Goal: Task Accomplishment & Management: Manage account settings

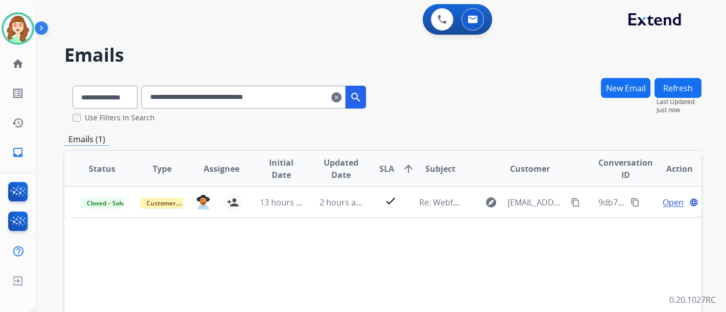
select select "**********"
click at [342, 97] on mat-icon "clear" at bounding box center [336, 97] width 10 height 12
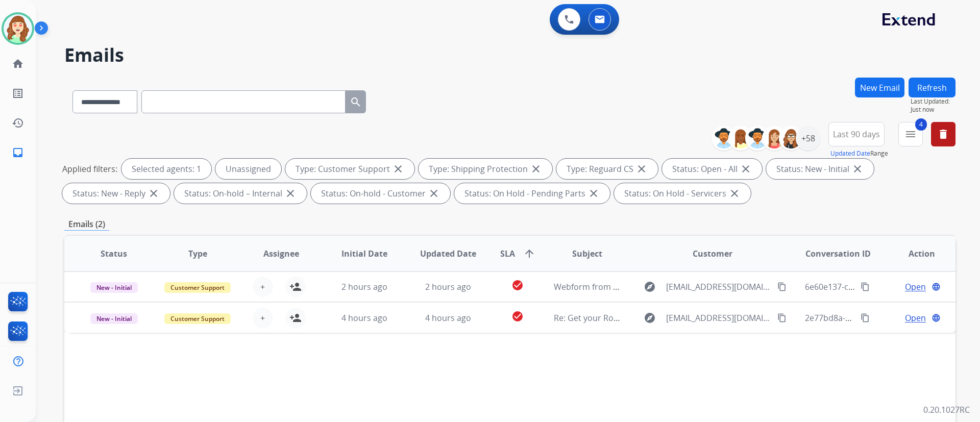
drag, startPoint x: 525, startPoint y: 6, endPoint x: 406, endPoint y: 45, distance: 125.4
click at [406, 45] on h2 "Emails" at bounding box center [509, 55] width 891 height 20
click at [725, 130] on span "4" at bounding box center [921, 124] width 12 height 12
click at [725, 135] on mat-icon "menu" at bounding box center [911, 134] width 12 height 12
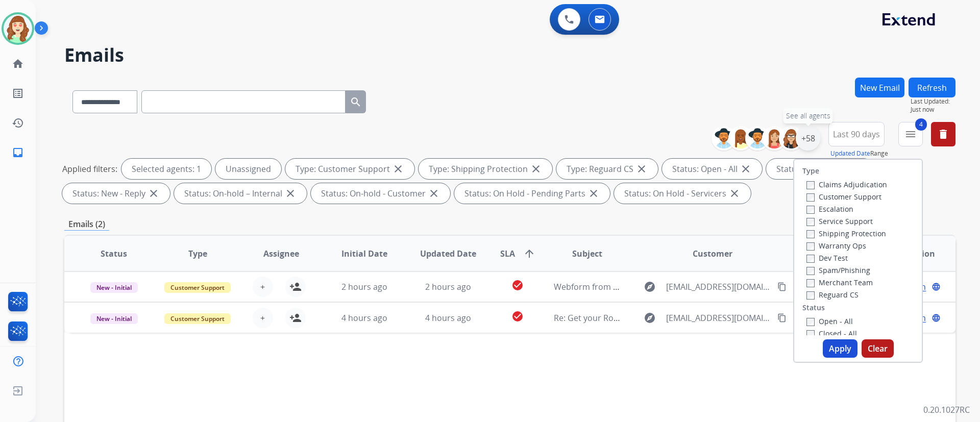
click at [725, 142] on div "+58" at bounding box center [808, 138] width 25 height 25
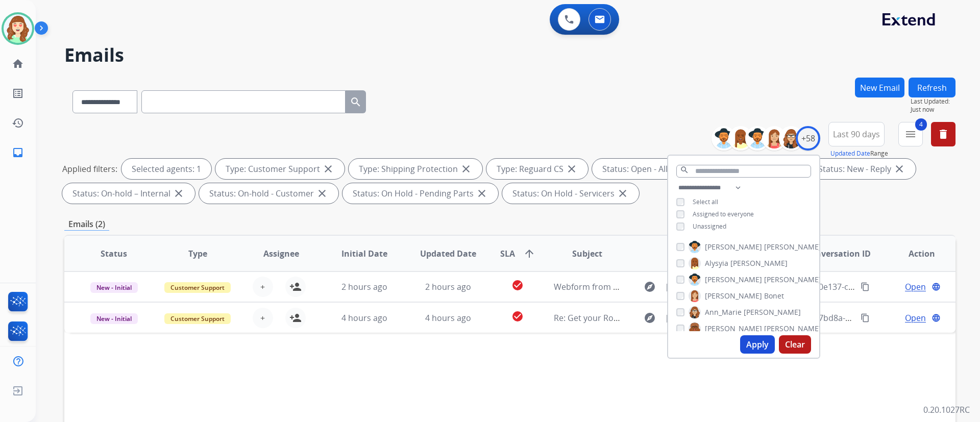
click at [674, 213] on div "**********" at bounding box center [743, 208] width 151 height 53
click at [725, 312] on button "Apply" at bounding box center [757, 344] width 35 height 18
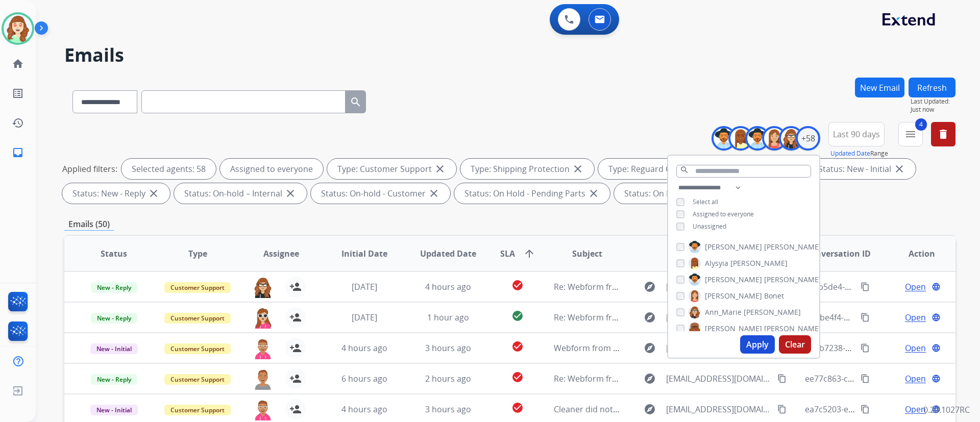
drag, startPoint x: 167, startPoint y: 39, endPoint x: 592, endPoint y: 76, distance: 426.3
click at [167, 39] on div "**********" at bounding box center [496, 248] width 920 height 422
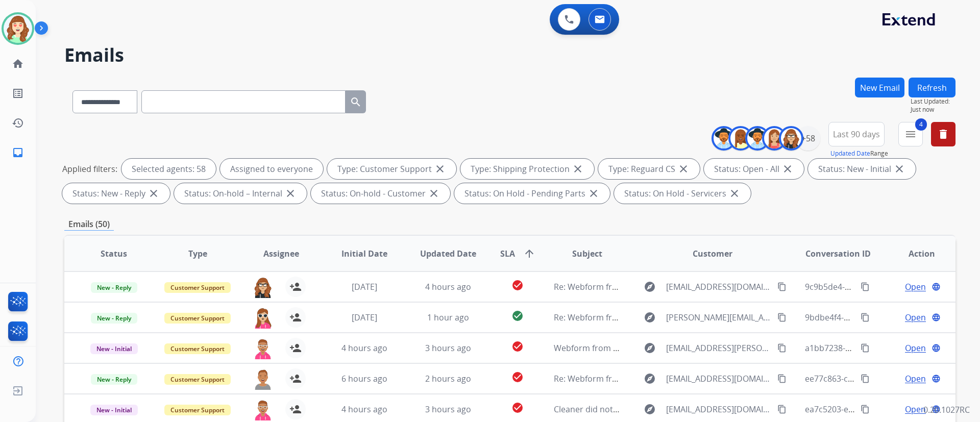
click at [725, 251] on div "**********" at bounding box center [508, 211] width 944 height 422
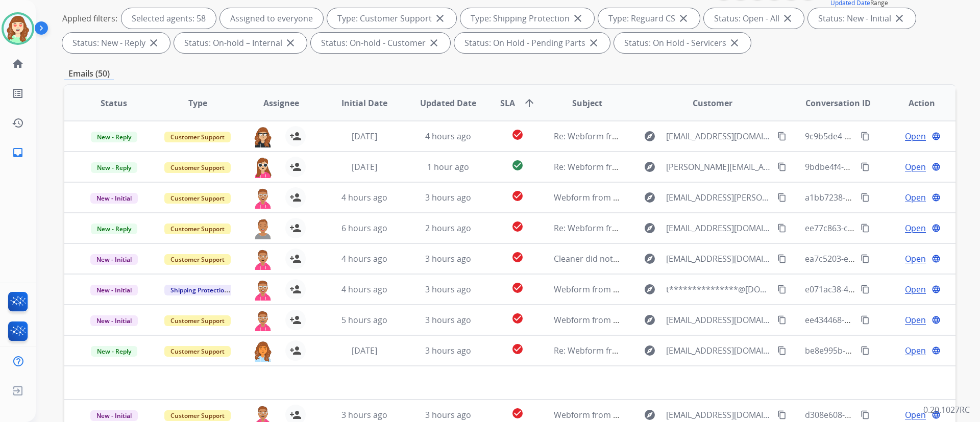
scroll to position [208, 0]
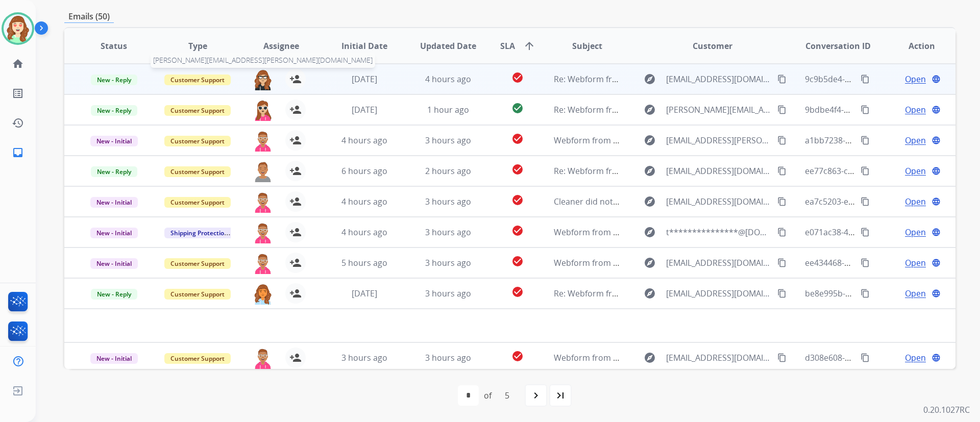
click at [256, 77] on img at bounding box center [263, 79] width 20 height 21
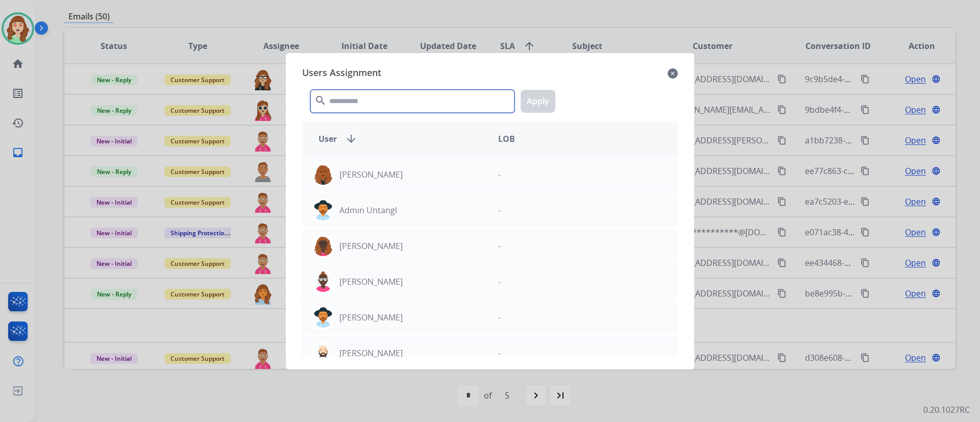
click at [364, 100] on input "text" at bounding box center [412, 101] width 204 height 23
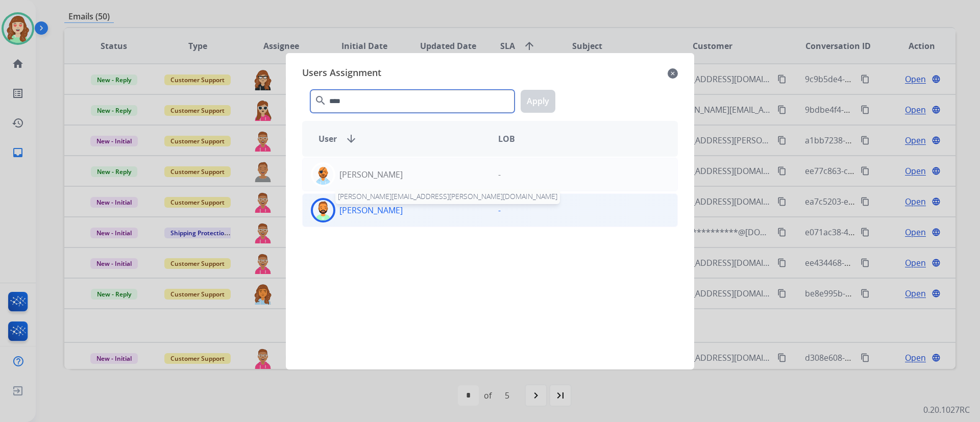
type input "****"
click at [385, 211] on p "[PERSON_NAME]" at bounding box center [370, 210] width 63 height 12
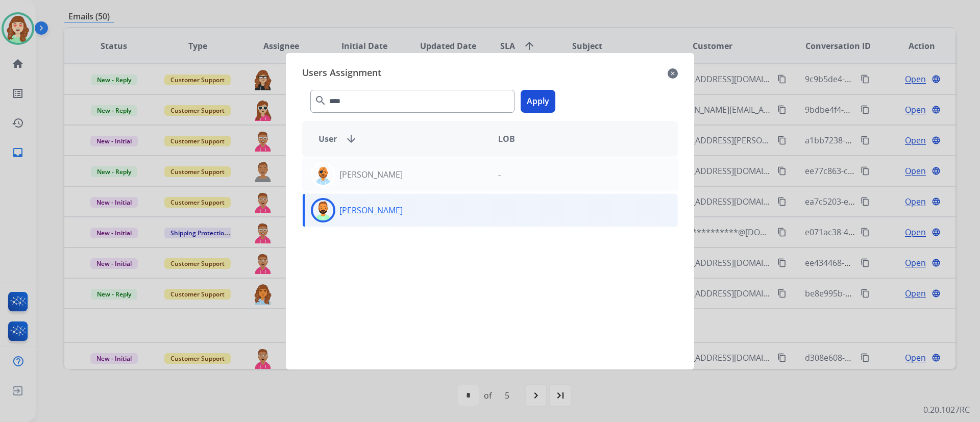
click at [535, 101] on button "Apply" at bounding box center [538, 101] width 35 height 23
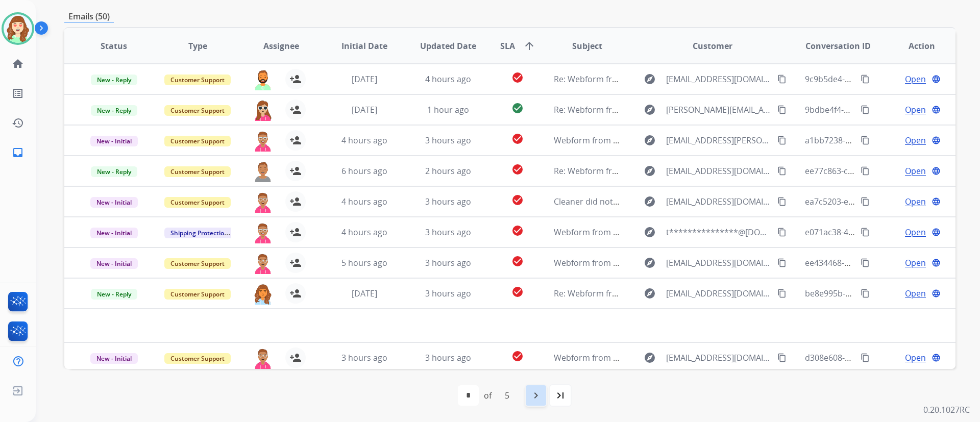
click at [533, 312] on mat-icon "navigate_next" at bounding box center [536, 396] width 12 height 12
select select "*"
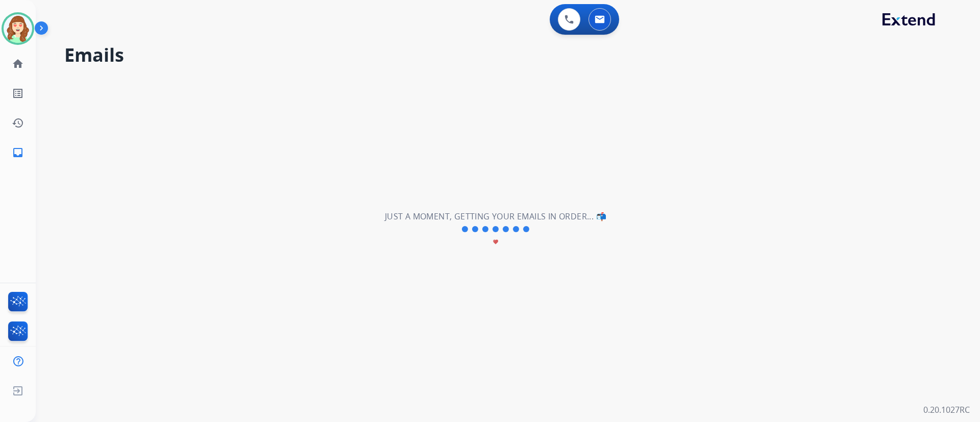
scroll to position [0, 0]
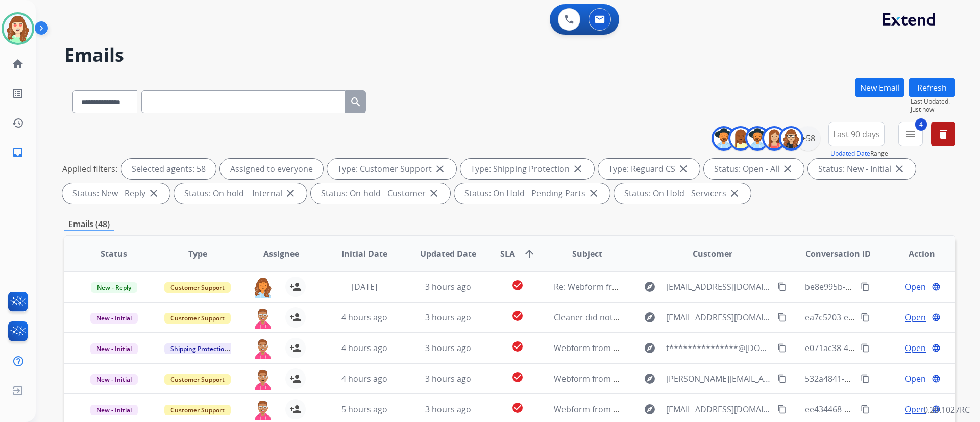
click at [725, 240] on div "**********" at bounding box center [508, 211] width 944 height 422
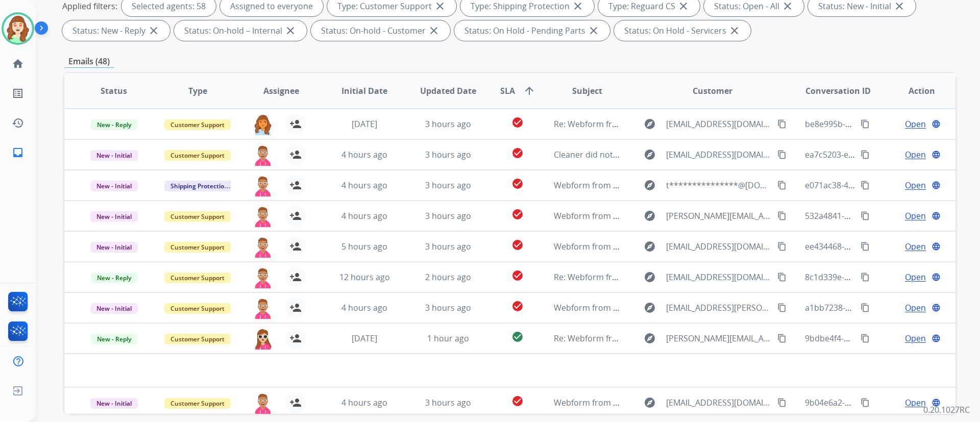
scroll to position [208, 0]
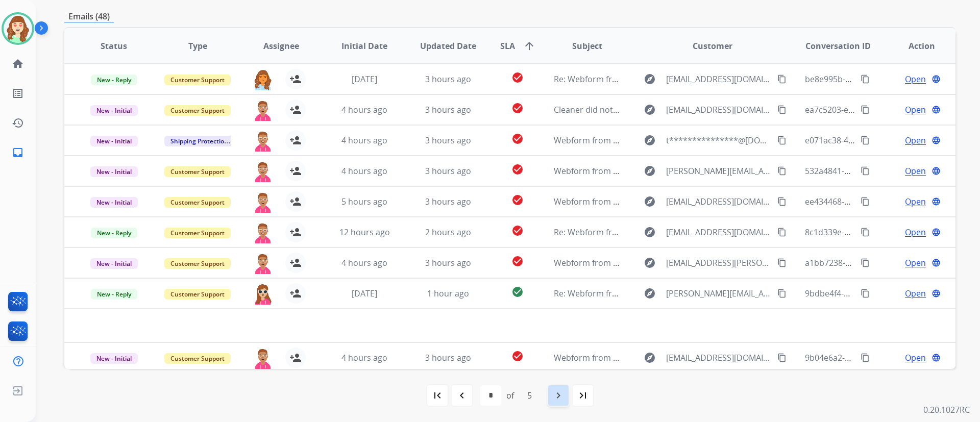
click at [550, 312] on div "navigate_next" at bounding box center [558, 395] width 22 height 22
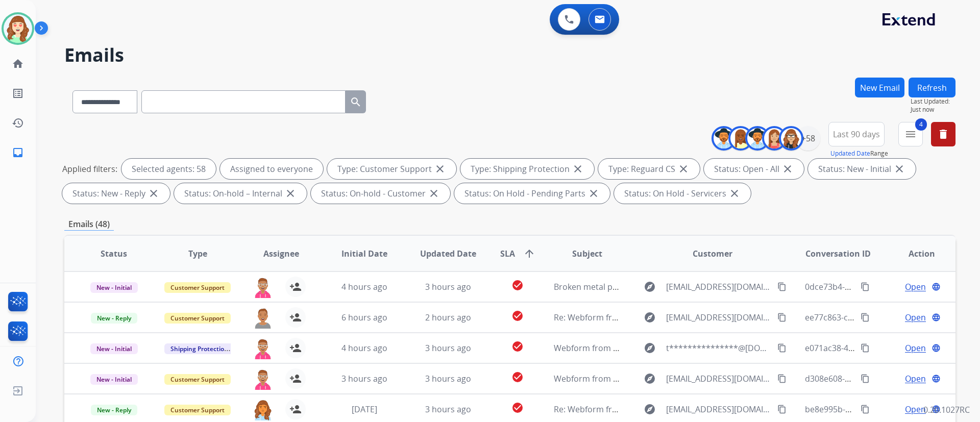
click at [725, 218] on div "Emails (48)" at bounding box center [509, 224] width 891 height 13
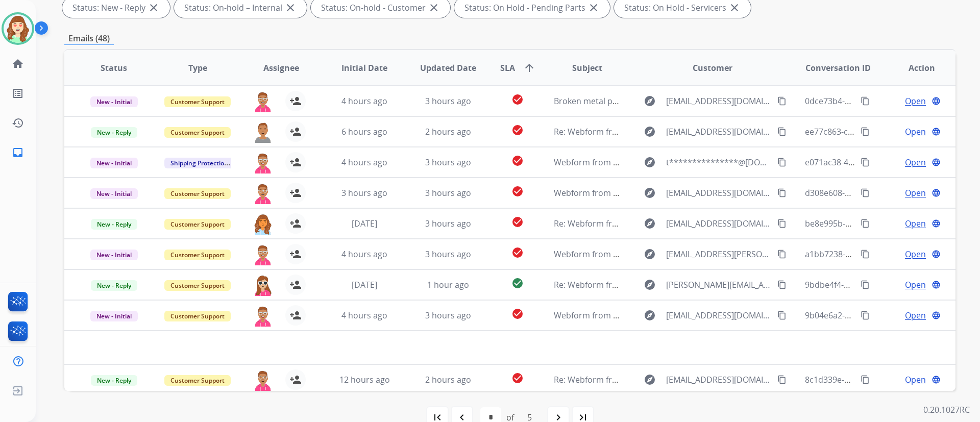
scroll to position [208, 0]
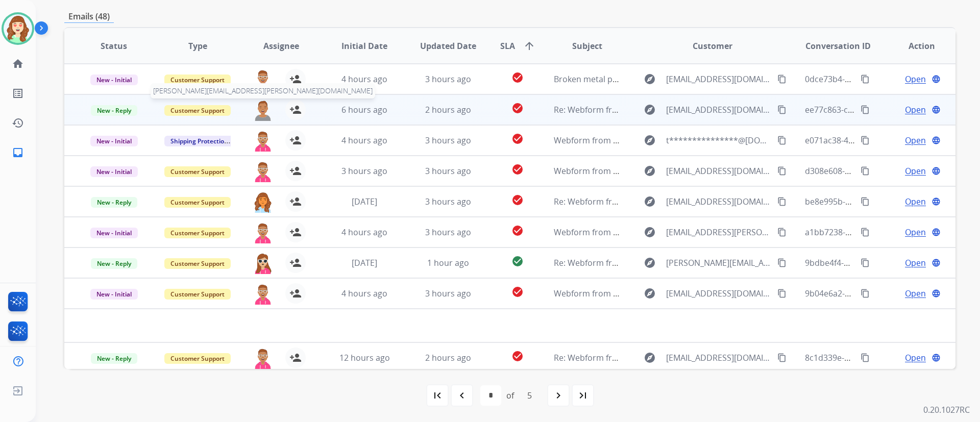
click at [257, 113] on img at bounding box center [263, 110] width 20 height 21
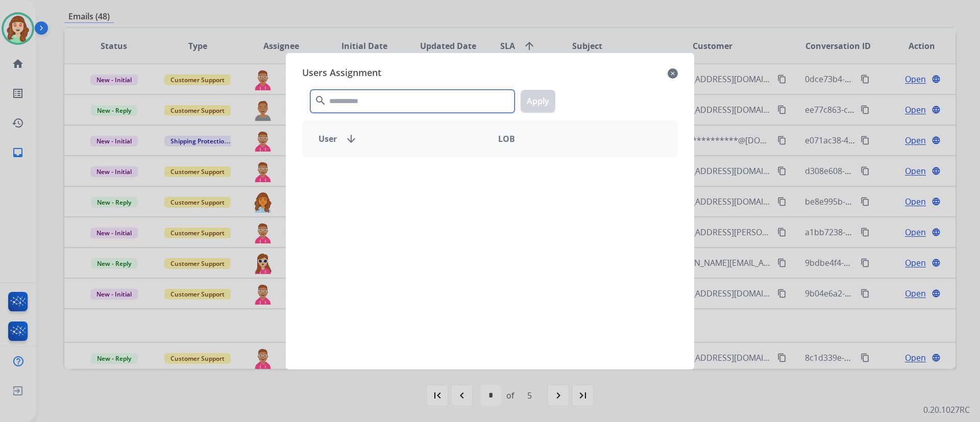
click at [385, 105] on input "text" at bounding box center [412, 101] width 204 height 23
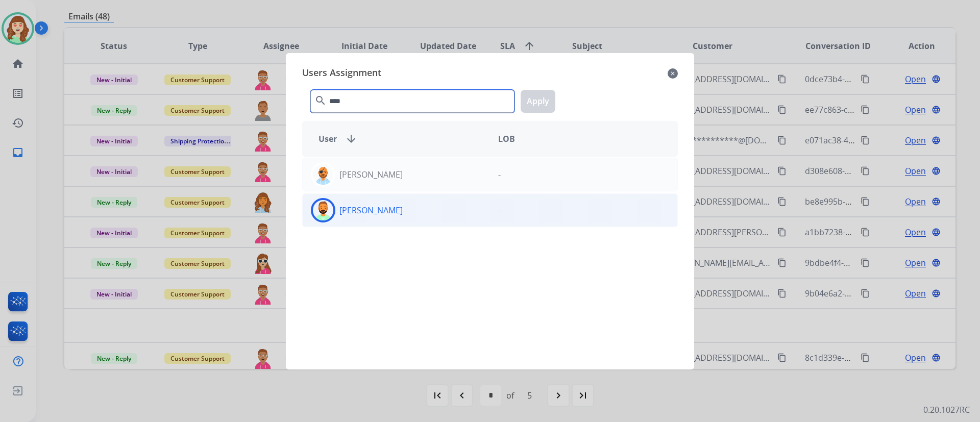
type input "****"
click at [423, 213] on div "[PERSON_NAME]" at bounding box center [396, 210] width 187 height 25
click at [541, 99] on button "Apply" at bounding box center [538, 101] width 35 height 23
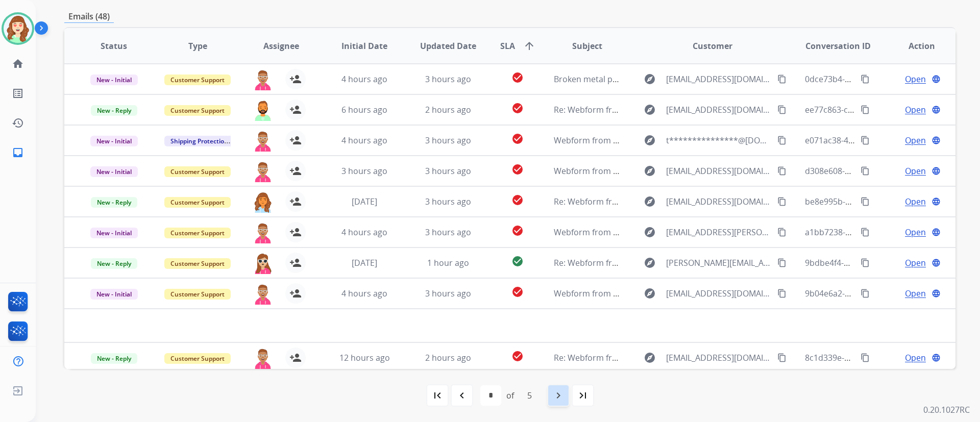
click at [563, 312] on mat-icon "navigate_next" at bounding box center [558, 396] width 12 height 12
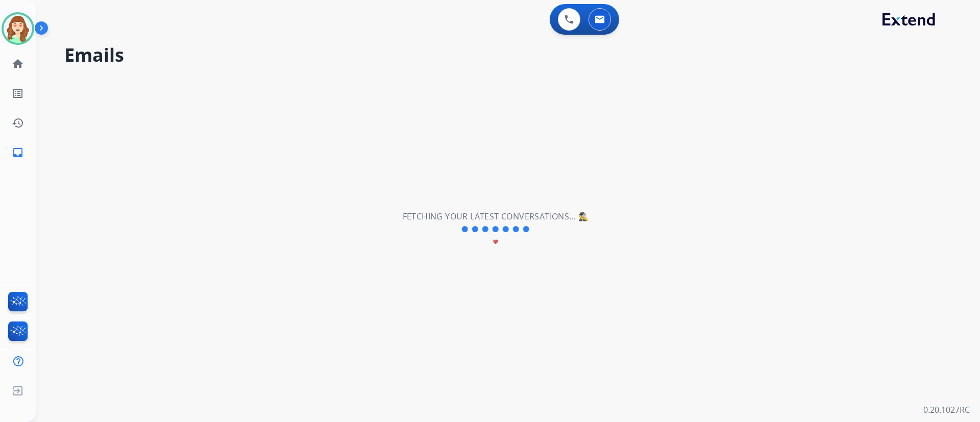
scroll to position [0, 0]
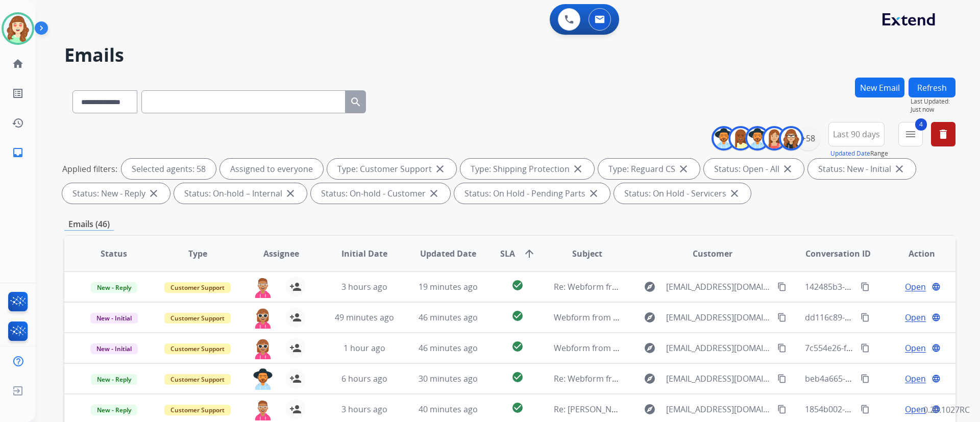
click at [725, 218] on div "**********" at bounding box center [508, 211] width 944 height 422
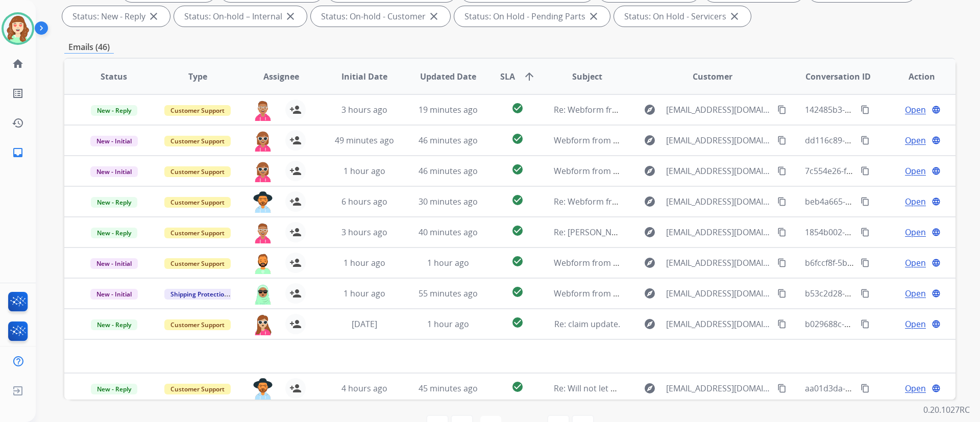
scroll to position [208, 0]
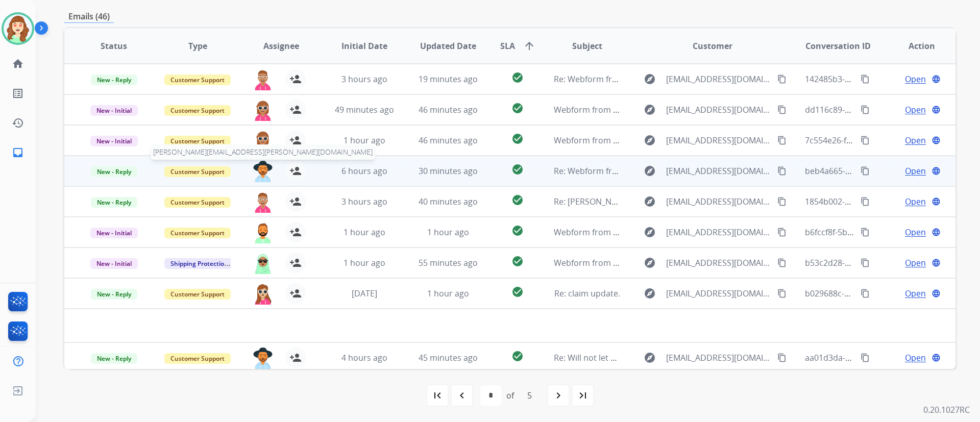
click at [261, 171] on img at bounding box center [263, 171] width 20 height 21
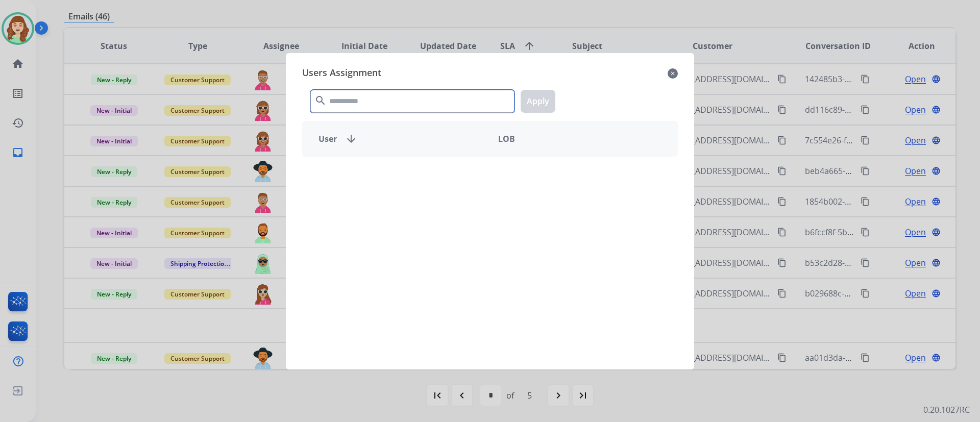
click at [377, 98] on input "text" at bounding box center [412, 101] width 204 height 23
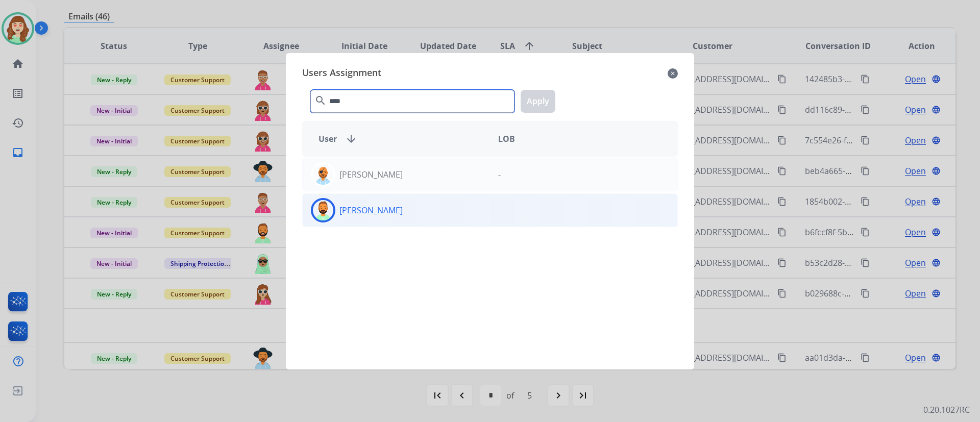
type input "****"
drag, startPoint x: 418, startPoint y: 208, endPoint x: 446, endPoint y: 195, distance: 31.1
click at [430, 208] on div "[PERSON_NAME]" at bounding box center [396, 210] width 187 height 25
click at [538, 101] on button "Apply" at bounding box center [538, 101] width 35 height 23
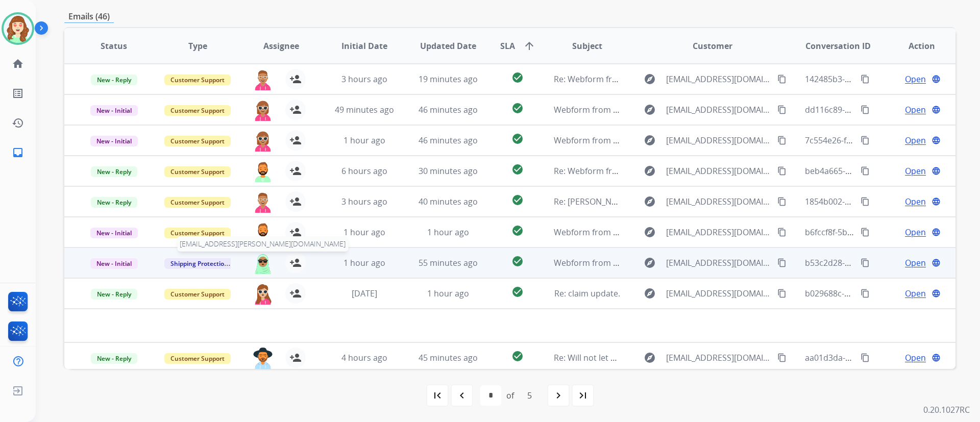
click at [266, 260] on img at bounding box center [263, 263] width 20 height 21
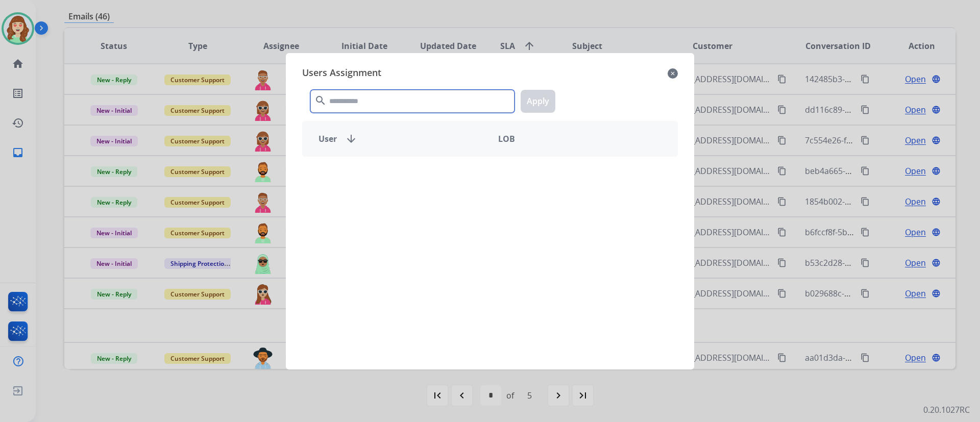
click at [457, 100] on input "text" at bounding box center [412, 101] width 204 height 23
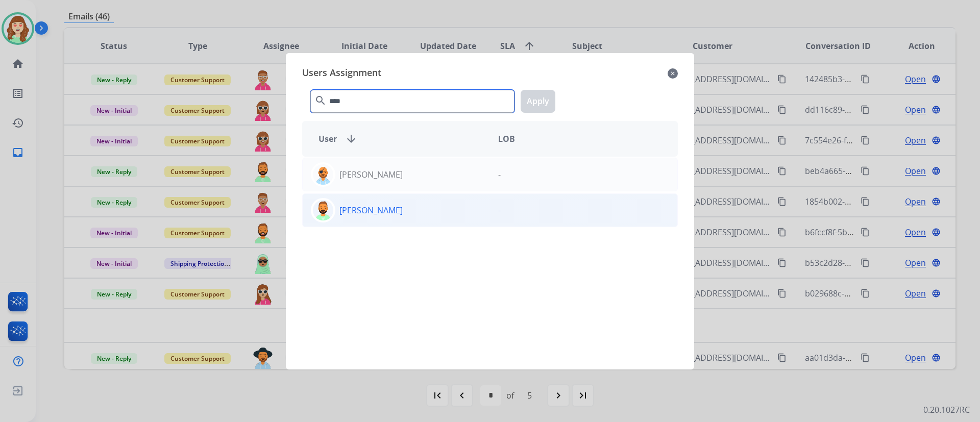
type input "****"
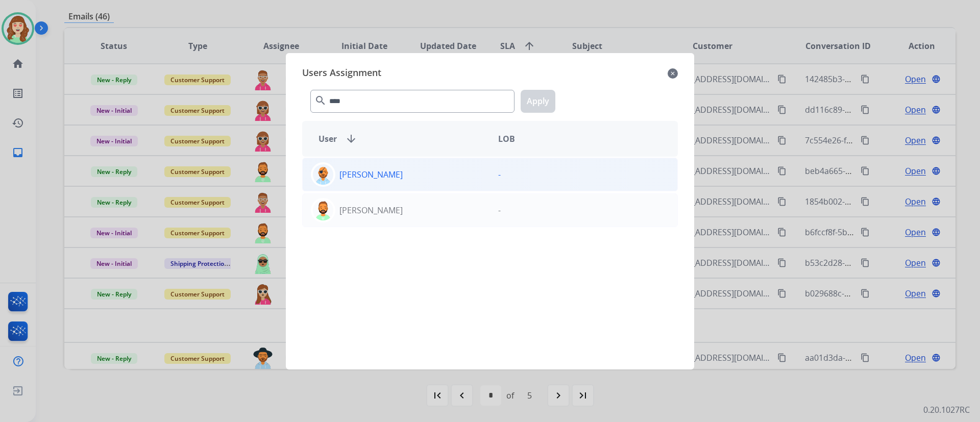
drag, startPoint x: 373, startPoint y: 208, endPoint x: 407, endPoint y: 190, distance: 39.0
click at [367, 209] on p "[PERSON_NAME]" at bounding box center [370, 210] width 63 height 12
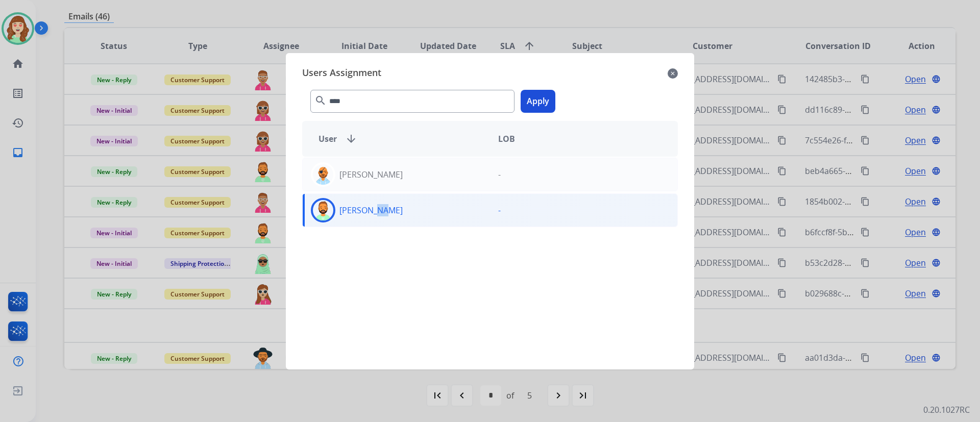
click at [540, 93] on button "Apply" at bounding box center [538, 101] width 35 height 23
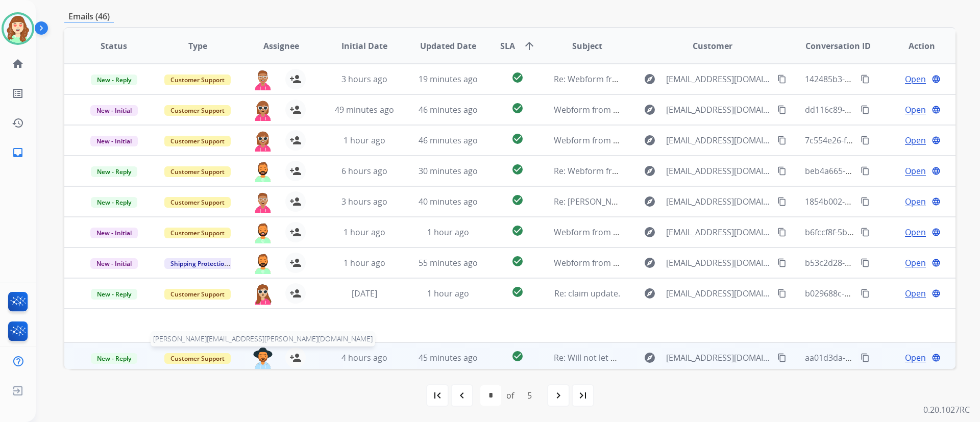
click at [257, 312] on img at bounding box center [263, 358] width 20 height 21
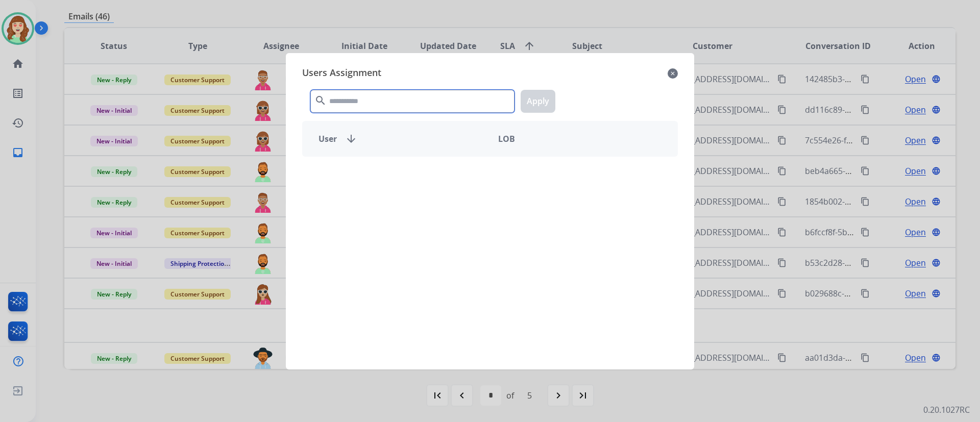
click at [455, 101] on input "text" at bounding box center [412, 101] width 204 height 23
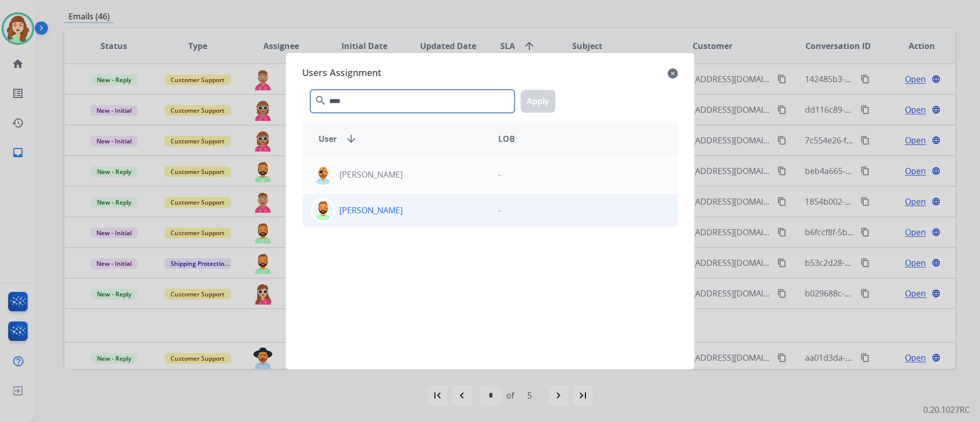
type input "****"
click at [372, 208] on p "[PERSON_NAME]" at bounding box center [370, 210] width 63 height 12
click at [545, 96] on button "Apply" at bounding box center [538, 101] width 35 height 23
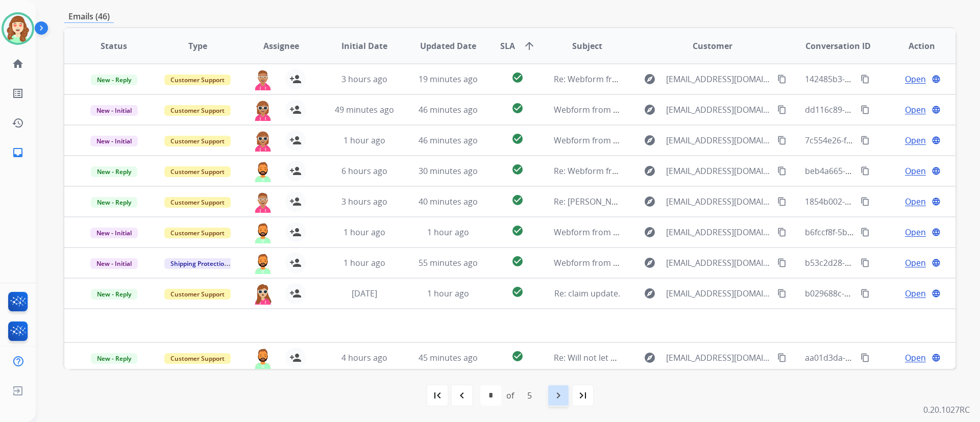
click at [548, 312] on div "navigate_next" at bounding box center [558, 395] width 22 height 22
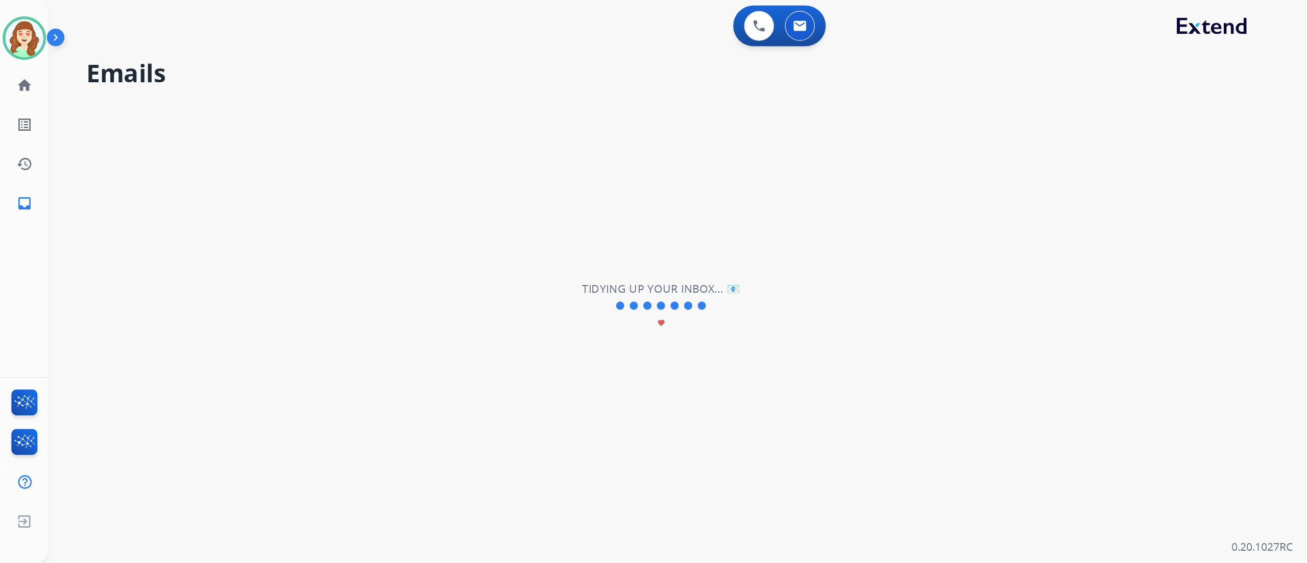
scroll to position [0, 0]
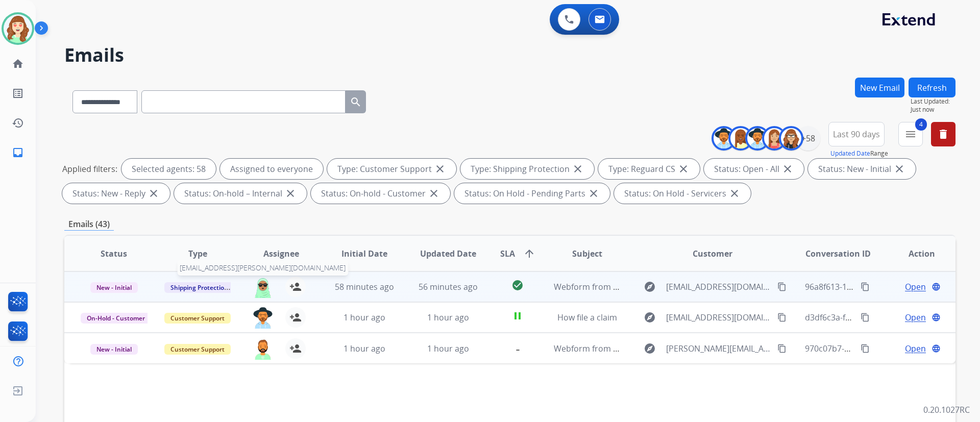
click at [260, 290] on img at bounding box center [263, 287] width 20 height 21
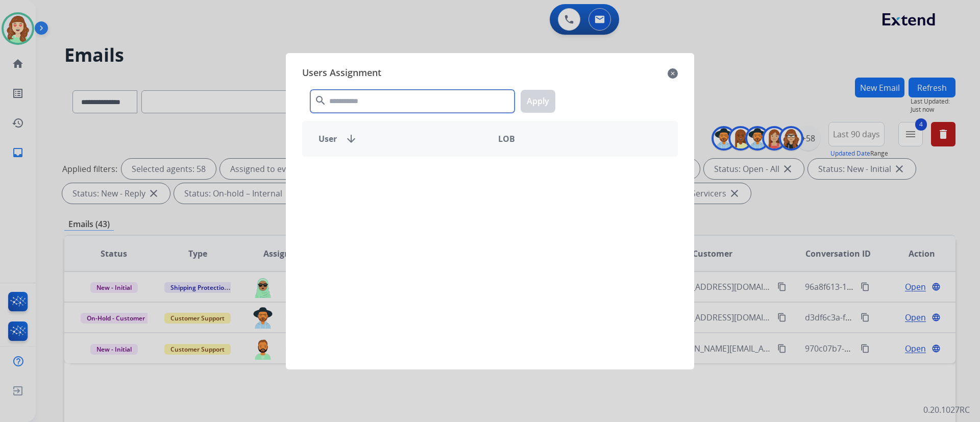
click at [429, 93] on input "text" at bounding box center [412, 101] width 204 height 23
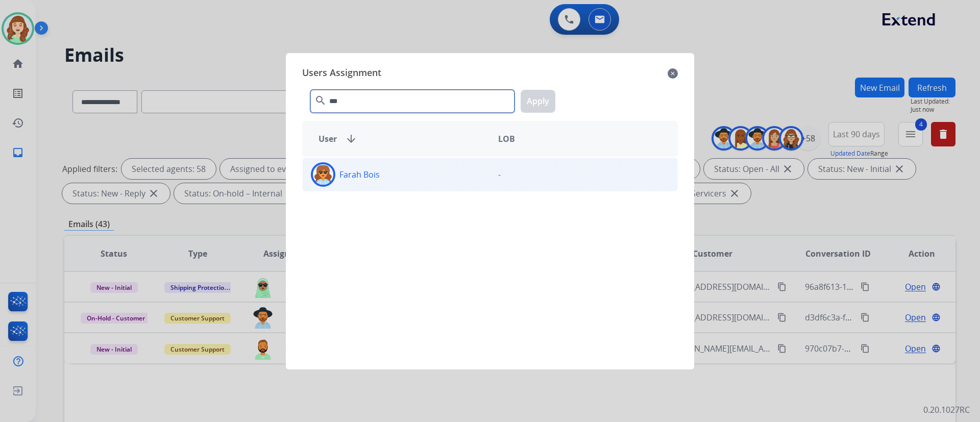
type input "***"
click at [389, 169] on div "Farah Bois" at bounding box center [396, 174] width 187 height 25
click at [542, 92] on button "Apply" at bounding box center [538, 101] width 35 height 23
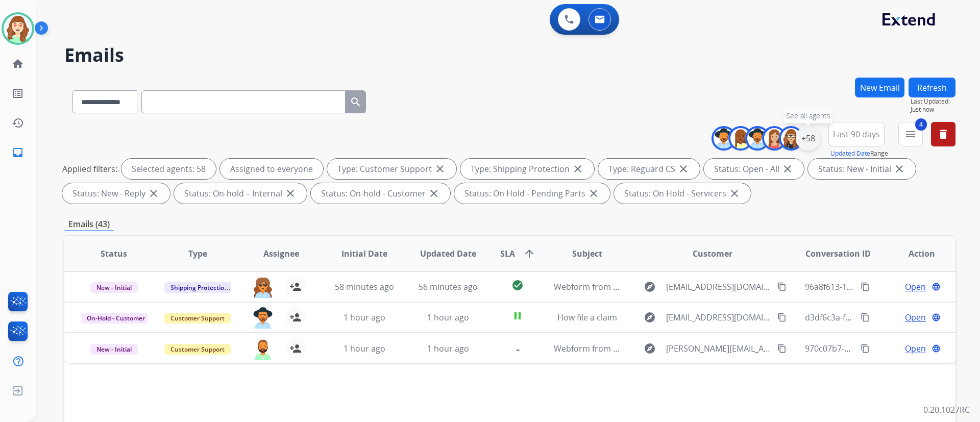
click at [725, 144] on div "+58" at bounding box center [808, 138] width 25 height 25
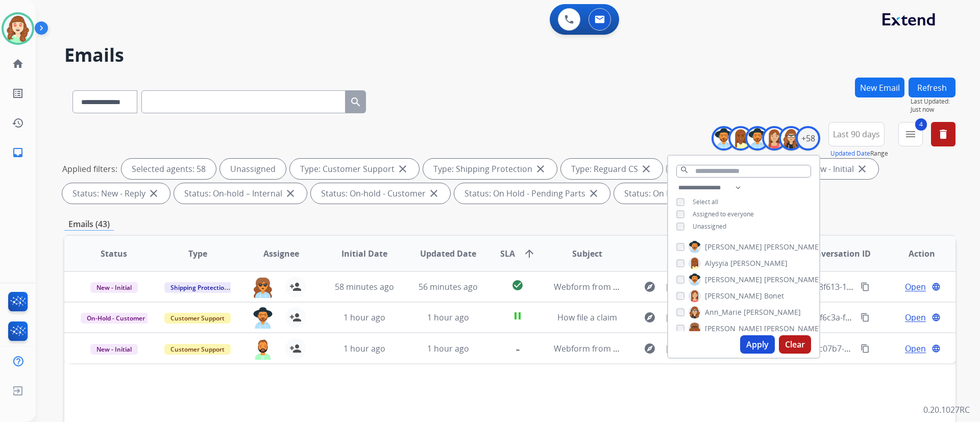
click at [725, 312] on button "Apply" at bounding box center [757, 344] width 35 height 18
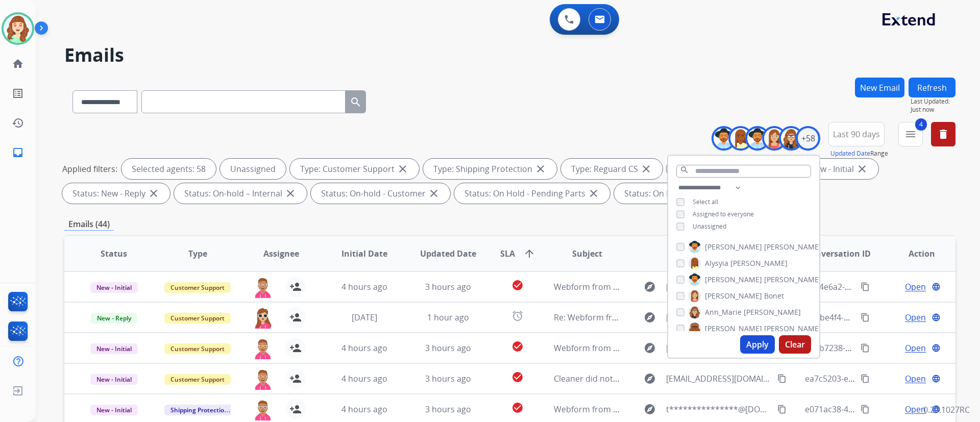
click at [725, 312] on button "Clear" at bounding box center [795, 344] width 32 height 18
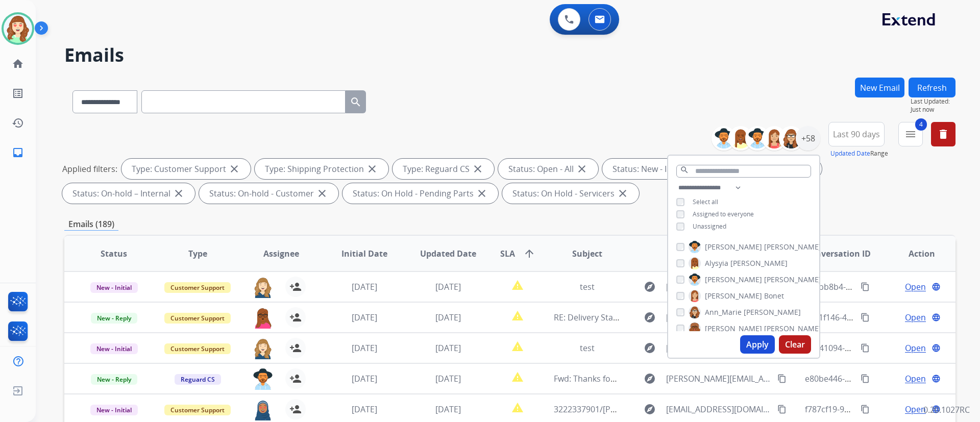
click at [673, 225] on div "**********" at bounding box center [743, 208] width 151 height 53
click at [725, 312] on button "Apply" at bounding box center [757, 344] width 35 height 18
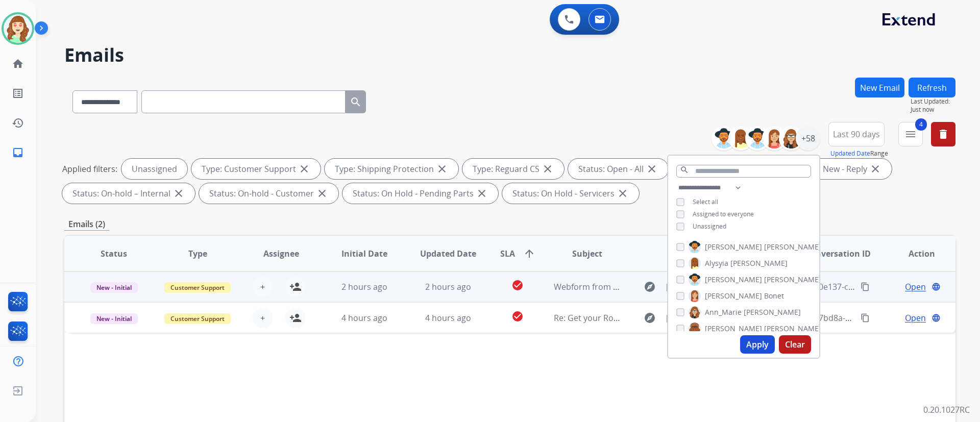
drag, startPoint x: 107, startPoint y: 378, endPoint x: 397, endPoint y: 272, distance: 308.8
click at [107, 312] on div "Status Type Assignee Initial Date Updated Date SLA arrow_upward Subject Custome…" at bounding box center [509, 406] width 891 height 342
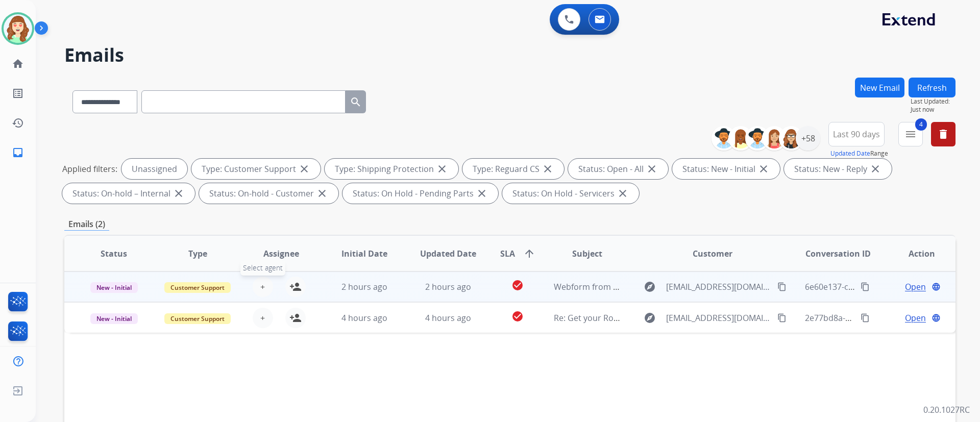
click at [254, 285] on button "+ Select agent" at bounding box center [263, 287] width 20 height 20
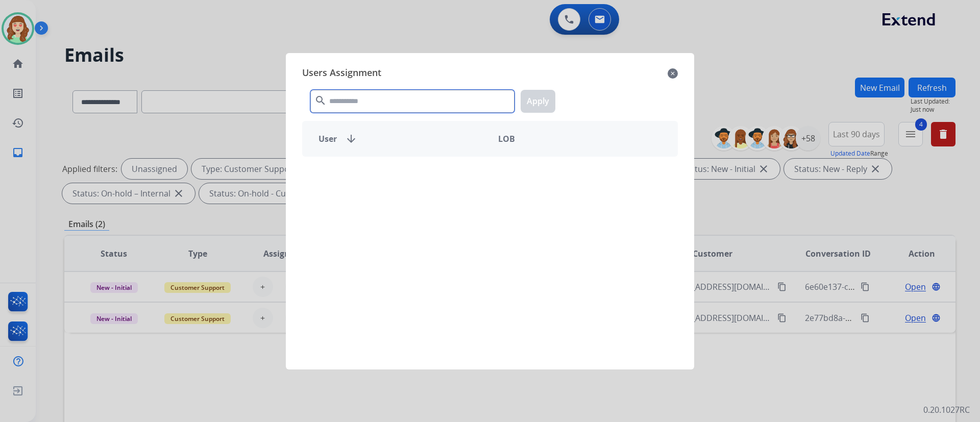
click at [373, 101] on input "text" at bounding box center [412, 101] width 204 height 23
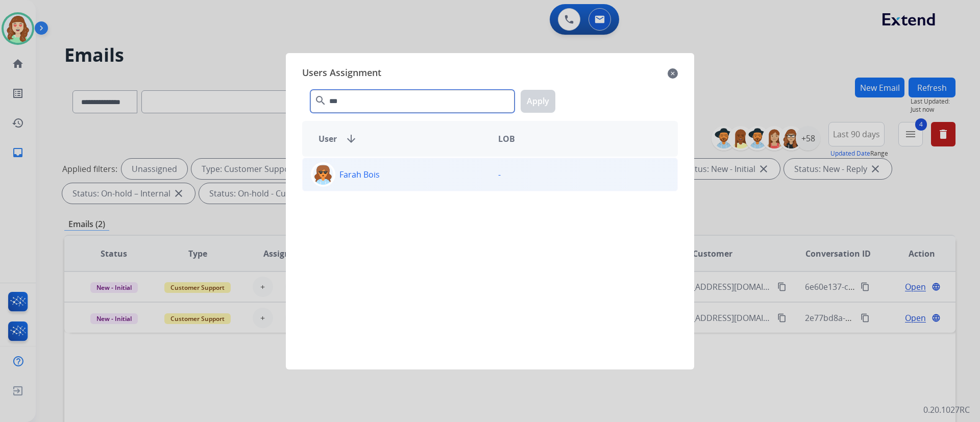
type input "***"
click at [371, 177] on p "Farah Bois" at bounding box center [359, 174] width 40 height 12
click at [540, 92] on button "Apply" at bounding box center [538, 101] width 35 height 23
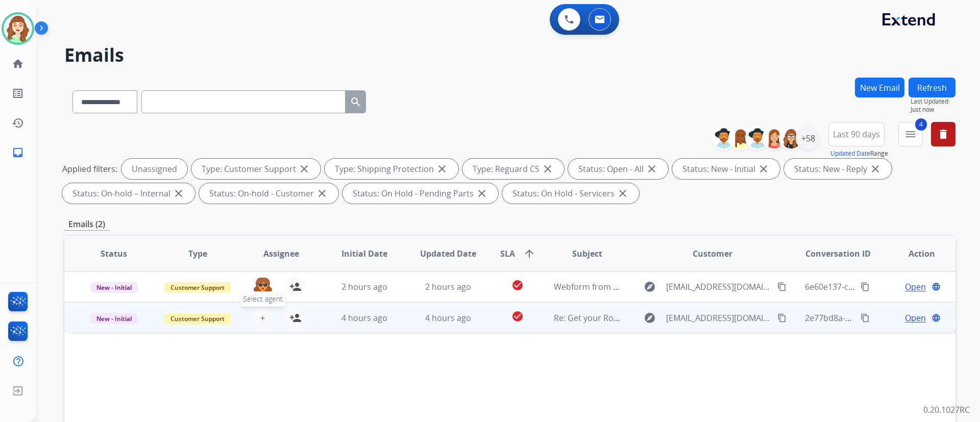
click at [257, 312] on button "+ Select agent" at bounding box center [263, 318] width 20 height 20
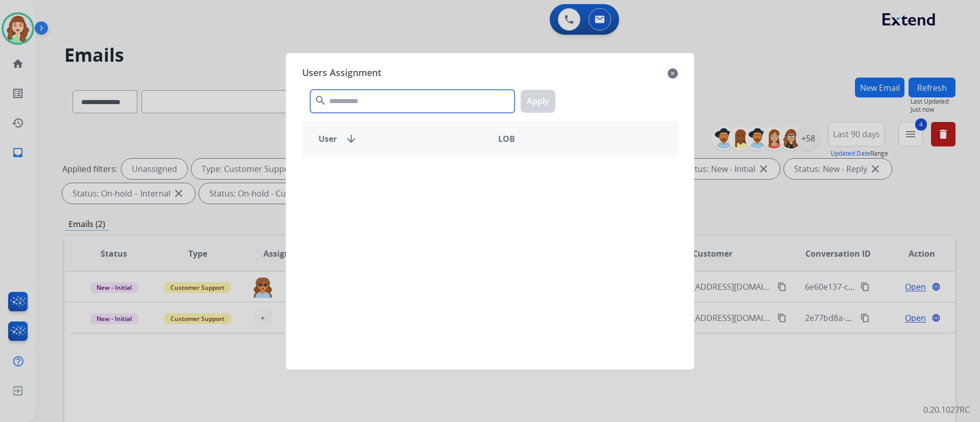
click at [341, 99] on input "text" at bounding box center [412, 101] width 204 height 23
type input "****"
click at [414, 182] on div "Farah Bois" at bounding box center [396, 174] width 187 height 25
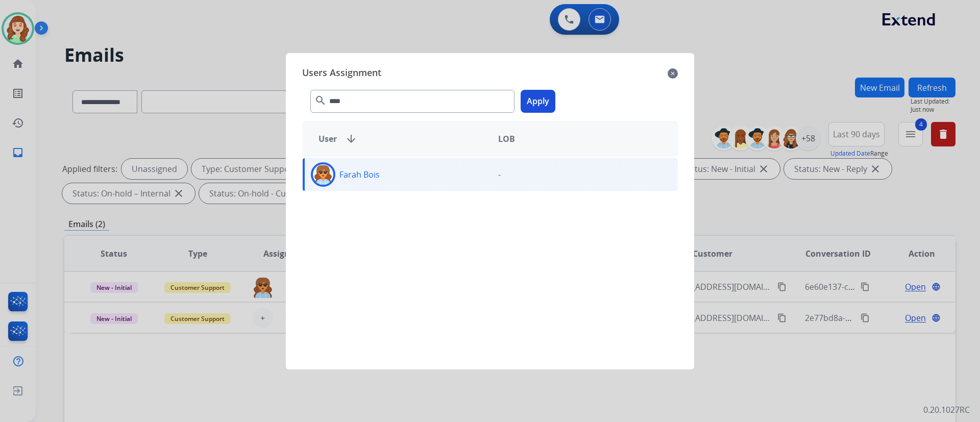
click at [545, 103] on button "Apply" at bounding box center [538, 101] width 35 height 23
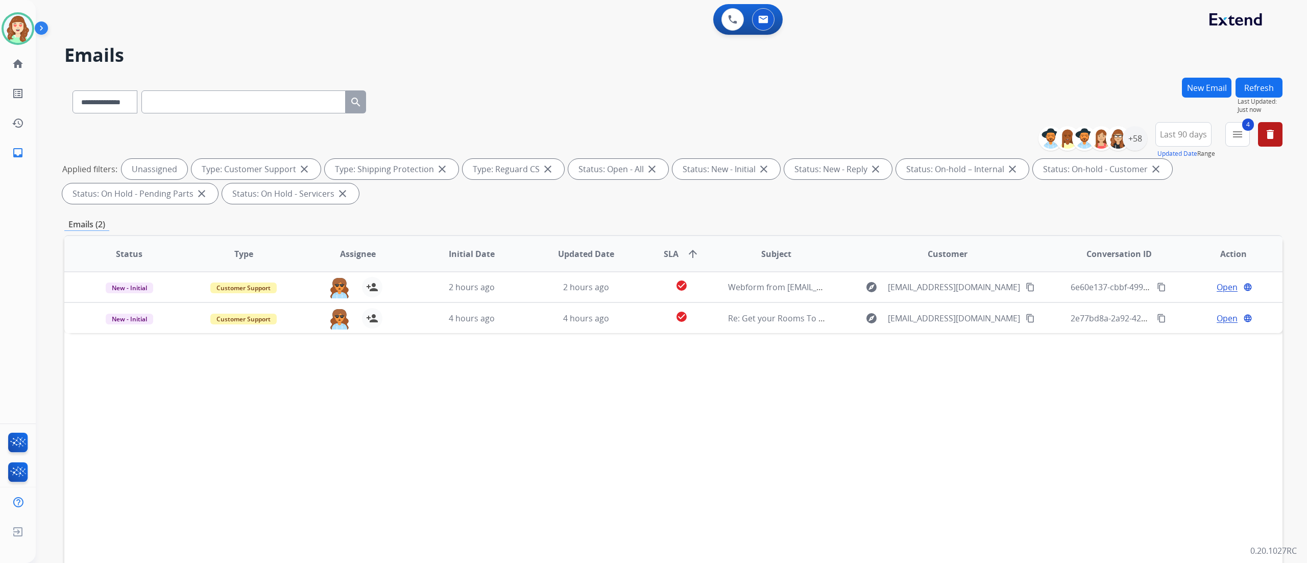
drag, startPoint x: 959, startPoint y: 3, endPoint x: 458, endPoint y: 120, distance: 513.9
click at [458, 120] on div "**********" at bounding box center [673, 100] width 1218 height 44
click at [725, 142] on div "+58" at bounding box center [1135, 138] width 25 height 25
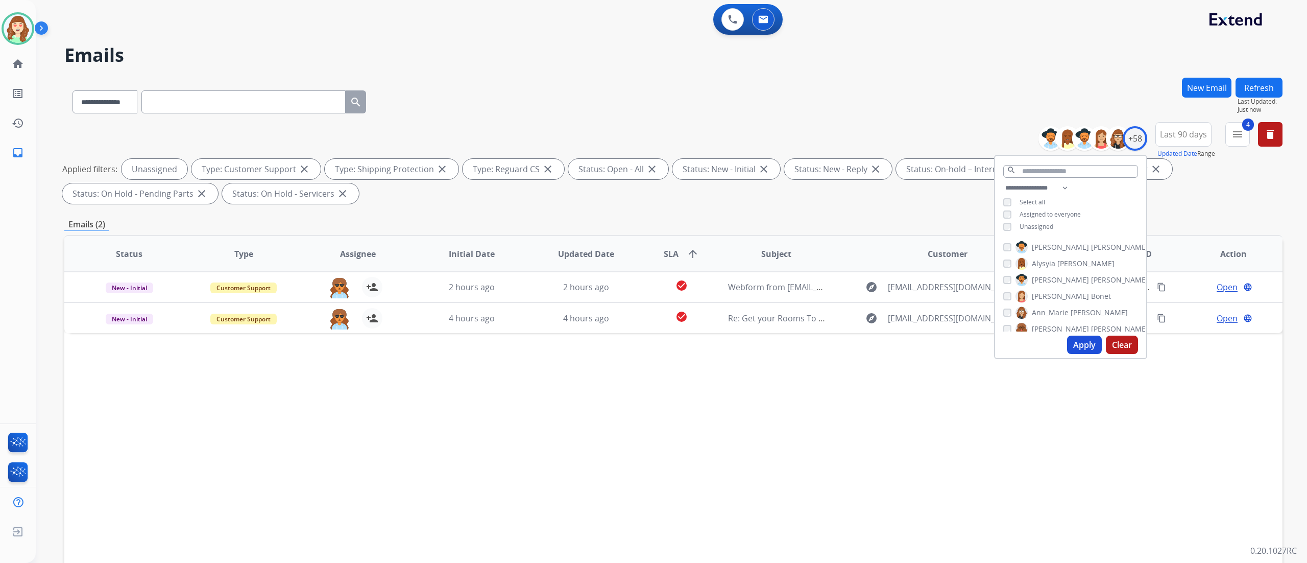
click at [725, 312] on div "Apply Clear" at bounding box center [1070, 344] width 151 height 27
click at [725, 312] on button "Apply" at bounding box center [1084, 344] width 35 height 18
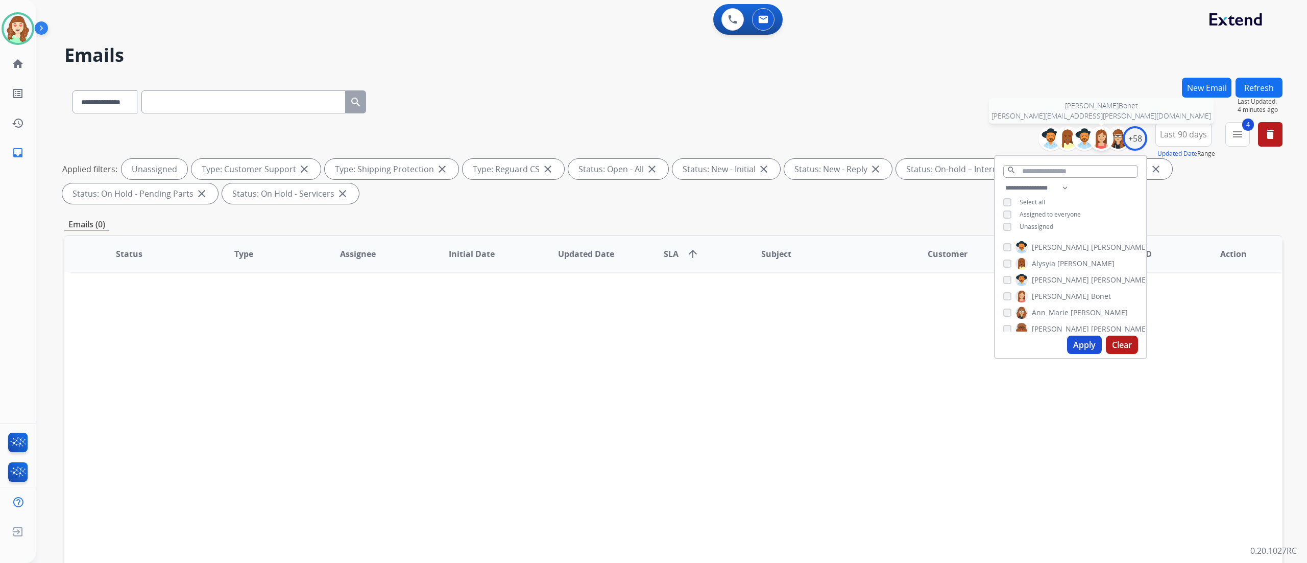
drag, startPoint x: 1095, startPoint y: 142, endPoint x: 1047, endPoint y: 116, distance: 54.6
click at [725, 142] on img at bounding box center [1101, 138] width 20 height 20
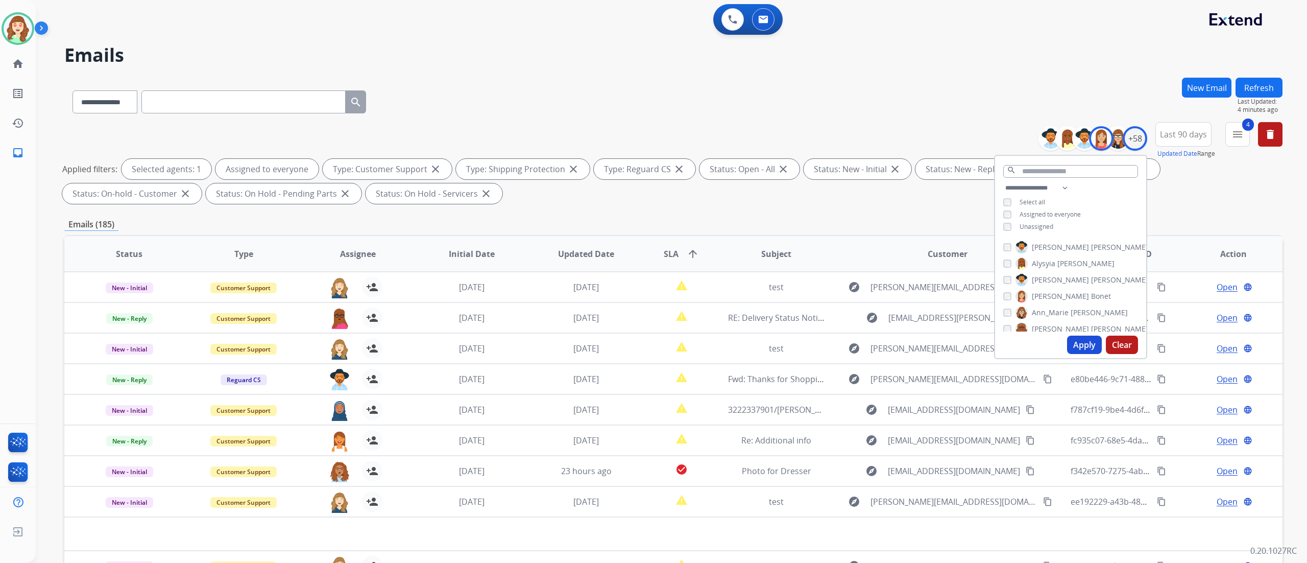
click at [725, 312] on button "Apply" at bounding box center [1084, 344] width 35 height 18
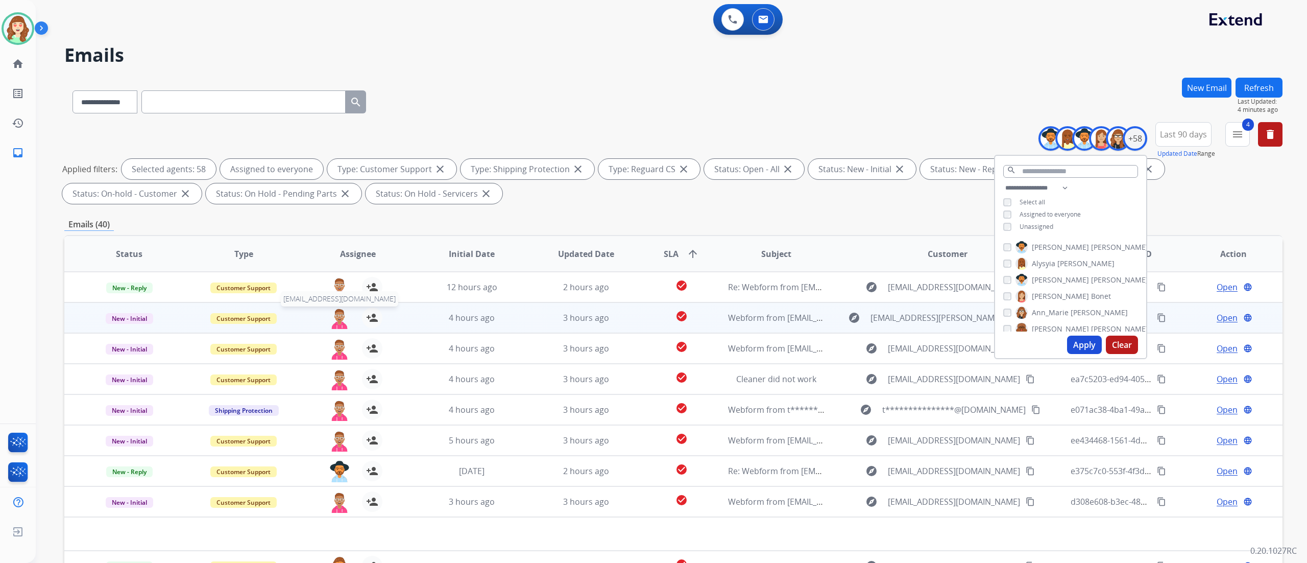
click at [336, 312] on img at bounding box center [339, 317] width 20 height 21
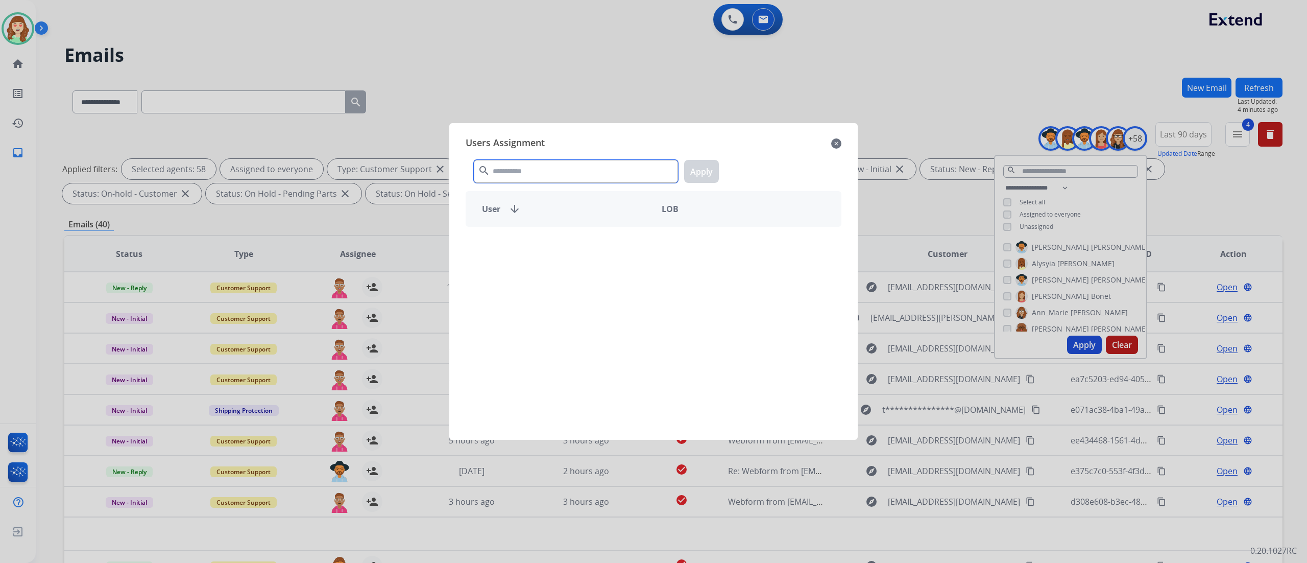
click at [533, 171] on input "text" at bounding box center [576, 171] width 204 height 23
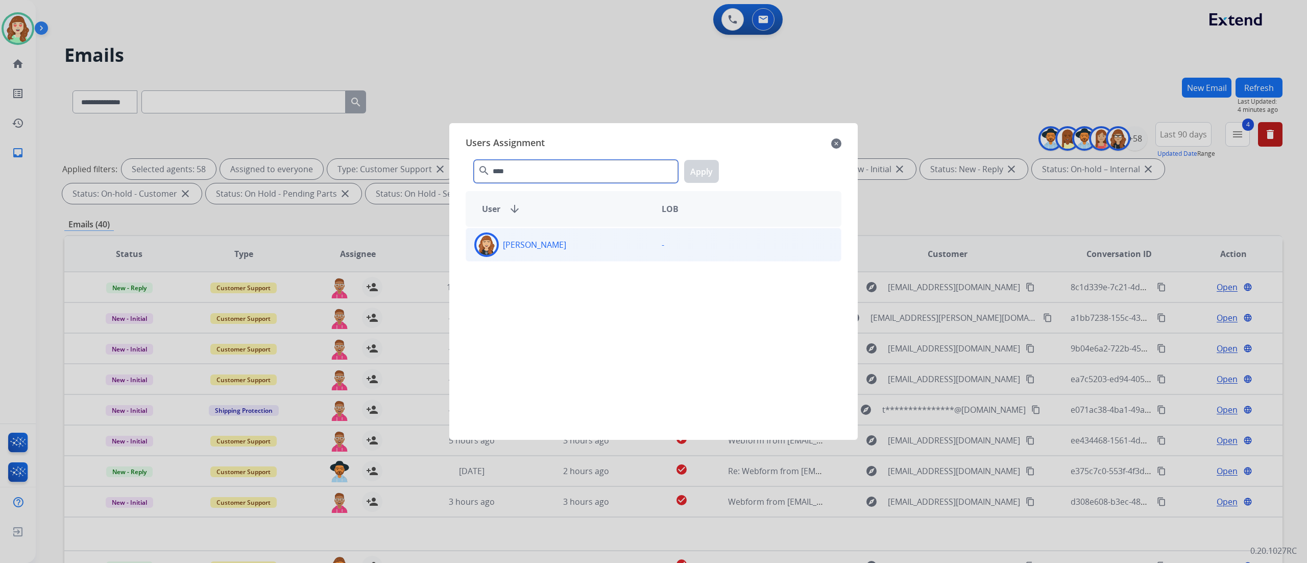
type input "****"
click at [584, 256] on div "[PERSON_NAME]" at bounding box center [559, 244] width 187 height 25
click at [695, 169] on button "Apply" at bounding box center [701, 171] width 35 height 23
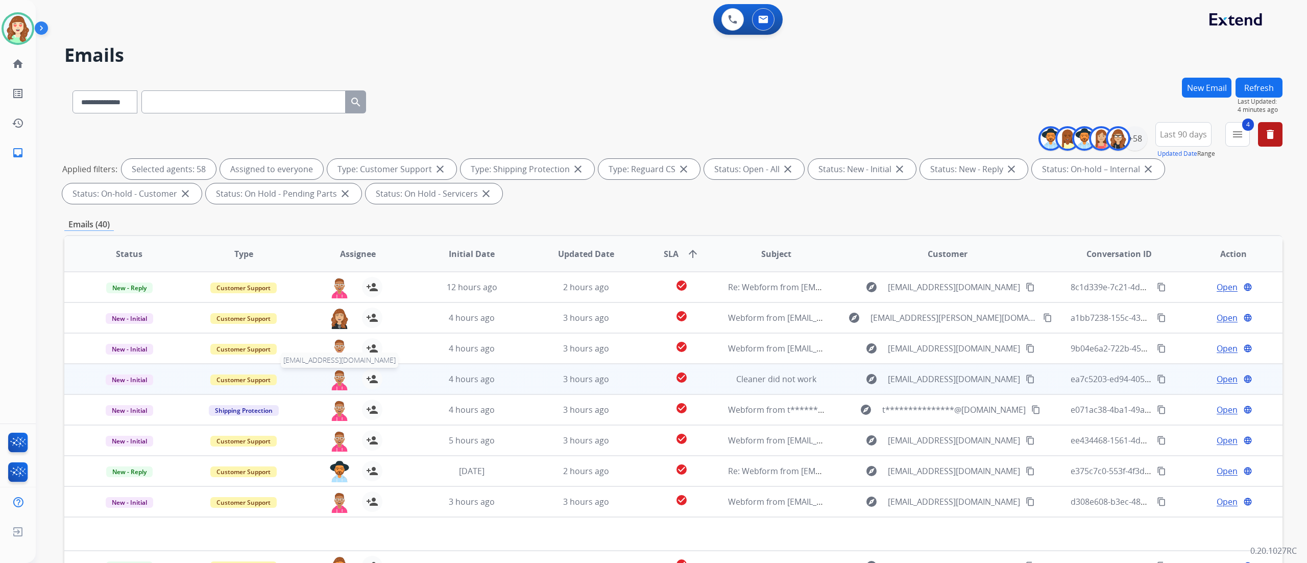
click at [344, 312] on img at bounding box center [339, 379] width 20 height 21
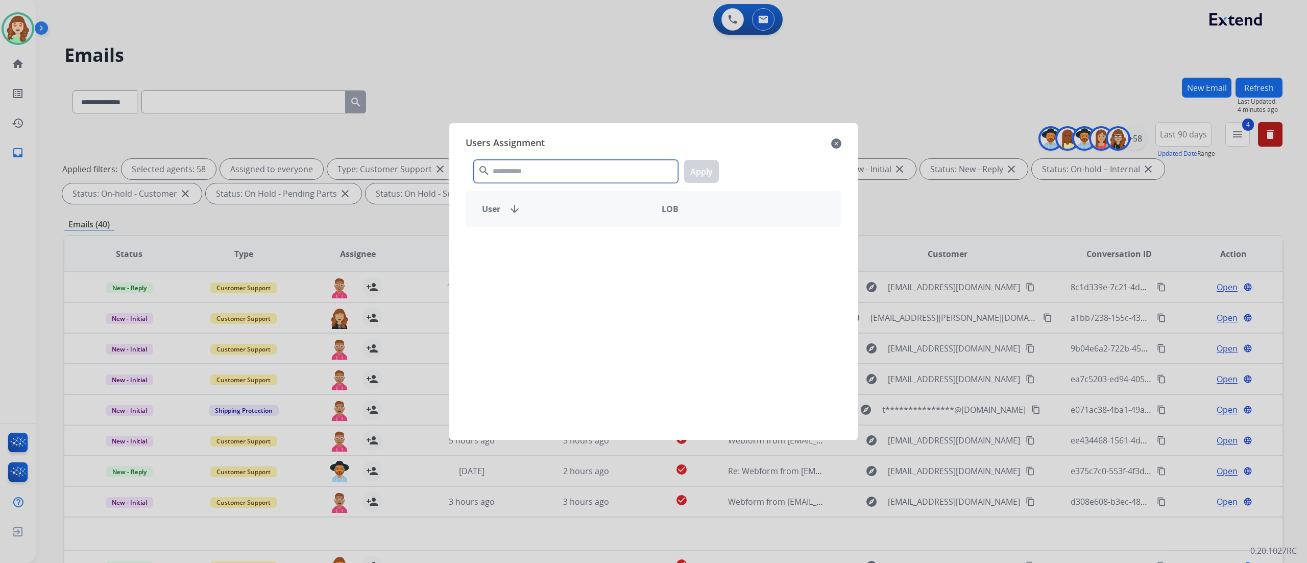
click at [560, 175] on input "text" at bounding box center [576, 171] width 204 height 23
type input "****"
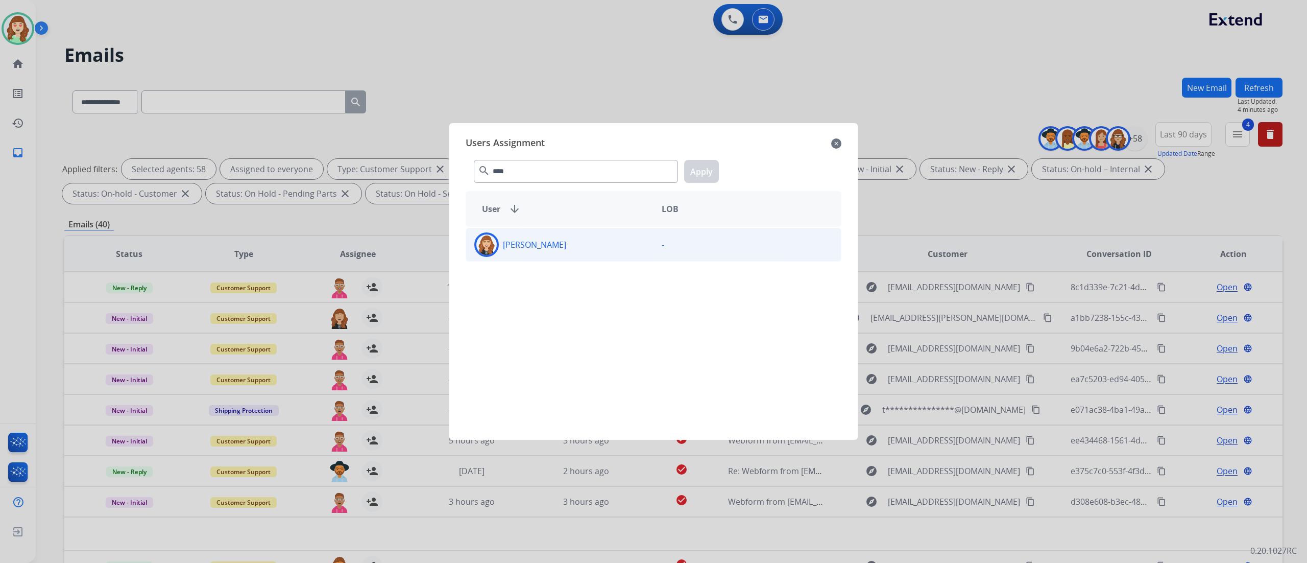
drag, startPoint x: 596, startPoint y: 247, endPoint x: 601, endPoint y: 255, distance: 10.1
click at [601, 255] on div "[PERSON_NAME]" at bounding box center [559, 244] width 187 height 25
click at [699, 173] on button "Apply" at bounding box center [701, 171] width 35 height 23
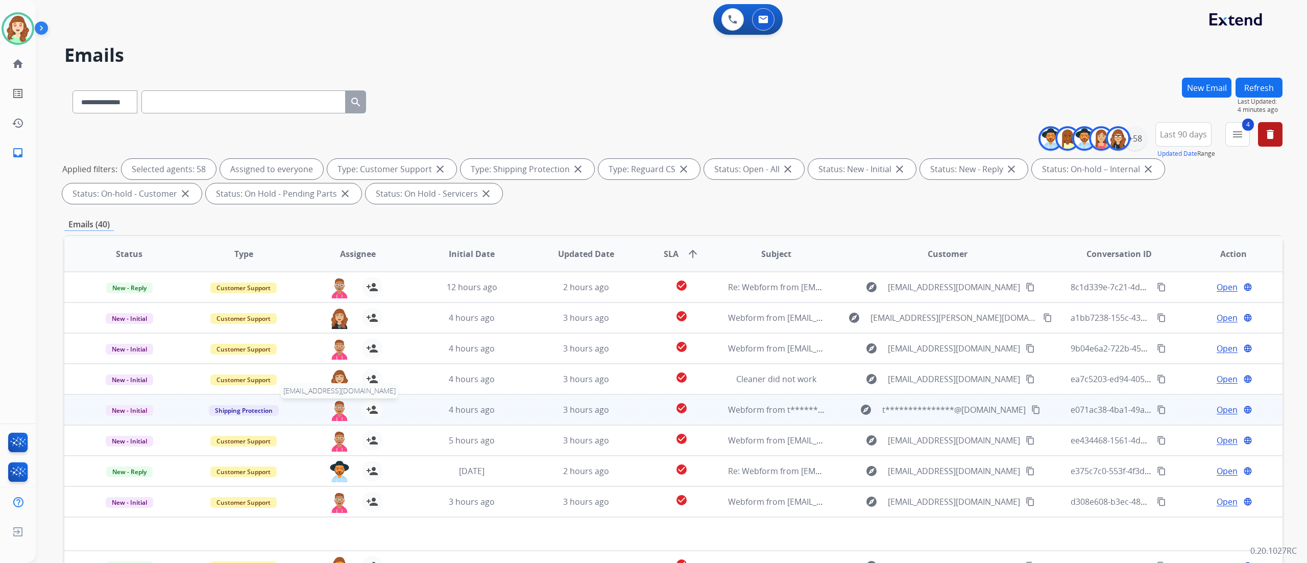
click at [334, 312] on img at bounding box center [339, 409] width 20 height 21
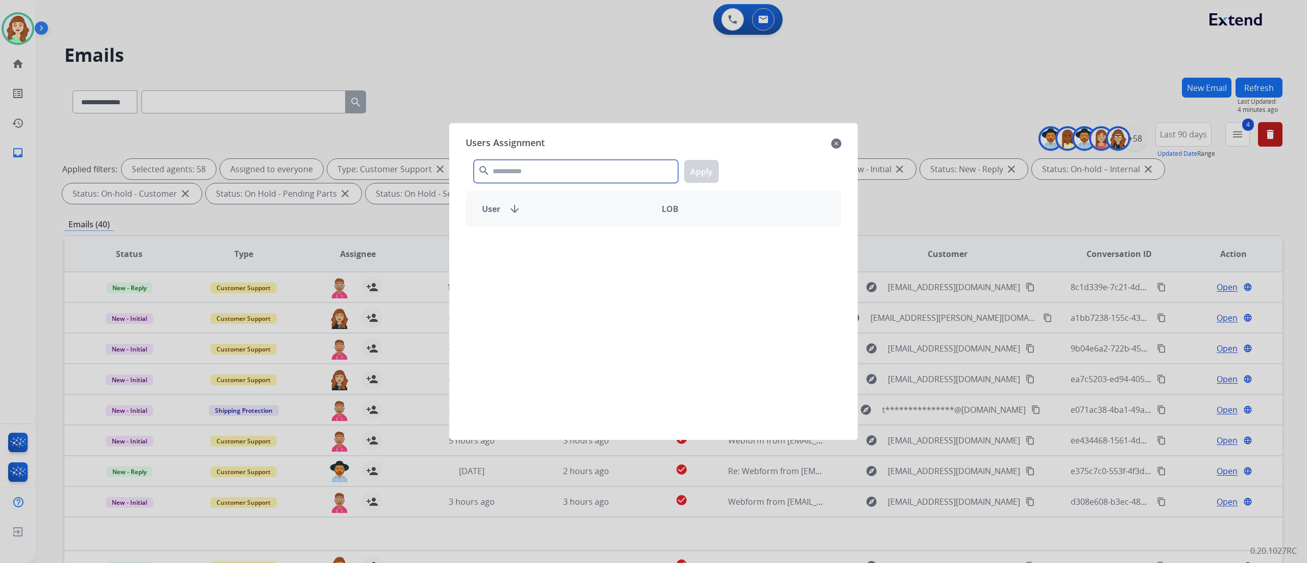
click at [527, 173] on input "text" at bounding box center [576, 171] width 204 height 23
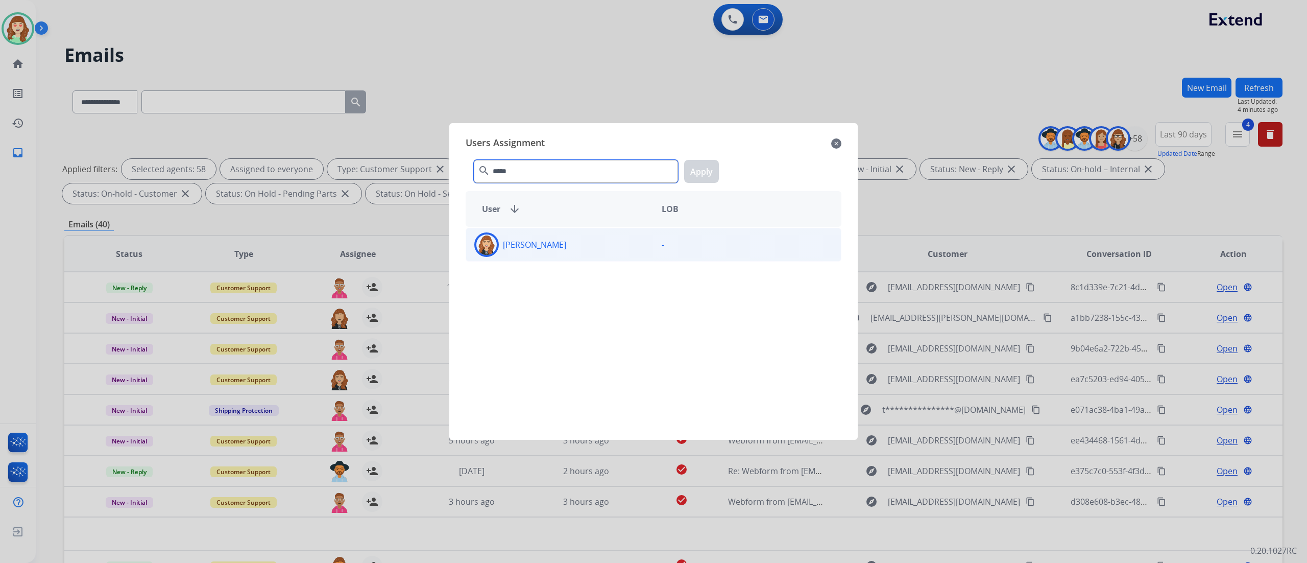
type input "*****"
click at [607, 252] on div "[PERSON_NAME]" at bounding box center [559, 244] width 187 height 25
click at [703, 172] on button "Apply" at bounding box center [701, 171] width 35 height 23
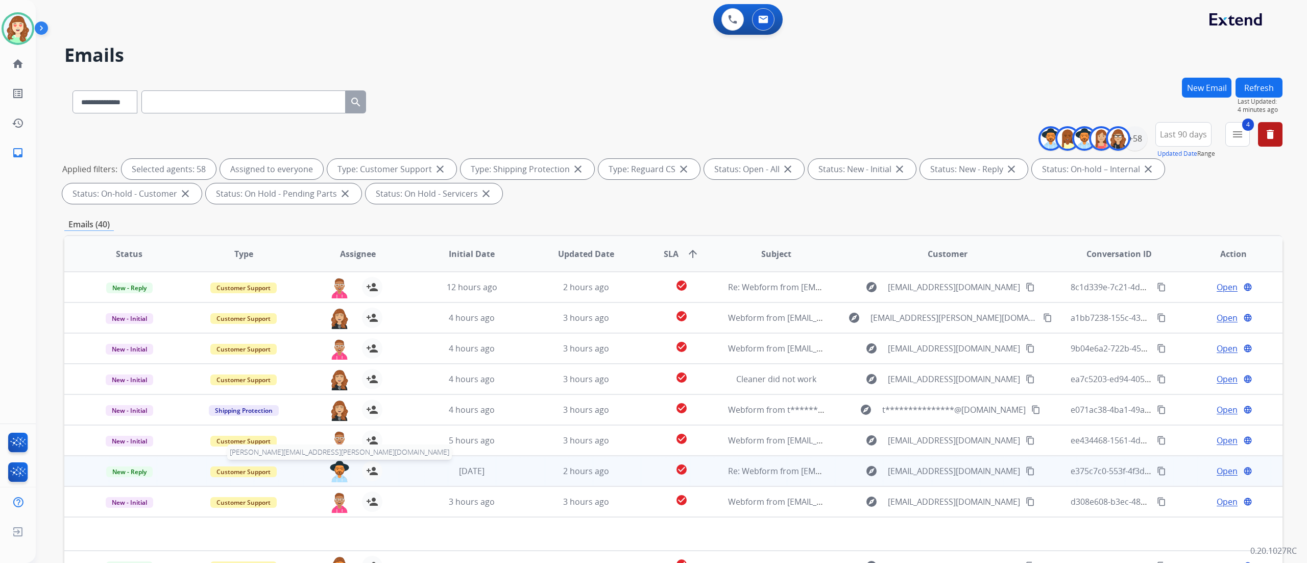
click at [340, 312] on img at bounding box center [339, 470] width 20 height 21
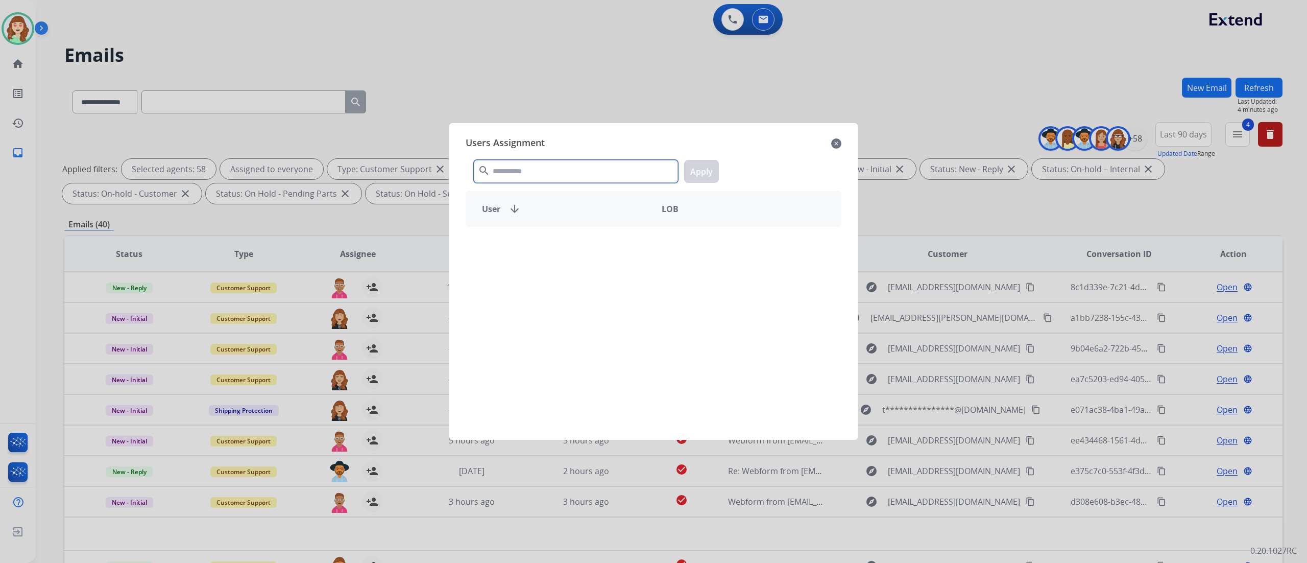
click at [546, 167] on input "text" at bounding box center [576, 171] width 204 height 23
type input "*****"
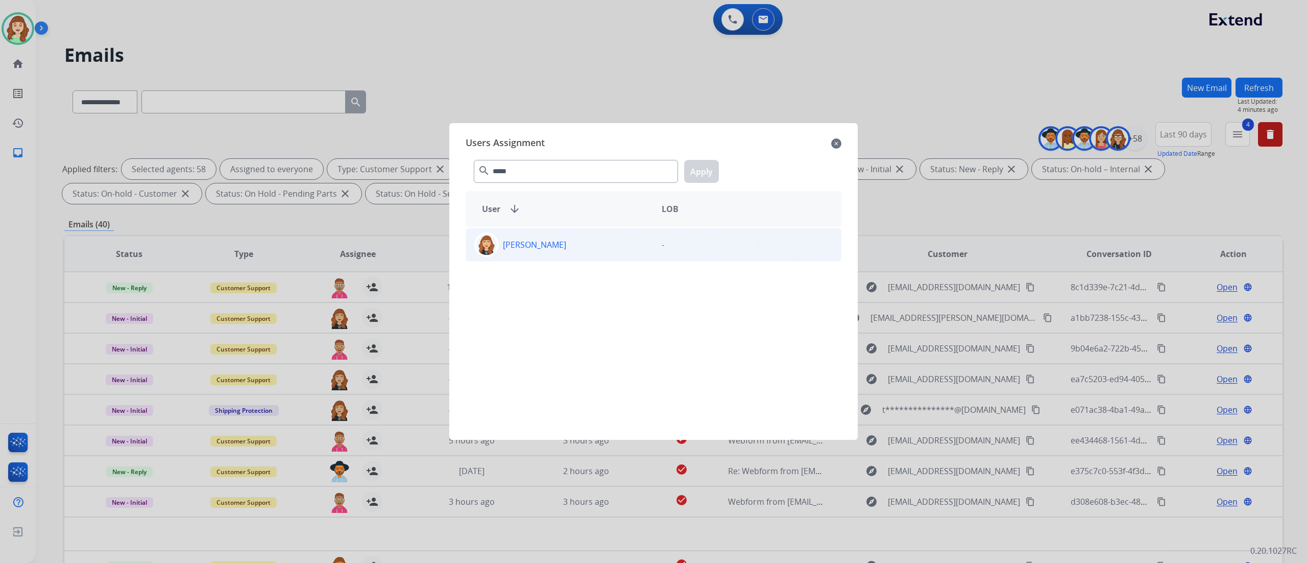
click at [565, 262] on div "[PERSON_NAME] -" at bounding box center [654, 327] width 376 height 201
click at [554, 248] on p "[PERSON_NAME]" at bounding box center [534, 244] width 63 height 12
click at [700, 171] on button "Apply" at bounding box center [701, 171] width 35 height 23
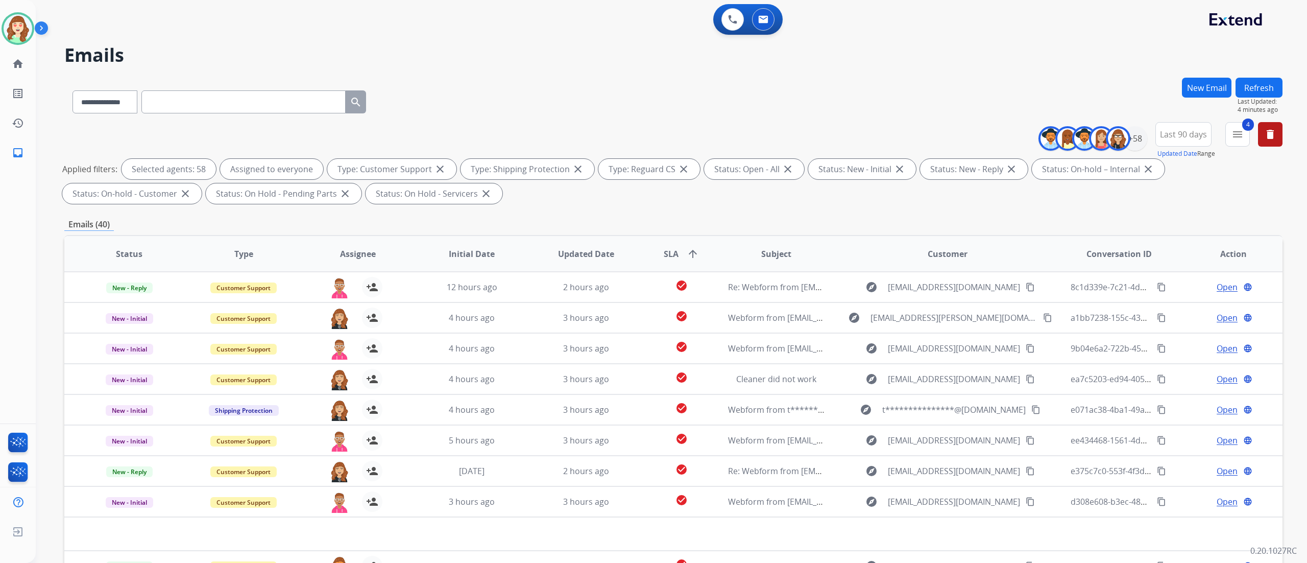
click at [725, 198] on div "Applied filters: Selected agents: 58 Assigned to everyone Type: Customer Suppor…" at bounding box center [671, 181] width 1218 height 45
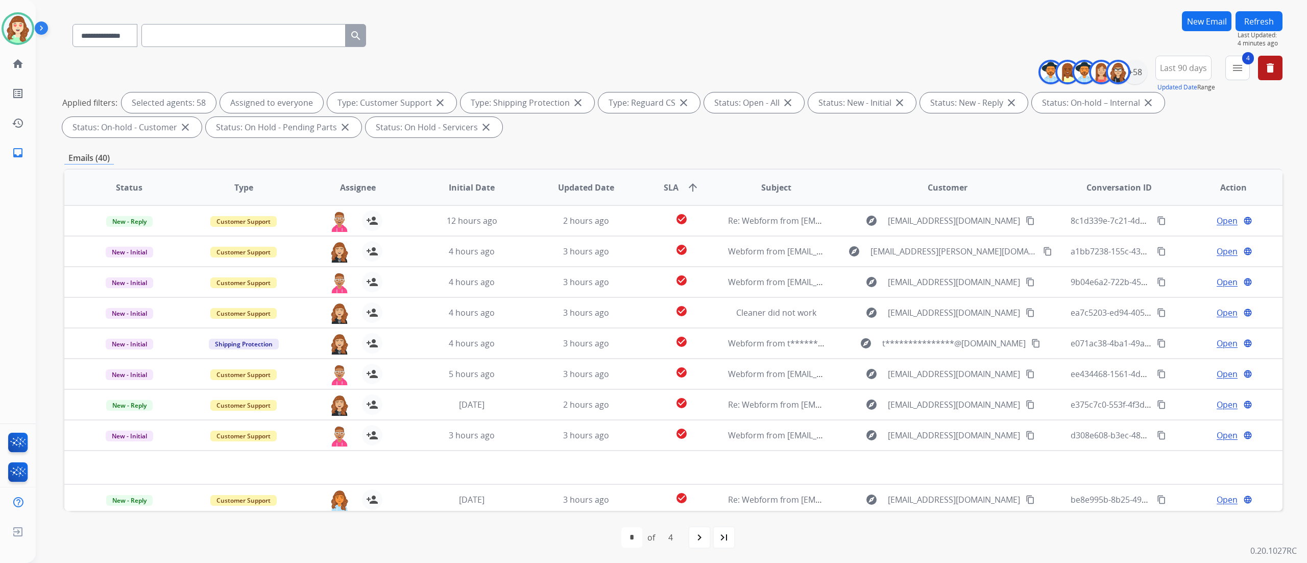
scroll to position [67, 0]
click at [699, 312] on mat-icon "navigate_next" at bounding box center [699, 536] width 12 height 12
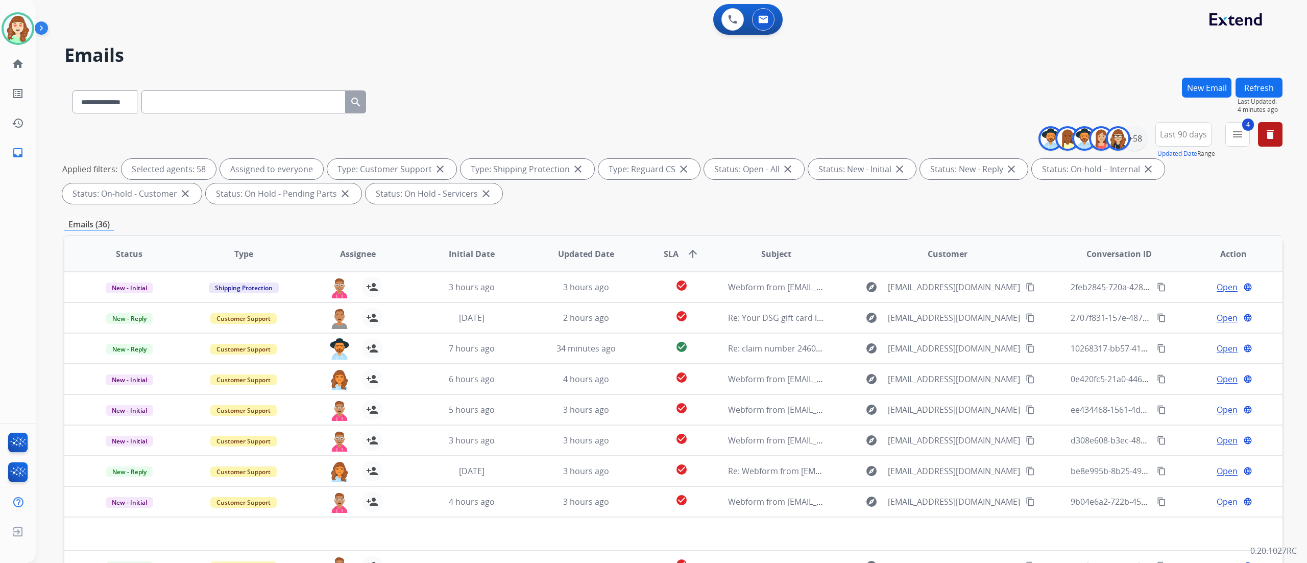
click at [175, 40] on div "**********" at bounding box center [659, 318] width 1247 height 563
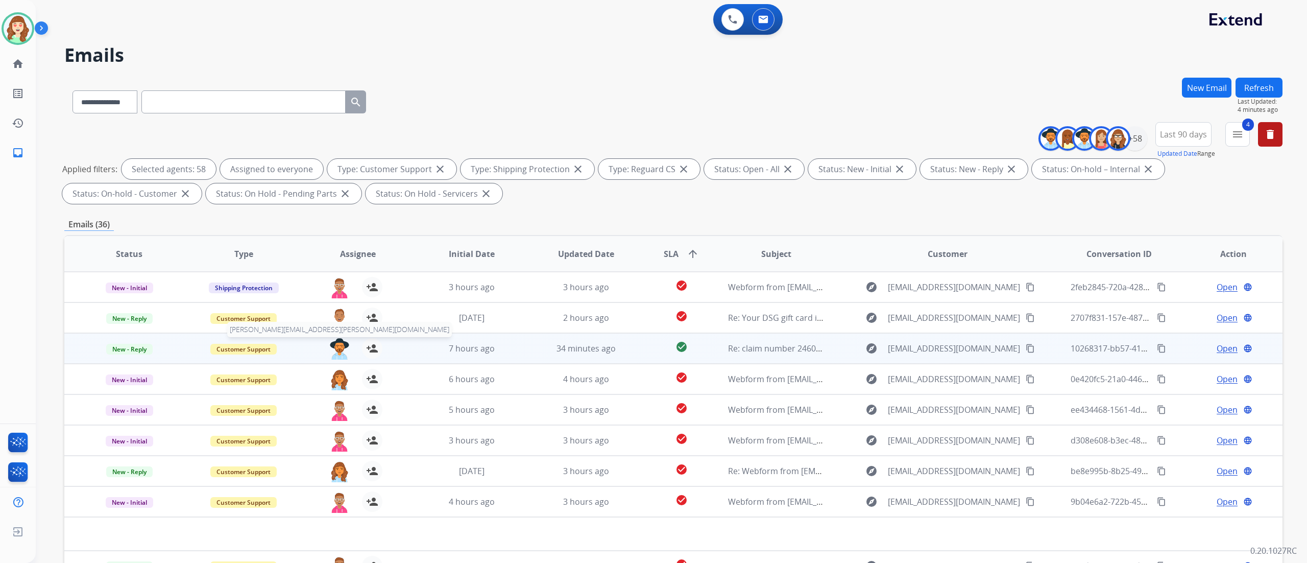
click at [337, 312] on img at bounding box center [339, 348] width 20 height 21
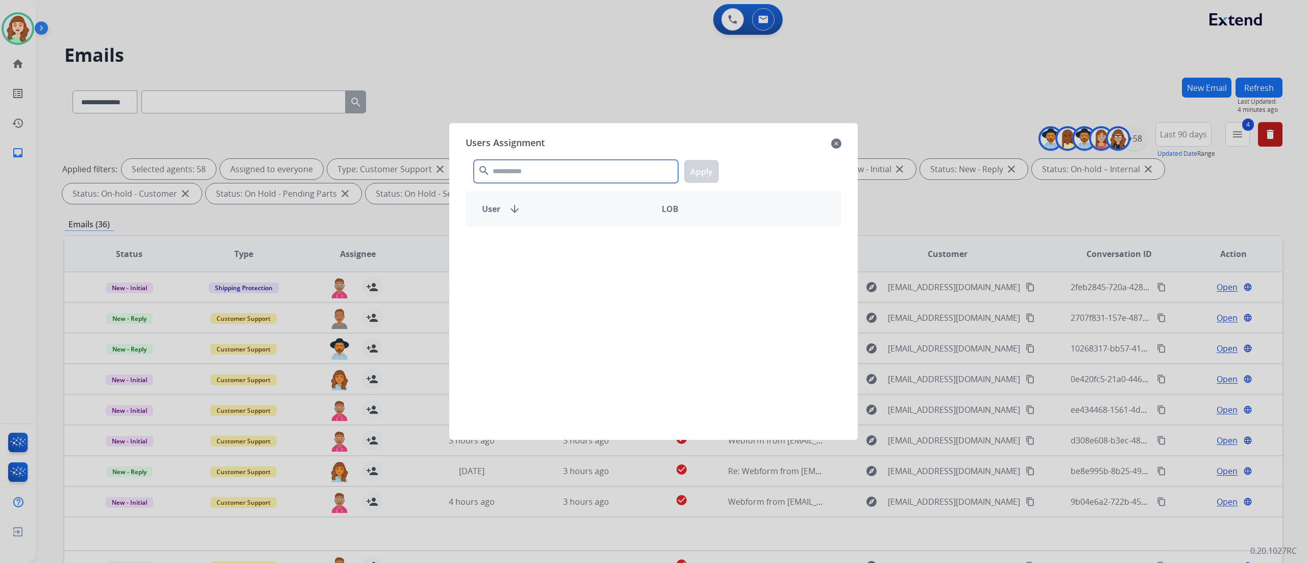
click at [540, 173] on input "text" at bounding box center [576, 171] width 204 height 23
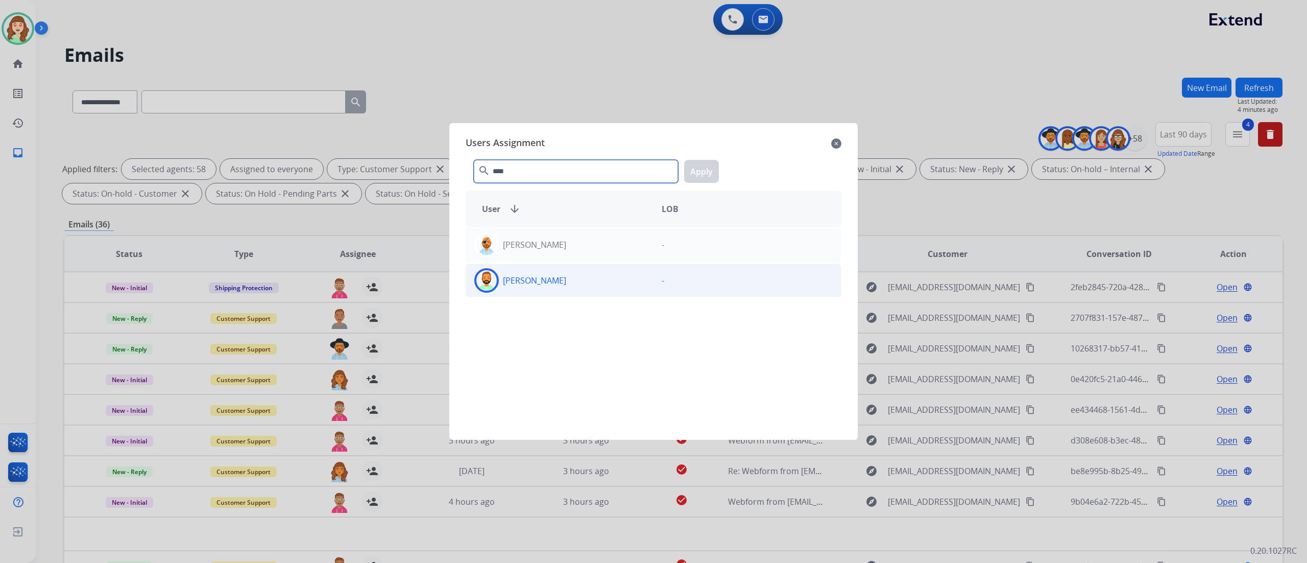
type input "****"
click at [654, 285] on div "-" at bounding box center [746, 280] width 187 height 25
click at [706, 167] on button "Apply" at bounding box center [701, 171] width 35 height 23
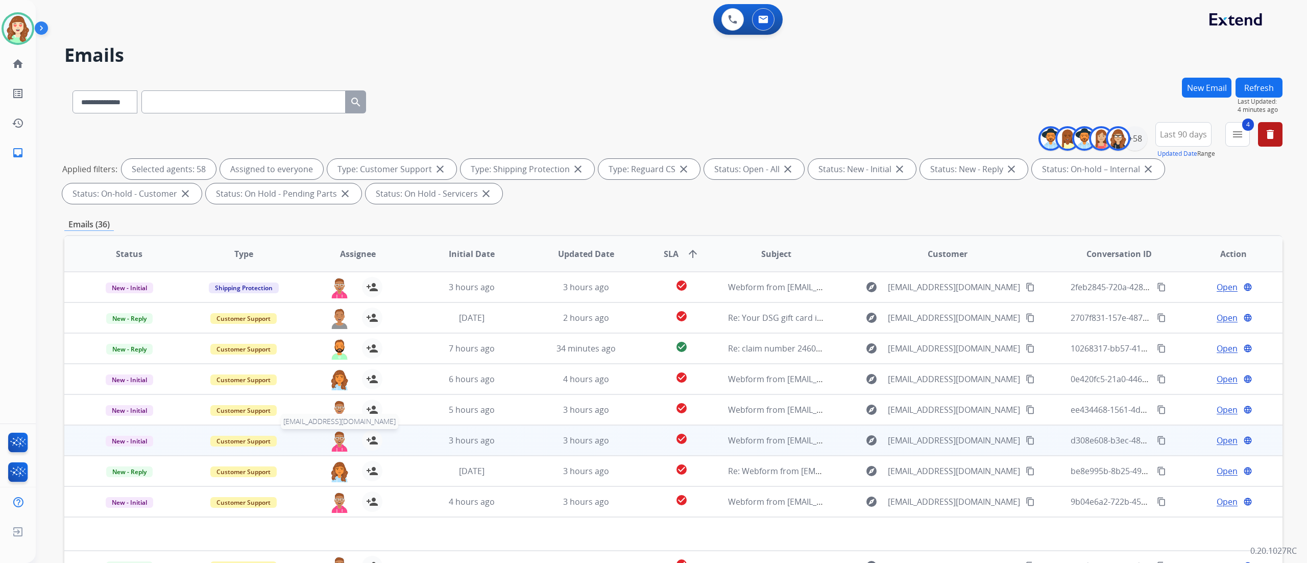
click at [330, 312] on img at bounding box center [339, 440] width 20 height 21
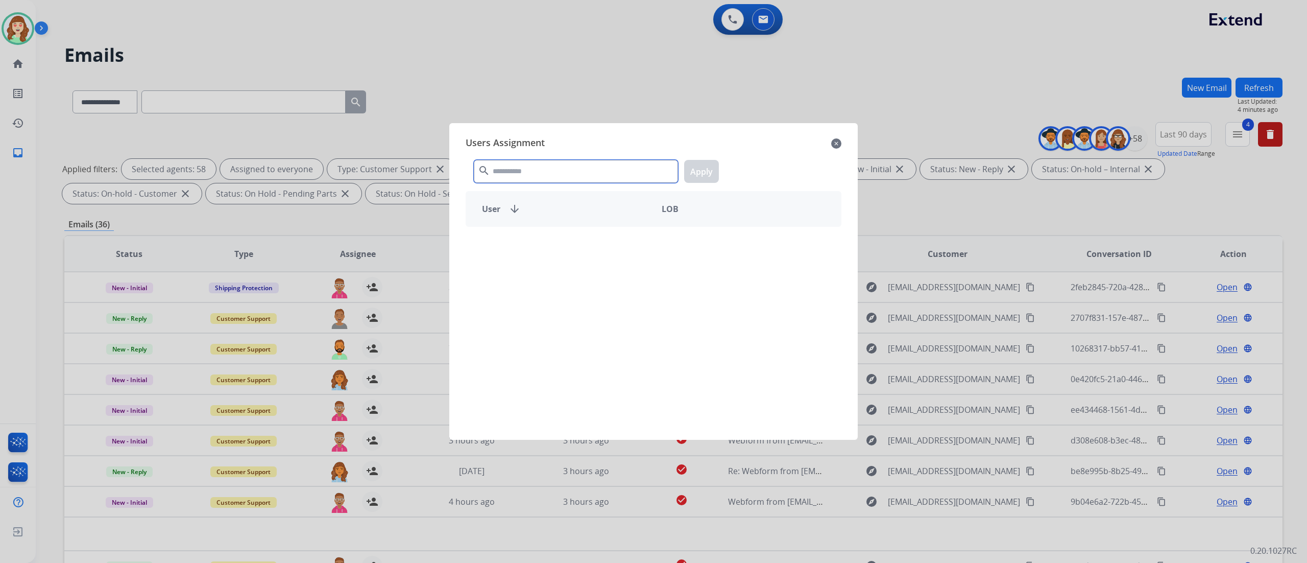
click at [555, 168] on input "text" at bounding box center [576, 171] width 204 height 23
type input "****"
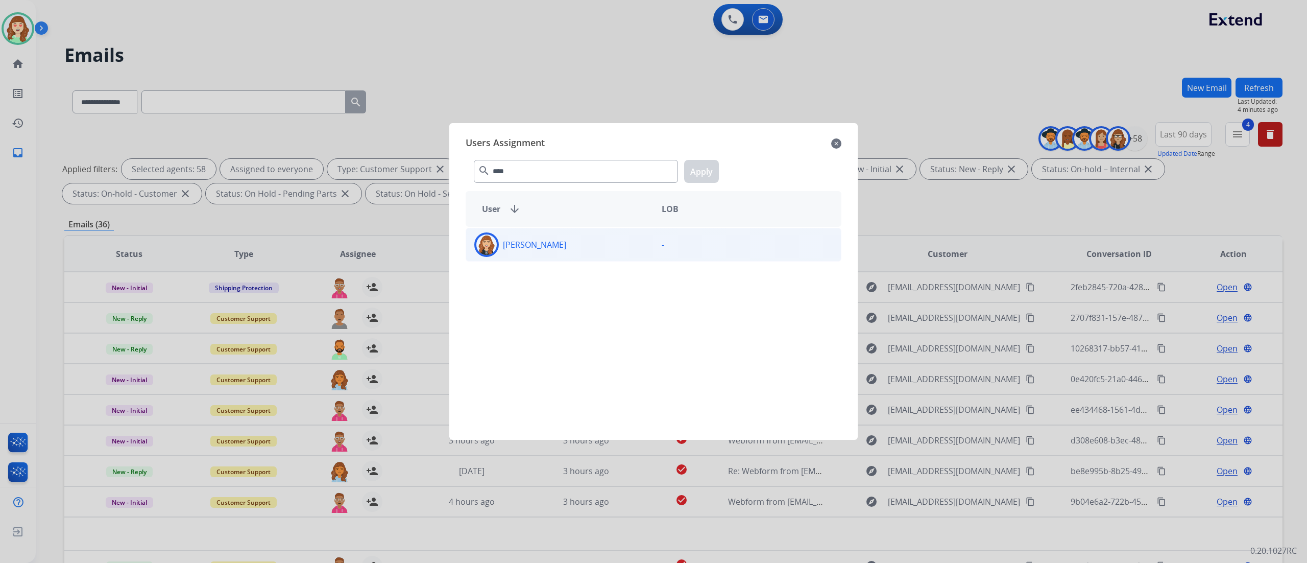
click at [631, 255] on div "[PERSON_NAME]" at bounding box center [559, 244] width 187 height 25
click at [706, 169] on button "Apply" at bounding box center [701, 171] width 35 height 23
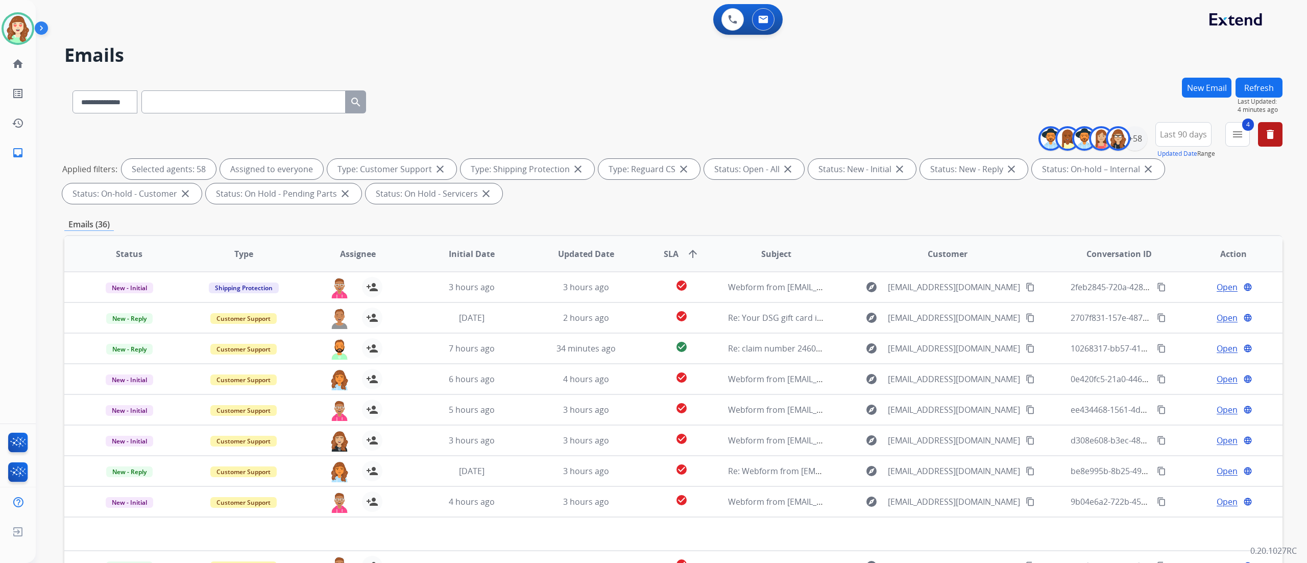
click at [725, 312] on div "**********" at bounding box center [671, 281] width 1271 height 563
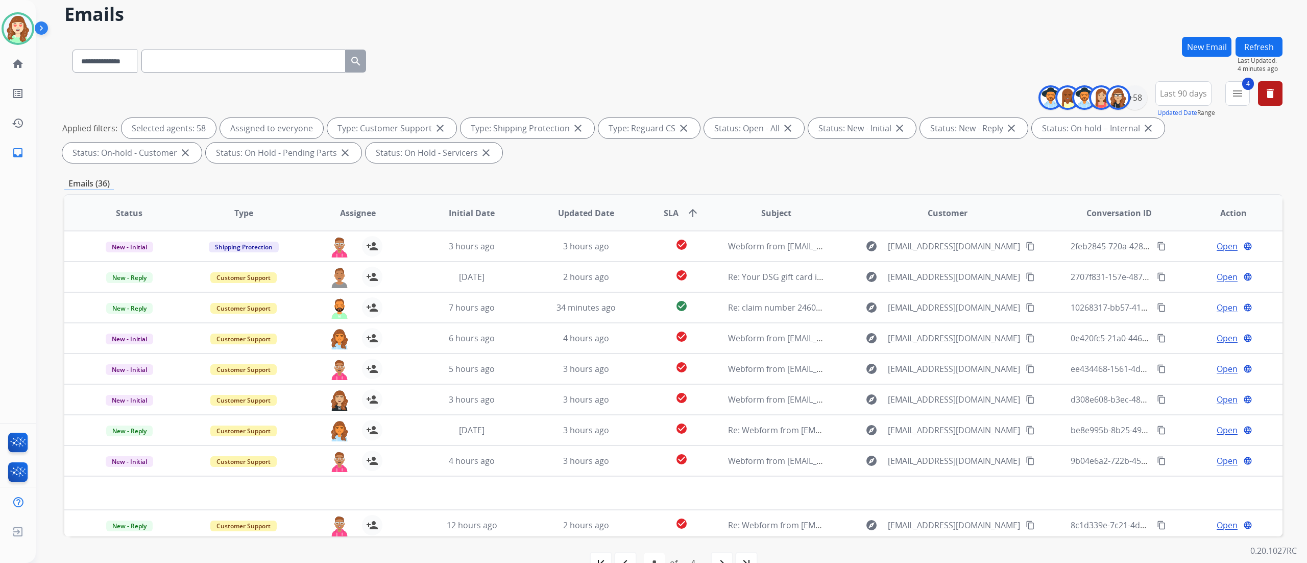
scroll to position [67, 0]
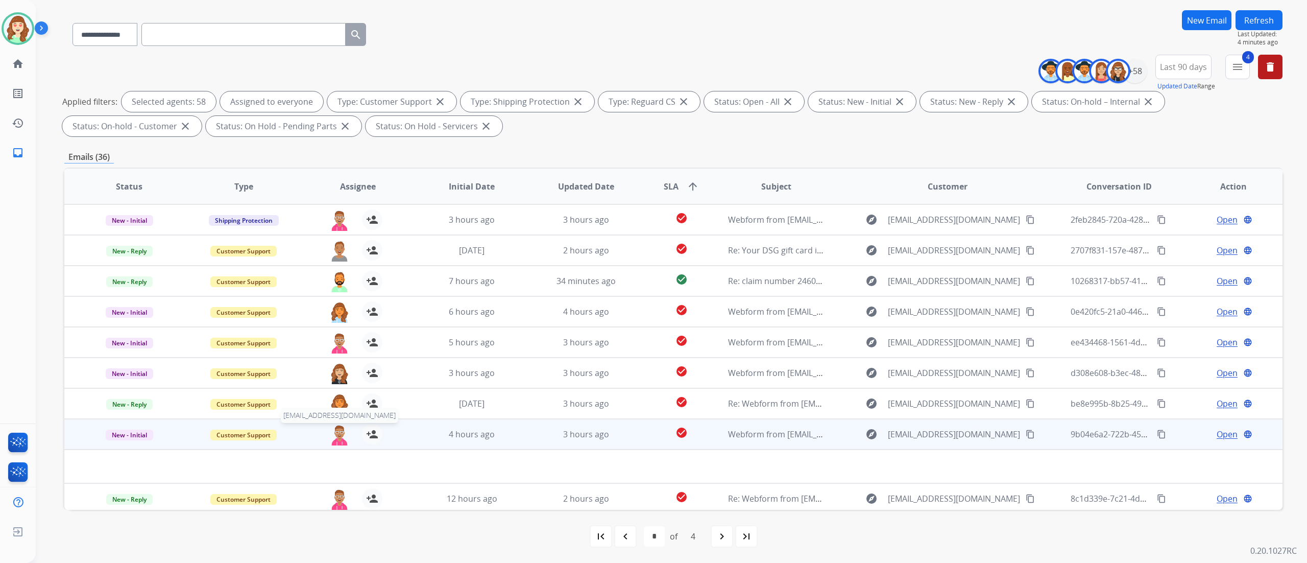
click at [331, 312] on img at bounding box center [339, 434] width 20 height 21
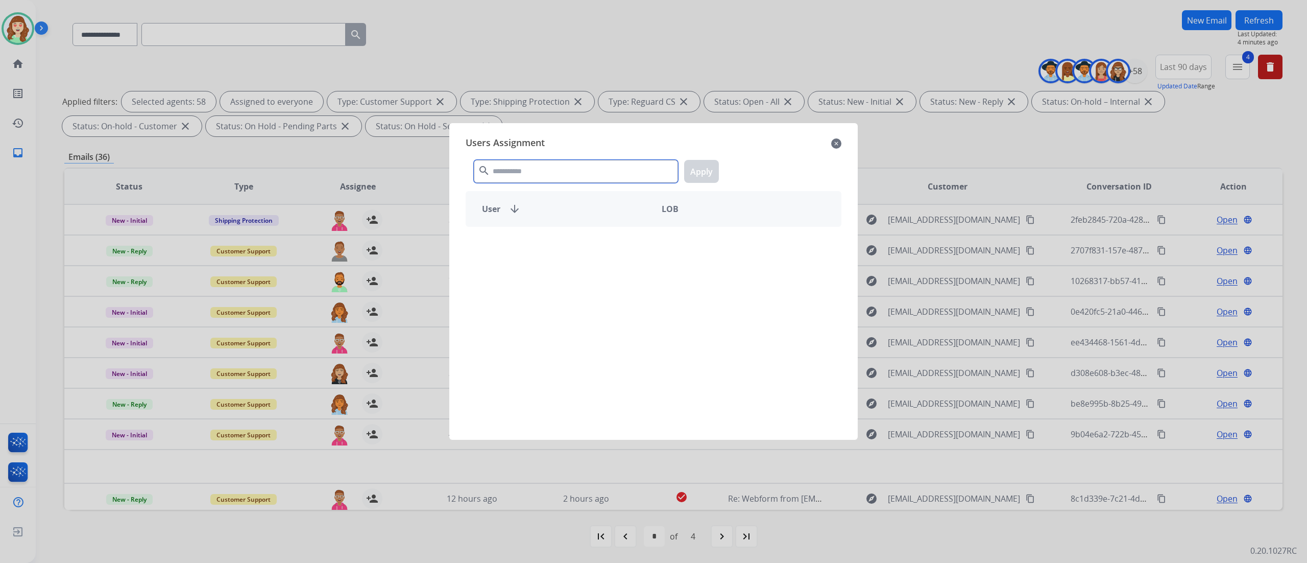
click at [554, 171] on input "text" at bounding box center [576, 171] width 204 height 23
type input "****"
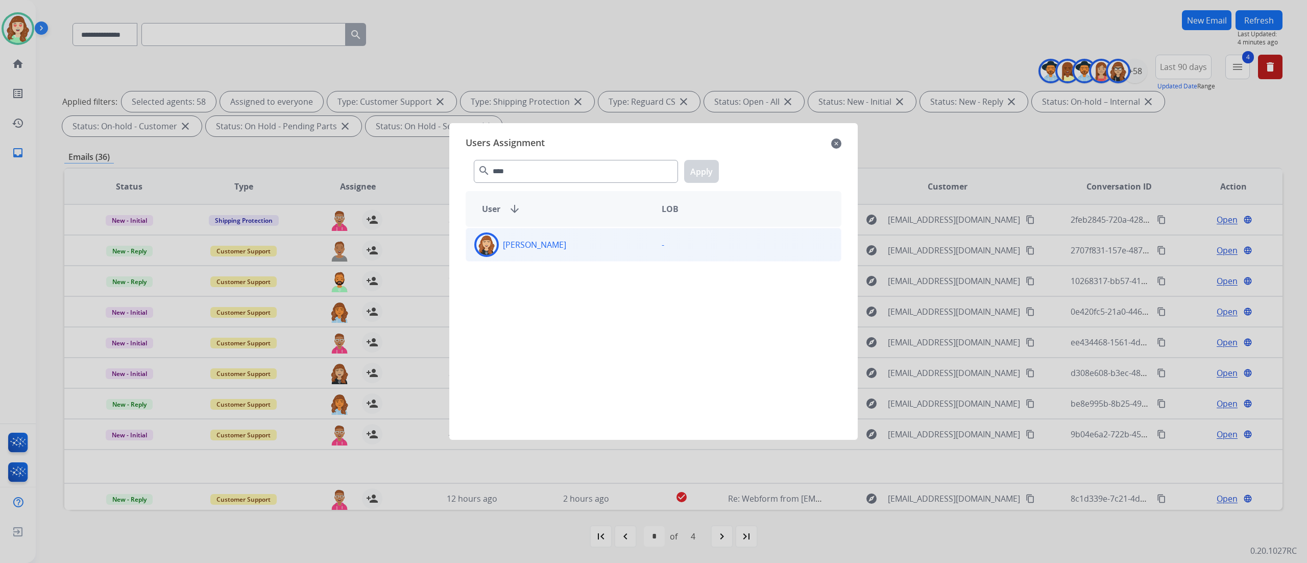
click at [615, 250] on div "[PERSON_NAME]" at bounding box center [559, 244] width 187 height 25
click at [697, 173] on button "Apply" at bounding box center [701, 171] width 35 height 23
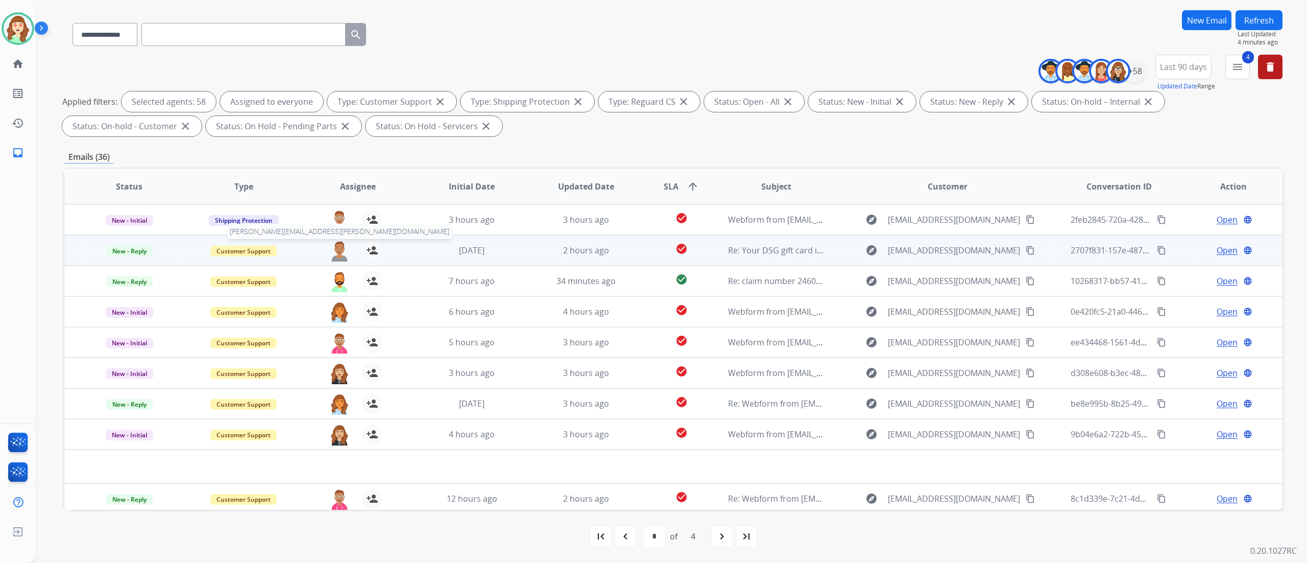
click at [332, 250] on img at bounding box center [339, 250] width 20 height 21
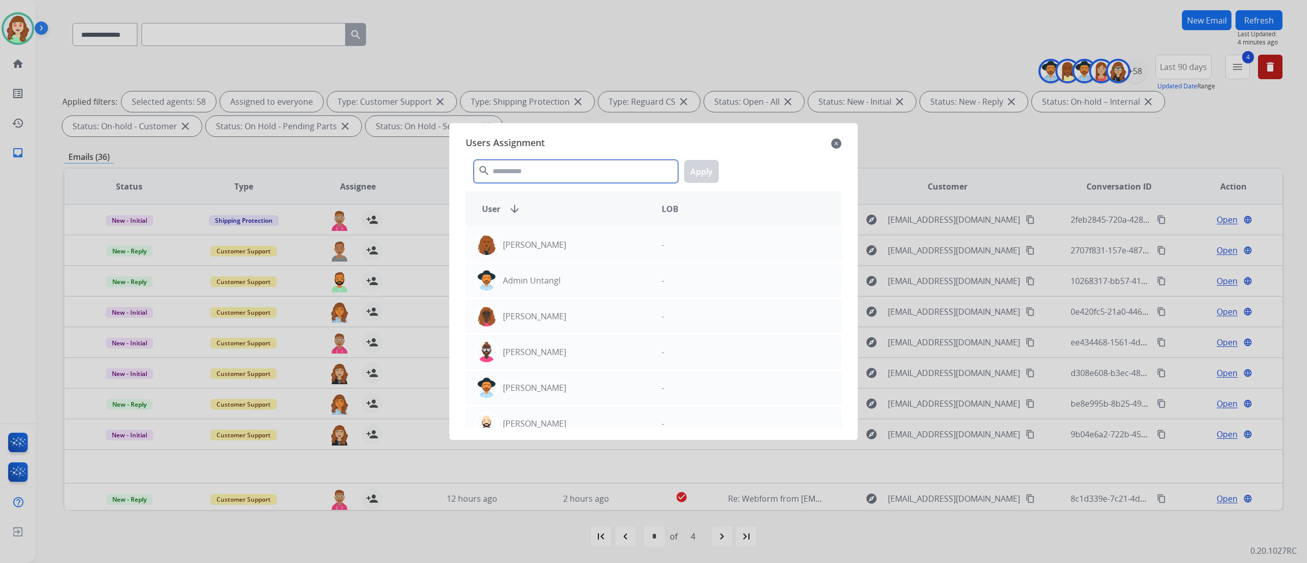
click at [579, 172] on input "text" at bounding box center [576, 171] width 204 height 23
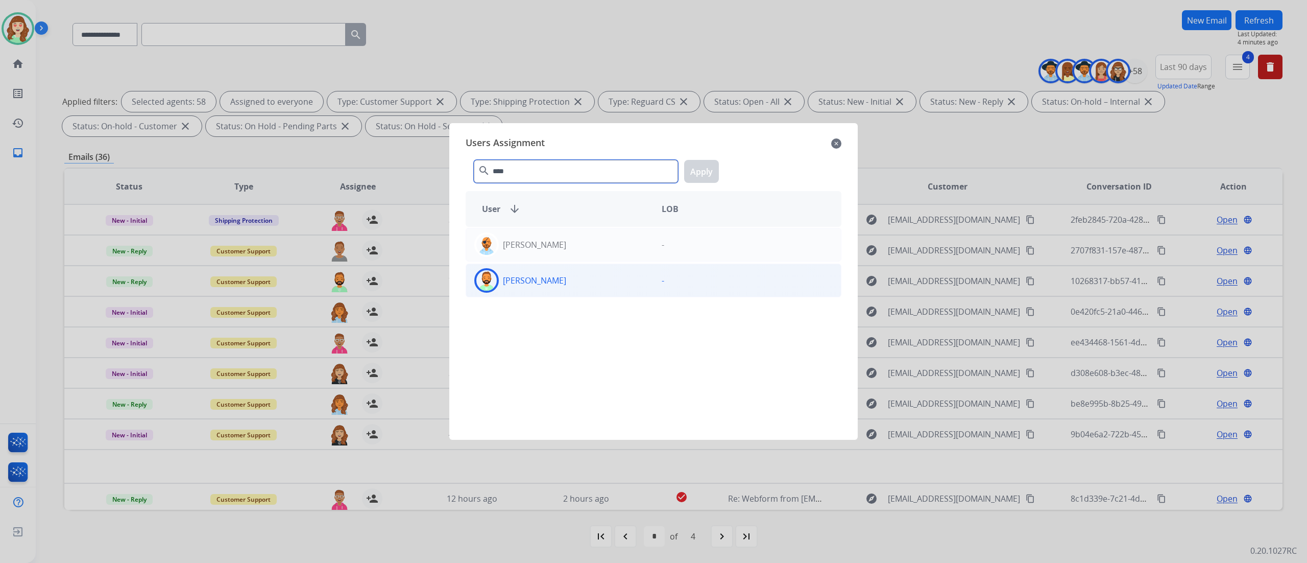
type input "****"
drag, startPoint x: 578, startPoint y: 277, endPoint x: 677, endPoint y: 200, distance: 125.2
click at [595, 263] on div "[PERSON_NAME] -" at bounding box center [654, 280] width 376 height 34
click at [711, 167] on button "Apply" at bounding box center [701, 171] width 35 height 23
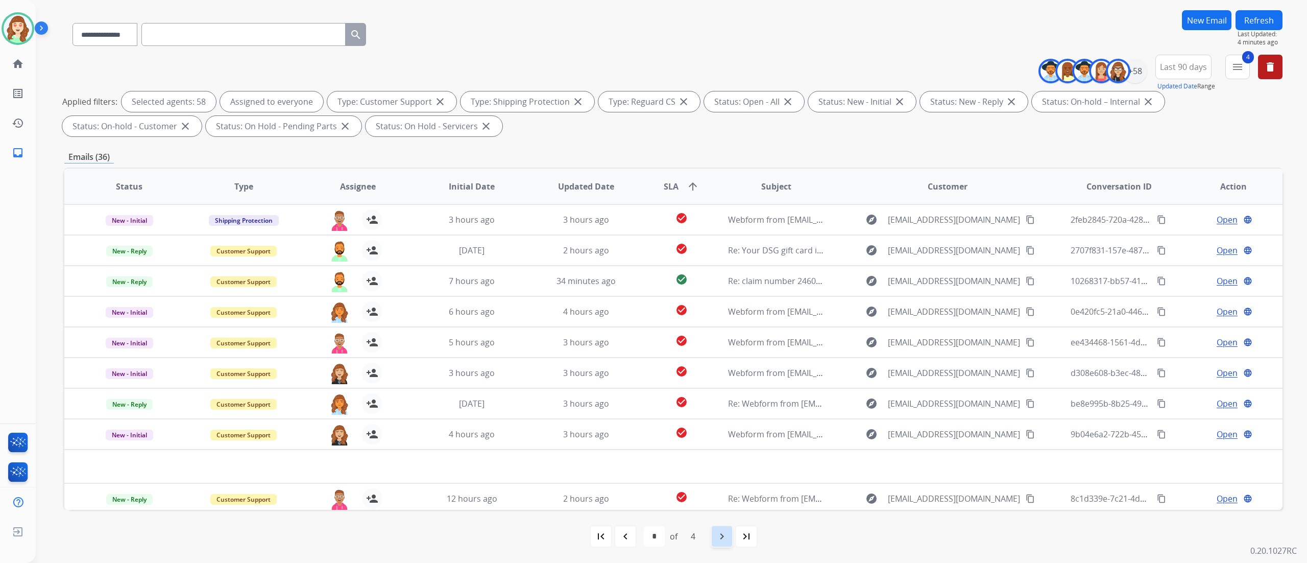
click at [713, 312] on div "navigate_next" at bounding box center [722, 536] width 22 height 22
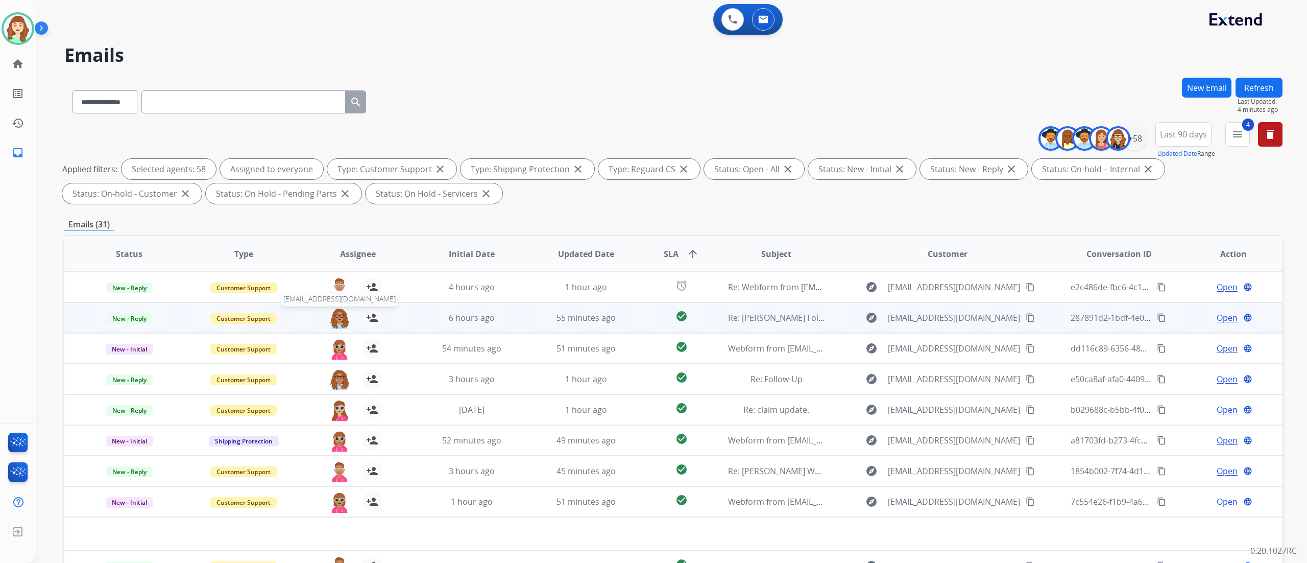
click at [337, 312] on img at bounding box center [339, 317] width 20 height 21
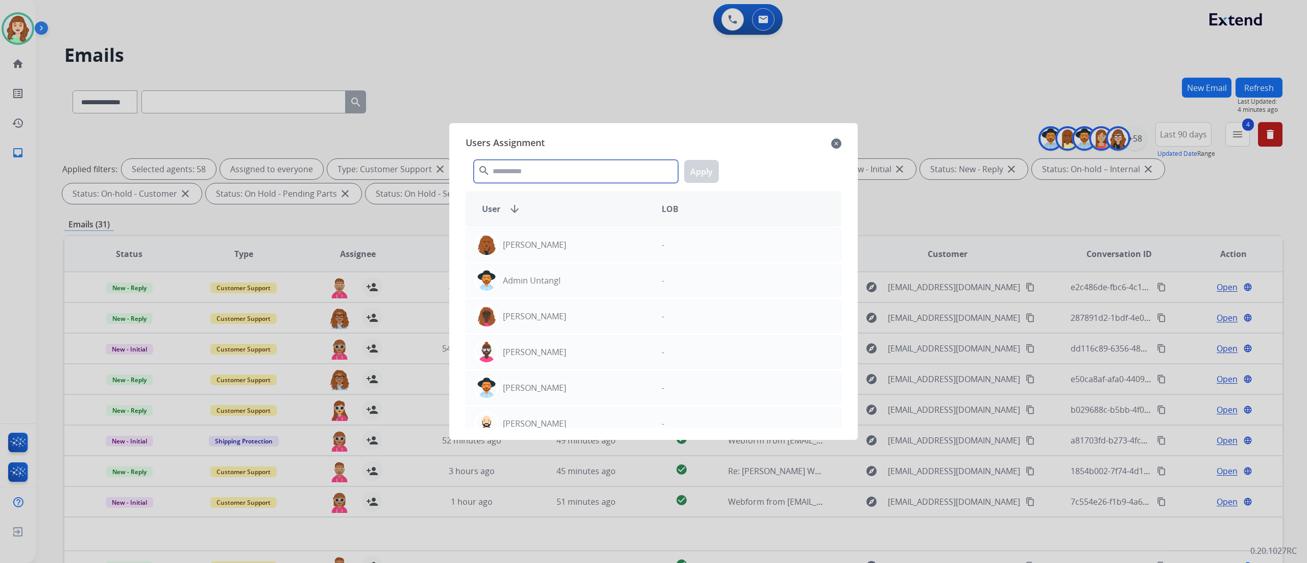
click at [574, 165] on input "text" at bounding box center [576, 171] width 204 height 23
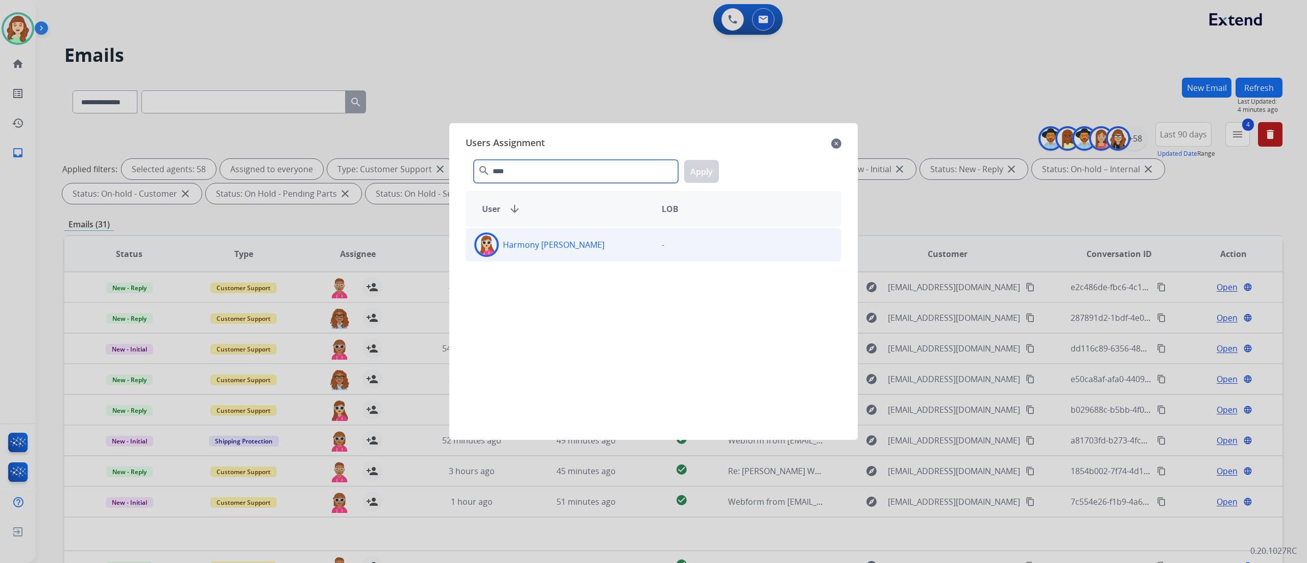
type input "****"
click at [585, 251] on div "Harmony [PERSON_NAME]" at bounding box center [559, 244] width 187 height 25
click at [699, 163] on button "Apply" at bounding box center [701, 171] width 35 height 23
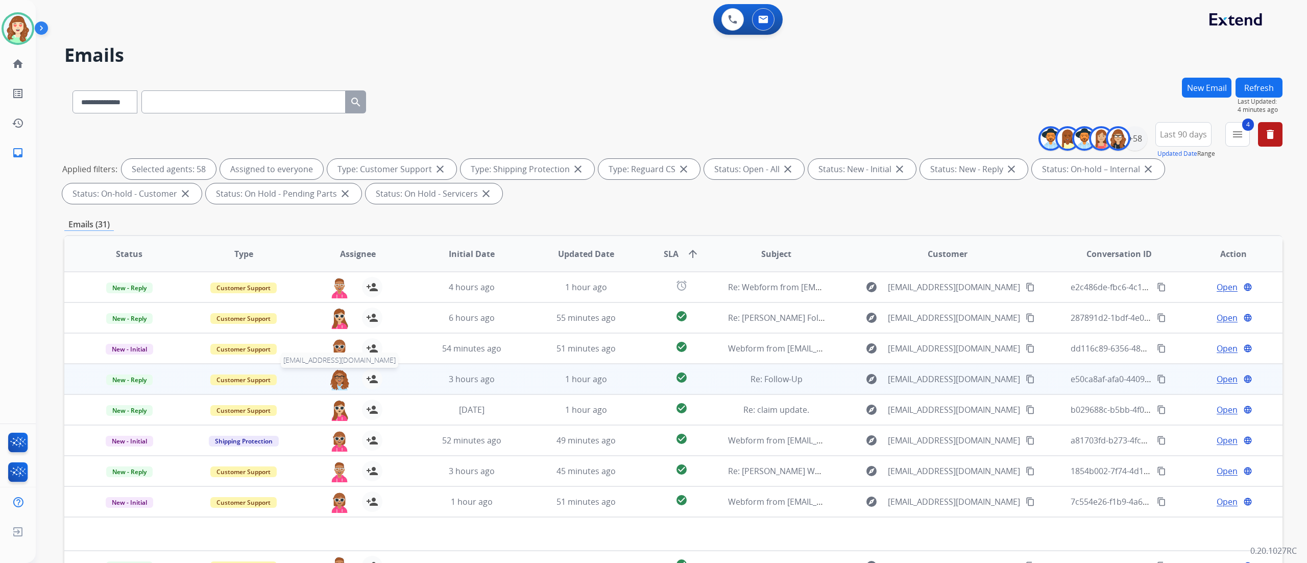
click at [341, 312] on img at bounding box center [339, 379] width 20 height 21
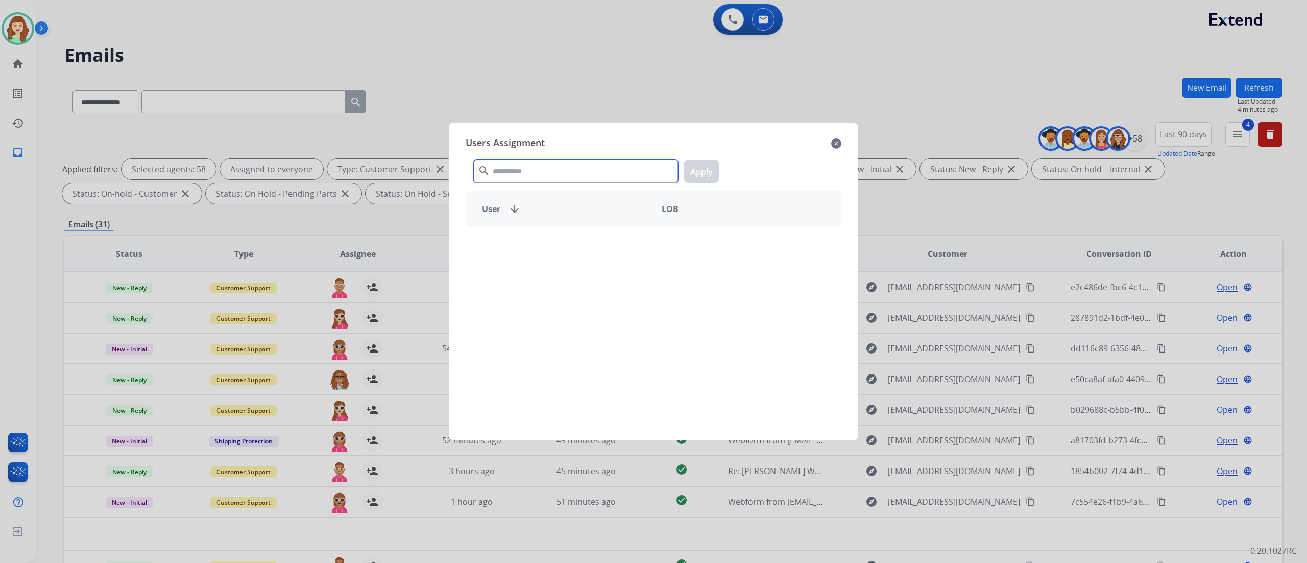
click at [579, 181] on input "text" at bounding box center [576, 171] width 204 height 23
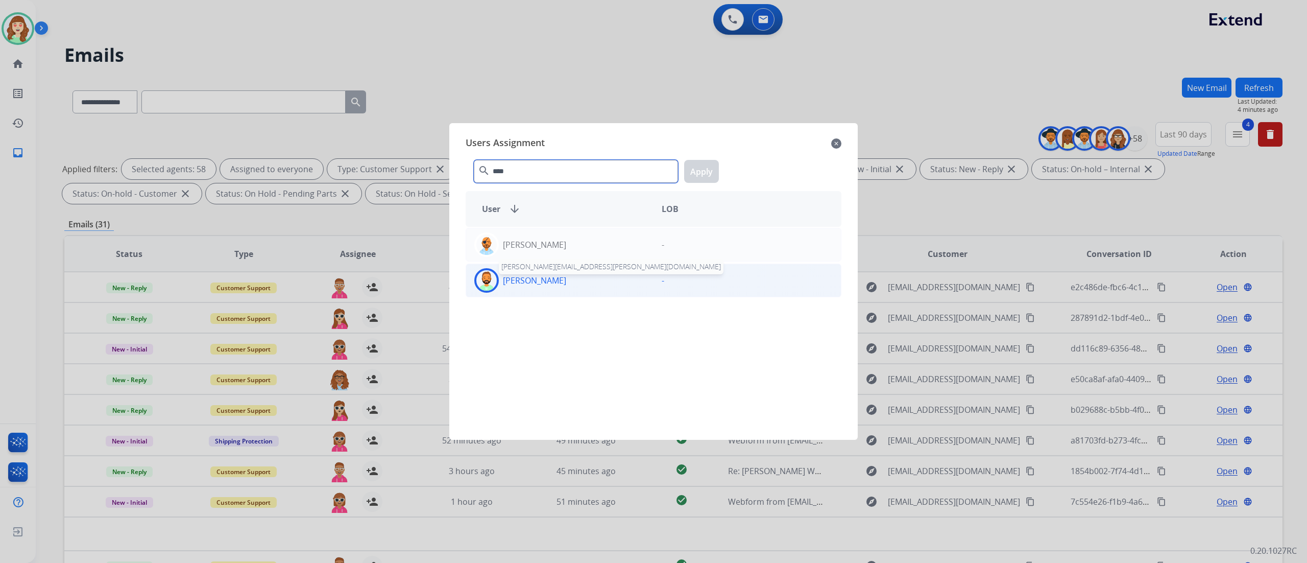
type input "****"
click at [517, 280] on p "[PERSON_NAME]" at bounding box center [534, 280] width 63 height 12
click at [711, 171] on button "Apply" at bounding box center [701, 171] width 35 height 23
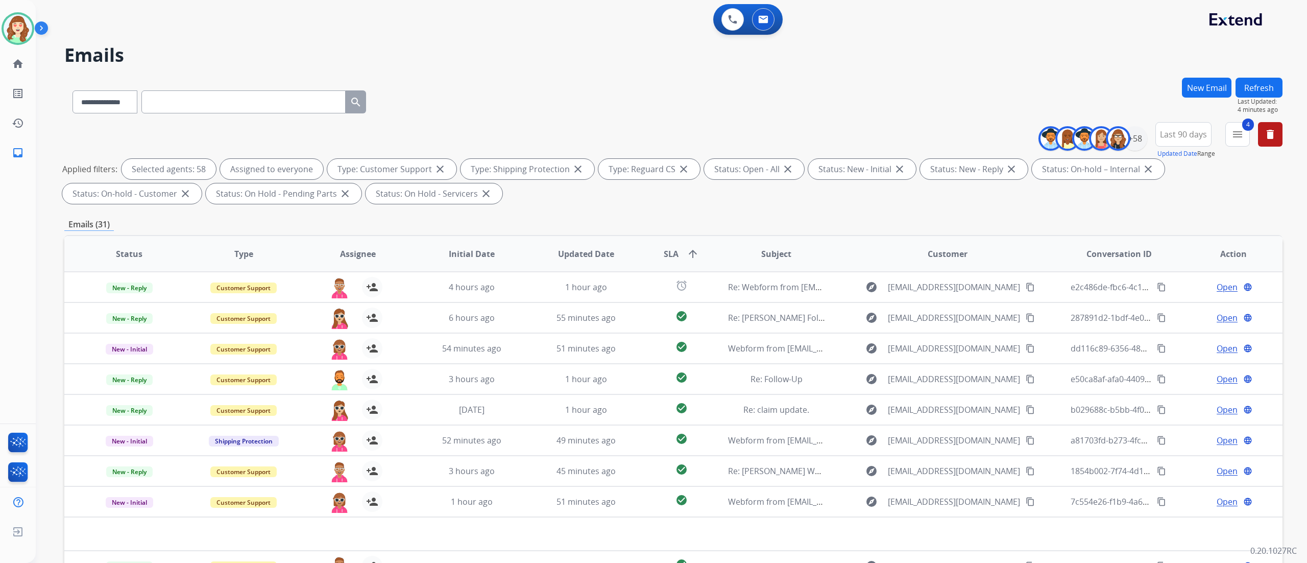
click at [725, 312] on div "**********" at bounding box center [671, 281] width 1271 height 563
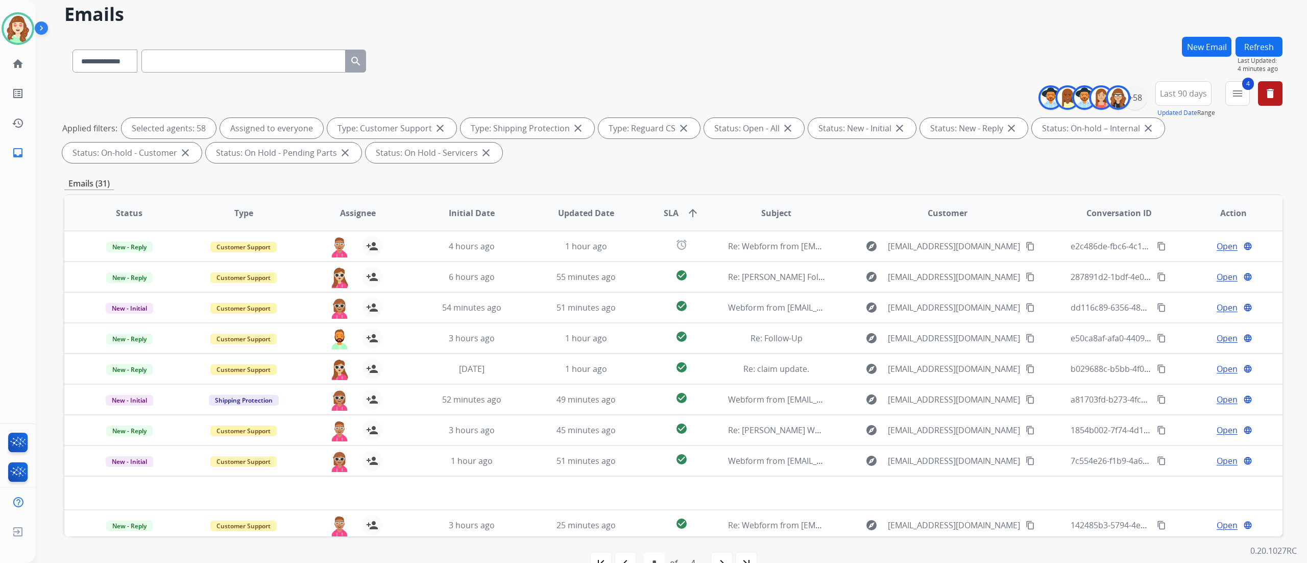
scroll to position [67, 0]
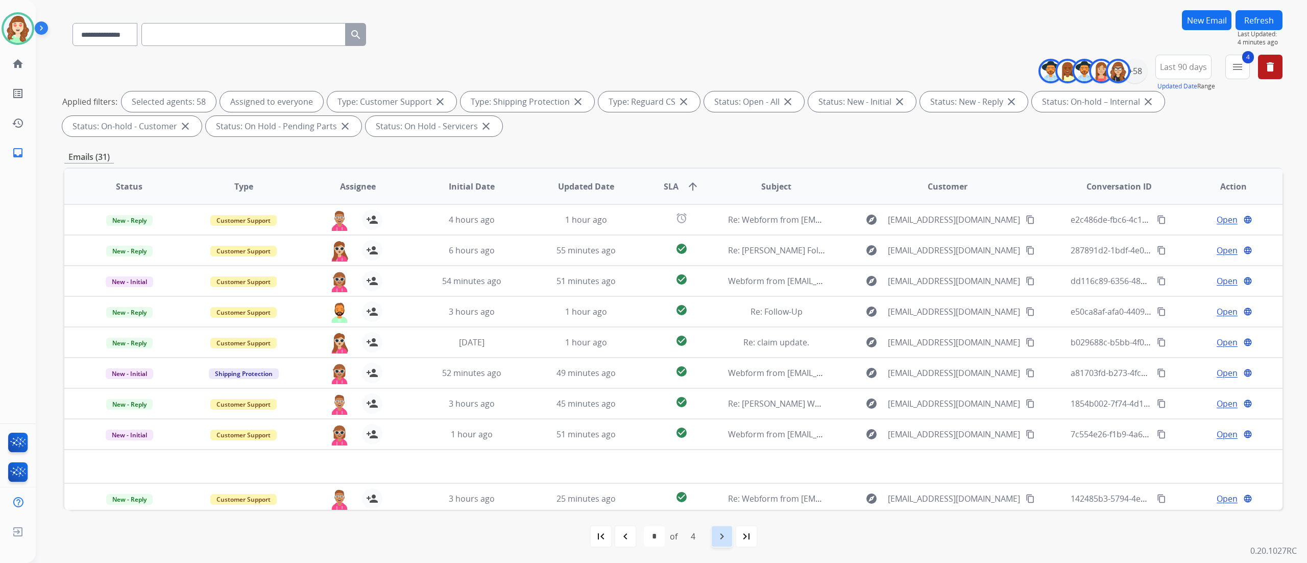
click at [713, 312] on div "navigate_next" at bounding box center [722, 536] width 22 height 22
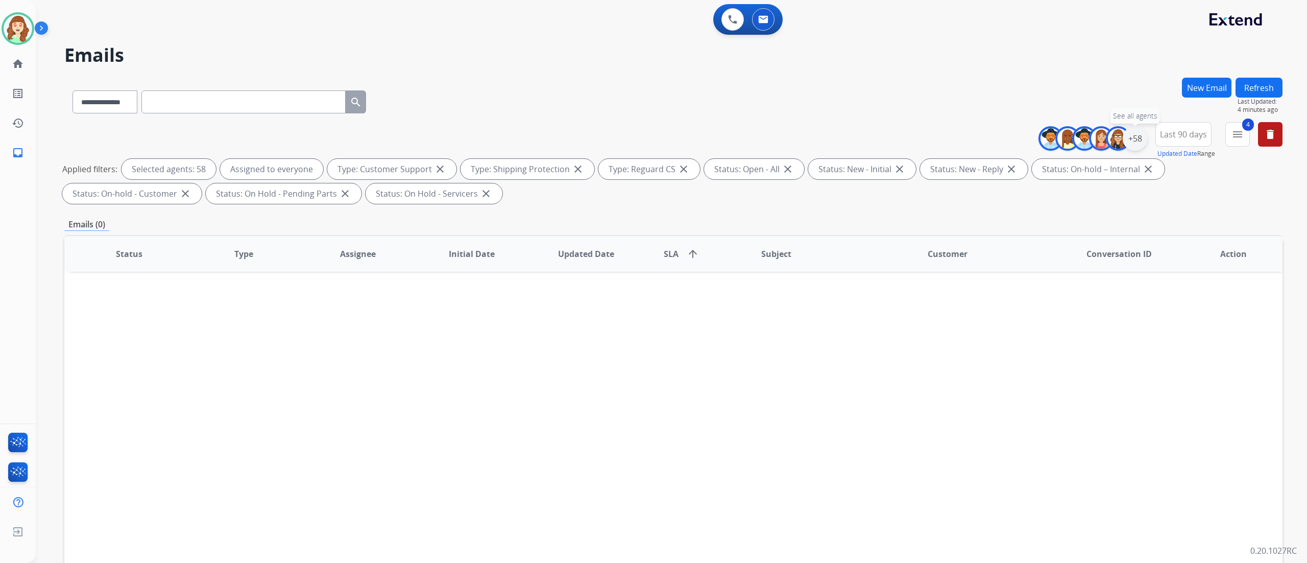
click at [725, 134] on div "+58" at bounding box center [1135, 138] width 25 height 25
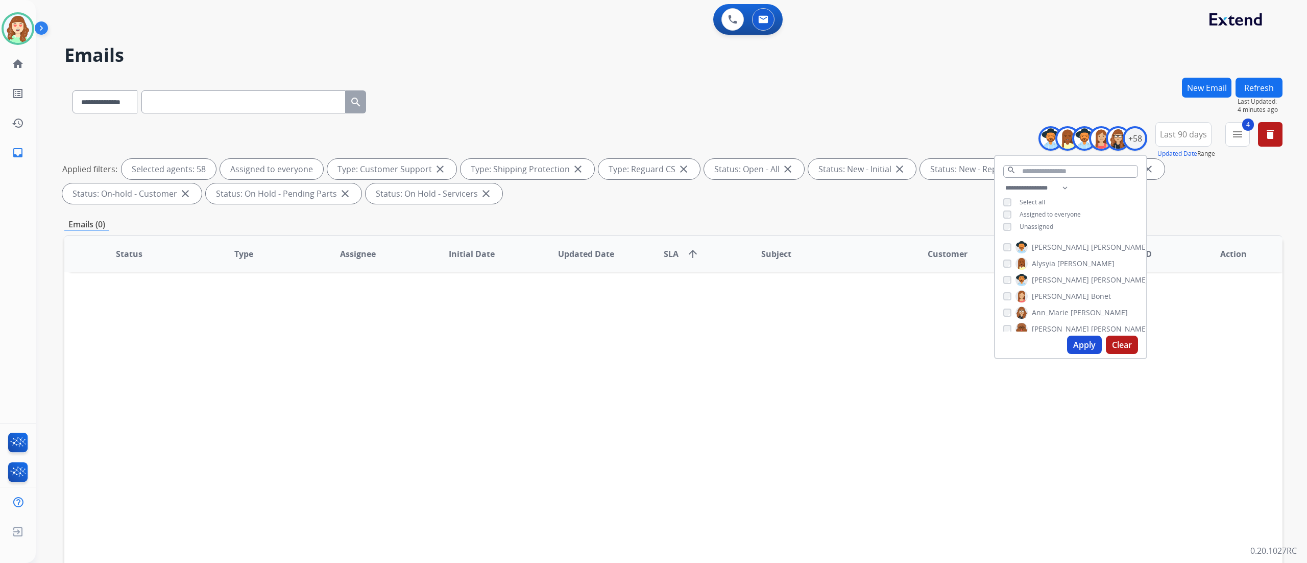
click at [725, 312] on button "Apply" at bounding box center [1084, 344] width 35 height 18
select select "*"
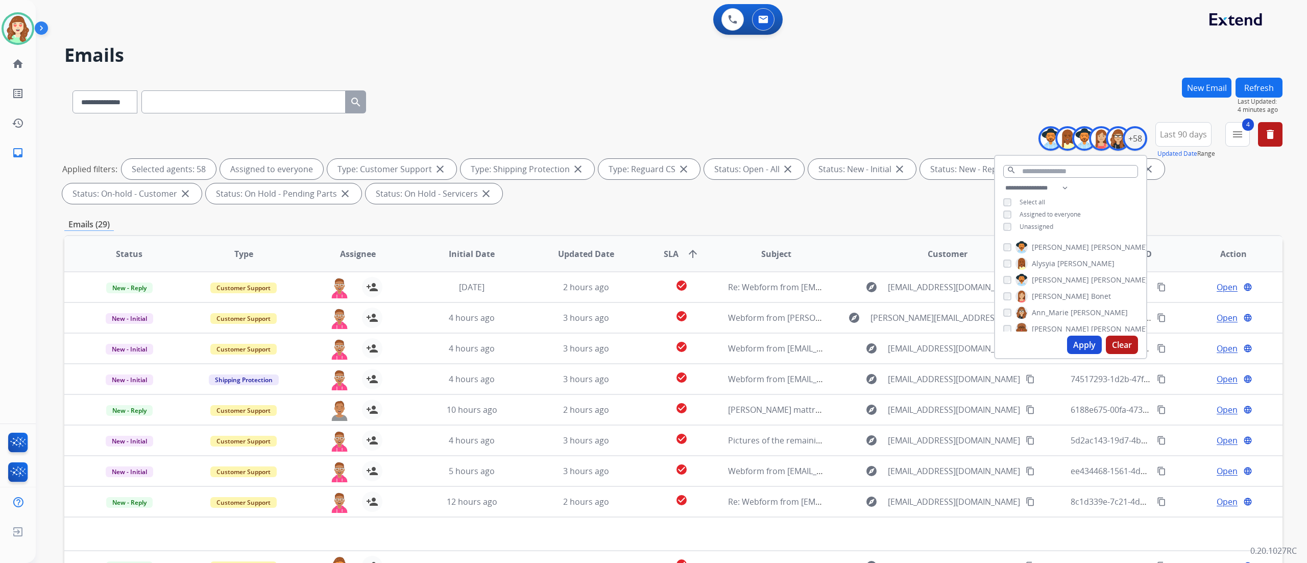
click at [182, 171] on div "Selected agents: 58" at bounding box center [168, 169] width 94 height 20
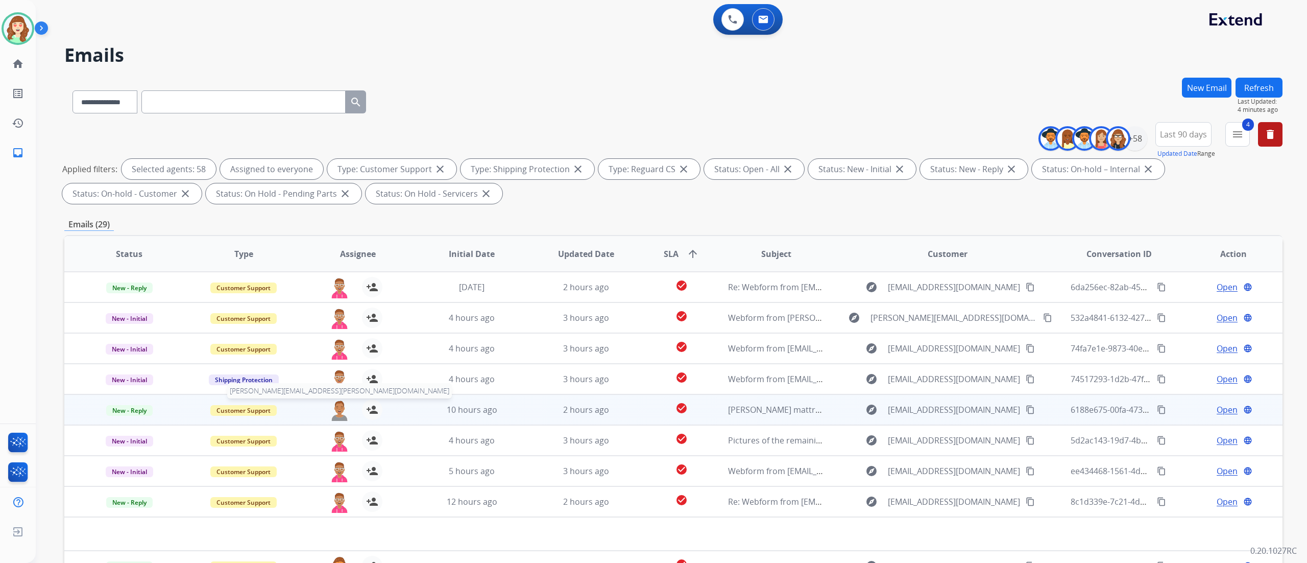
click at [333, 312] on img at bounding box center [339, 409] width 20 height 21
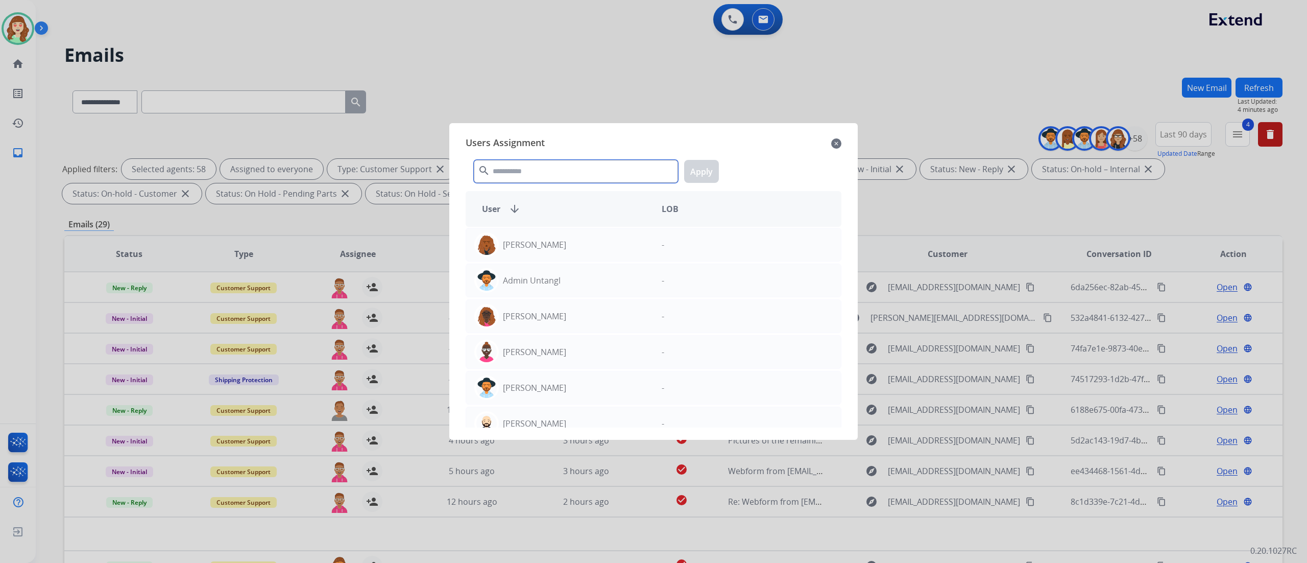
click at [542, 174] on input "text" at bounding box center [576, 171] width 204 height 23
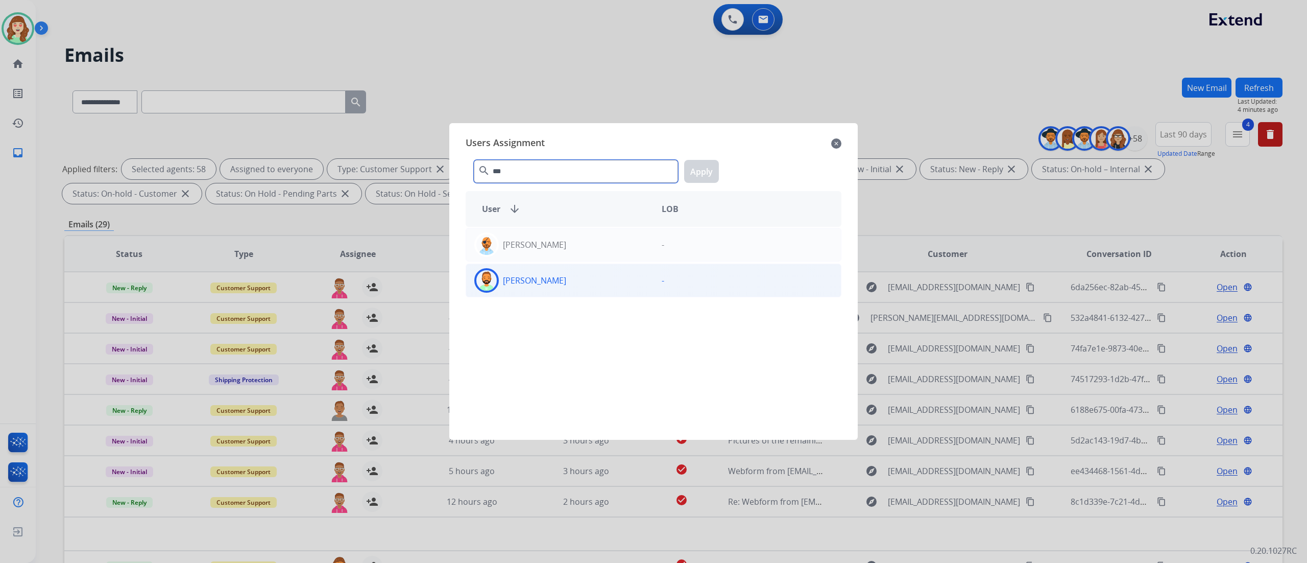
type input "***"
click at [562, 289] on div "[PERSON_NAME]" at bounding box center [559, 280] width 187 height 25
click at [700, 165] on button "Apply" at bounding box center [701, 171] width 35 height 23
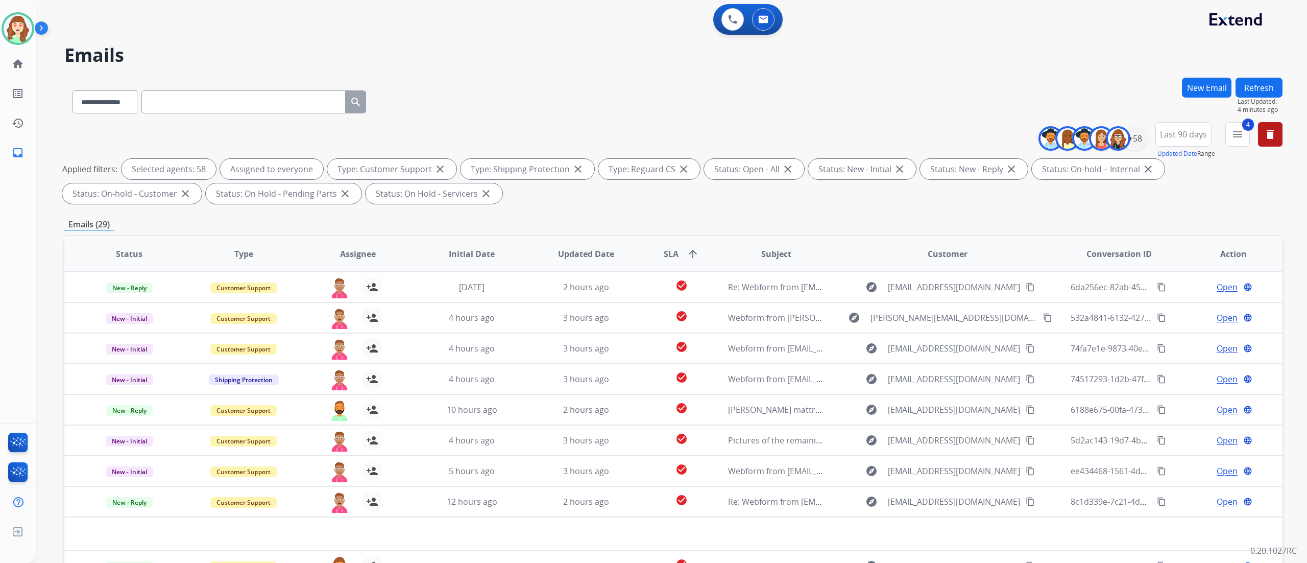
click at [725, 312] on div "**********" at bounding box center [671, 281] width 1271 height 563
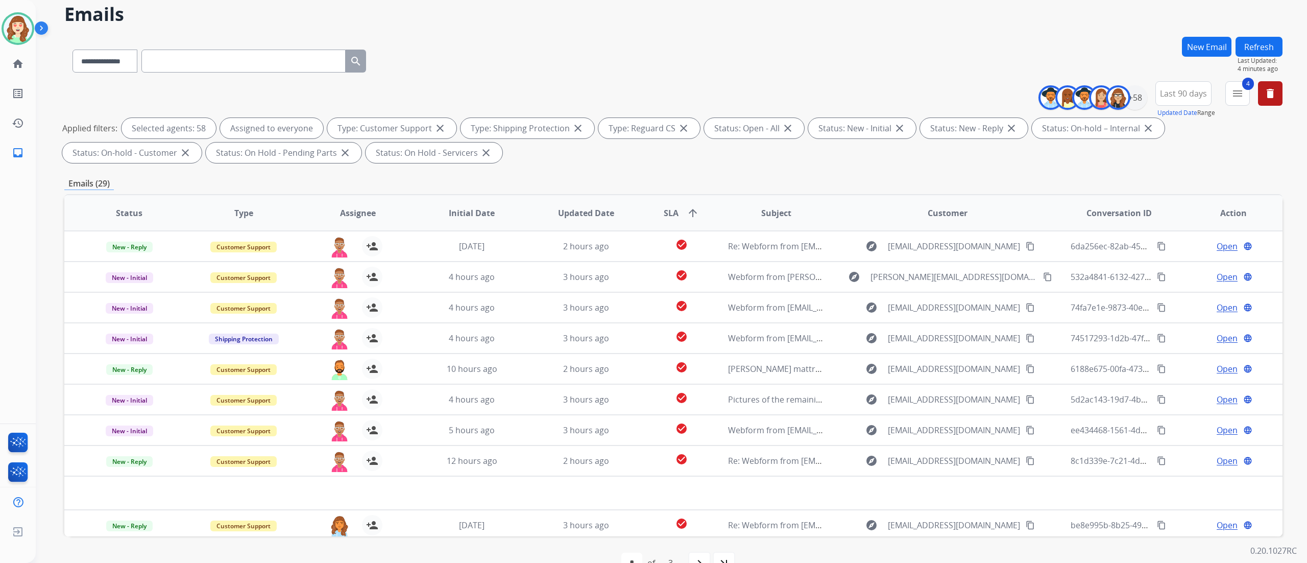
scroll to position [67, 0]
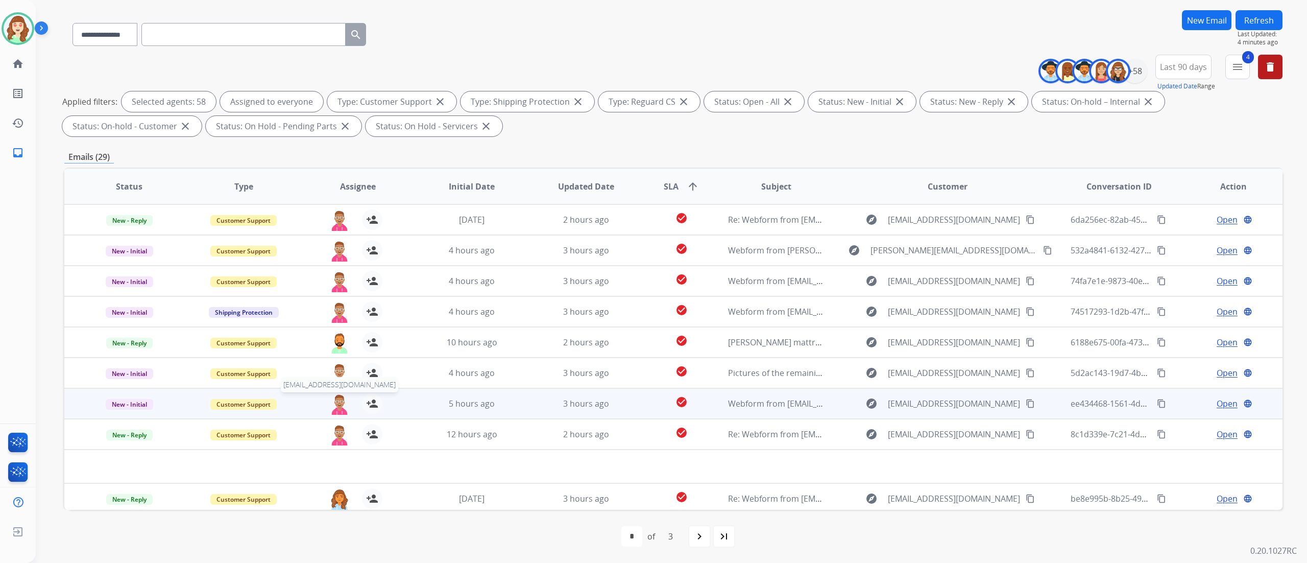
click at [335, 312] on img at bounding box center [339, 403] width 20 height 21
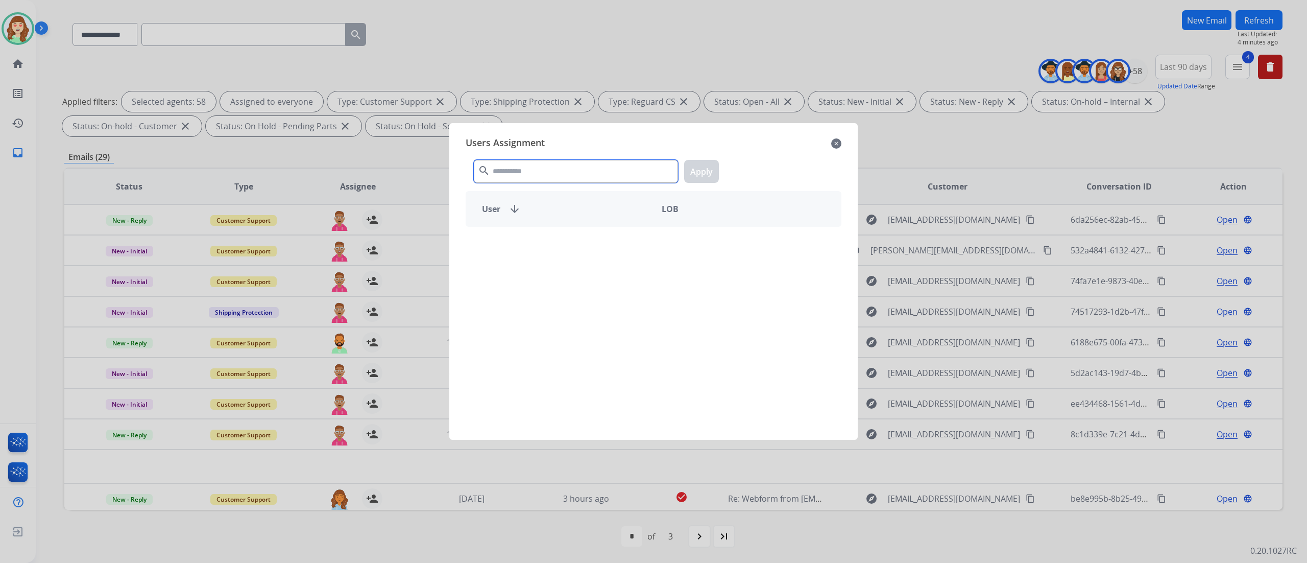
click at [576, 166] on input "text" at bounding box center [576, 171] width 204 height 23
type input "****"
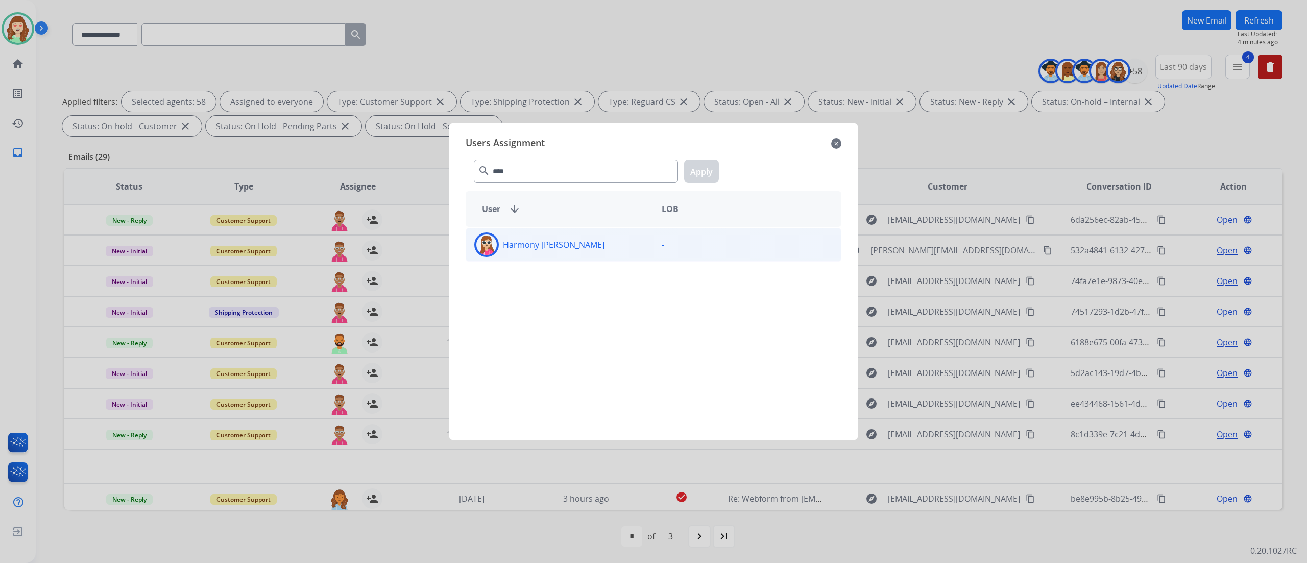
click at [546, 230] on div "Harmony [PERSON_NAME] -" at bounding box center [654, 245] width 376 height 34
click at [711, 173] on button "Apply" at bounding box center [701, 171] width 35 height 23
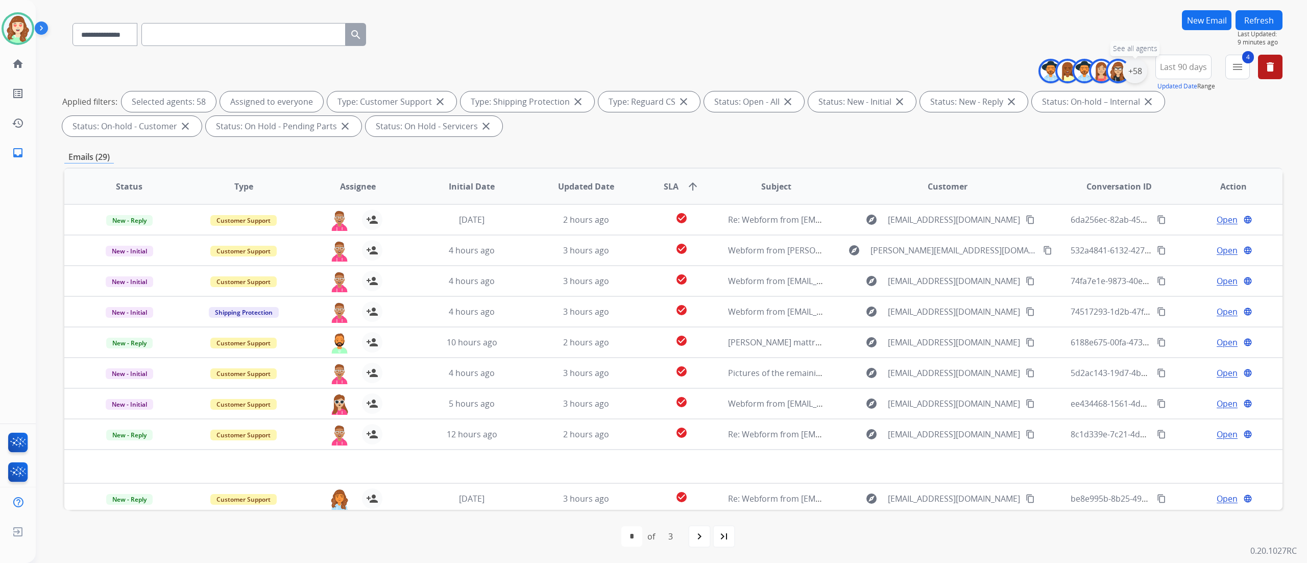
click at [725, 73] on div "+58" at bounding box center [1135, 71] width 25 height 25
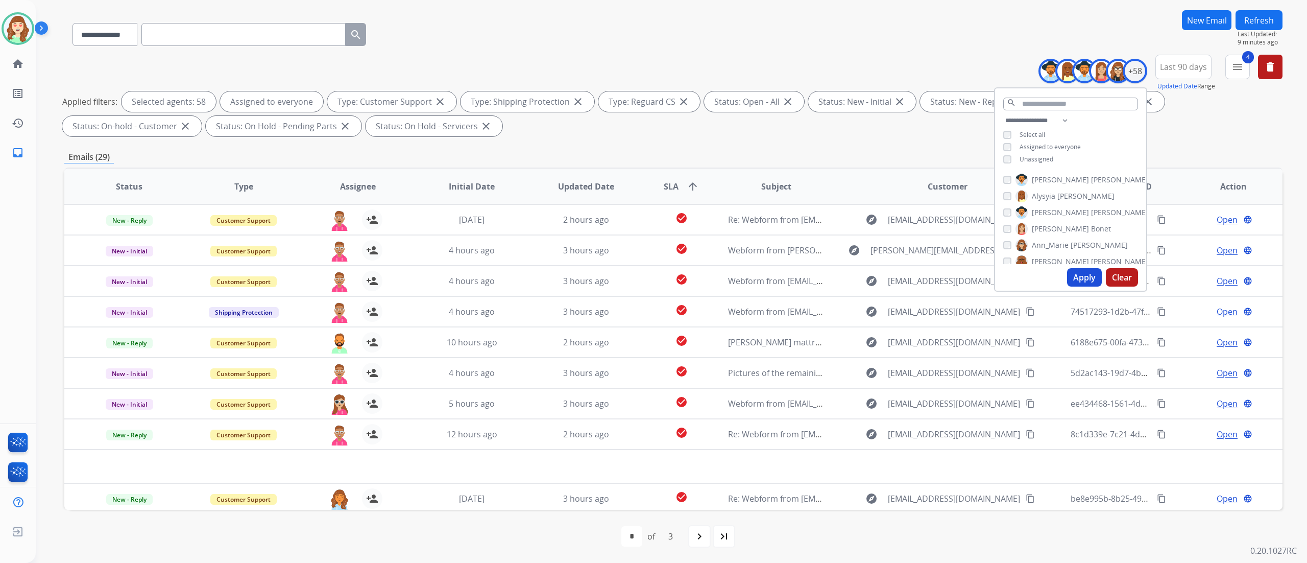
click at [725, 272] on button "Apply" at bounding box center [1084, 277] width 35 height 18
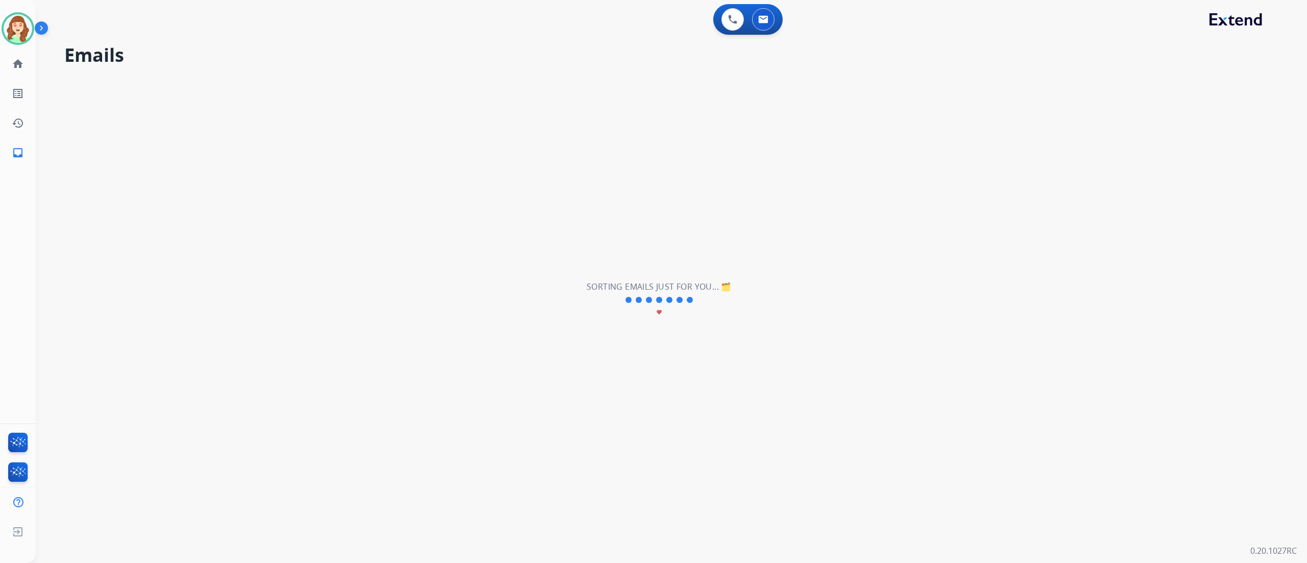
scroll to position [0, 0]
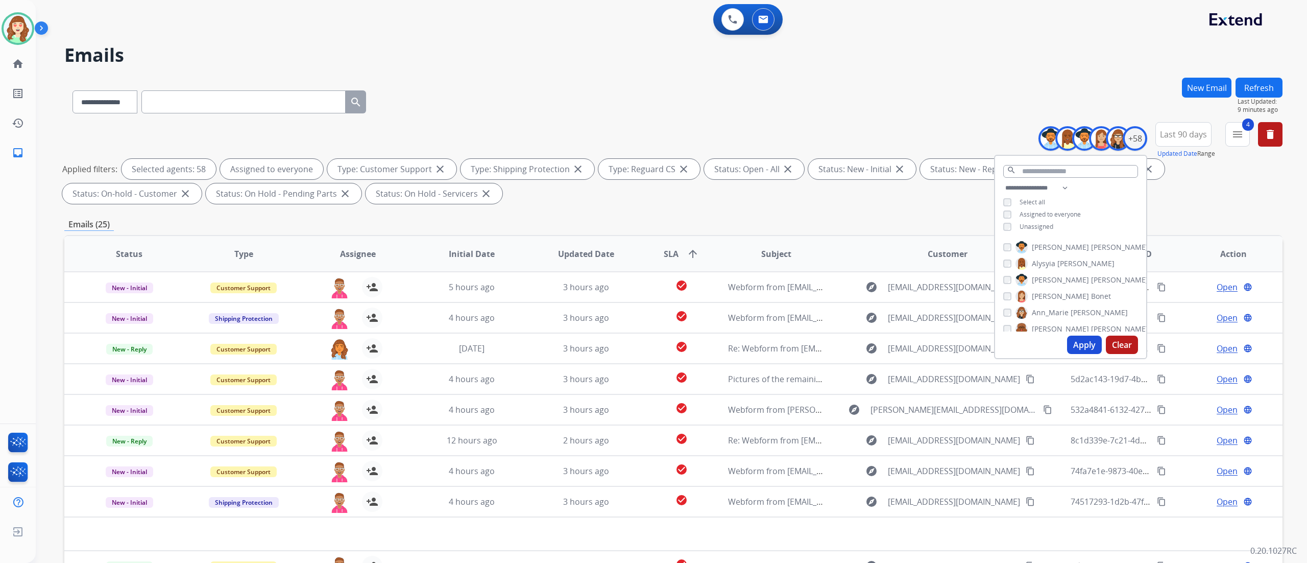
click at [166, 61] on h2 "Emails" at bounding box center [673, 55] width 1218 height 20
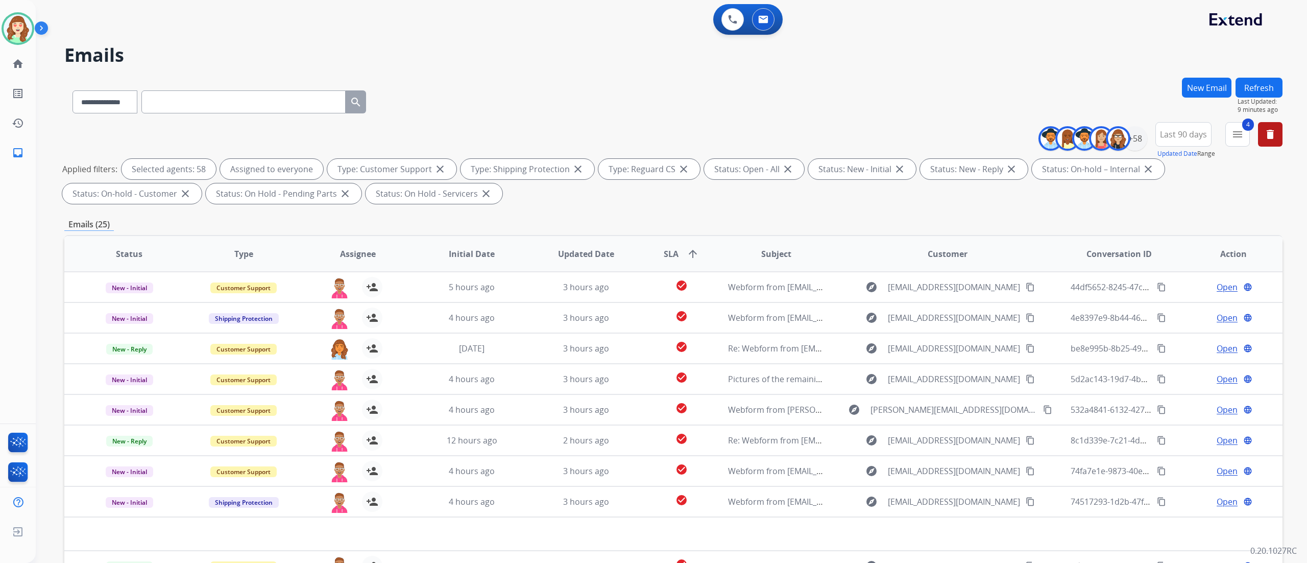
click at [725, 312] on div "**********" at bounding box center [671, 281] width 1271 height 563
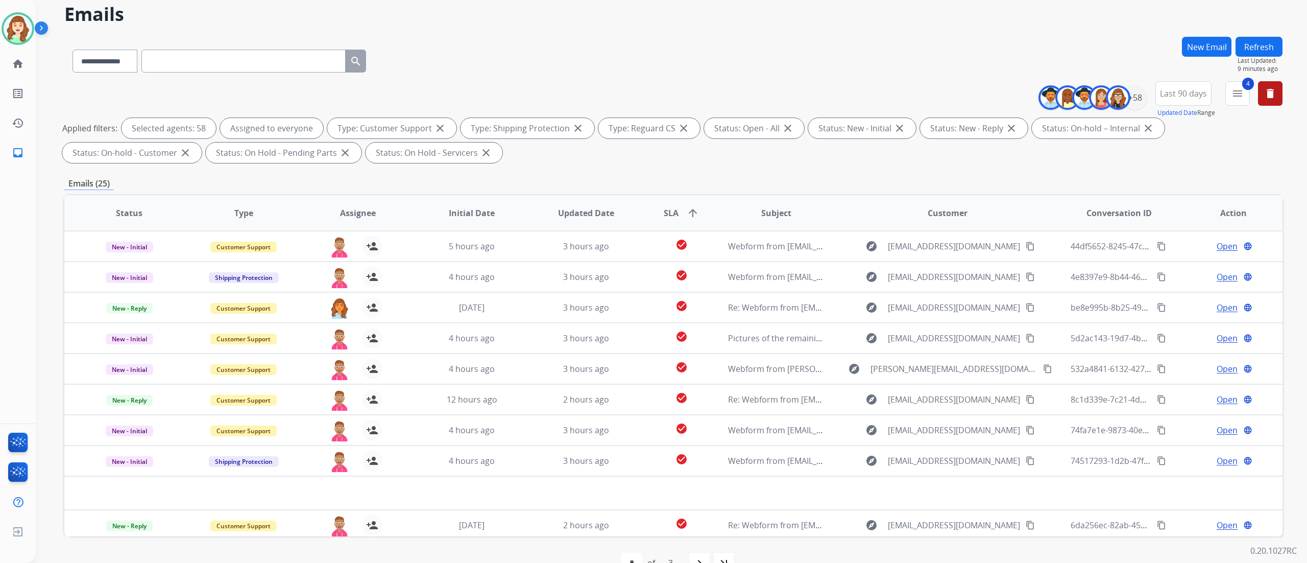
scroll to position [67, 0]
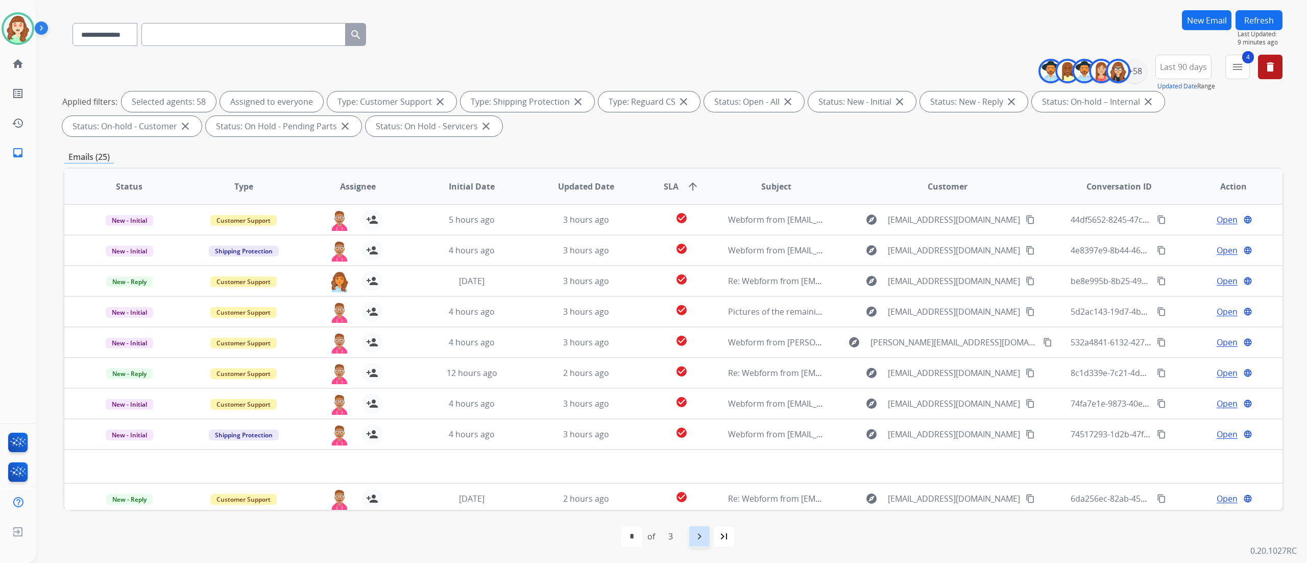
click at [694, 312] on mat-icon "navigate_next" at bounding box center [699, 536] width 12 height 12
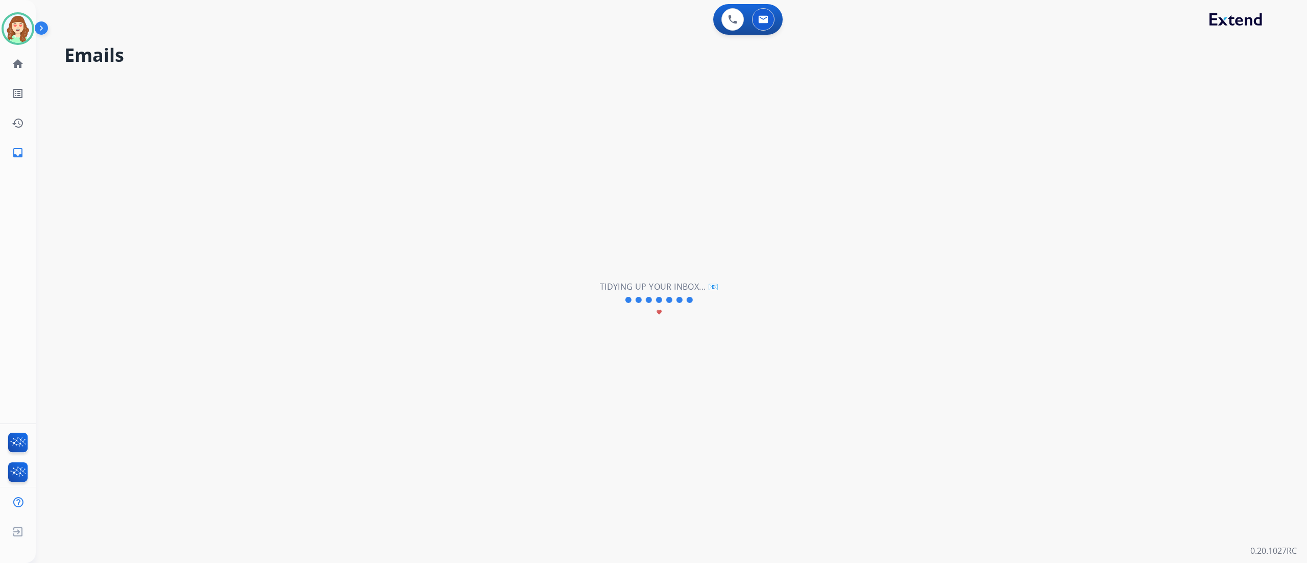
scroll to position [0, 0]
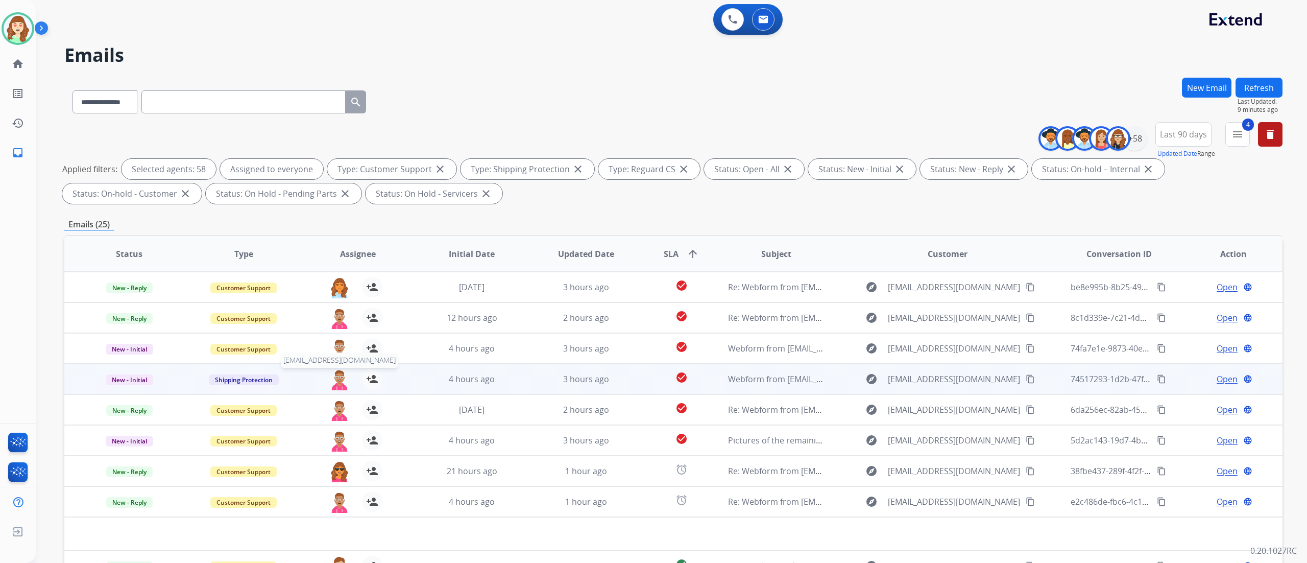
click at [333, 312] on img at bounding box center [339, 379] width 20 height 21
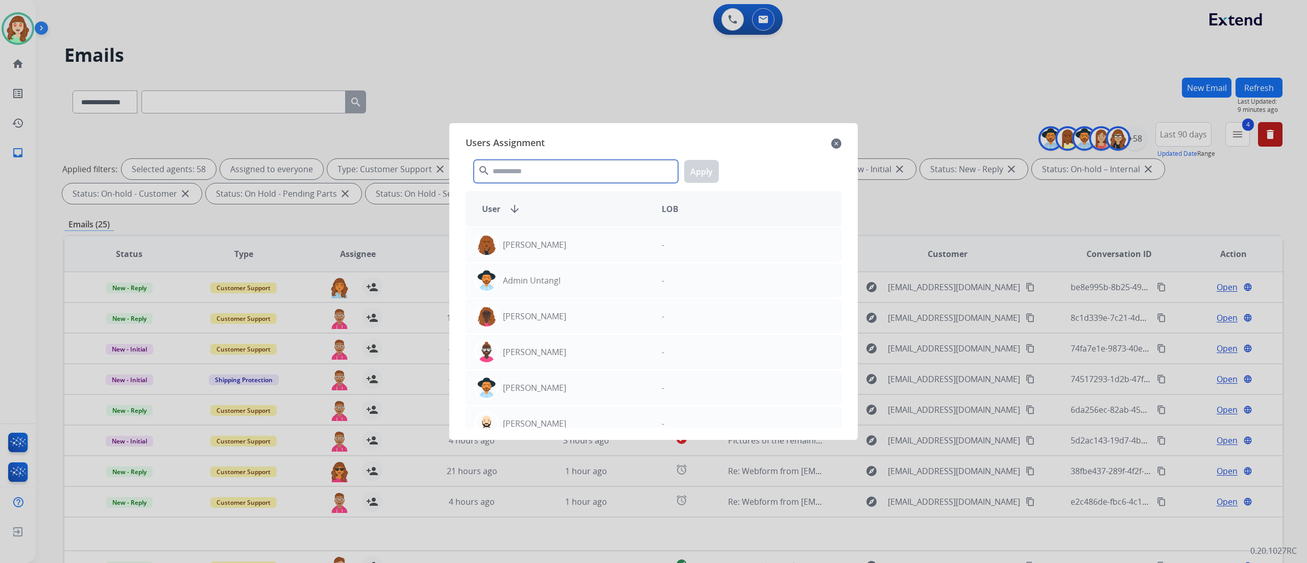
click at [523, 171] on input "text" at bounding box center [576, 171] width 204 height 23
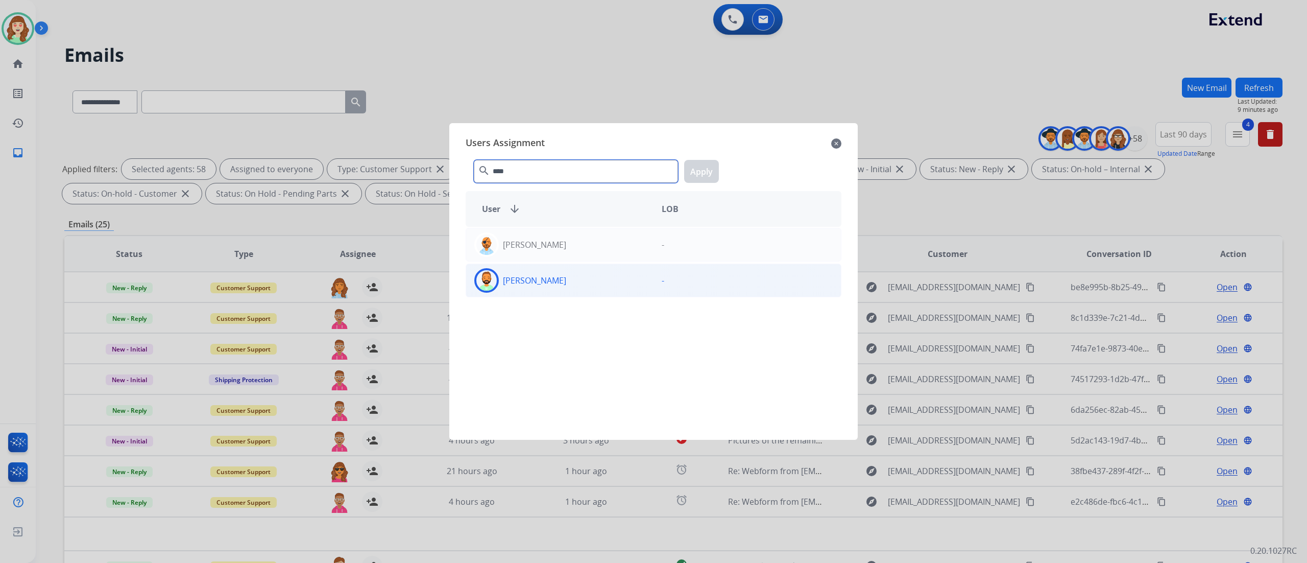
type input "****"
drag, startPoint x: 593, startPoint y: 279, endPoint x: 636, endPoint y: 244, distance: 55.1
click at [594, 281] on div "[PERSON_NAME]" at bounding box center [559, 280] width 187 height 25
click at [701, 164] on button "Apply" at bounding box center [701, 171] width 35 height 23
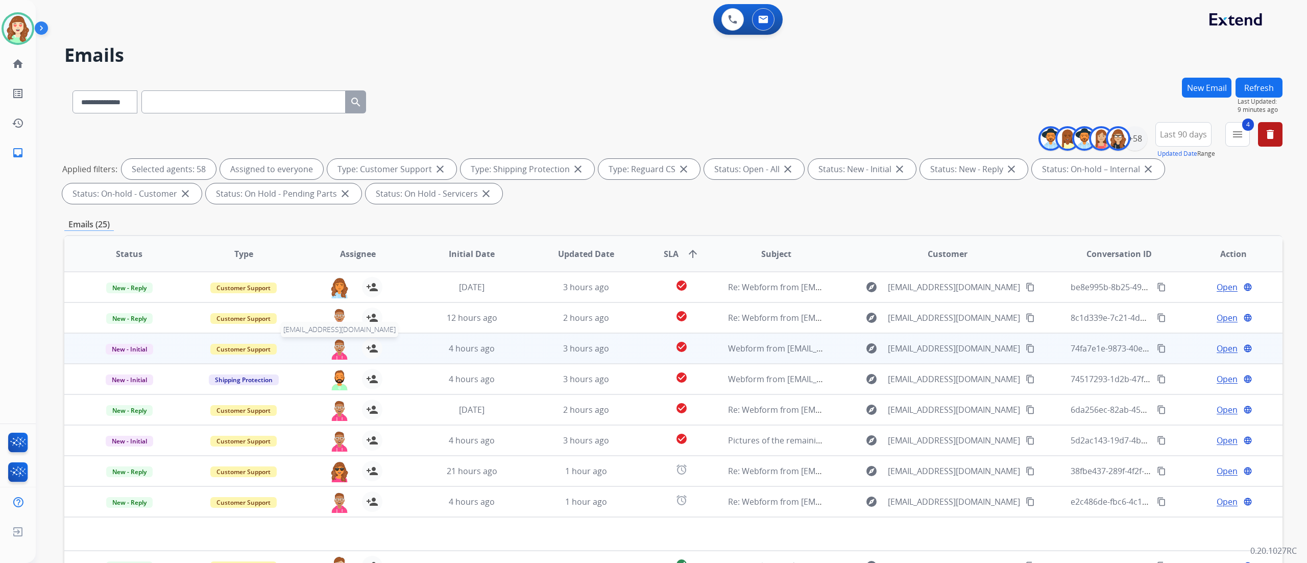
click at [345, 312] on img at bounding box center [339, 348] width 20 height 21
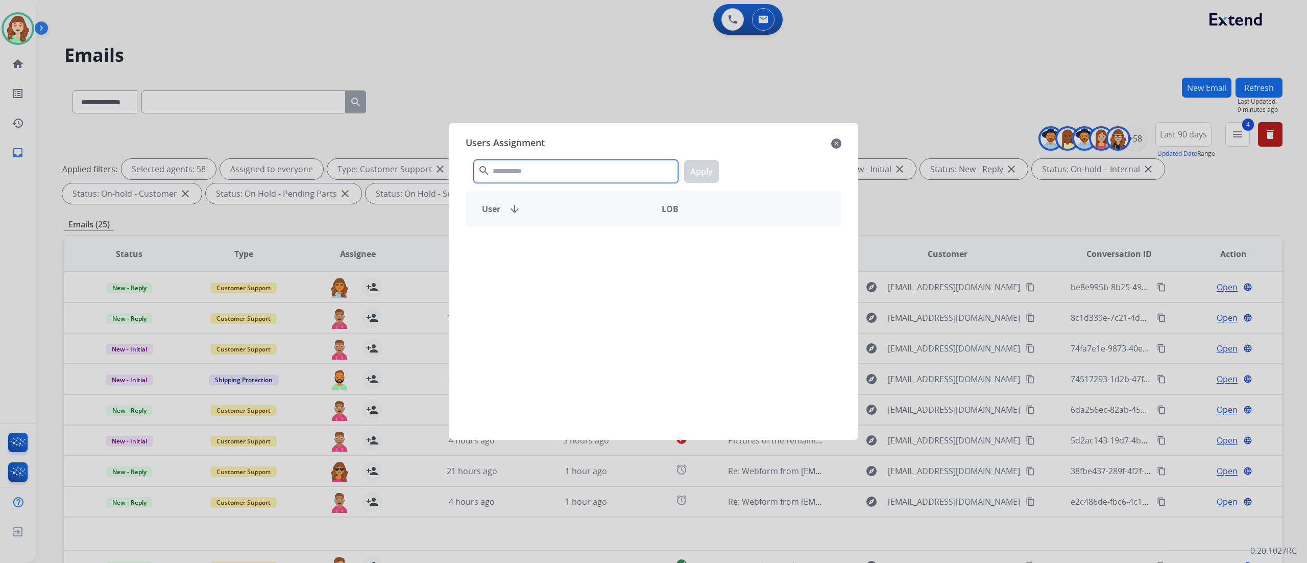
click at [580, 162] on input "text" at bounding box center [576, 171] width 204 height 23
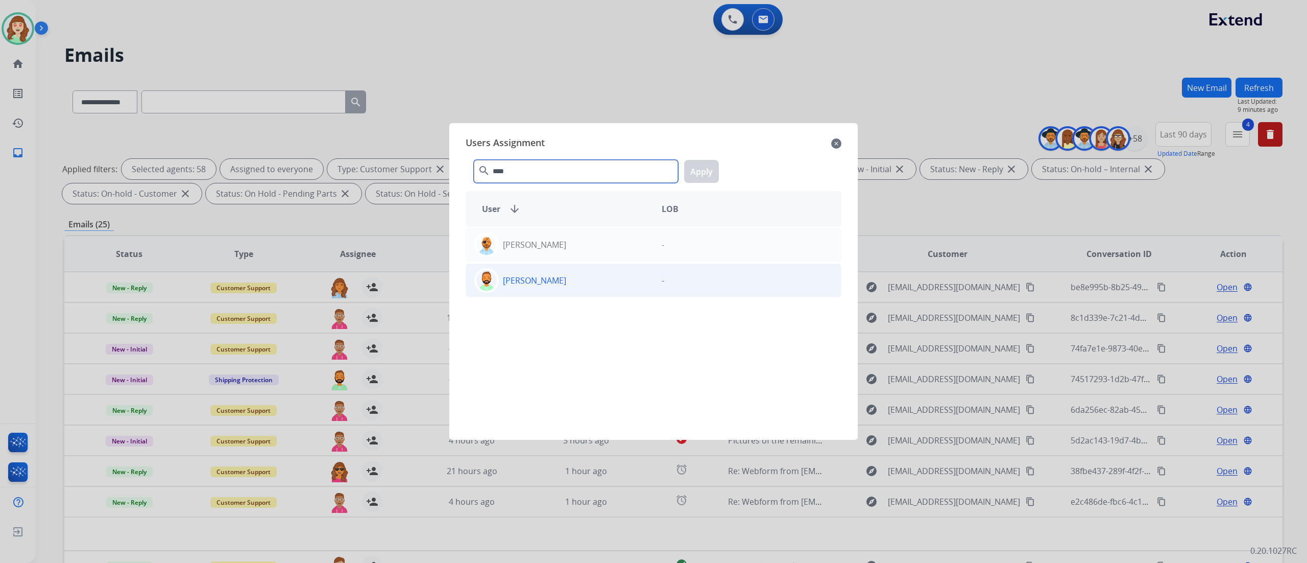
type input "****"
click at [577, 283] on div "[PERSON_NAME]" at bounding box center [559, 280] width 187 height 25
click at [699, 171] on button "Apply" at bounding box center [701, 171] width 35 height 23
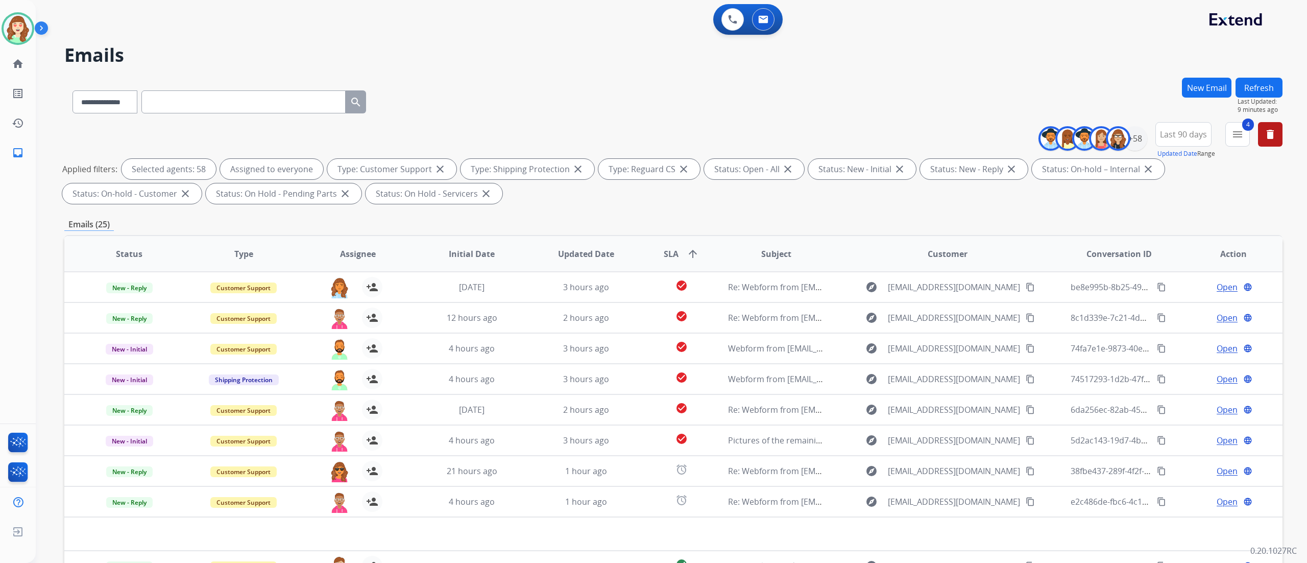
click at [725, 312] on div "**********" at bounding box center [671, 281] width 1271 height 563
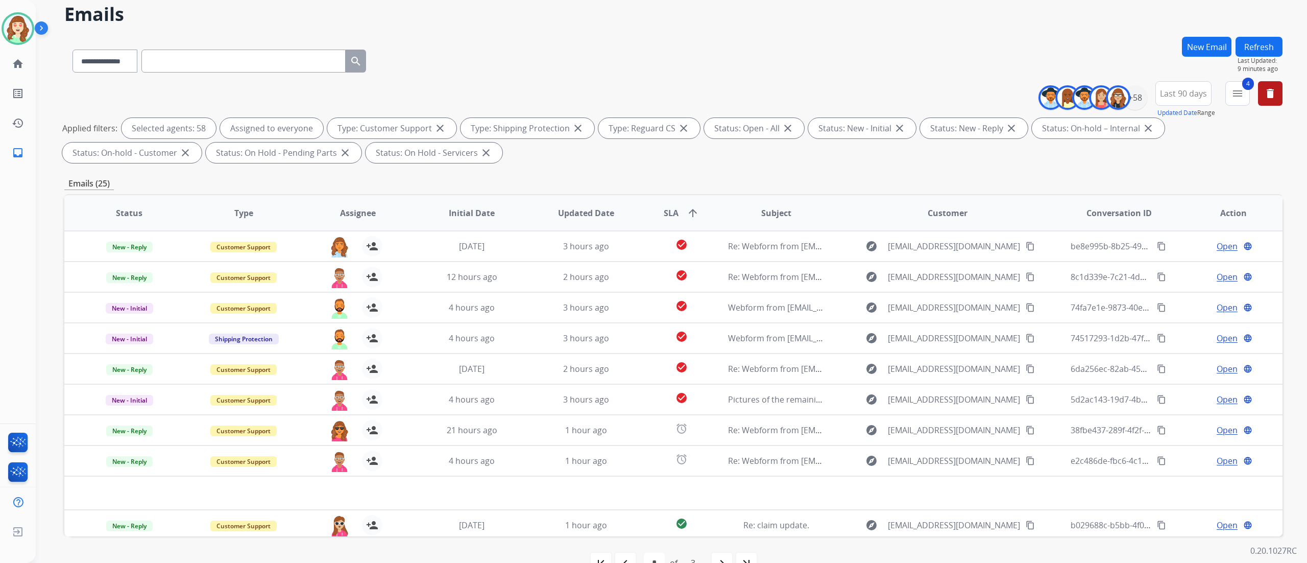
scroll to position [67, 0]
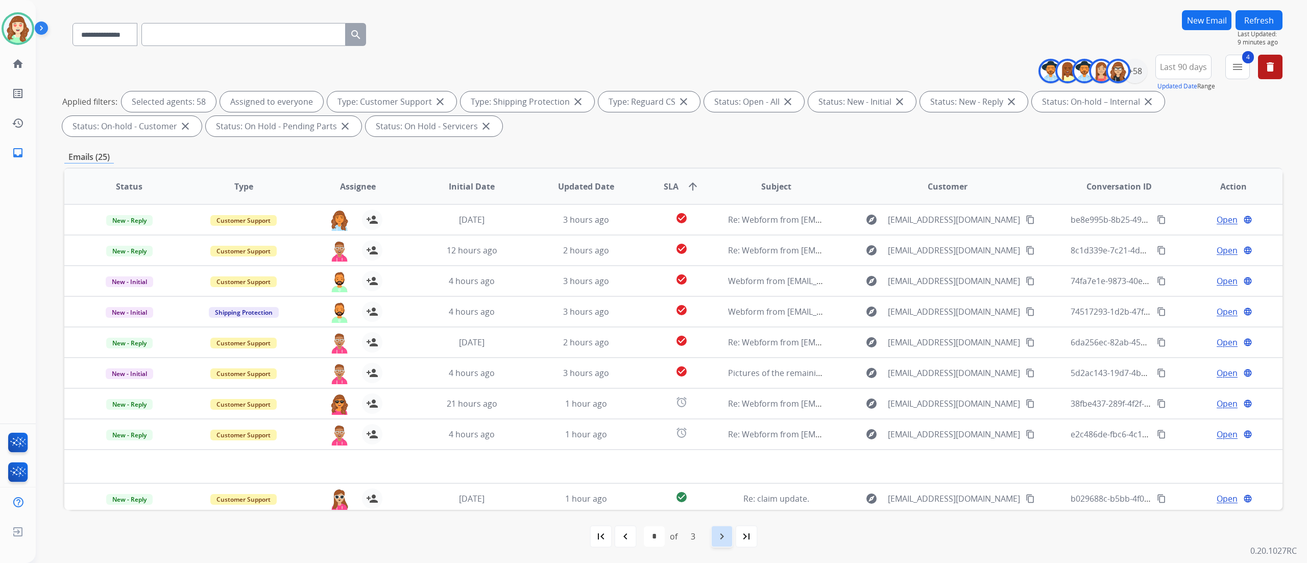
click at [711, 312] on div "navigate_next" at bounding box center [722, 536] width 22 height 22
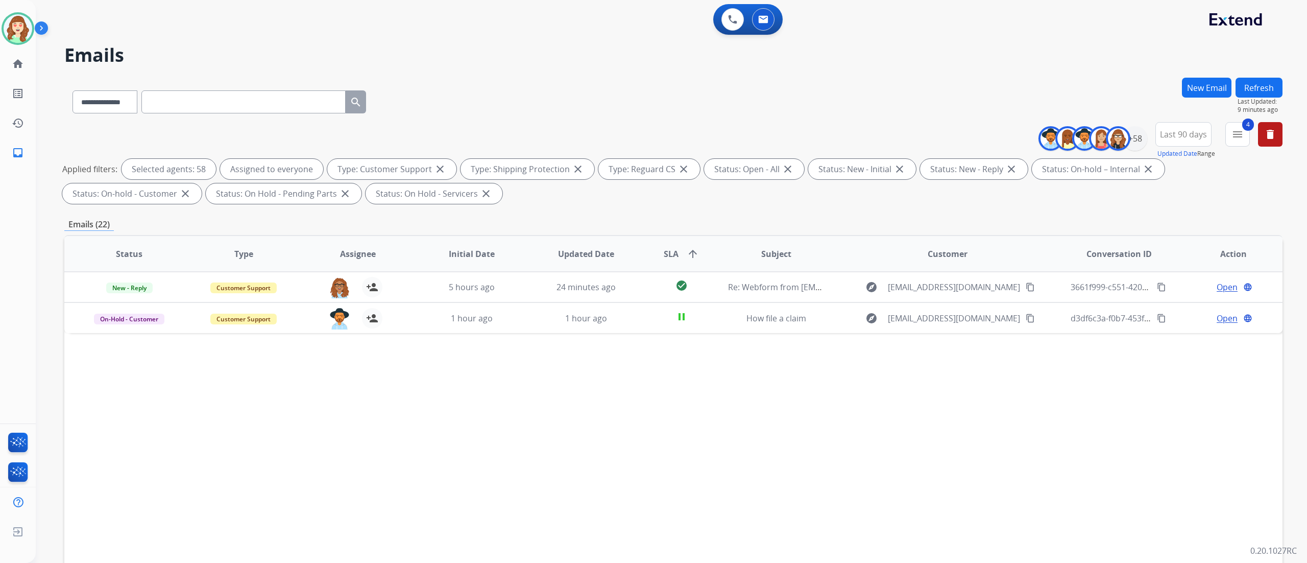
click at [165, 312] on div "Status Type Assignee Initial Date Updated Date SLA arrow_upward Subject Custome…" at bounding box center [673, 406] width 1218 height 342
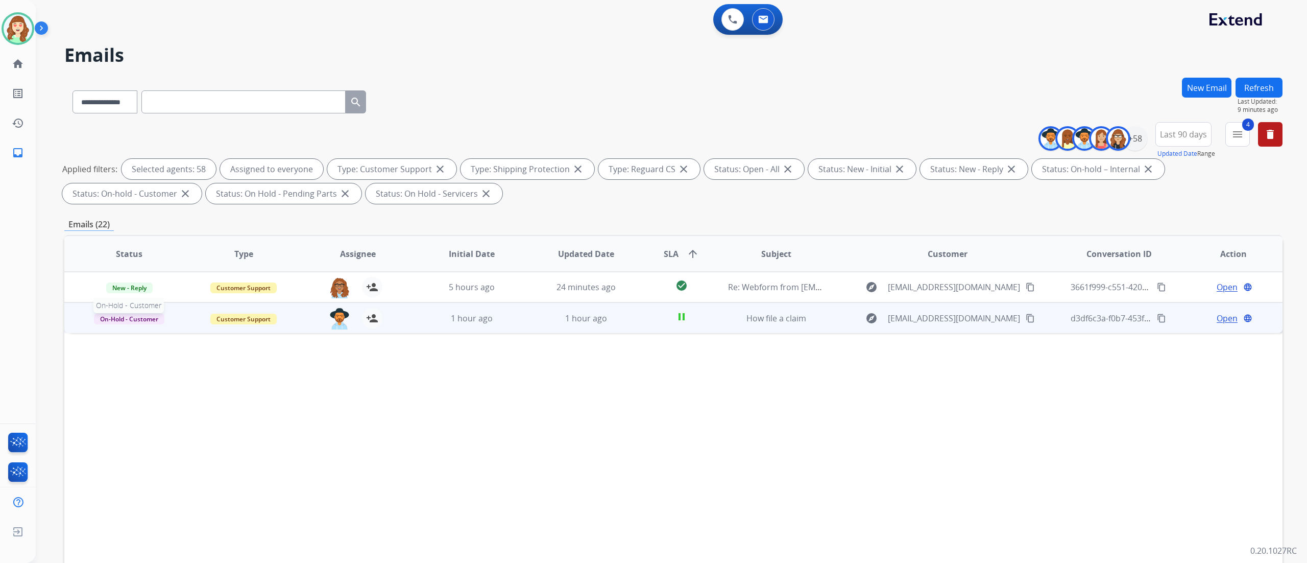
click at [145, 312] on span "On-Hold - Customer" at bounding box center [129, 318] width 70 height 11
click at [194, 312] on p "Closed – Solved" at bounding box center [193, 413] width 59 height 14
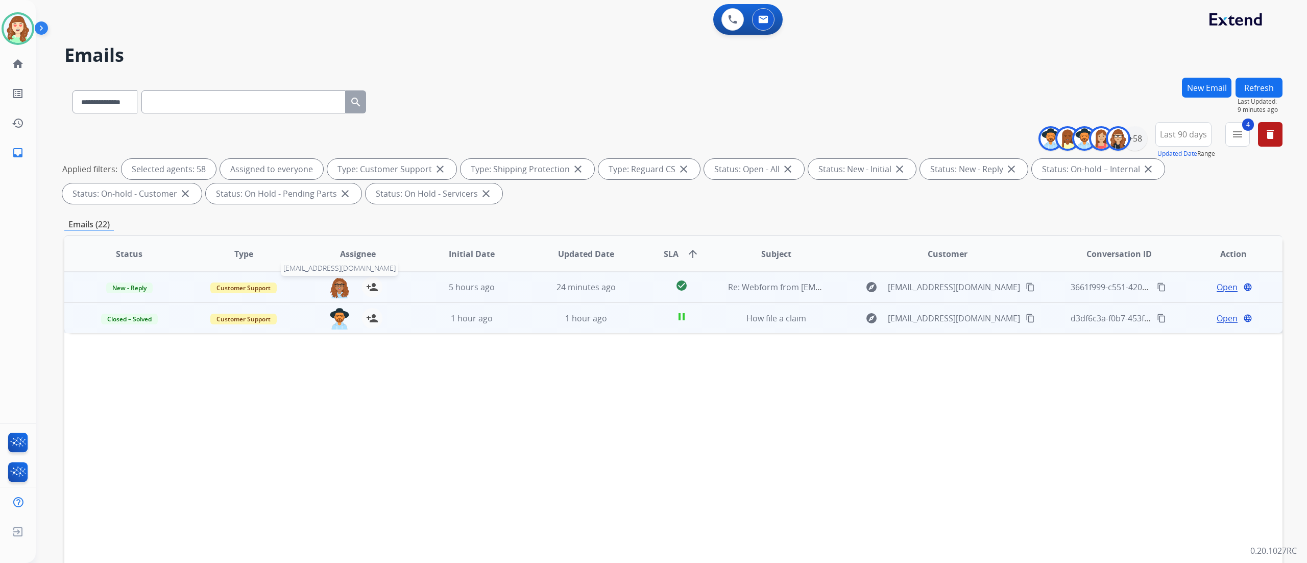
click at [335, 291] on img at bounding box center [339, 287] width 20 height 21
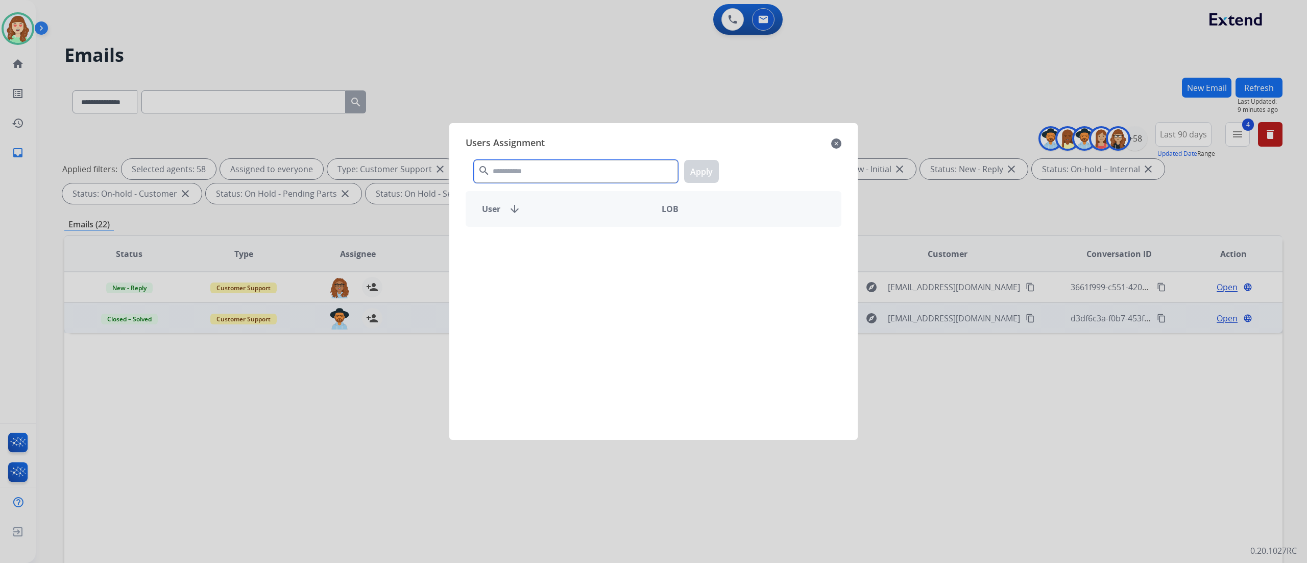
click at [503, 165] on input "text" at bounding box center [576, 171] width 204 height 23
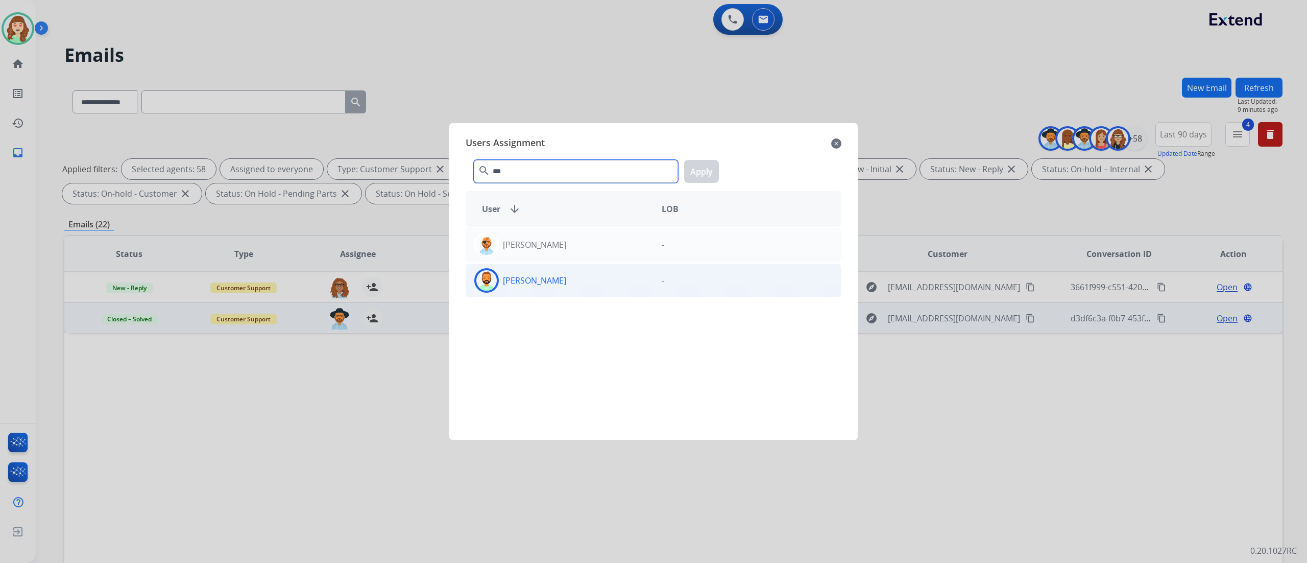
type input "***"
click at [609, 294] on div "[PERSON_NAME] -" at bounding box center [654, 280] width 376 height 34
click at [707, 171] on button "Apply" at bounding box center [701, 171] width 35 height 23
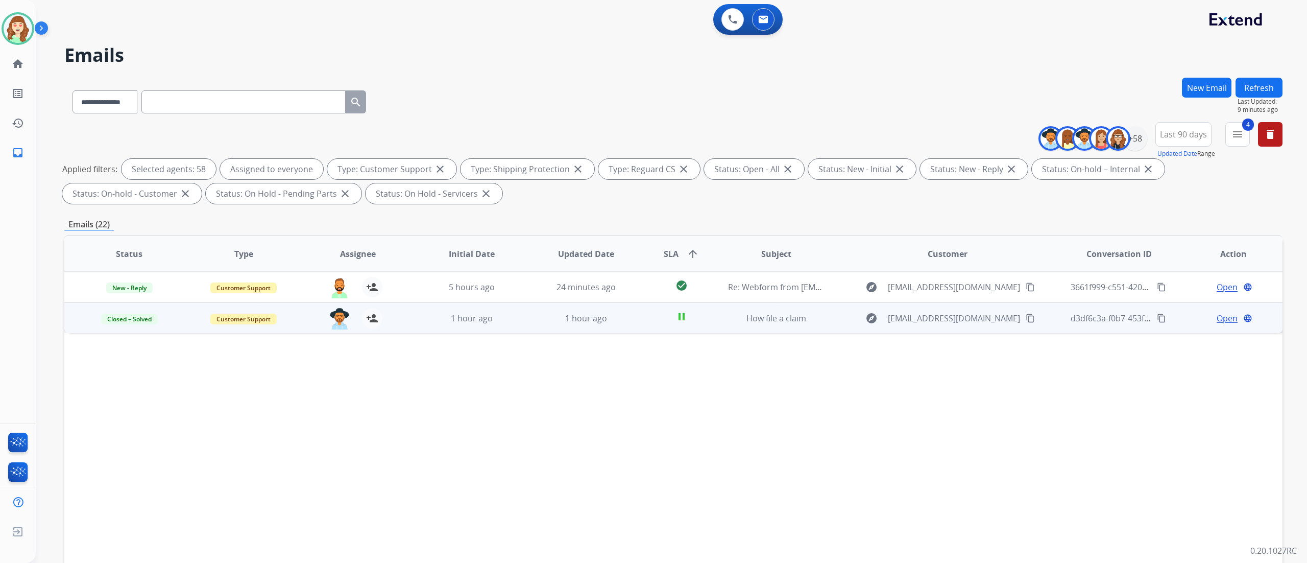
drag, startPoint x: 172, startPoint y: 426, endPoint x: 228, endPoint y: 386, distance: 68.8
click at [172, 312] on div "Status Type Assignee Initial Date Updated Date SLA arrow_upward Subject Custome…" at bounding box center [673, 406] width 1218 height 342
click at [571, 312] on span "1 hour ago" at bounding box center [586, 317] width 42 height 11
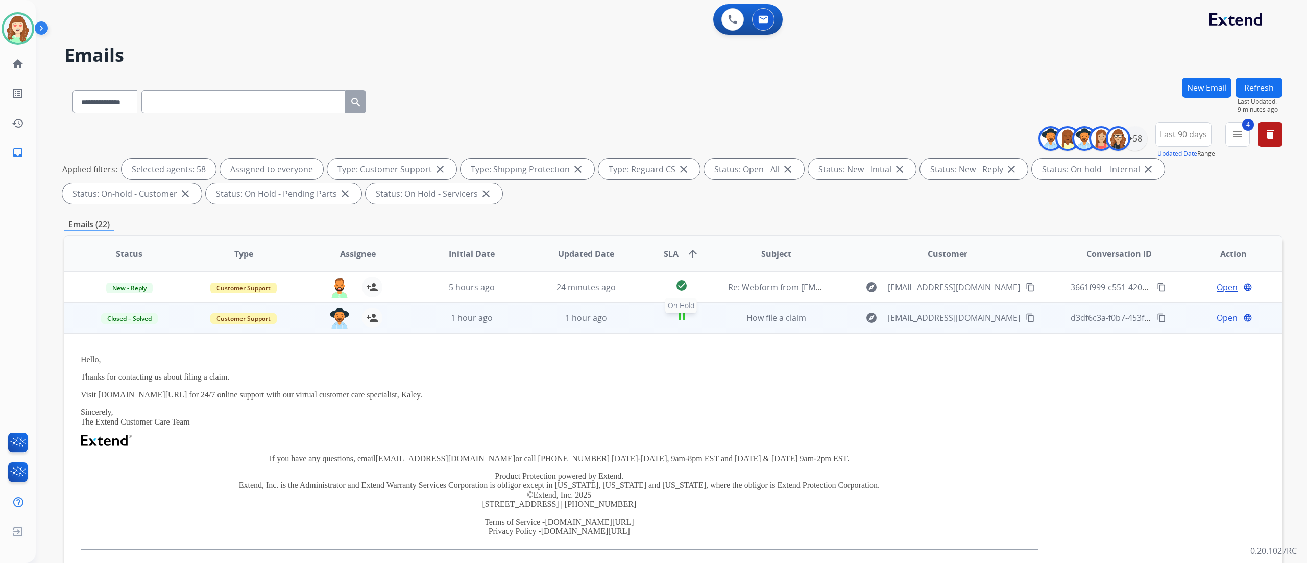
click at [680, 312] on mat-icon "pause" at bounding box center [681, 316] width 12 height 12
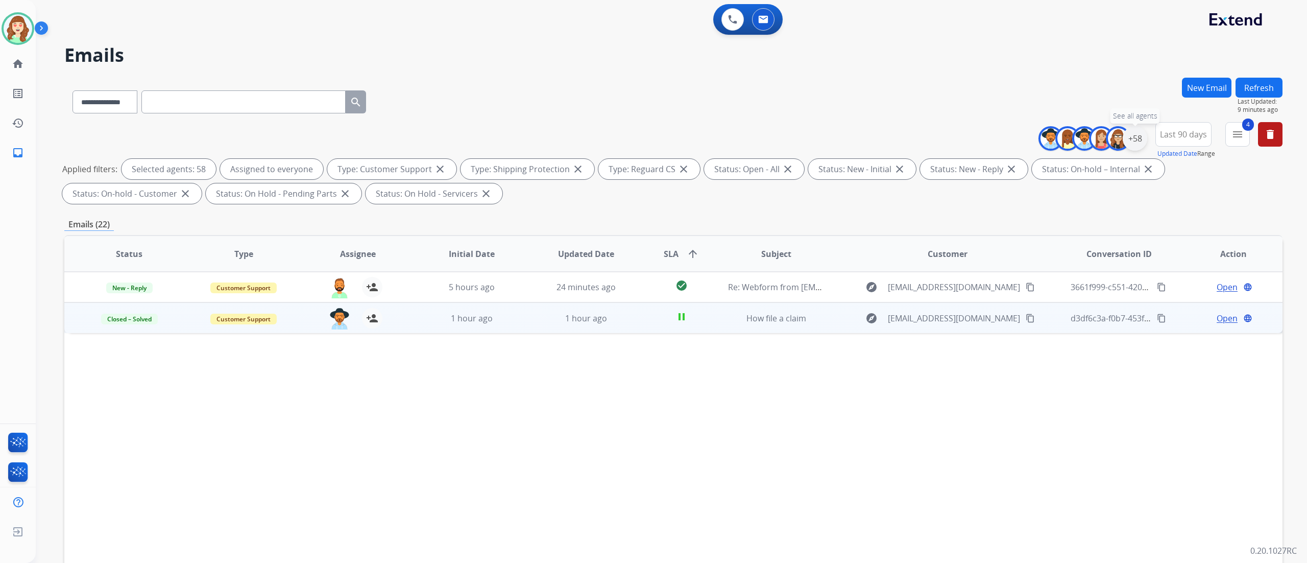
click at [725, 142] on div "+58" at bounding box center [1135, 138] width 25 height 25
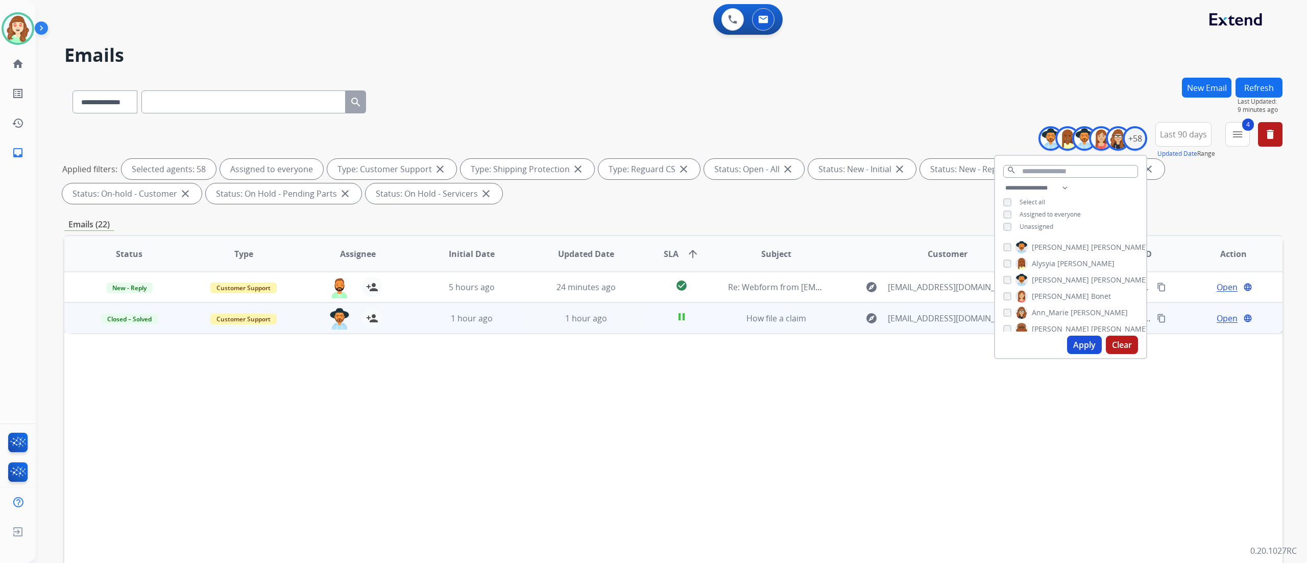
click at [725, 312] on button "Apply" at bounding box center [1084, 344] width 35 height 18
select select "*"
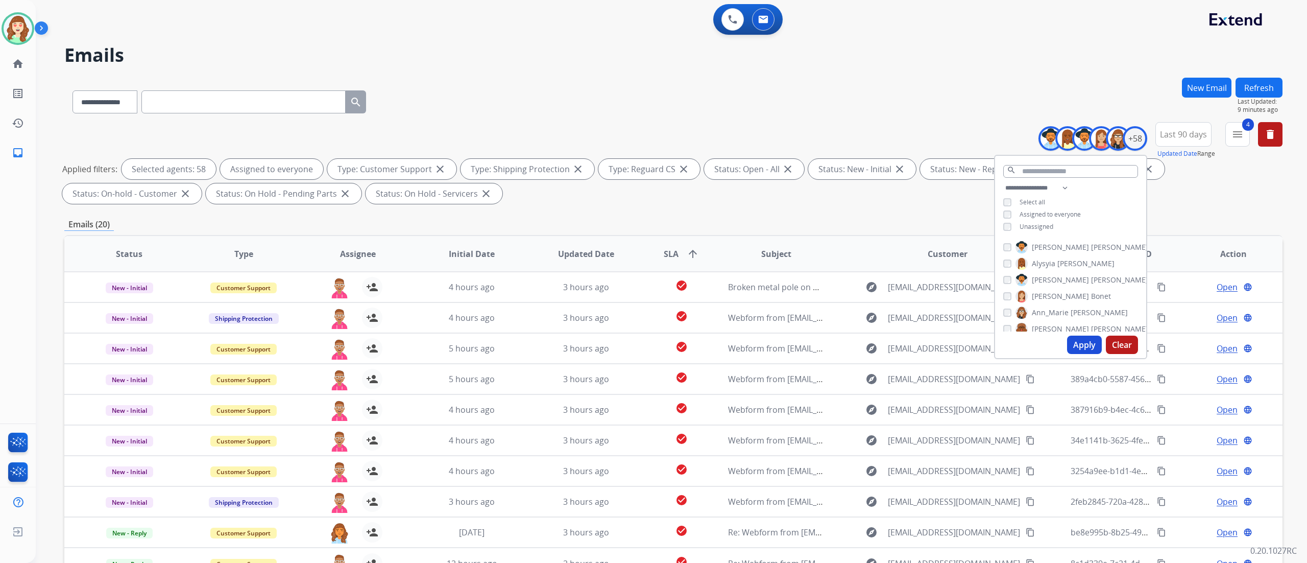
click at [191, 32] on div "0 Voice Interactions 0 Email Interactions" at bounding box center [665, 20] width 1234 height 33
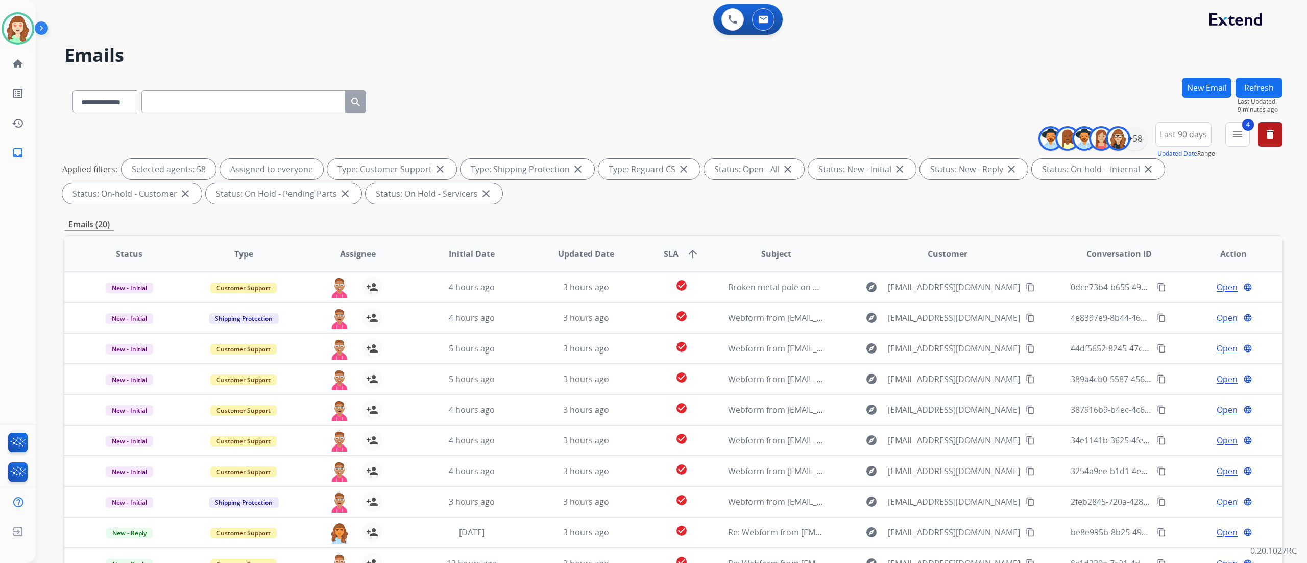
click at [725, 312] on div "**********" at bounding box center [671, 281] width 1271 height 563
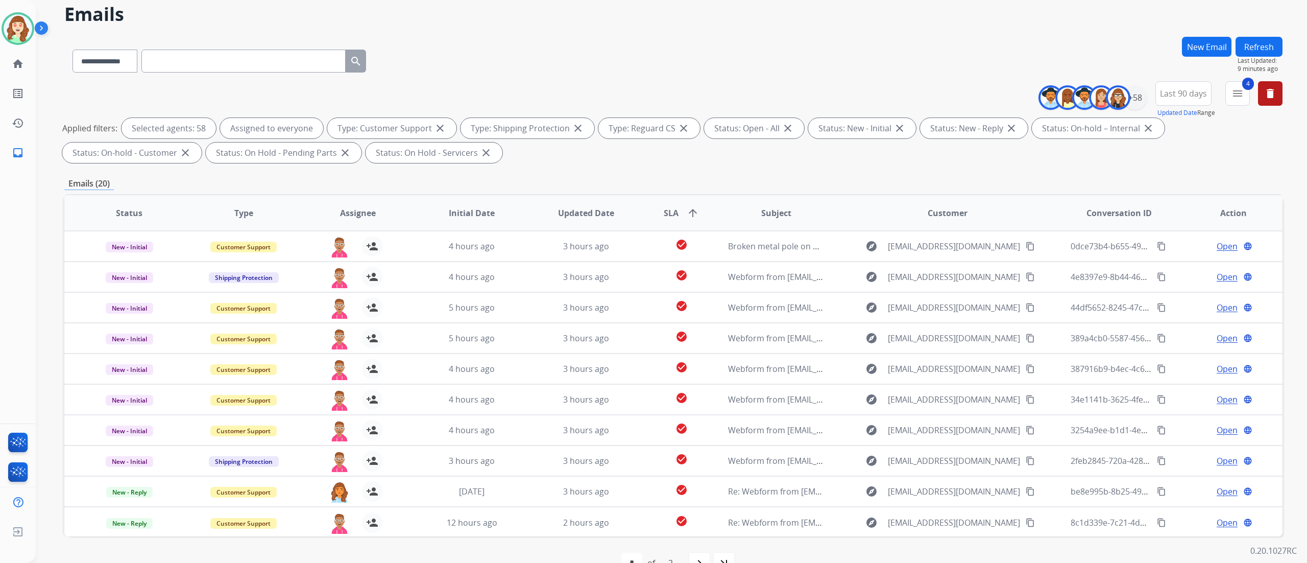
scroll to position [67, 0]
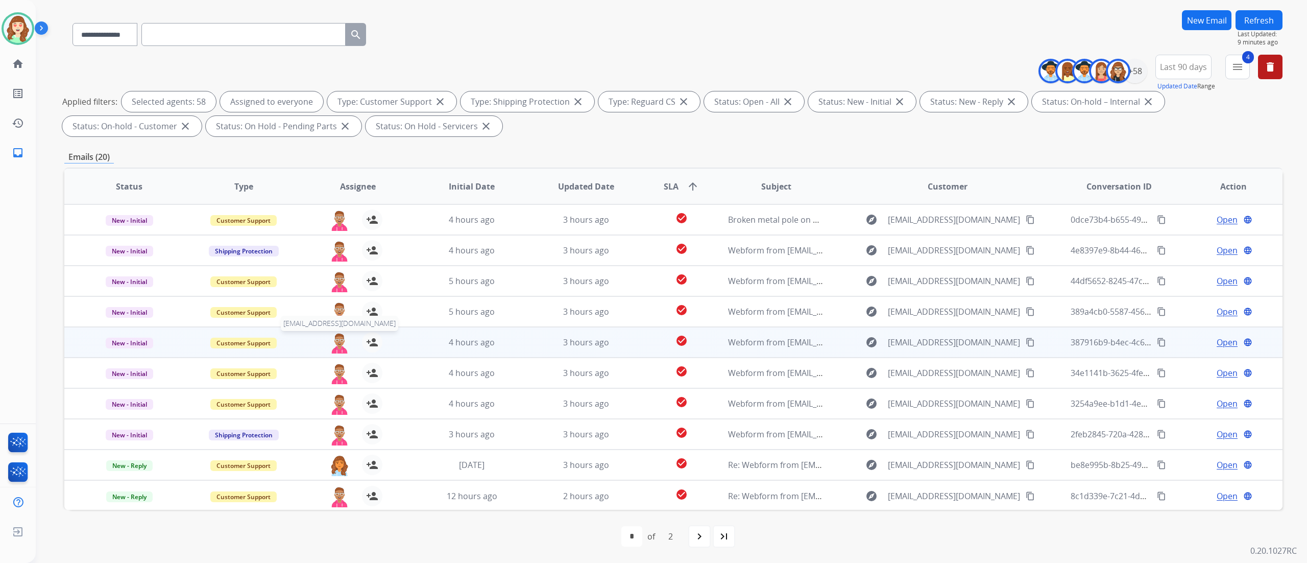
click at [333, 312] on img at bounding box center [339, 342] width 20 height 21
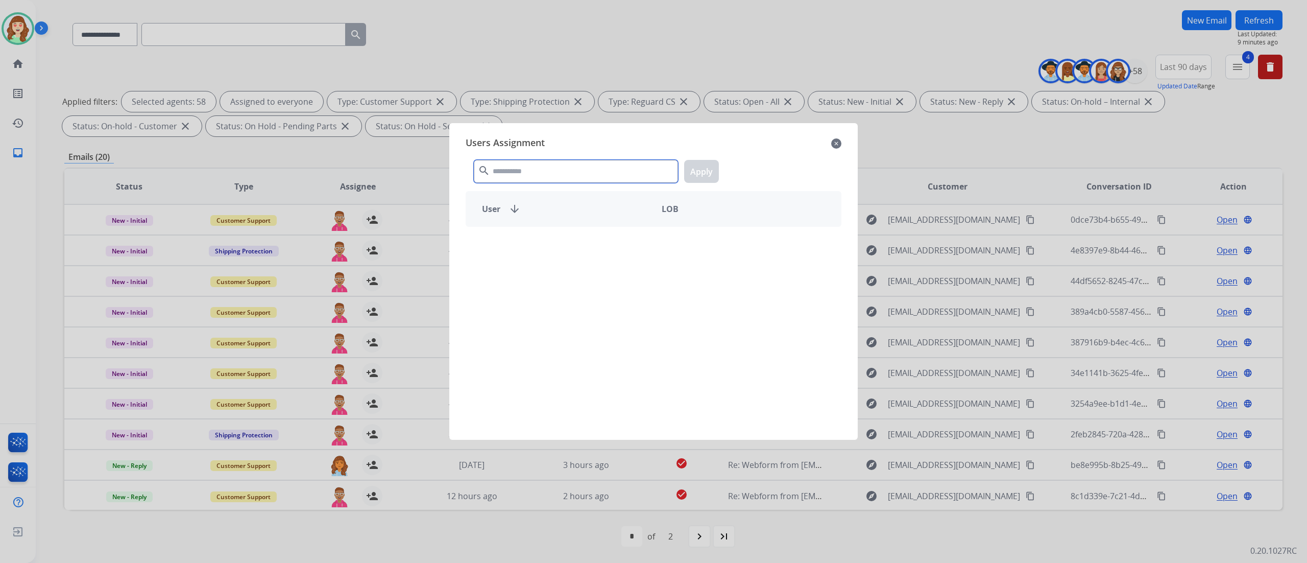
click at [527, 171] on input "text" at bounding box center [576, 171] width 204 height 23
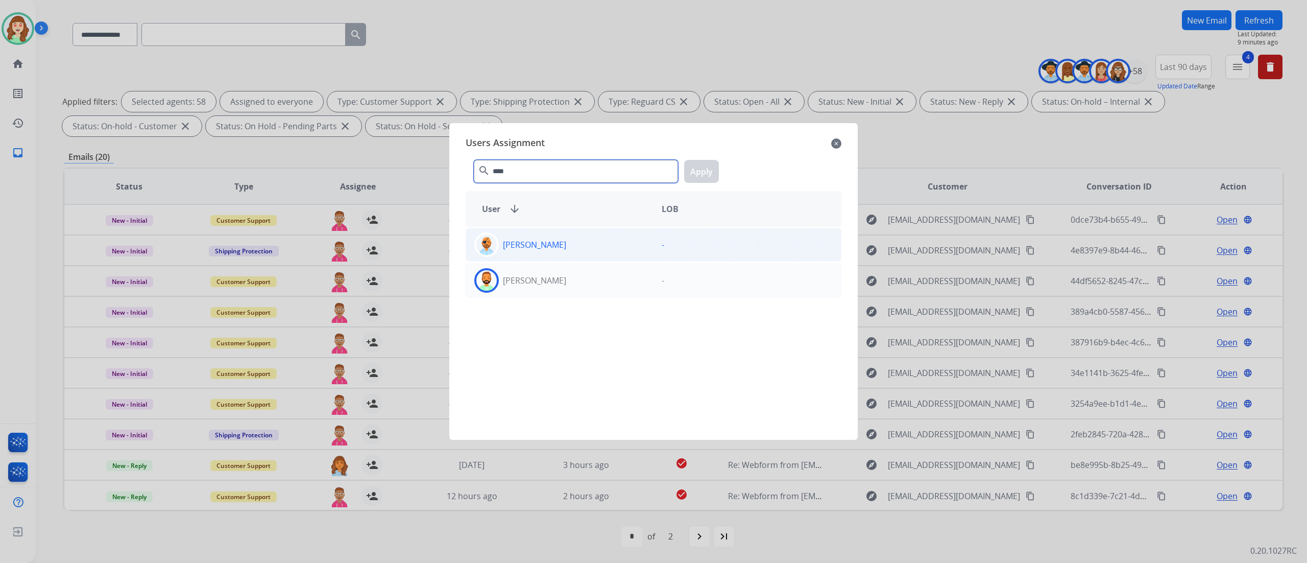
type input "****"
click at [583, 278] on div "[PERSON_NAME]" at bounding box center [559, 280] width 187 height 25
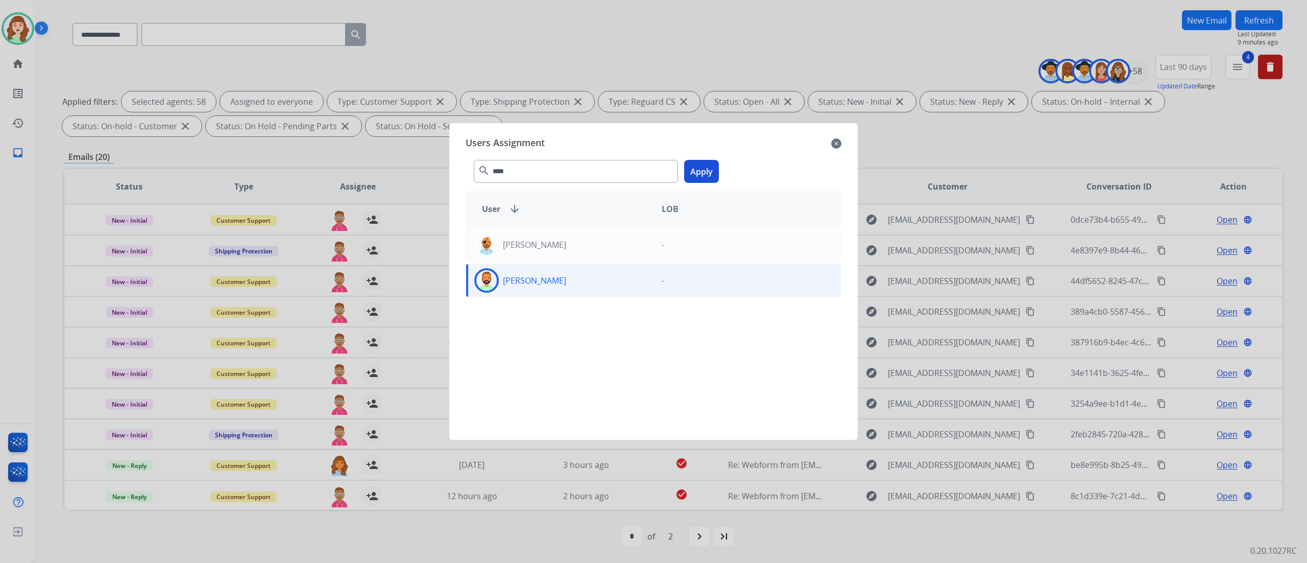
click at [702, 171] on button "Apply" at bounding box center [701, 171] width 35 height 23
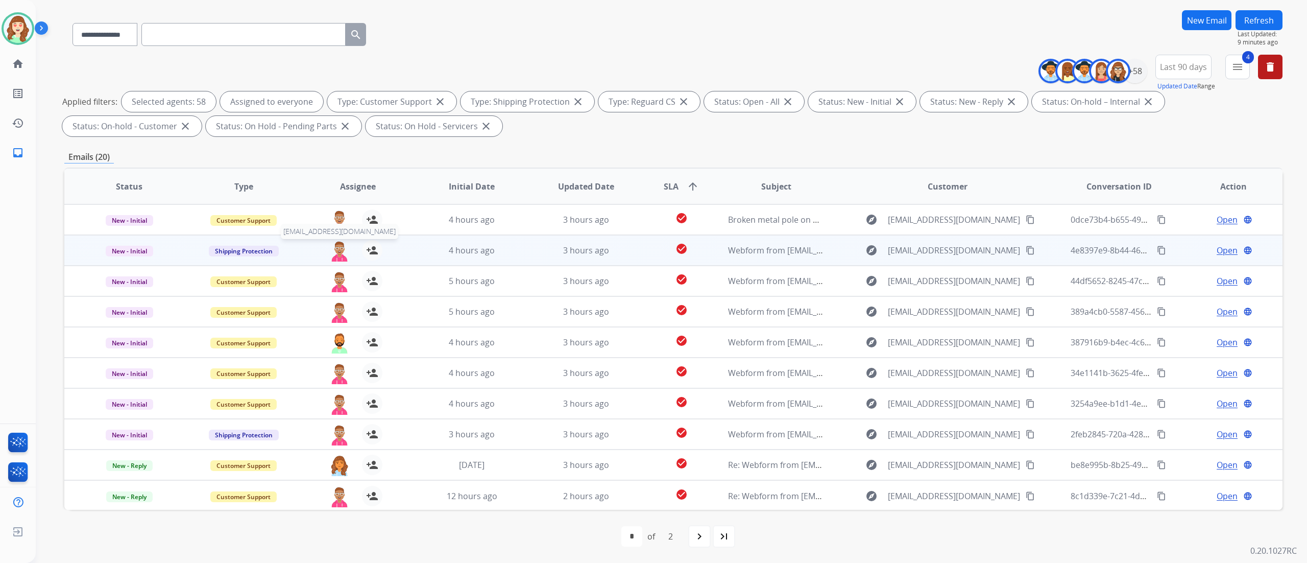
click at [336, 245] on img at bounding box center [339, 250] width 20 height 21
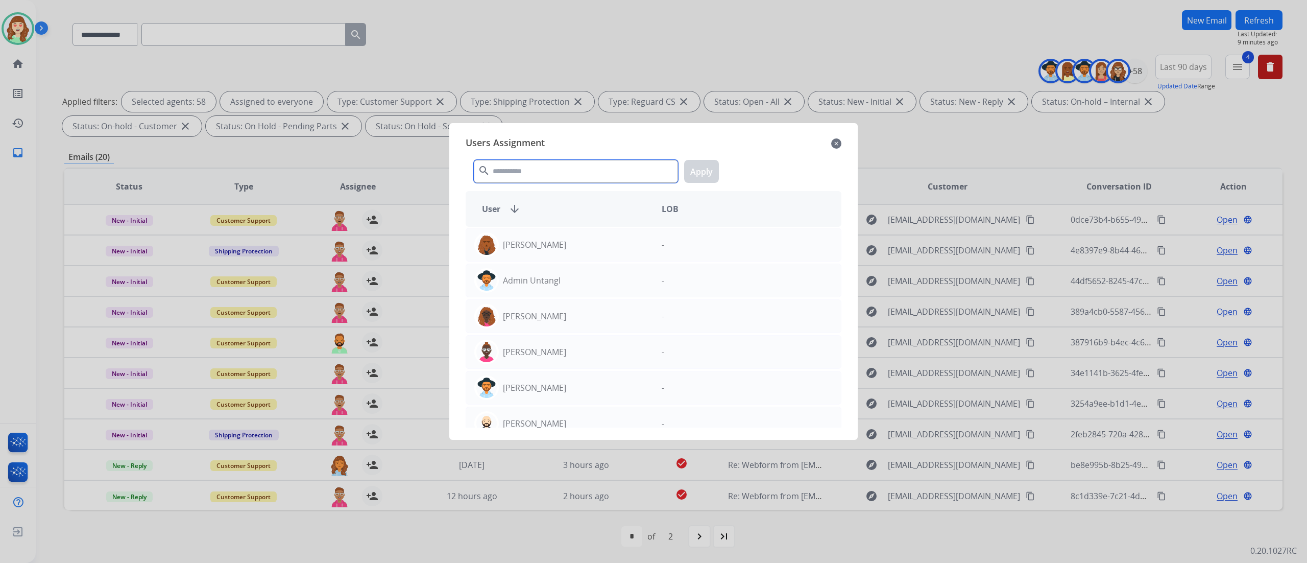
click at [569, 169] on input "text" at bounding box center [576, 171] width 204 height 23
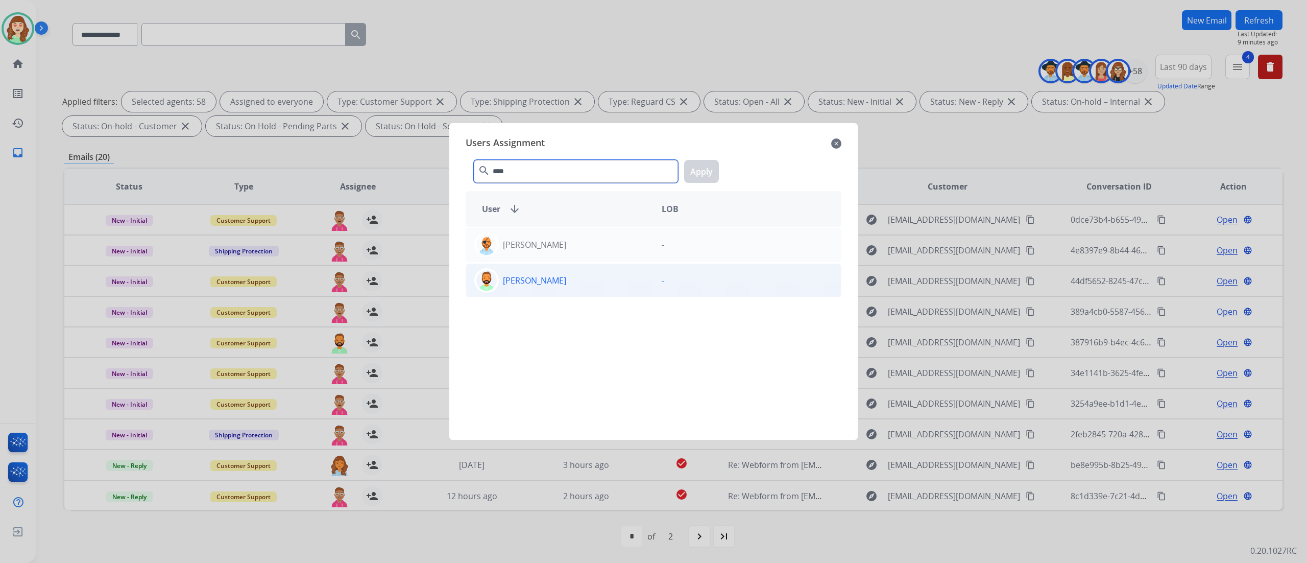
type input "****"
click at [550, 286] on p "[PERSON_NAME]" at bounding box center [534, 280] width 63 height 12
click at [707, 161] on button "Apply" at bounding box center [701, 171] width 35 height 23
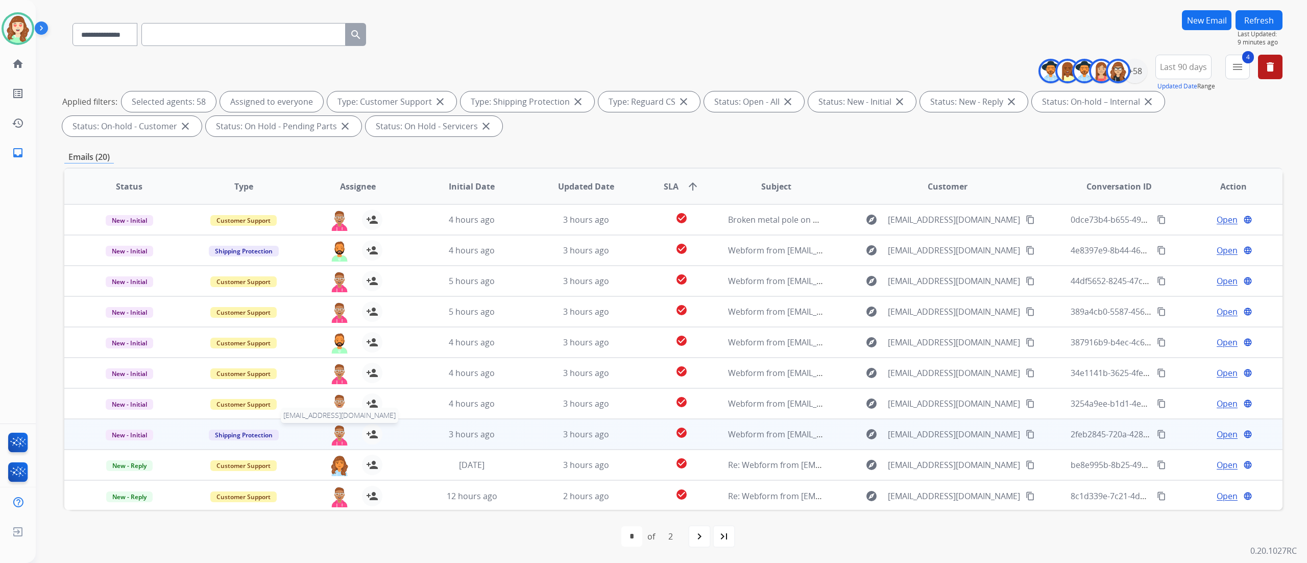
click at [337, 312] on img at bounding box center [339, 434] width 20 height 21
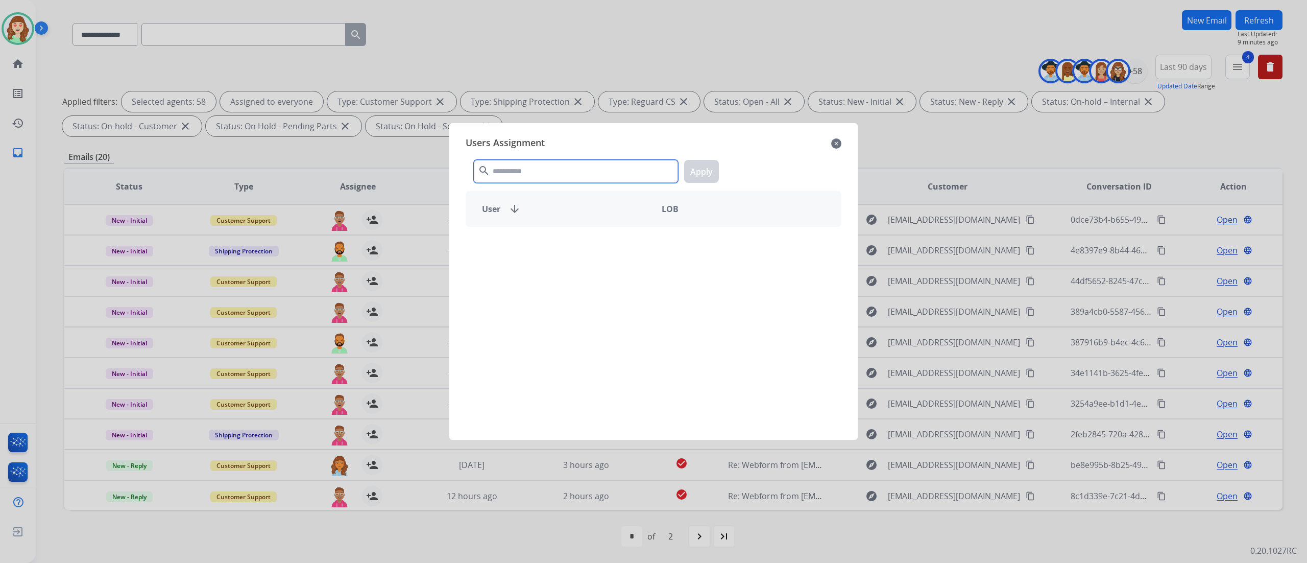
click at [586, 174] on input "text" at bounding box center [576, 171] width 204 height 23
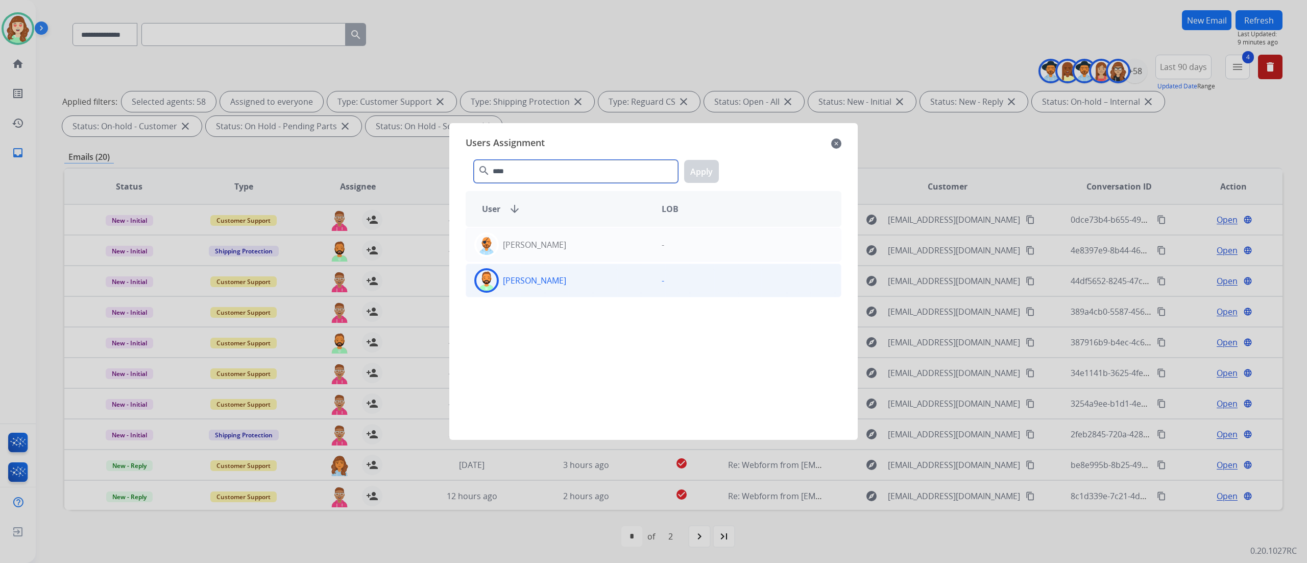
type input "****"
click at [598, 281] on div "[PERSON_NAME]" at bounding box center [559, 280] width 187 height 25
click at [701, 165] on button "Apply" at bounding box center [701, 171] width 35 height 23
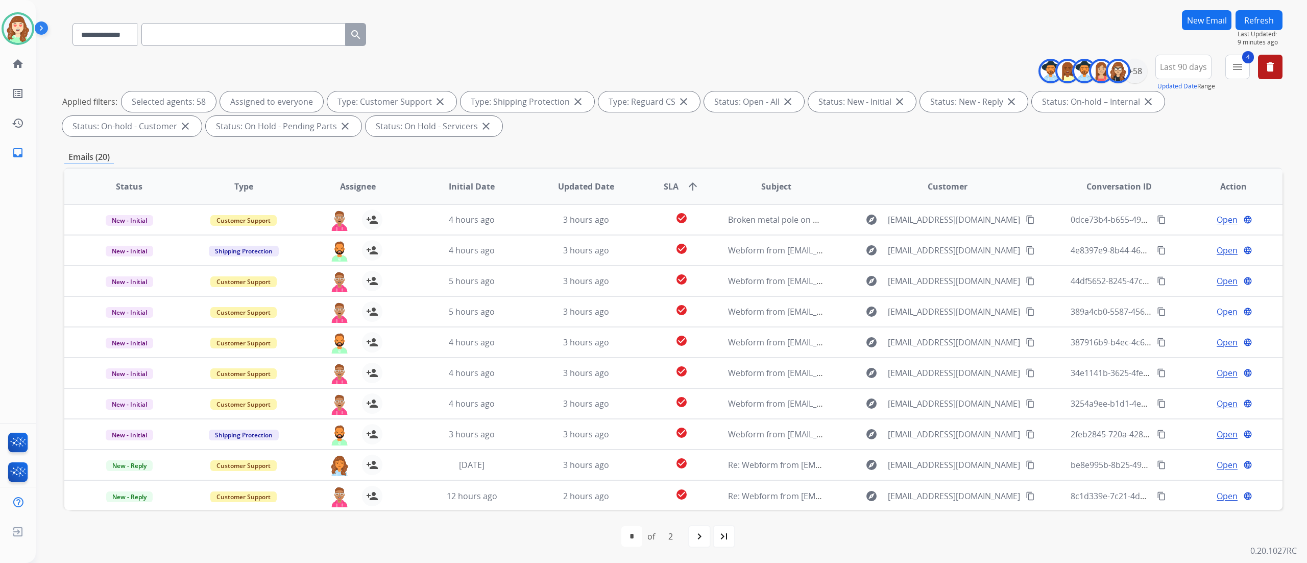
click at [699, 312] on mat-icon "navigate_next" at bounding box center [699, 536] width 12 height 12
select select "*"
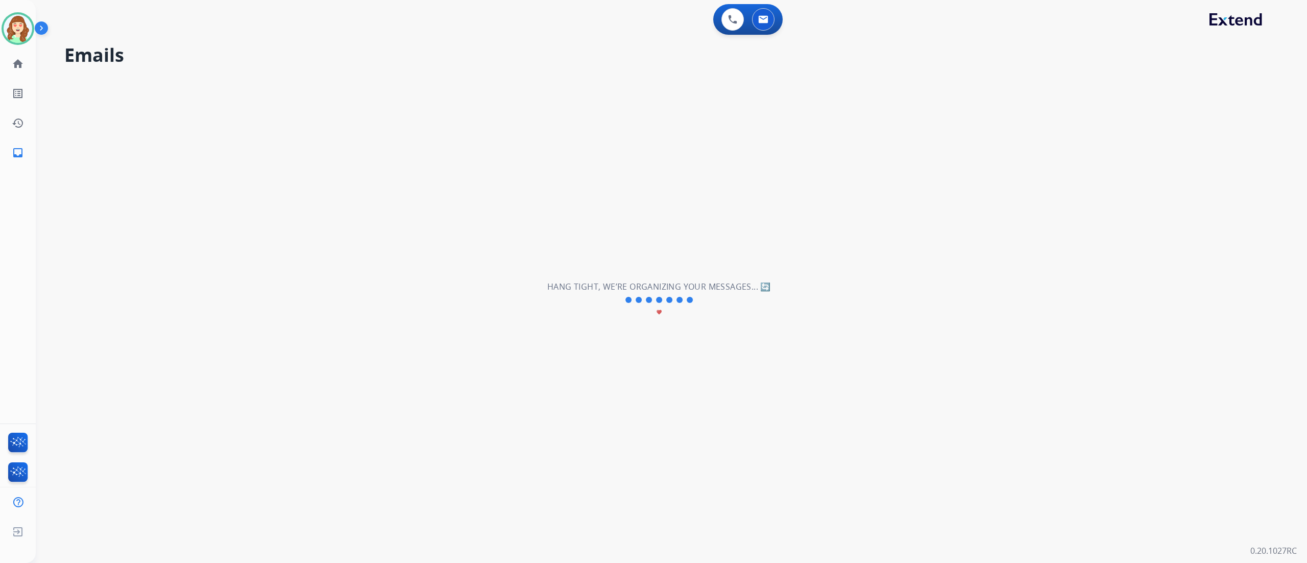
scroll to position [0, 0]
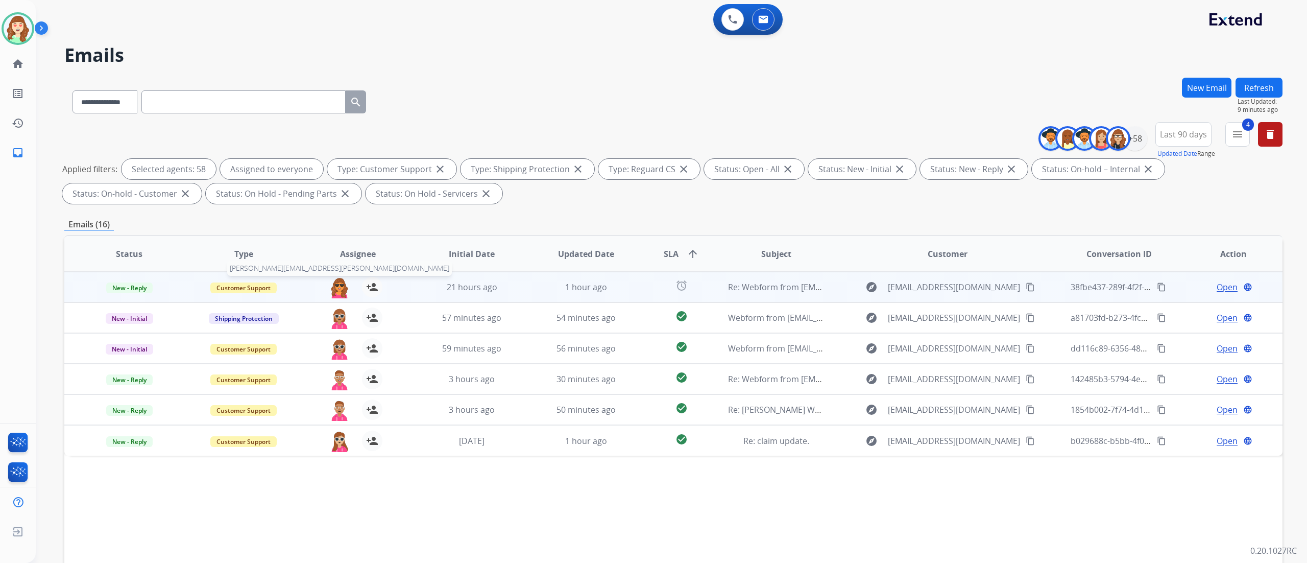
click at [337, 286] on img at bounding box center [339, 287] width 20 height 21
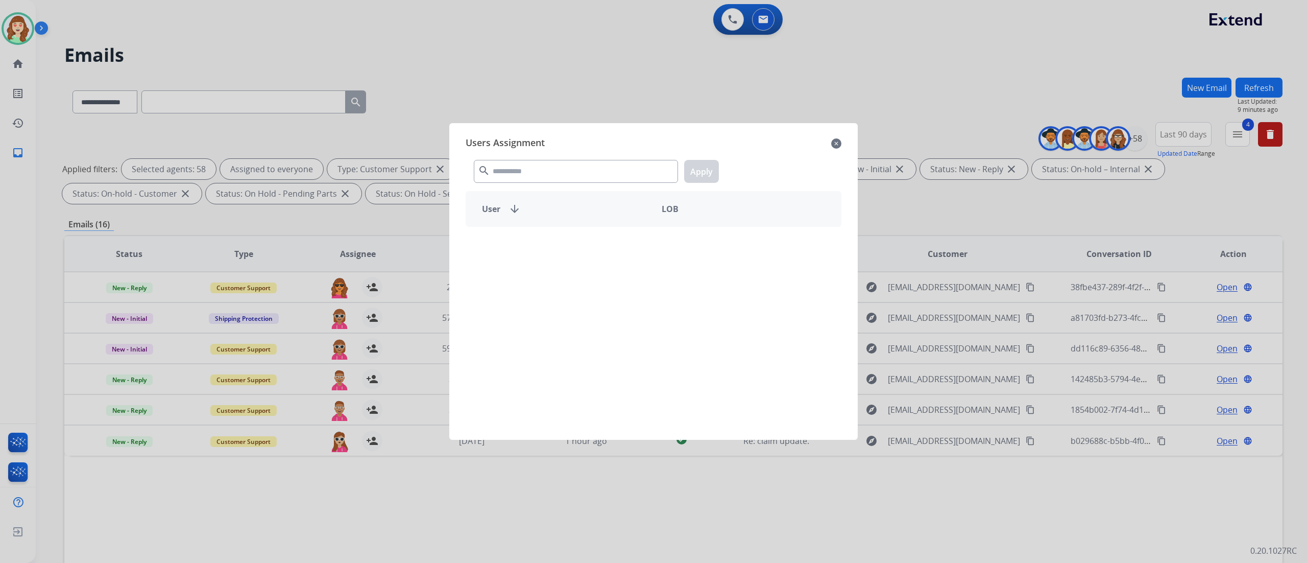
click at [529, 158] on div "search Apply" at bounding box center [654, 169] width 376 height 35
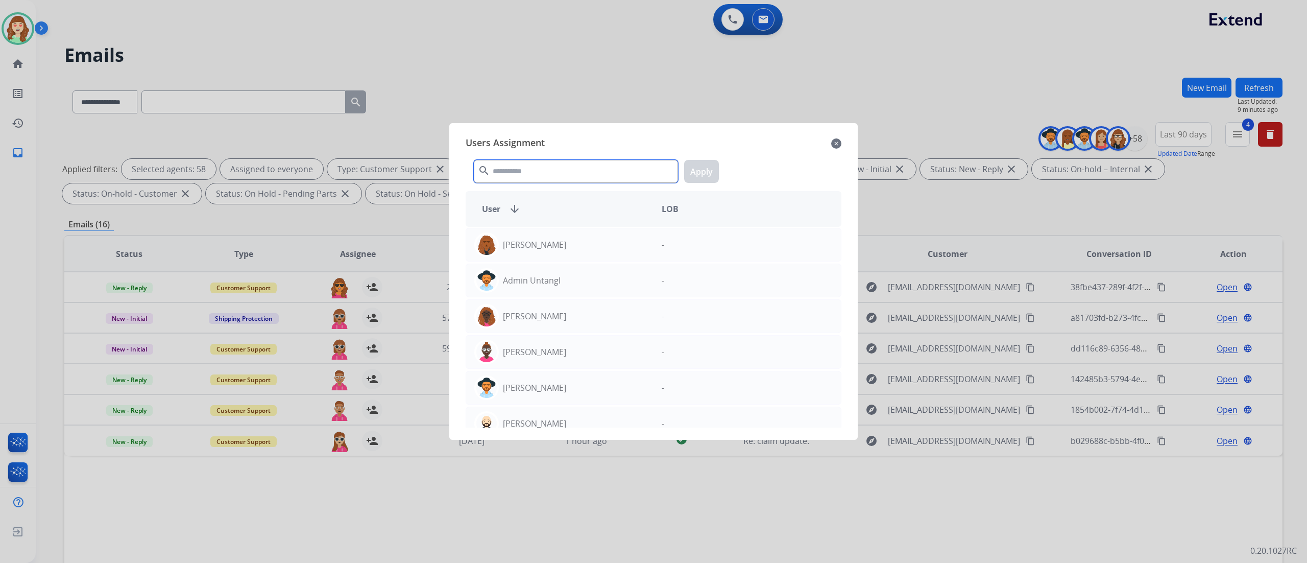
click at [508, 164] on input "text" at bounding box center [576, 171] width 204 height 23
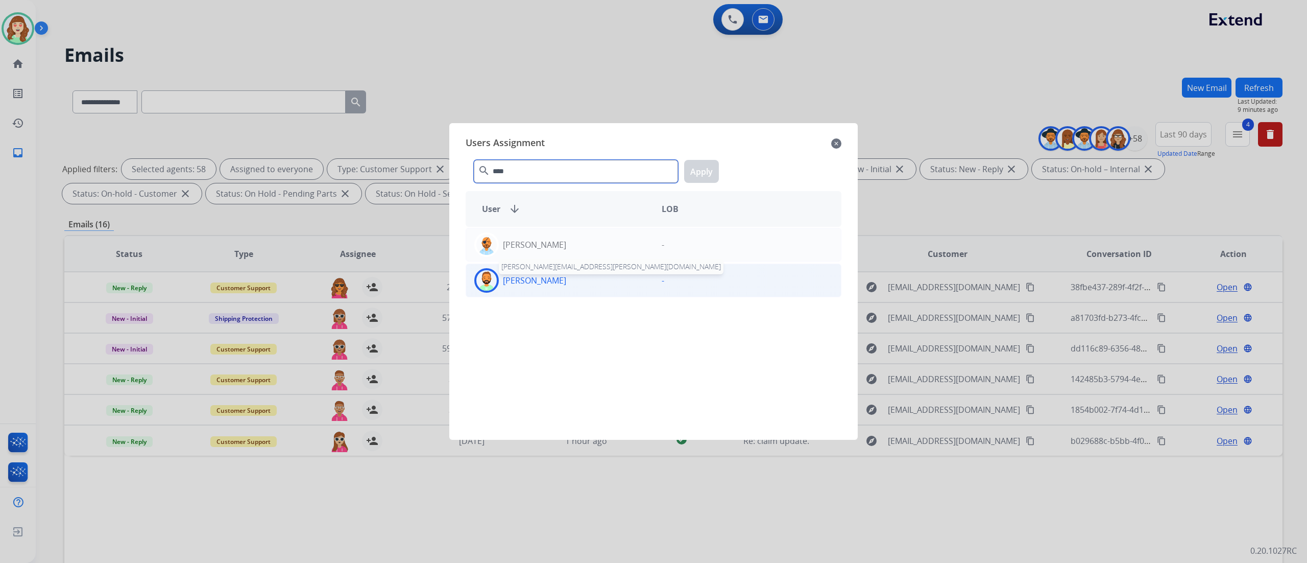
type input "****"
click at [542, 283] on p "[PERSON_NAME]" at bounding box center [534, 280] width 63 height 12
click at [687, 177] on button "Apply" at bounding box center [701, 171] width 35 height 23
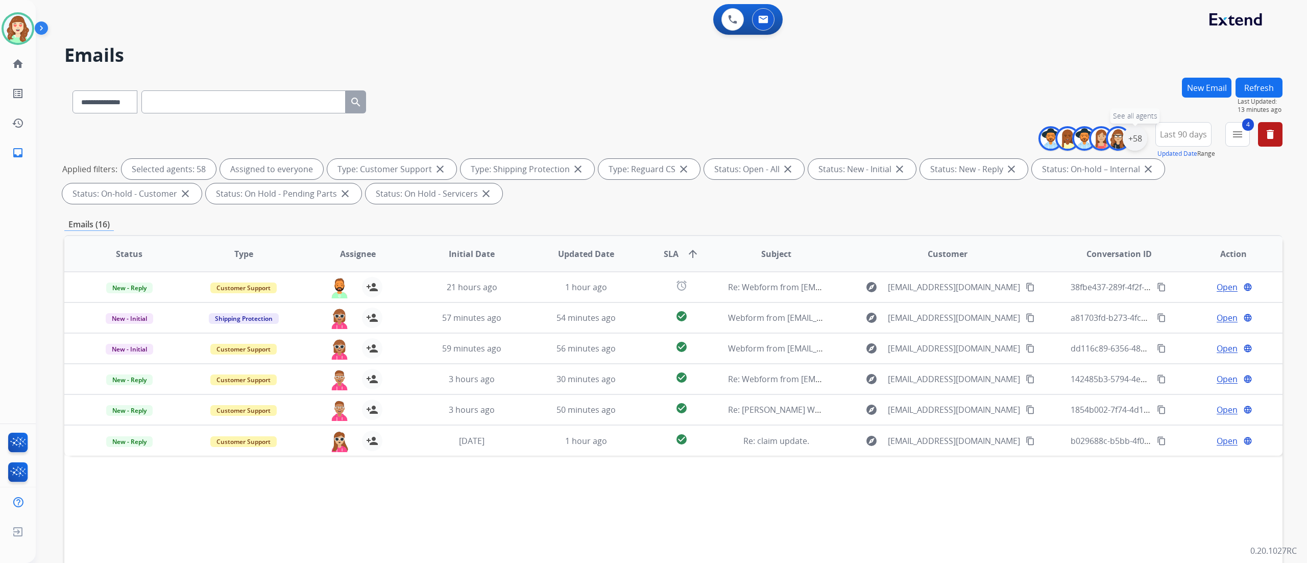
click at [725, 142] on div "+58" at bounding box center [1135, 138] width 25 height 25
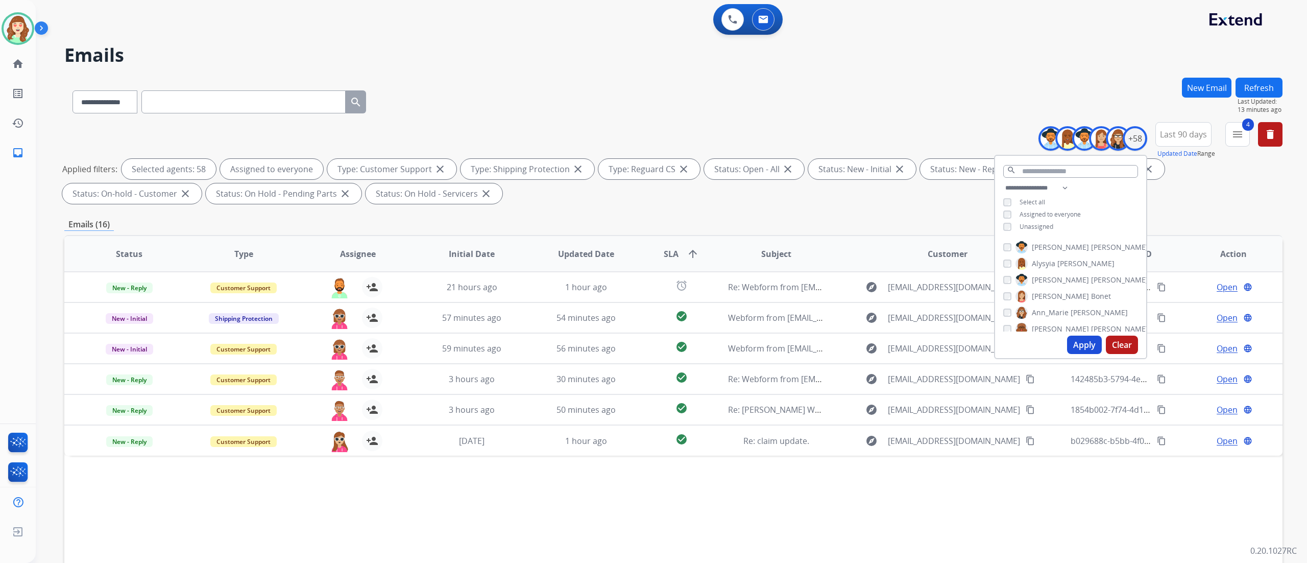
click at [725, 312] on button "Clear" at bounding box center [1122, 344] width 32 height 18
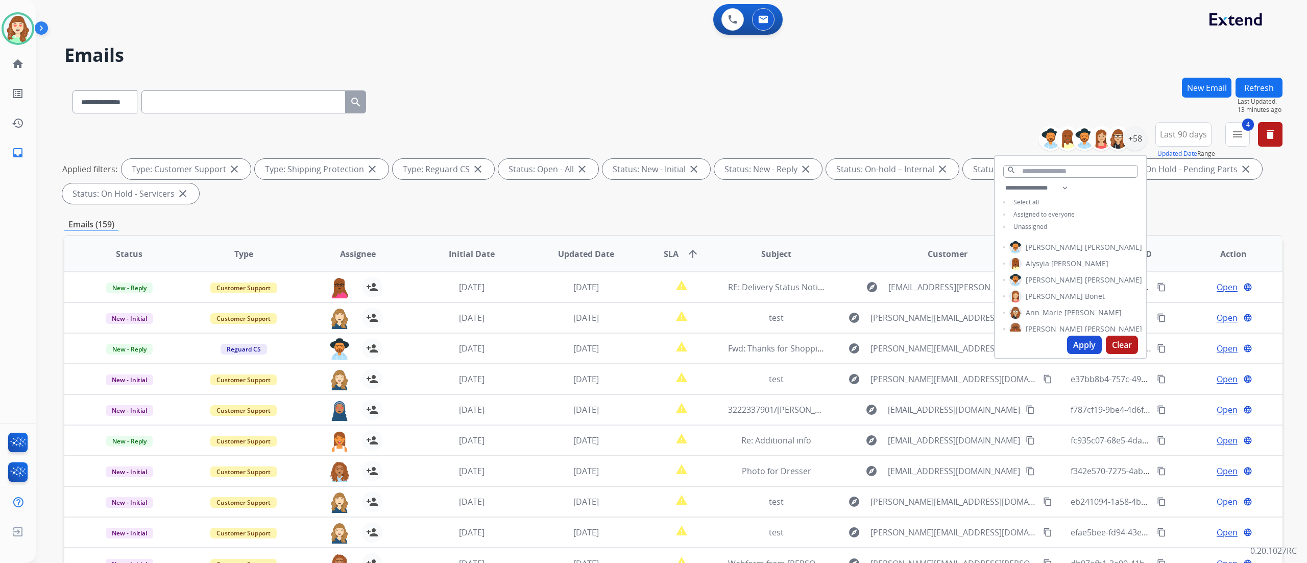
click at [162, 107] on input "text" at bounding box center [243, 101] width 204 height 23
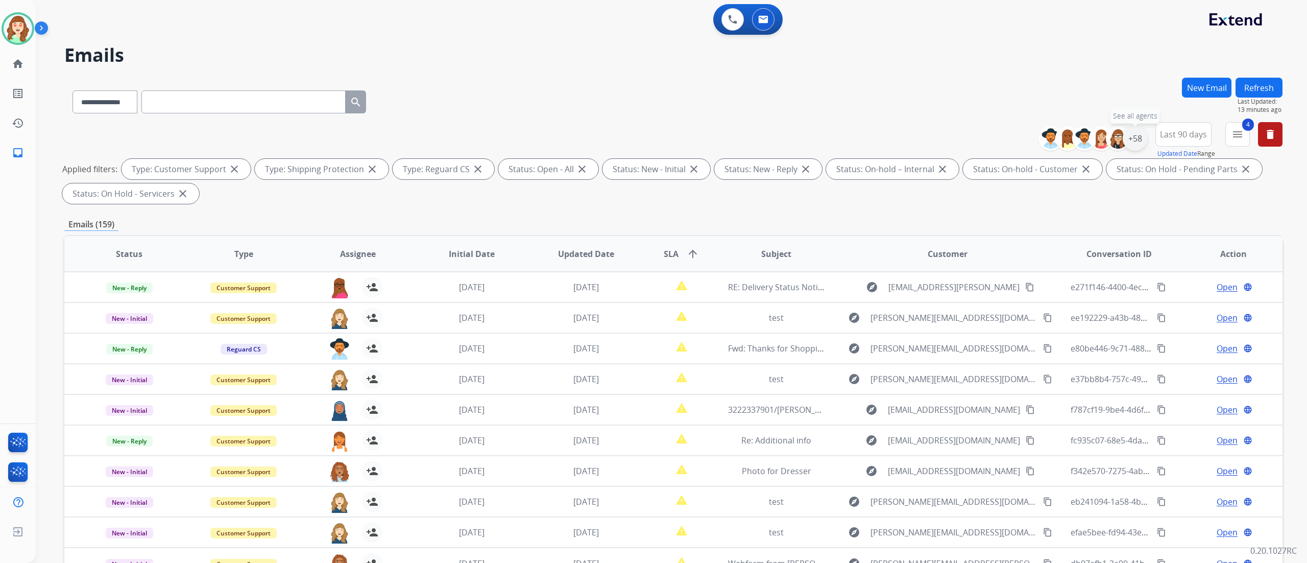
click at [725, 142] on div "+58" at bounding box center [1135, 138] width 25 height 25
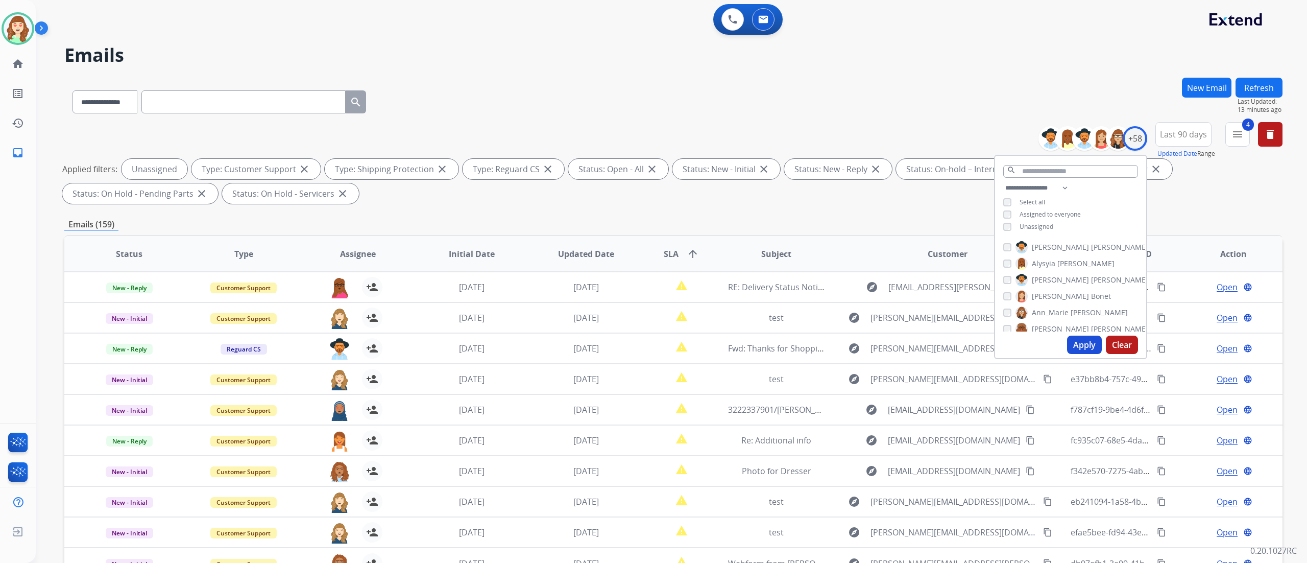
click at [725, 312] on button "Apply" at bounding box center [1084, 344] width 35 height 18
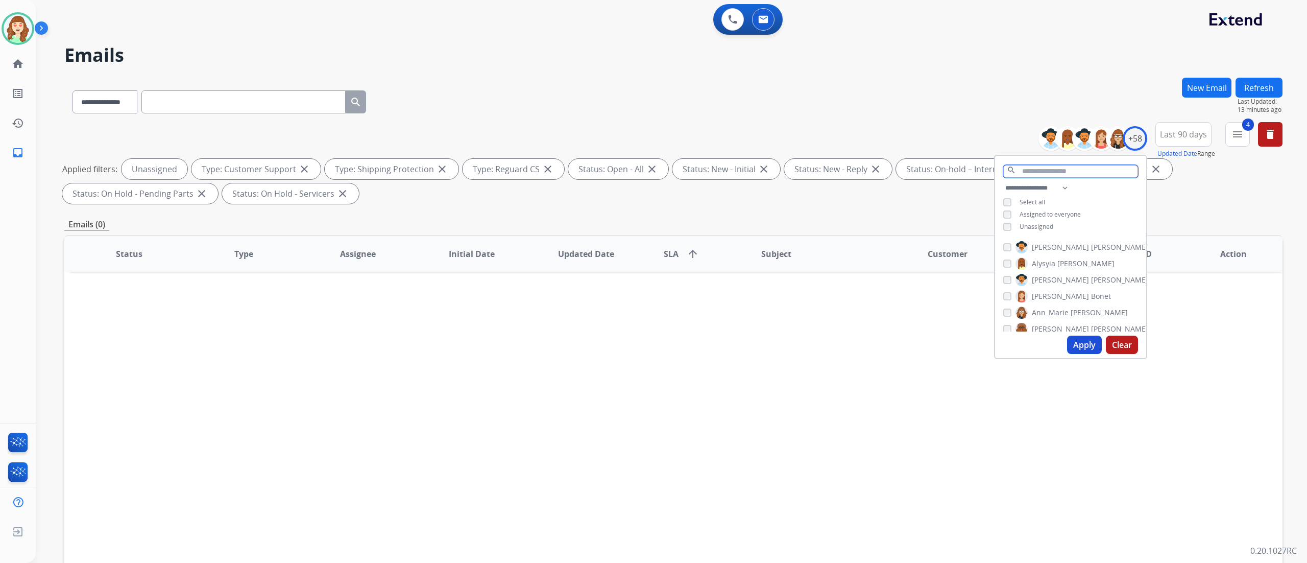
click at [725, 169] on input "text" at bounding box center [1070, 171] width 135 height 13
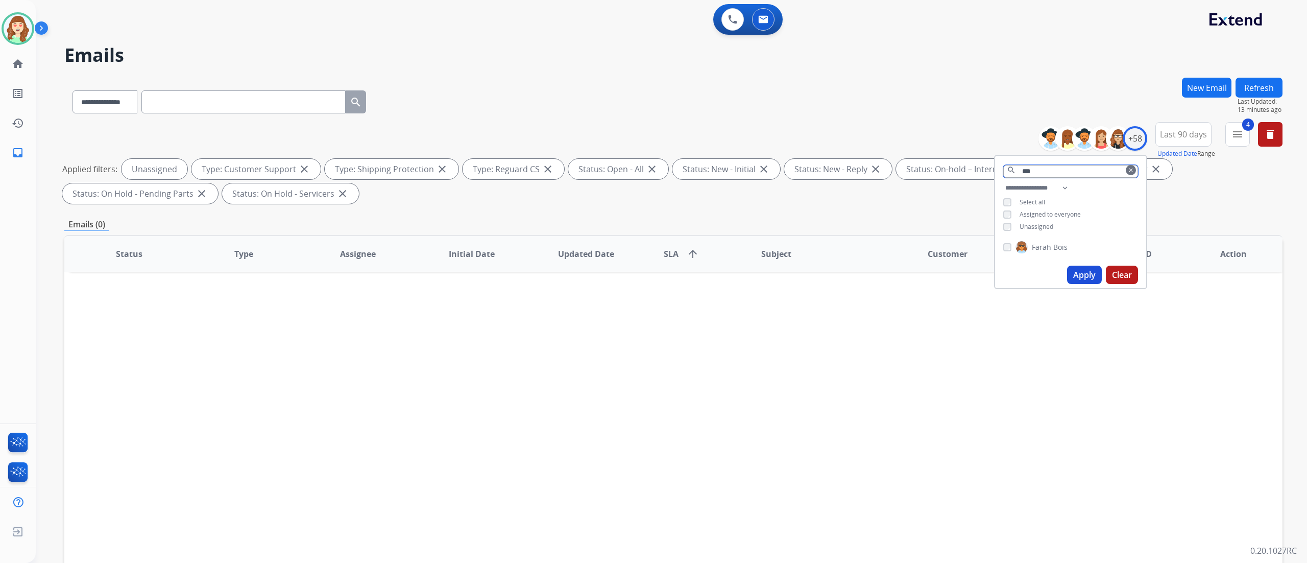
type input "***"
click at [725, 273] on button "Apply" at bounding box center [1084, 274] width 35 height 18
click at [725, 272] on button "Apply" at bounding box center [1084, 274] width 35 height 18
drag, startPoint x: 1041, startPoint y: 169, endPoint x: 890, endPoint y: 186, distance: 152.0
click at [725, 186] on div "**********" at bounding box center [673, 165] width 1218 height 86
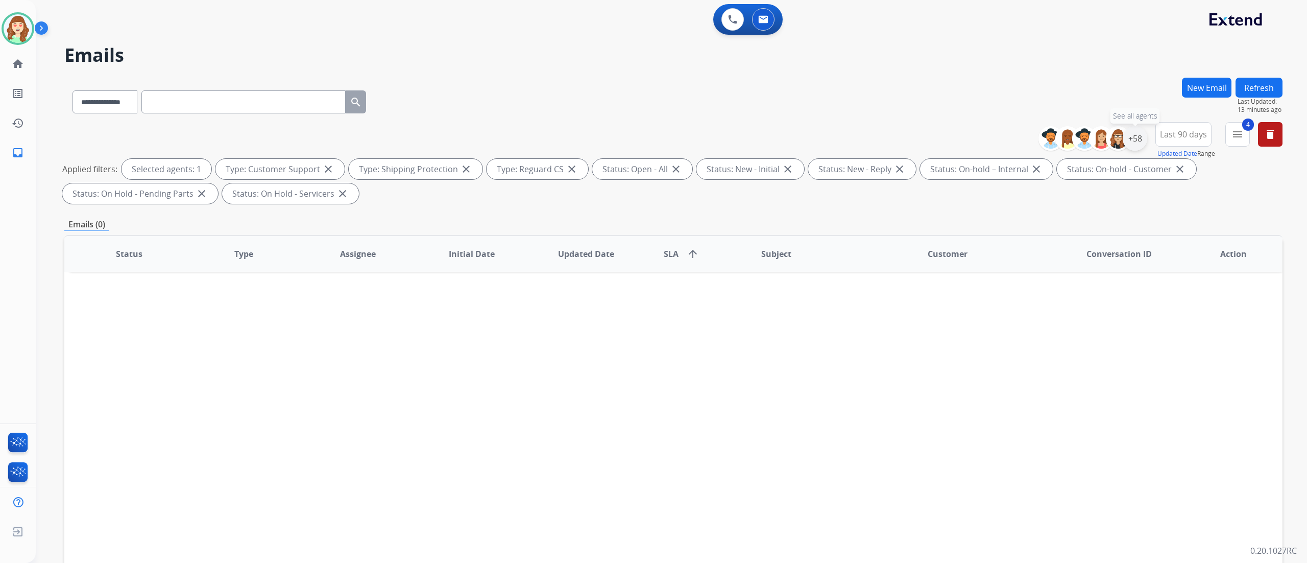
click at [725, 138] on div "+58" at bounding box center [1135, 138] width 25 height 25
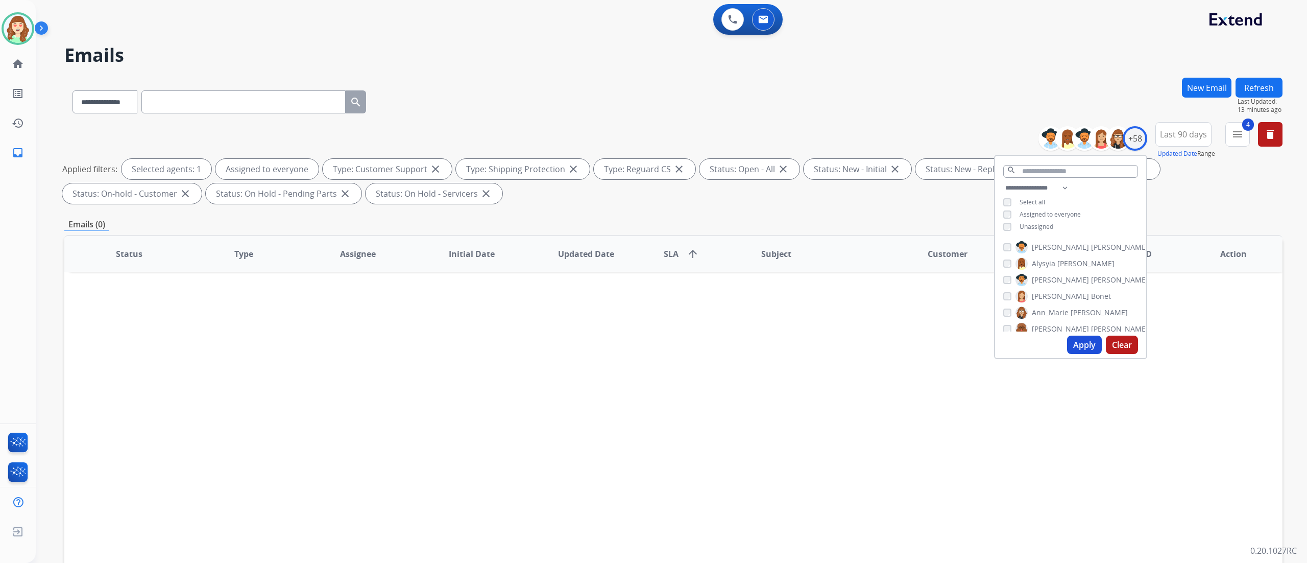
click at [725, 312] on button "Apply" at bounding box center [1084, 344] width 35 height 18
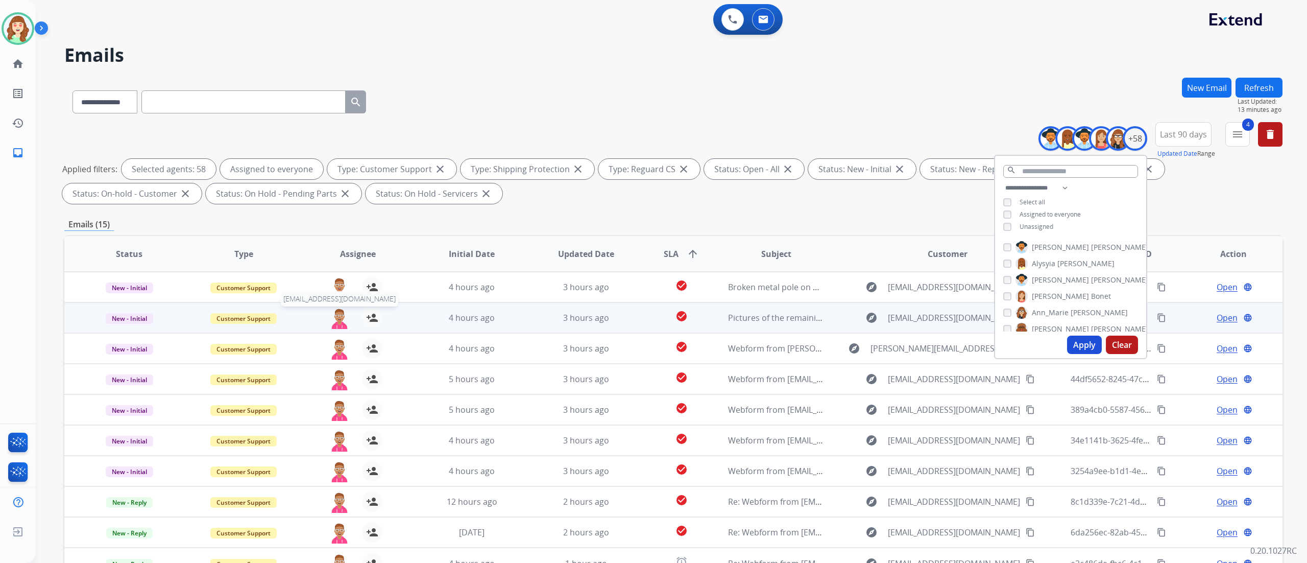
click at [339, 312] on img at bounding box center [339, 317] width 20 height 21
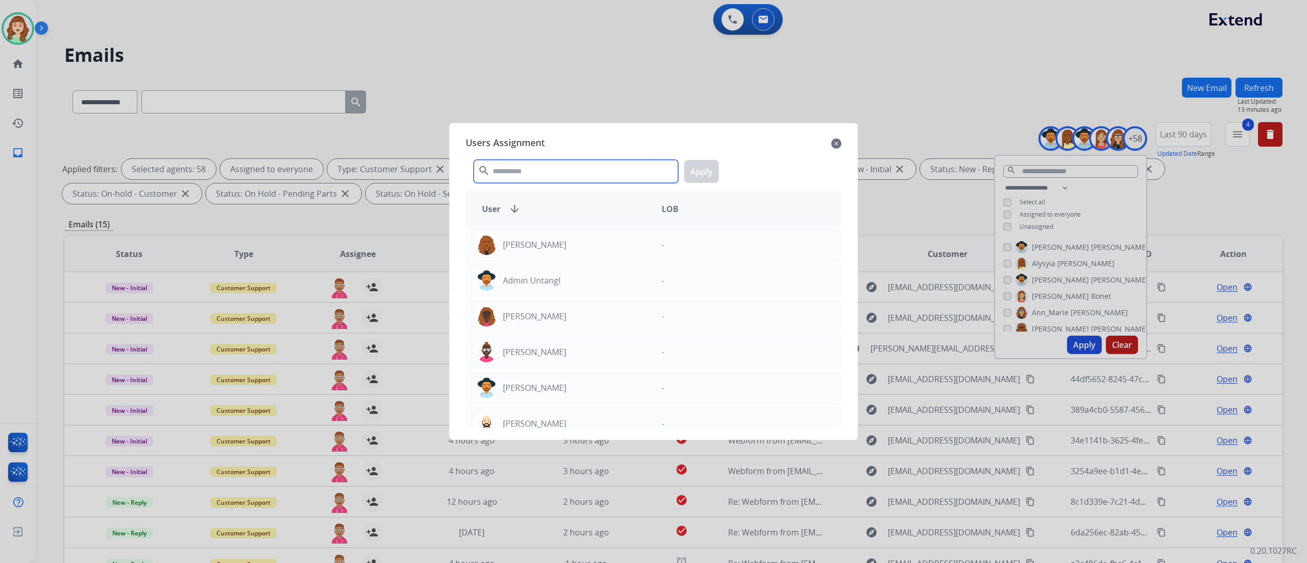
click at [515, 171] on input "text" at bounding box center [576, 171] width 204 height 23
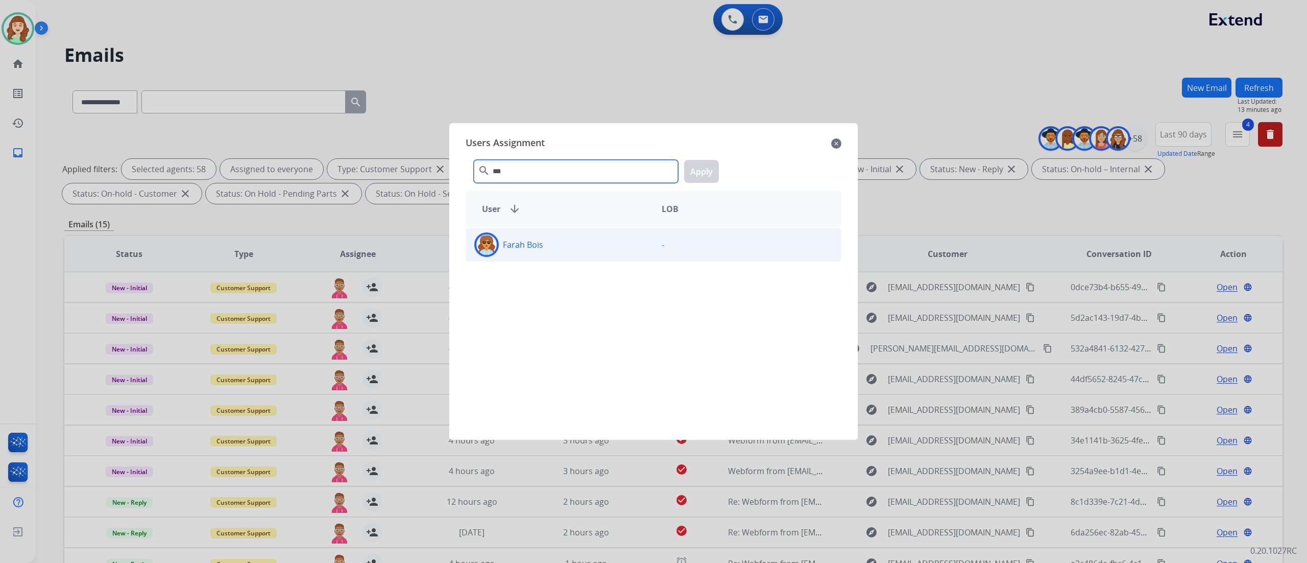
type input "***"
click at [619, 245] on div "Farah Bois" at bounding box center [559, 244] width 187 height 25
click at [701, 175] on button "Apply" at bounding box center [701, 171] width 35 height 23
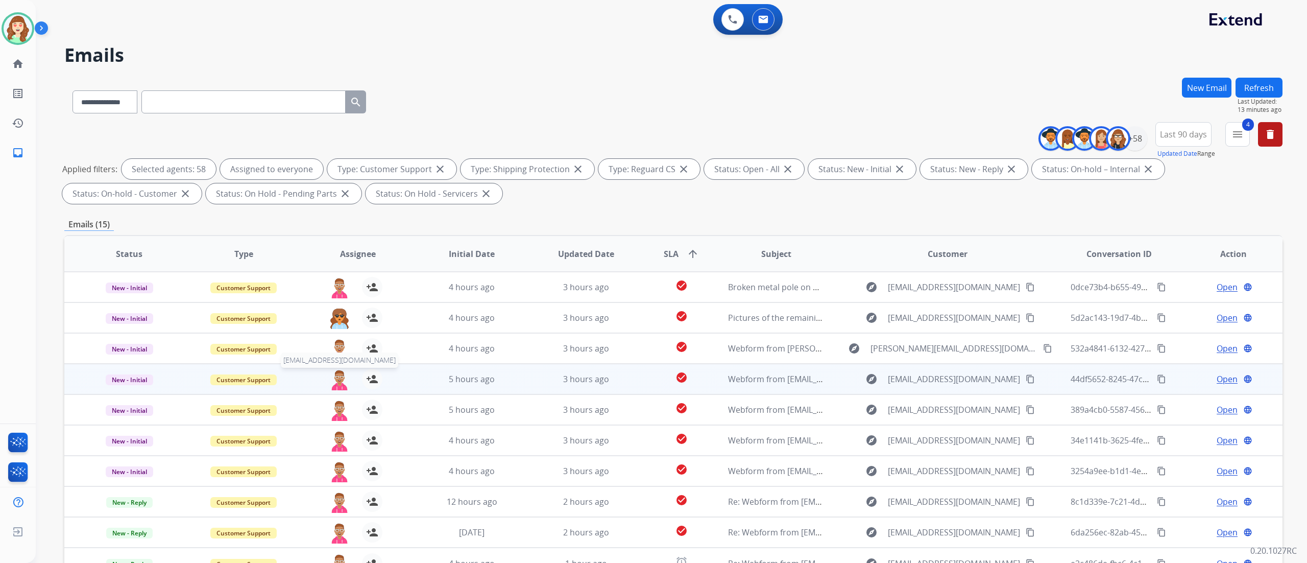
click at [335, 312] on img at bounding box center [339, 379] width 20 height 21
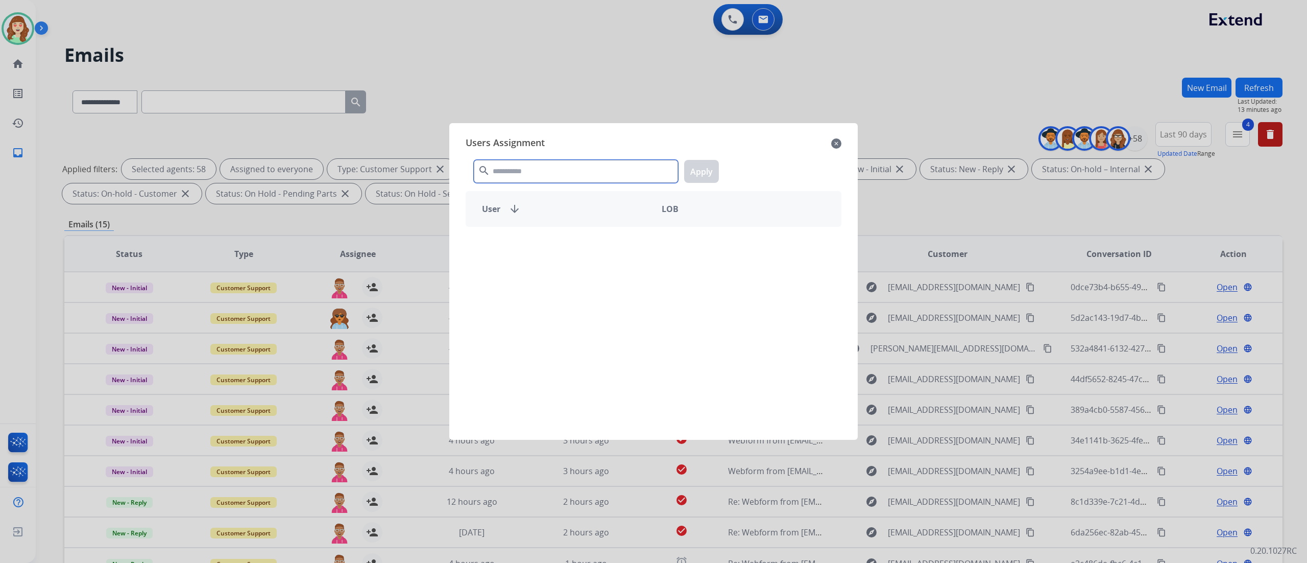
click at [551, 176] on input "text" at bounding box center [576, 171] width 204 height 23
type input "***"
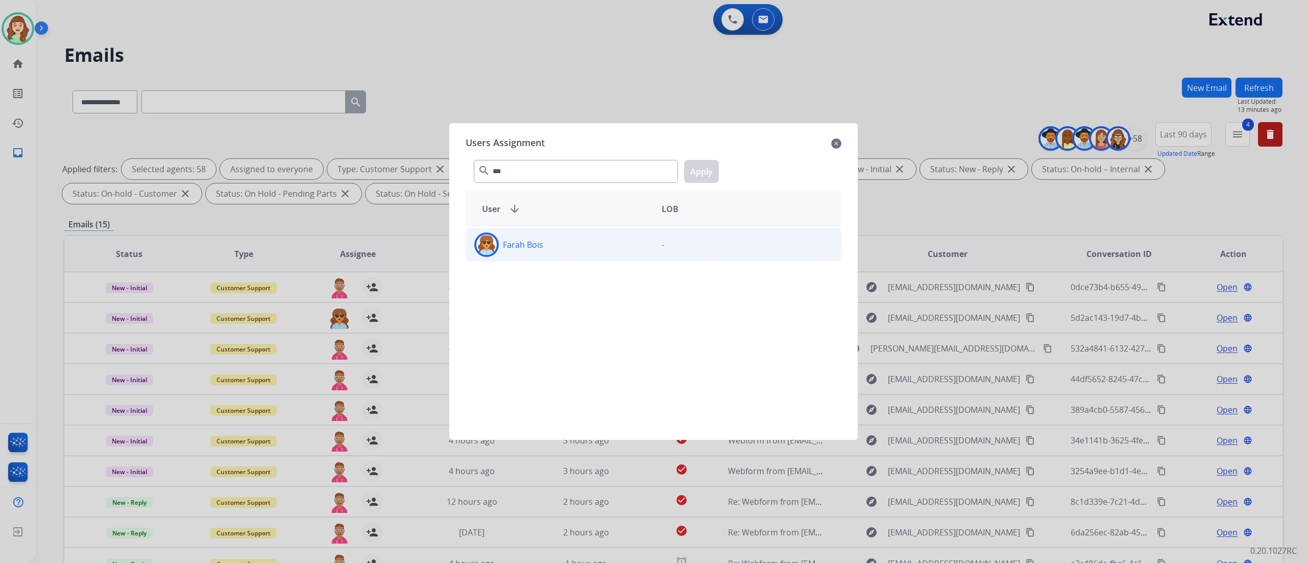
click at [532, 242] on p "Farah Bois" at bounding box center [523, 244] width 40 height 12
click at [699, 175] on button "Apply" at bounding box center [701, 171] width 35 height 23
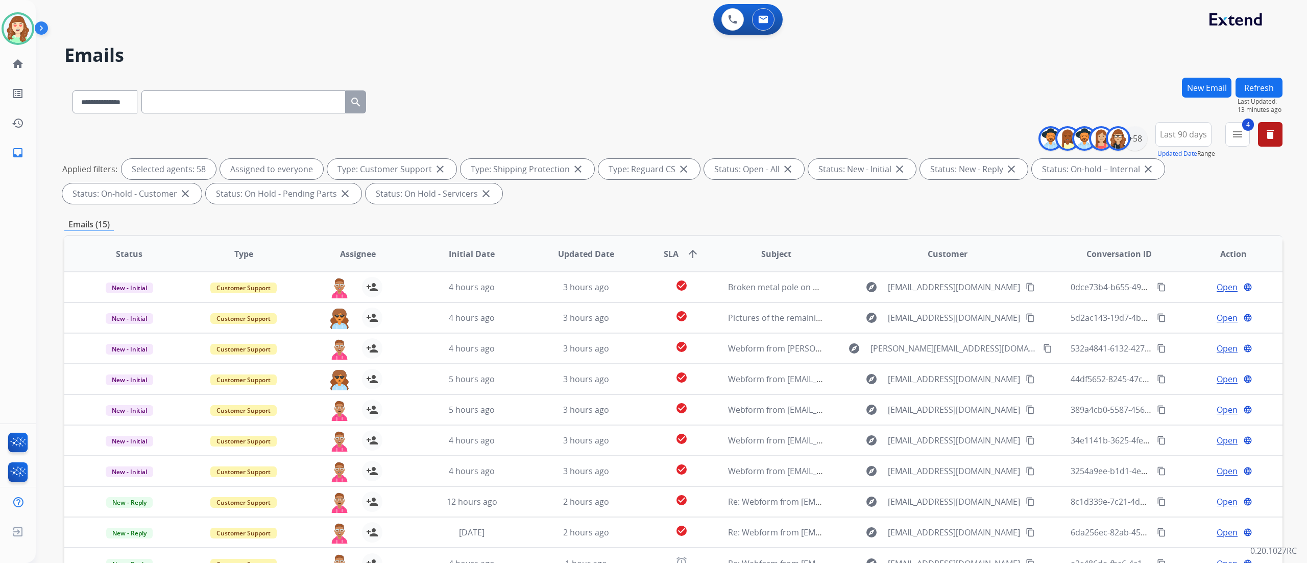
click at [329, 312] on img at bounding box center [339, 440] width 20 height 21
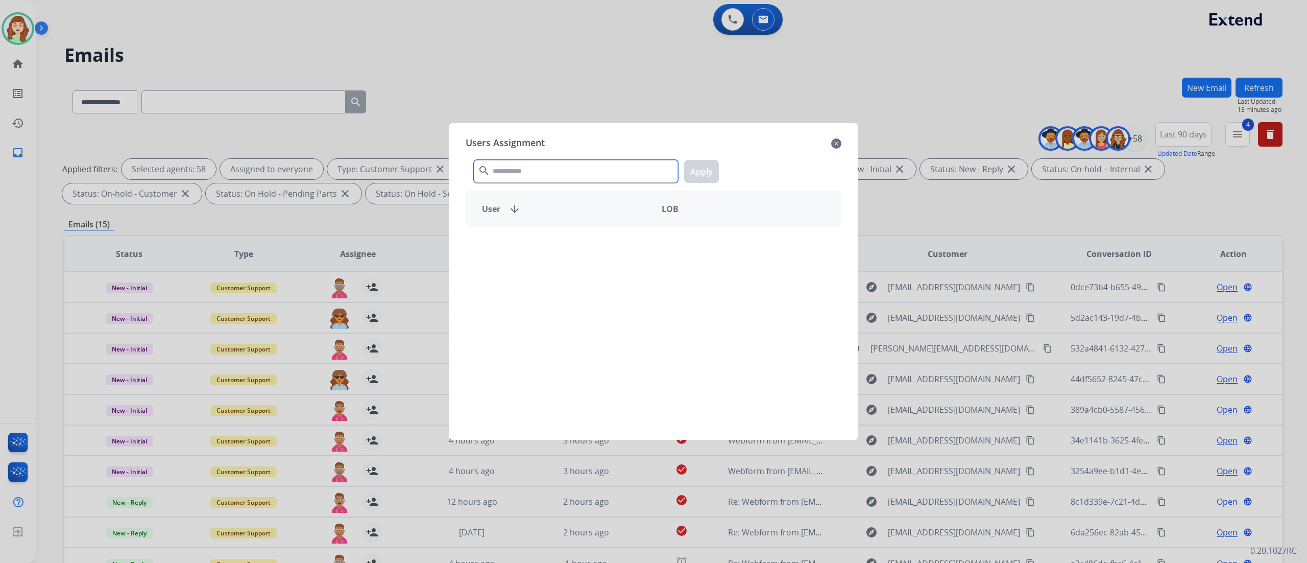
click at [508, 173] on input "text" at bounding box center [576, 171] width 204 height 23
type input "****"
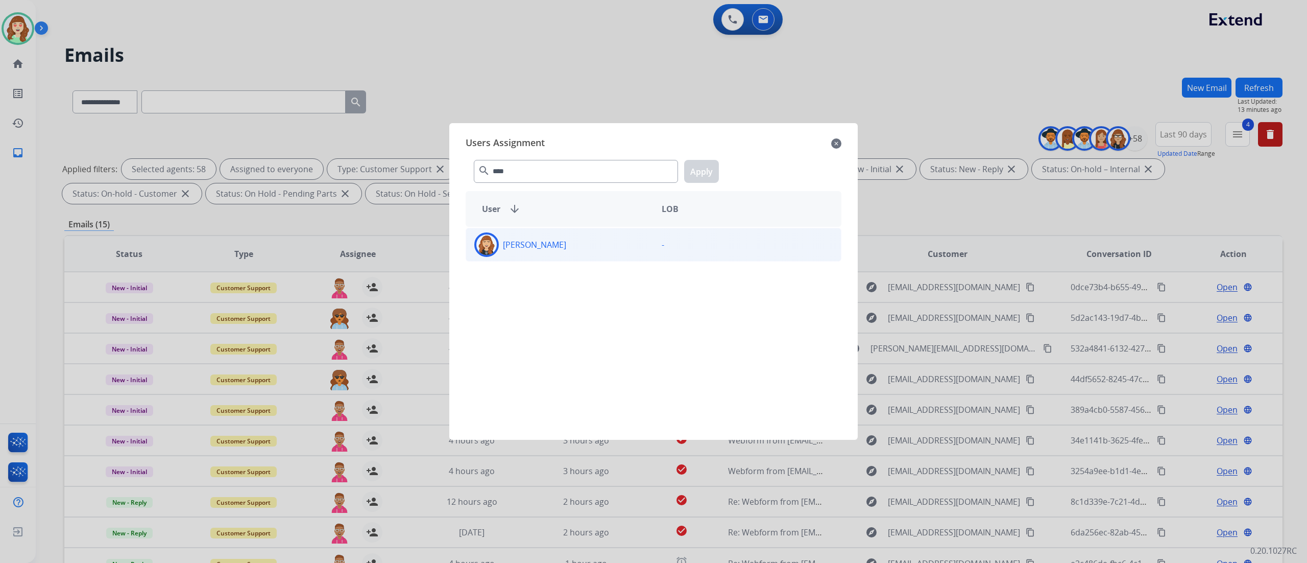
click at [597, 248] on div "[PERSON_NAME]" at bounding box center [559, 244] width 187 height 25
click at [703, 163] on button "Apply" at bounding box center [701, 171] width 35 height 23
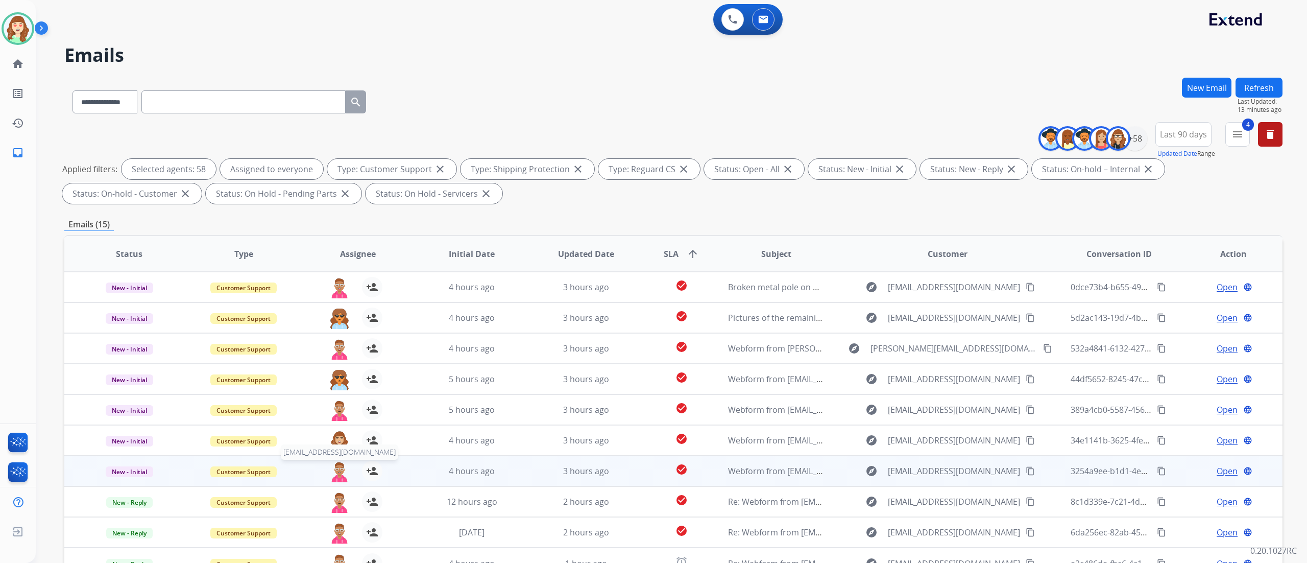
click at [339, 312] on img at bounding box center [339, 470] width 20 height 21
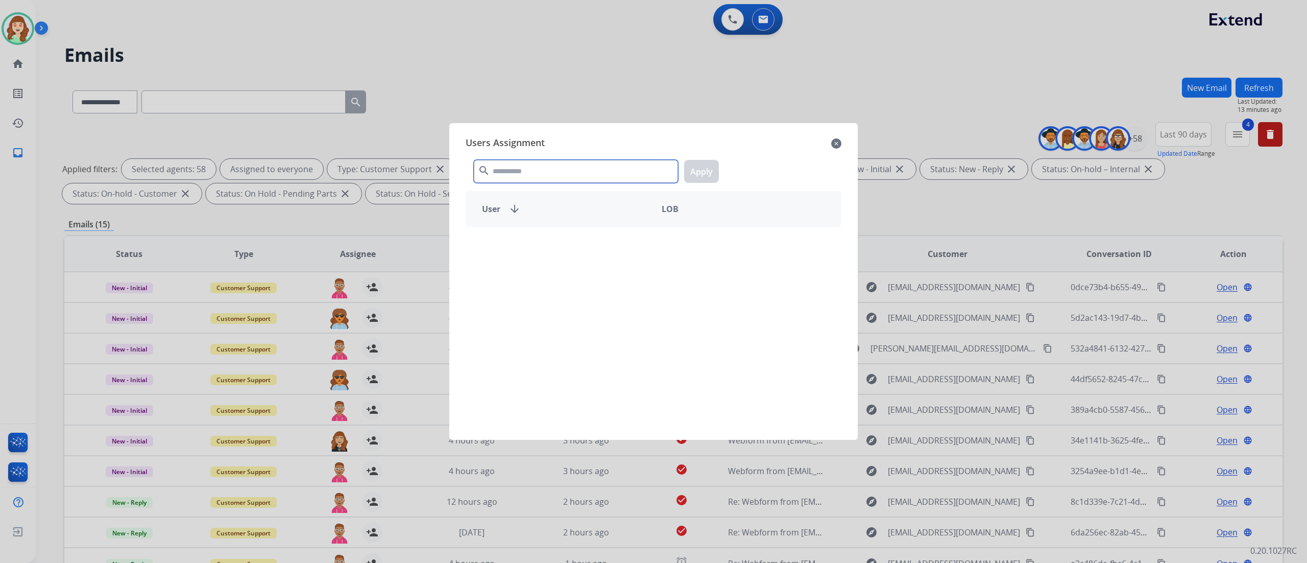
click at [542, 171] on input "text" at bounding box center [576, 171] width 204 height 23
type input "****"
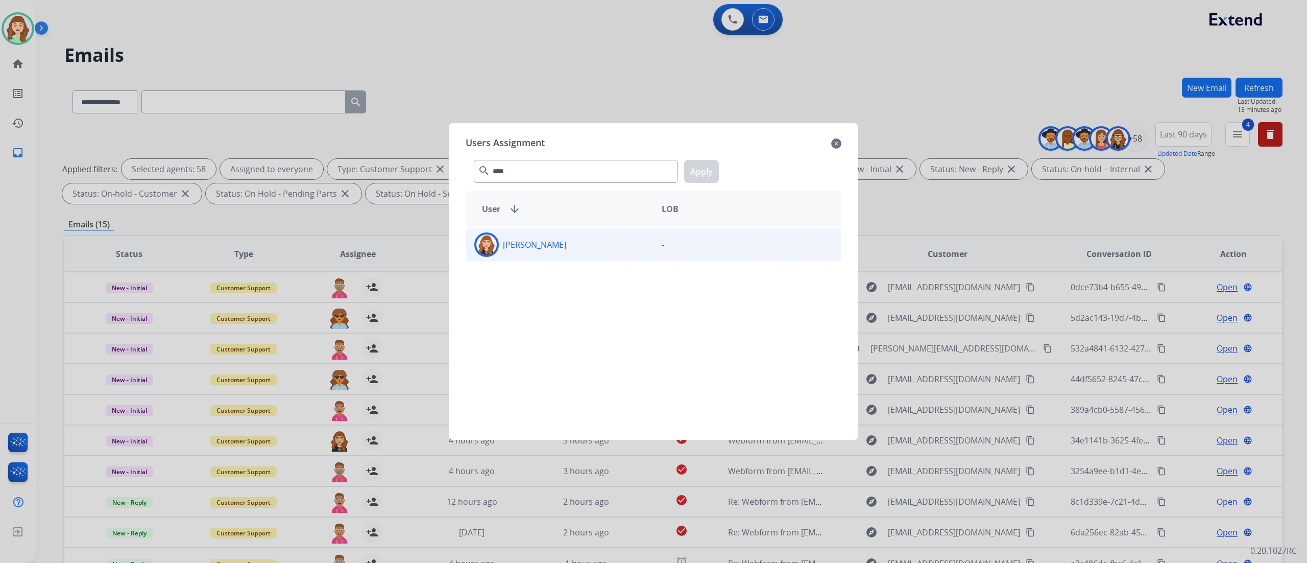
click at [583, 253] on div "[PERSON_NAME]" at bounding box center [559, 244] width 187 height 25
click at [698, 171] on button "Apply" at bounding box center [701, 171] width 35 height 23
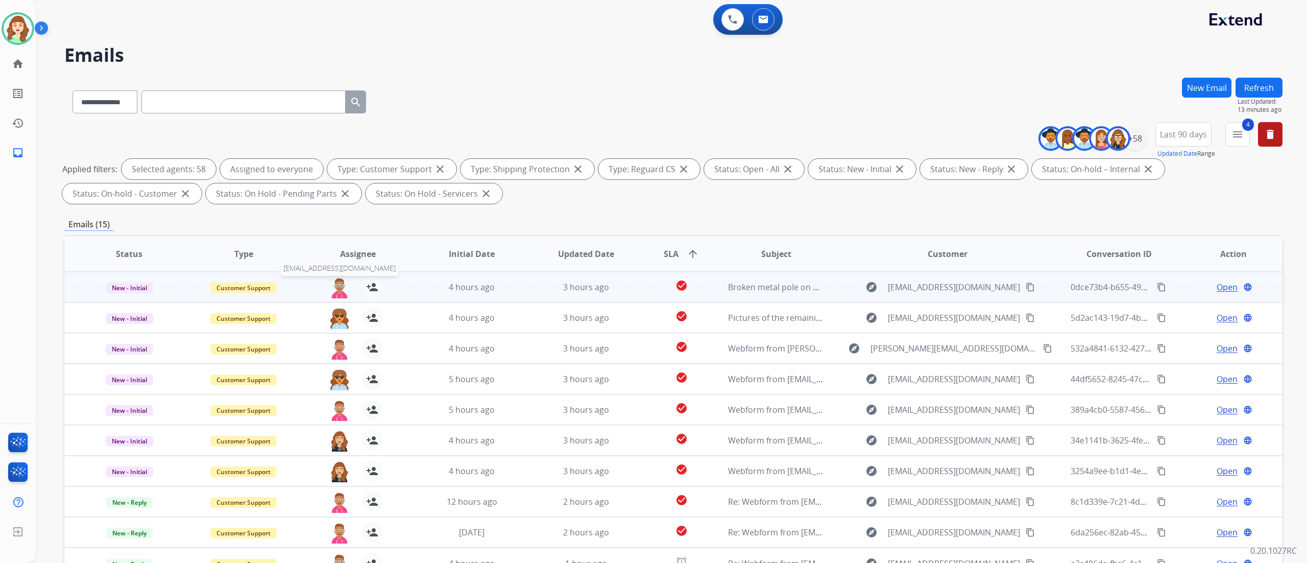
click at [339, 281] on img at bounding box center [339, 287] width 20 height 21
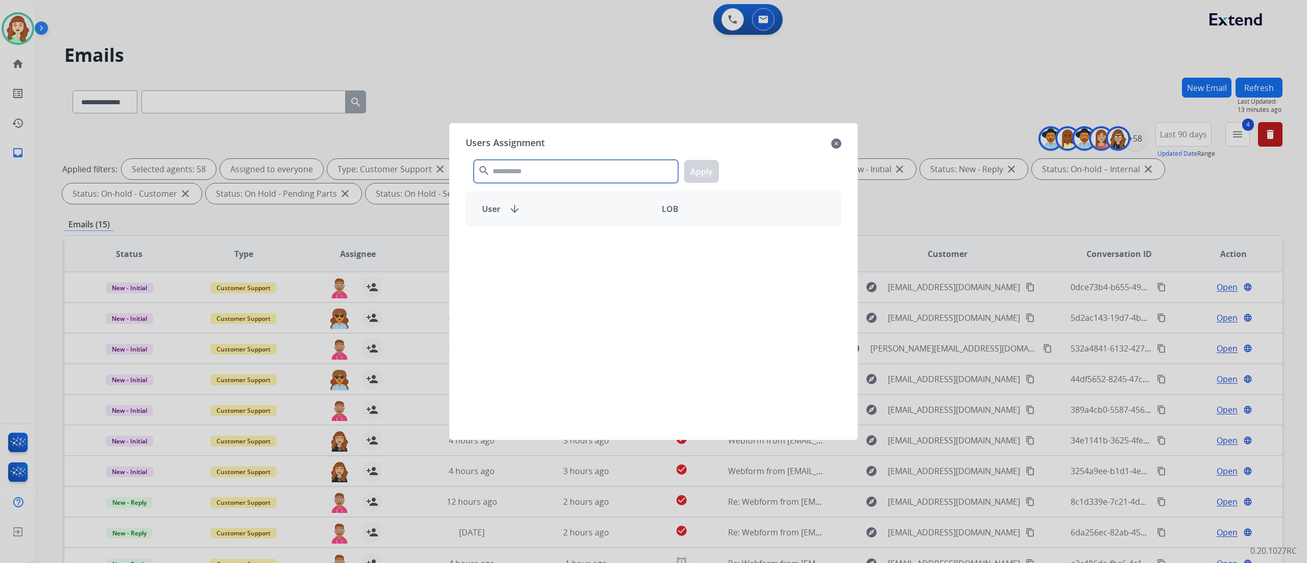
click at [538, 173] on input "text" at bounding box center [576, 171] width 204 height 23
type input "****"
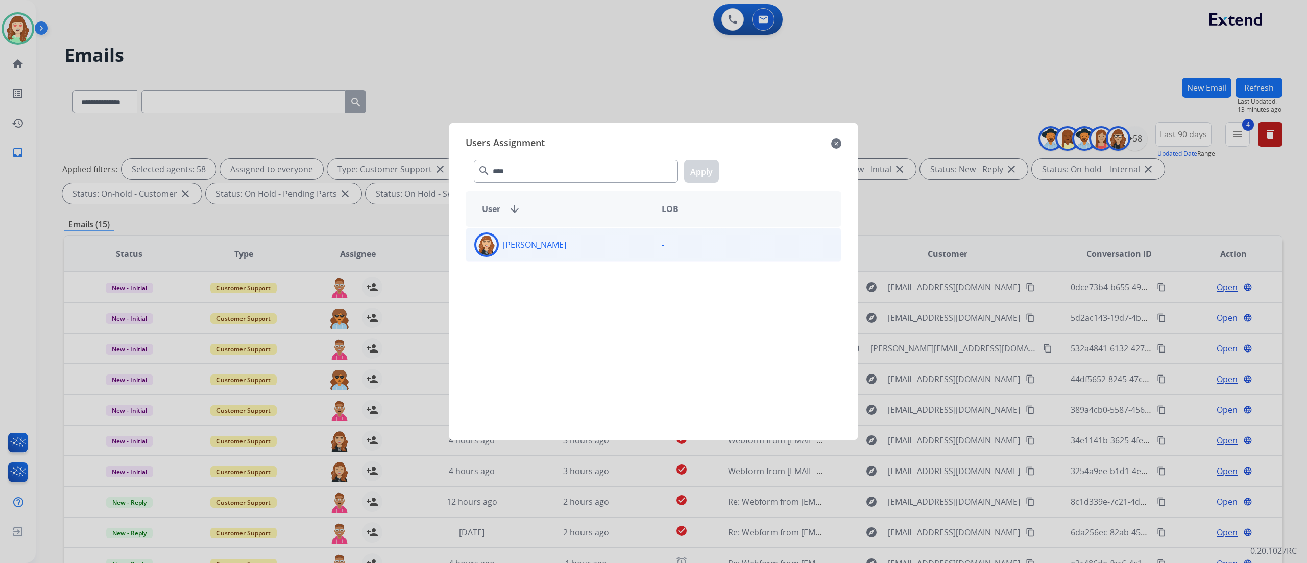
click at [572, 252] on div "[PERSON_NAME]" at bounding box center [559, 244] width 187 height 25
click at [702, 169] on button "Apply" at bounding box center [701, 171] width 35 height 23
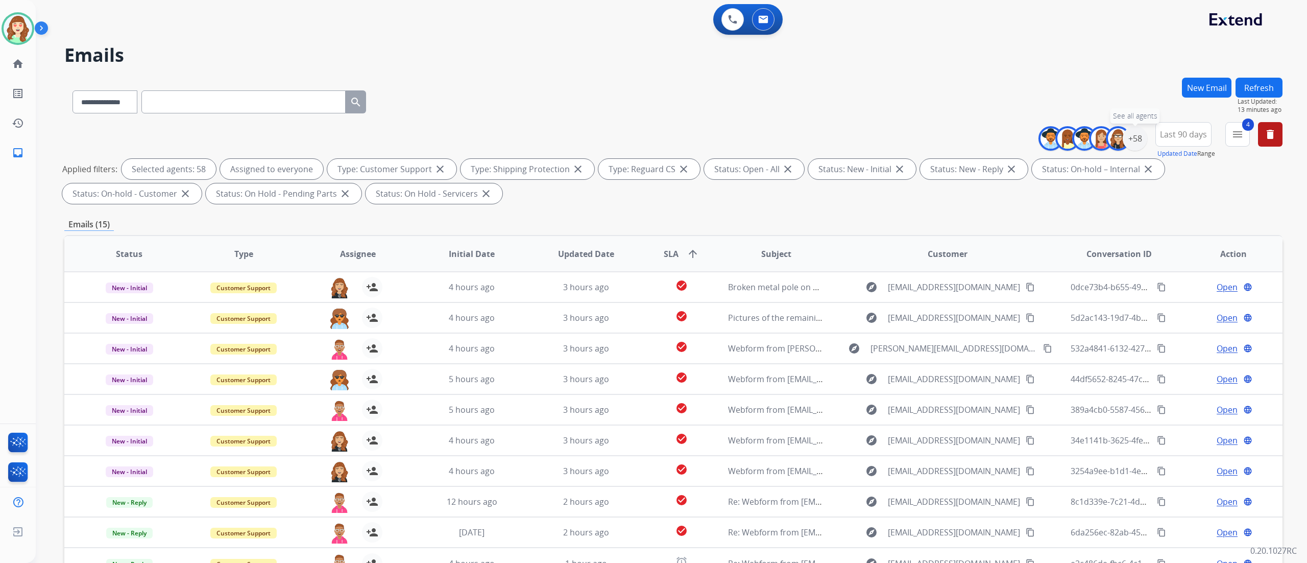
click at [725, 134] on div "+58" at bounding box center [1135, 138] width 25 height 25
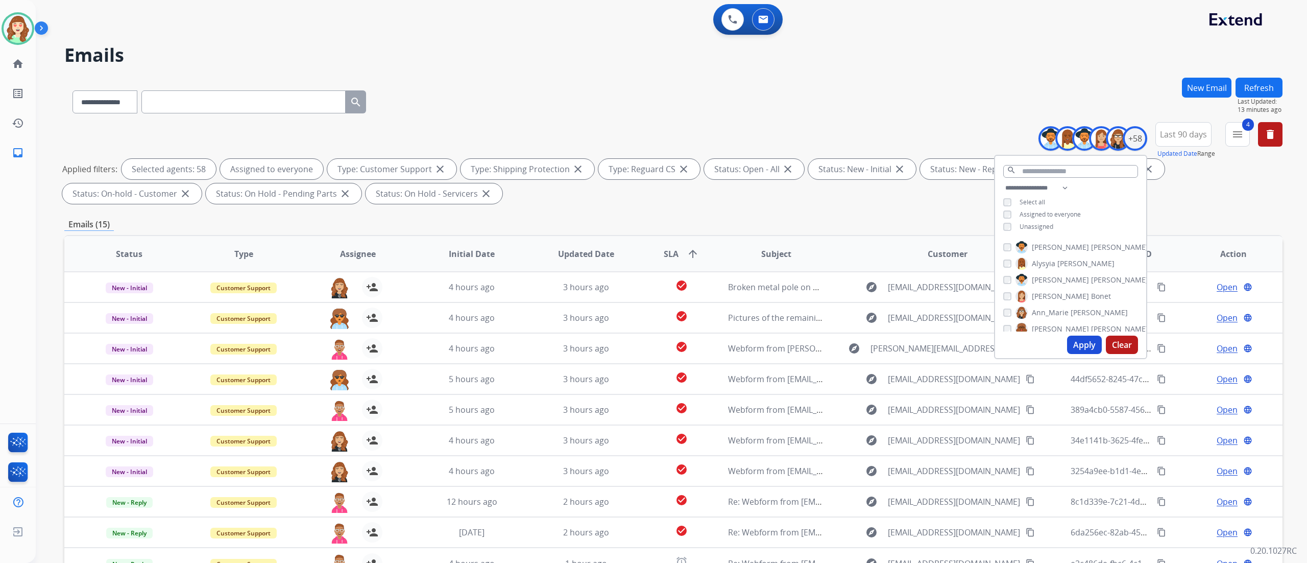
click at [725, 312] on button "Apply" at bounding box center [1084, 344] width 35 height 18
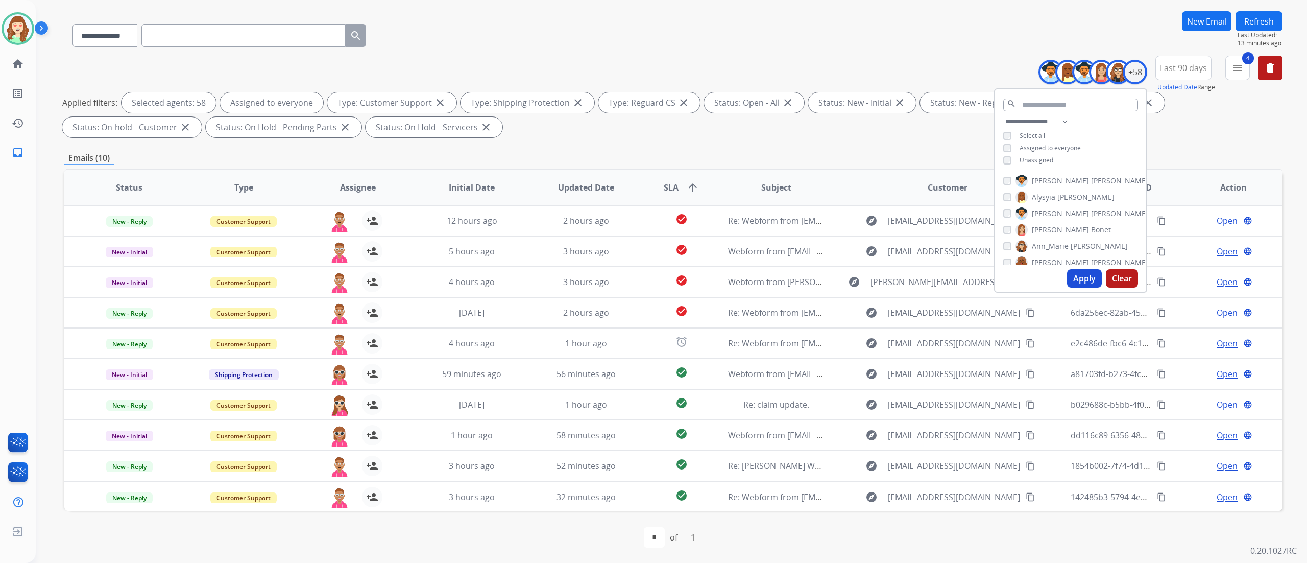
scroll to position [67, 0]
click at [725, 69] on mat-icon "delete" at bounding box center [1270, 67] width 12 height 12
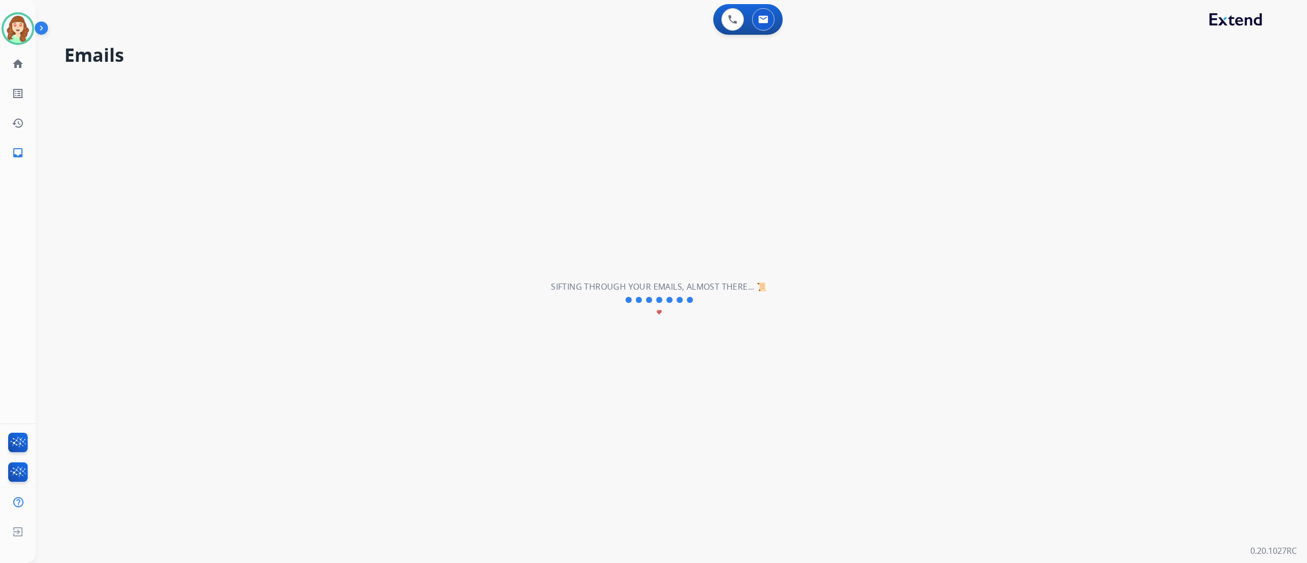
scroll to position [0, 0]
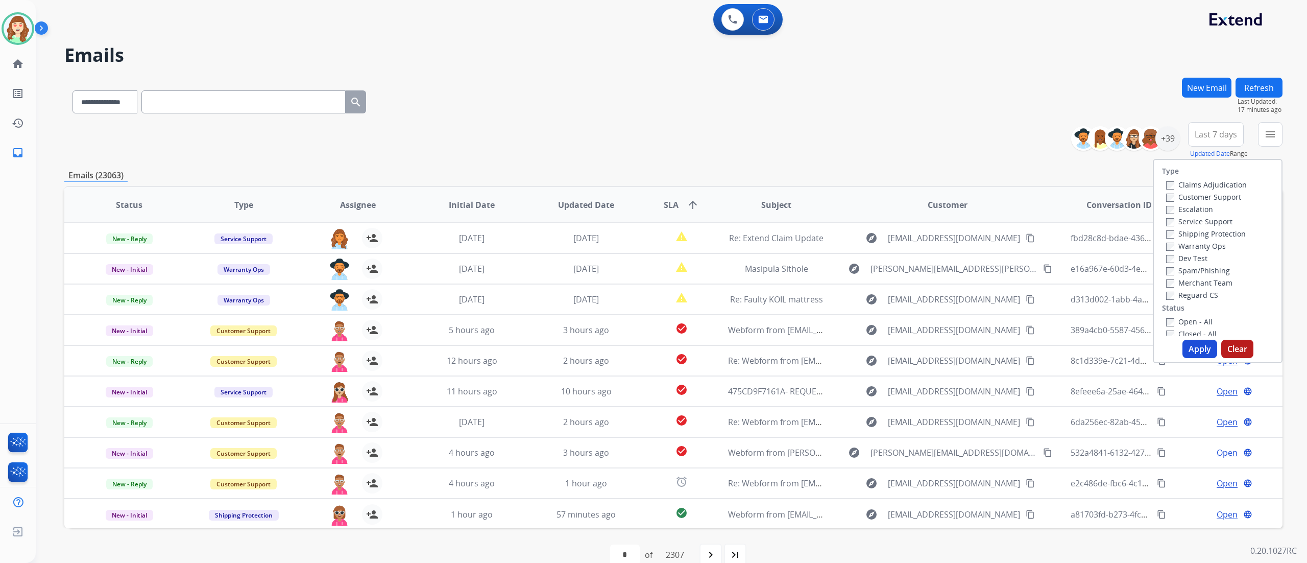
click at [176, 58] on h2 "Emails" at bounding box center [673, 55] width 1218 height 20
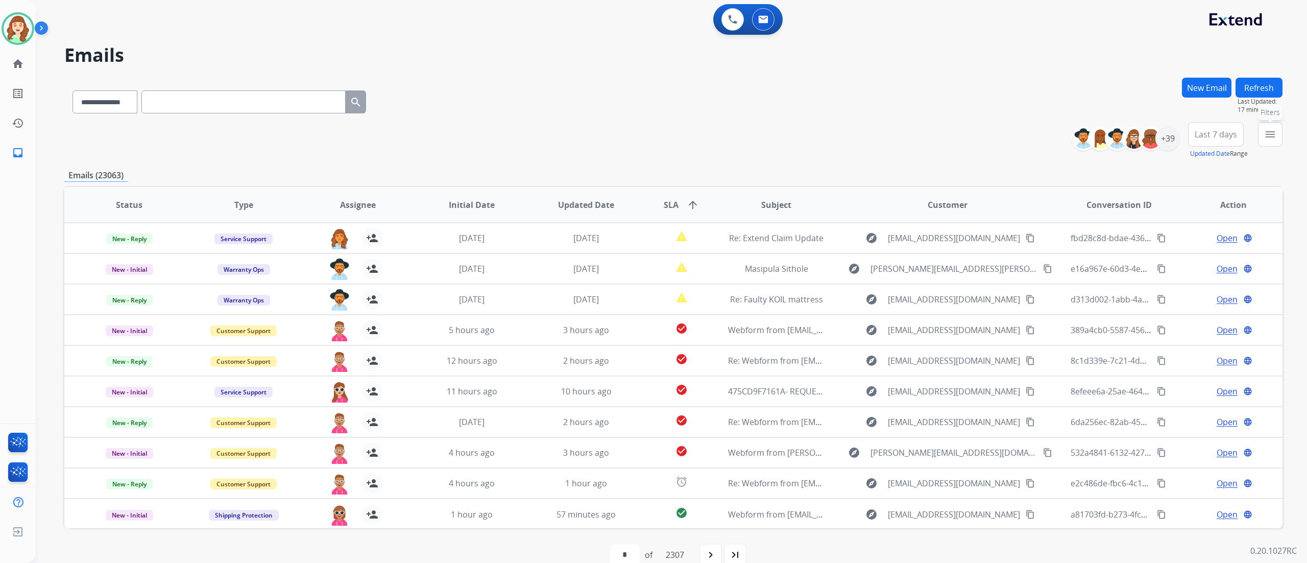
click at [725, 132] on mat-icon "menu" at bounding box center [1270, 134] width 12 height 12
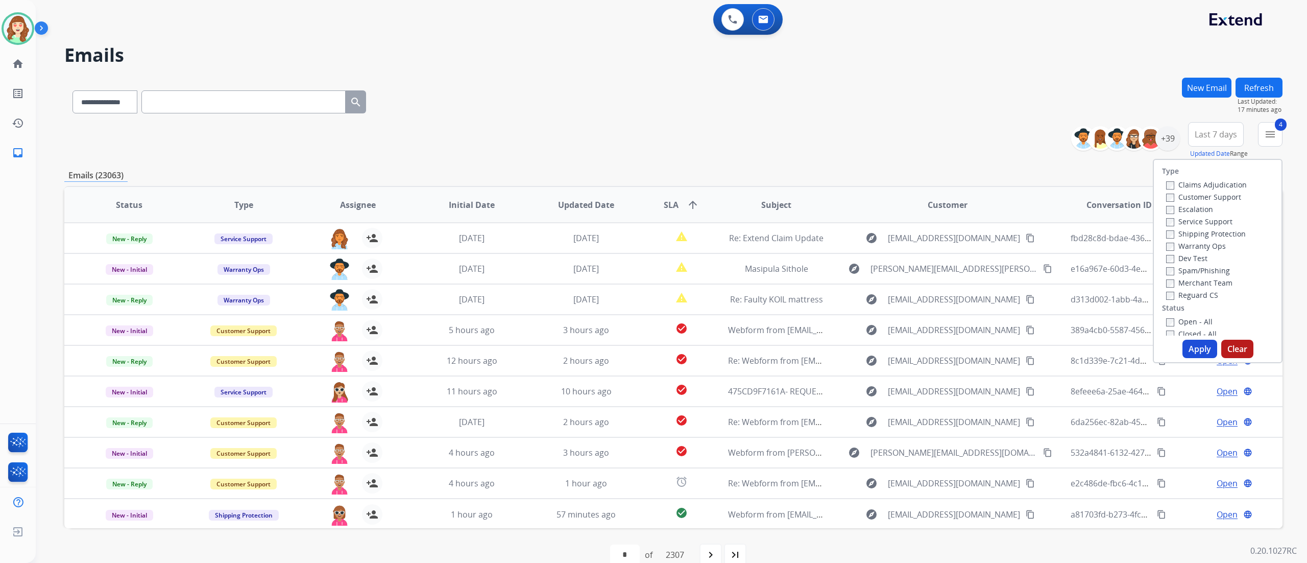
click at [725, 312] on button "Apply" at bounding box center [1199, 348] width 35 height 18
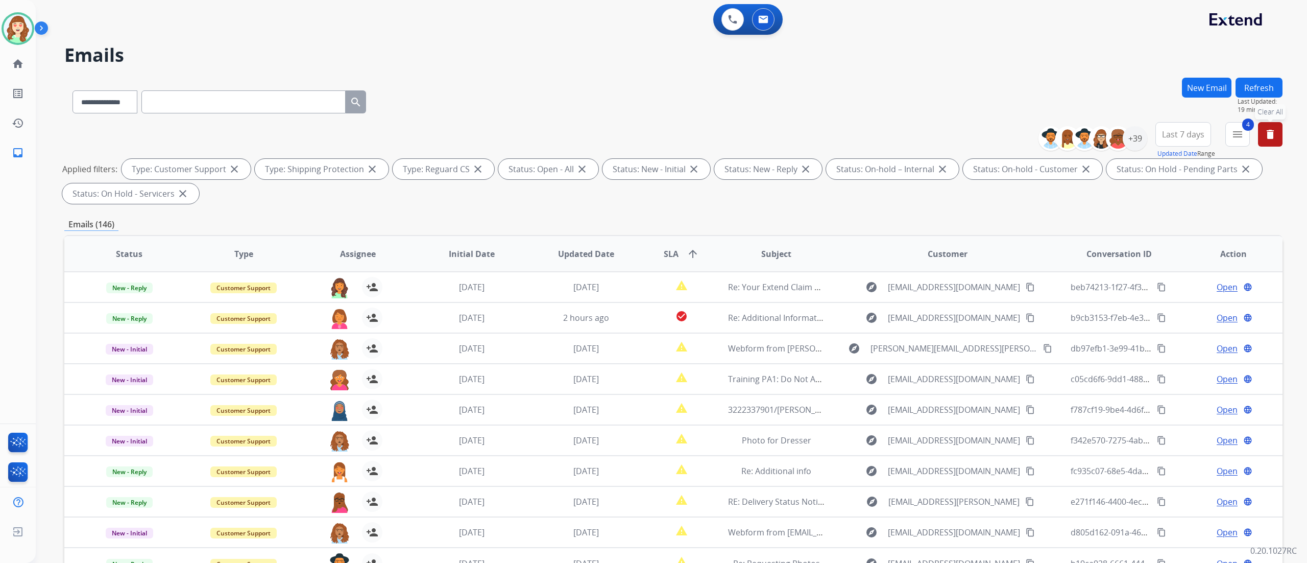
click at [725, 140] on button "Last 7 days" at bounding box center [1183, 134] width 56 height 25
click at [725, 254] on div "Last 90 days" at bounding box center [1180, 258] width 56 height 15
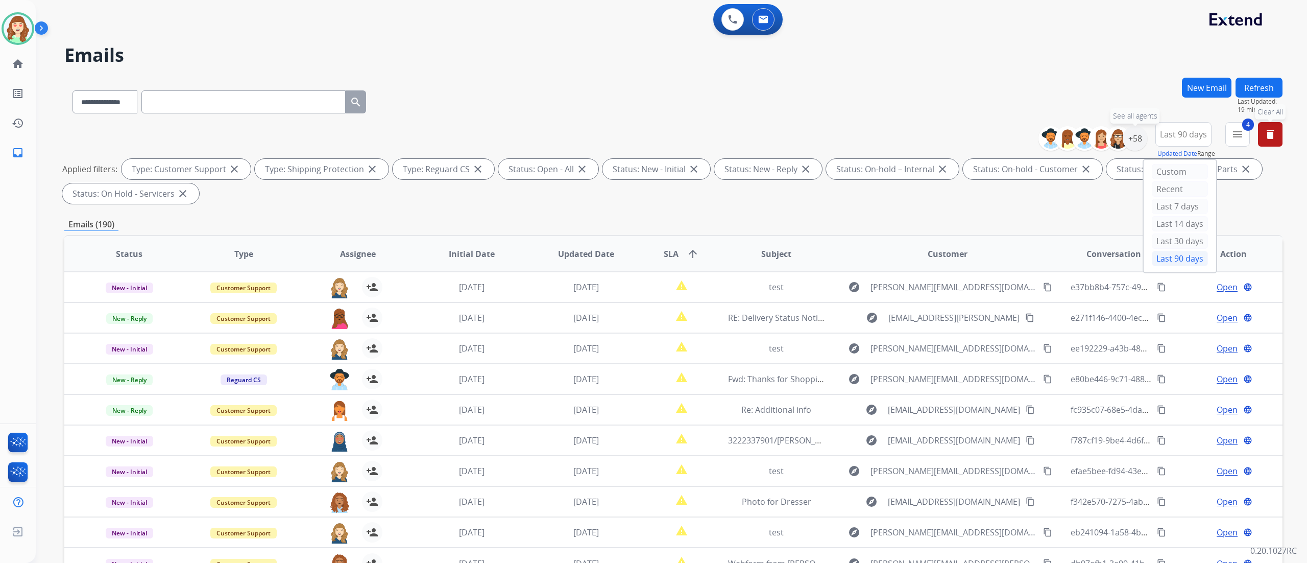
click at [725, 132] on div "+58" at bounding box center [1135, 138] width 25 height 25
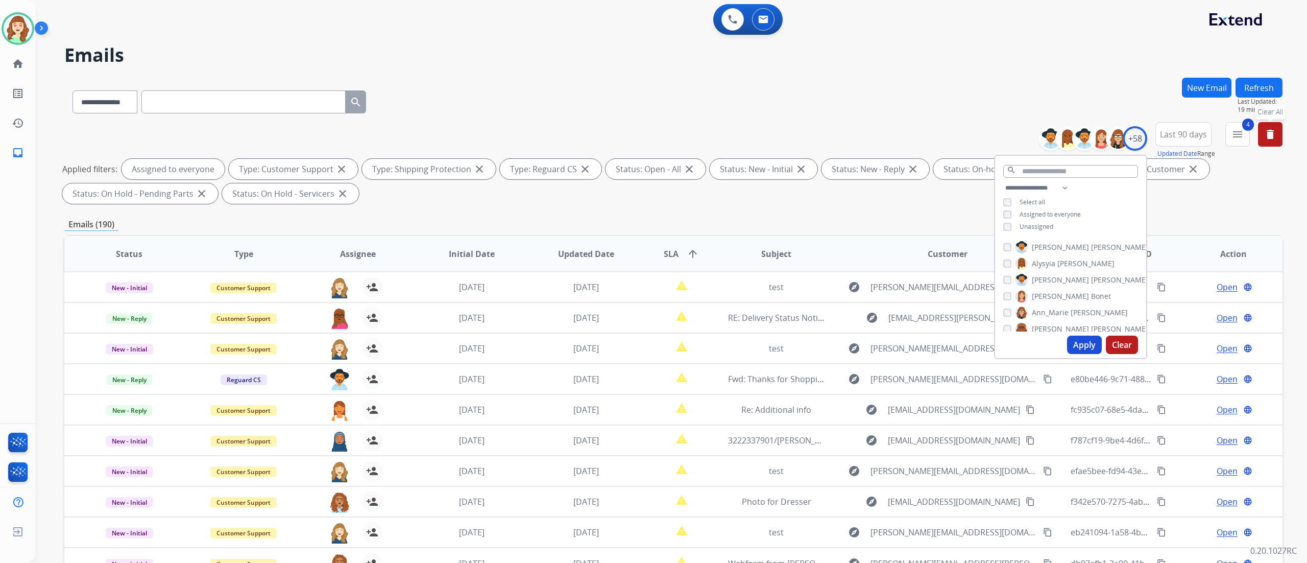
click at [725, 312] on button "Apply" at bounding box center [1084, 344] width 35 height 18
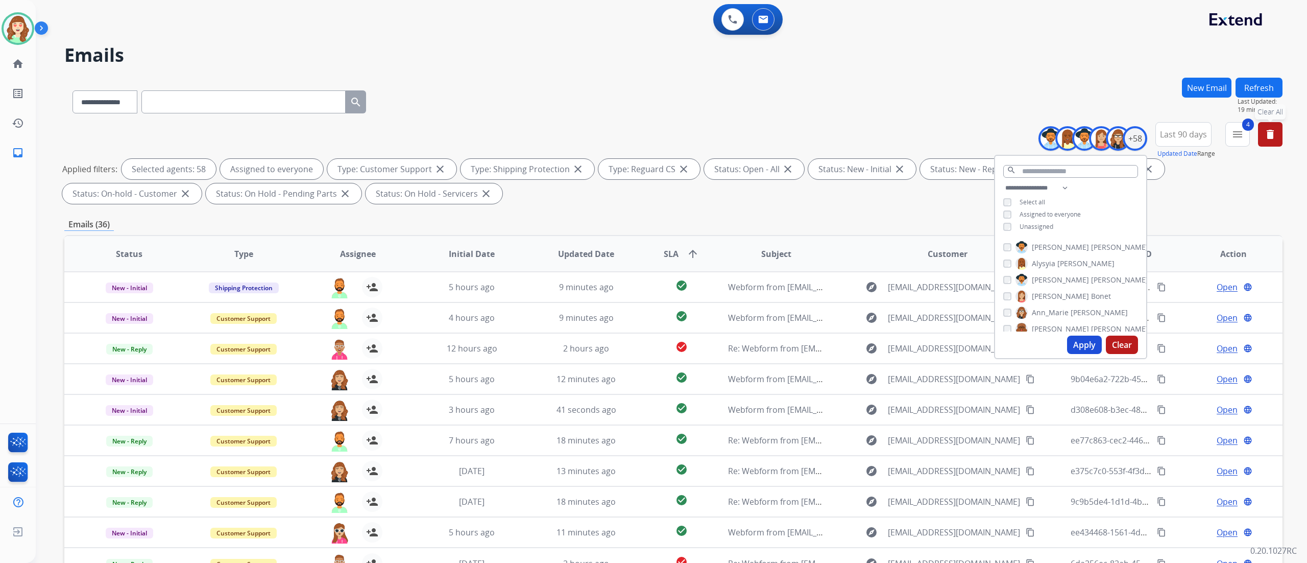
click at [227, 64] on h2 "Emails" at bounding box center [673, 55] width 1218 height 20
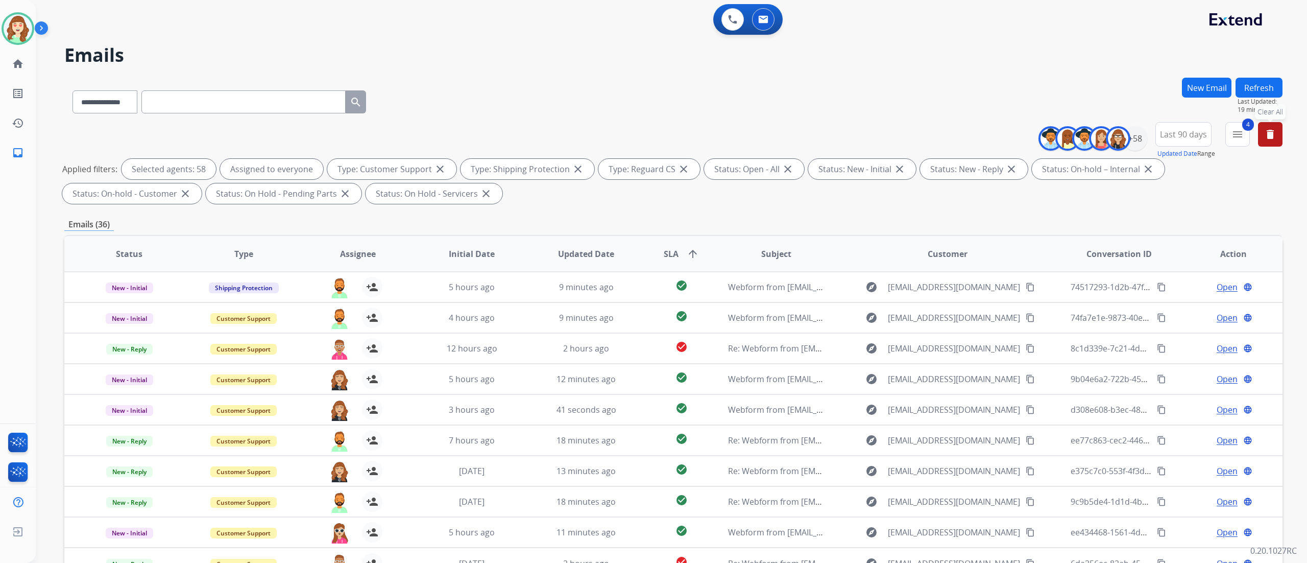
click at [725, 192] on div "Applied filters: Selected agents: 58 Assigned to everyone Type: Customer Suppor…" at bounding box center [671, 181] width 1218 height 45
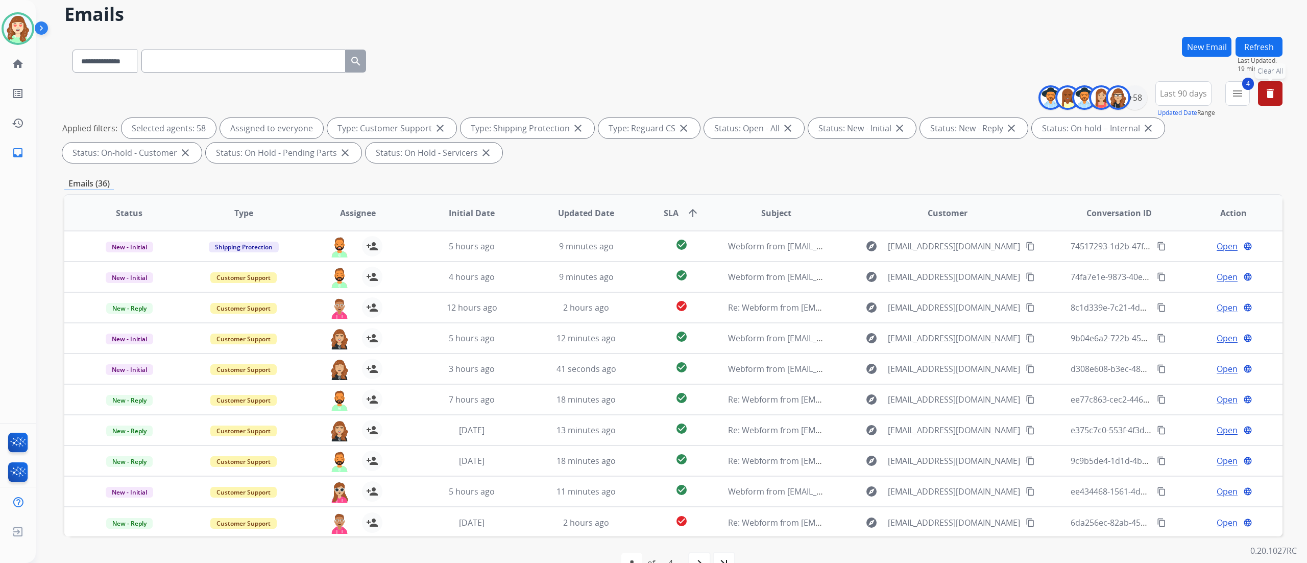
scroll to position [67, 0]
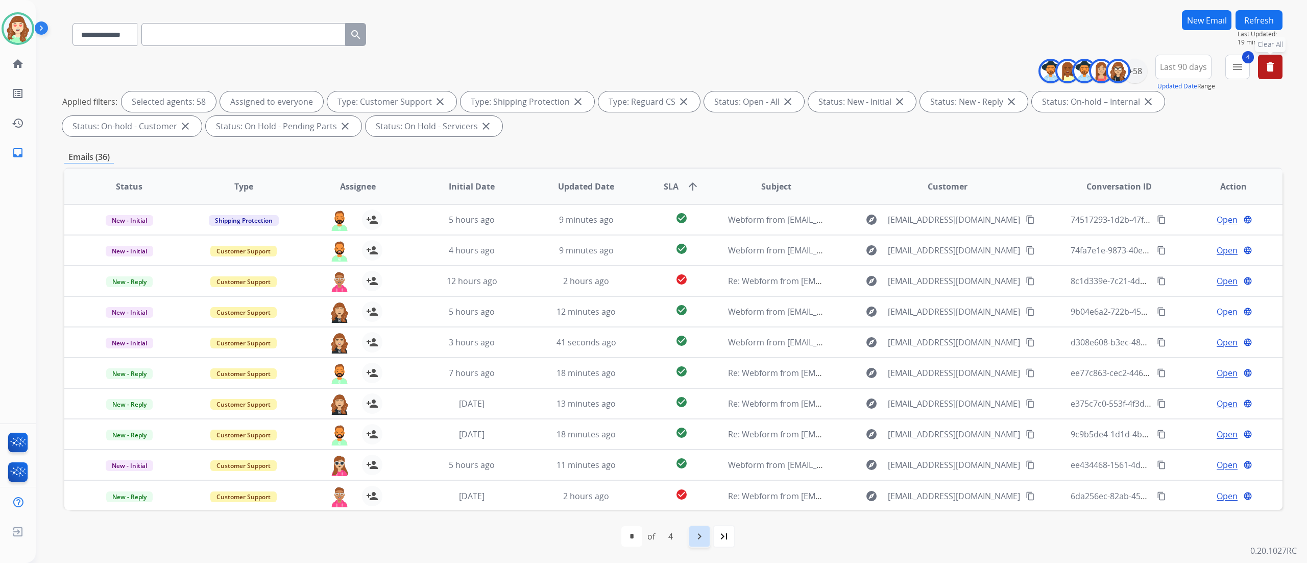
click at [696, 312] on mat-icon "navigate_next" at bounding box center [699, 536] width 12 height 12
select select "*"
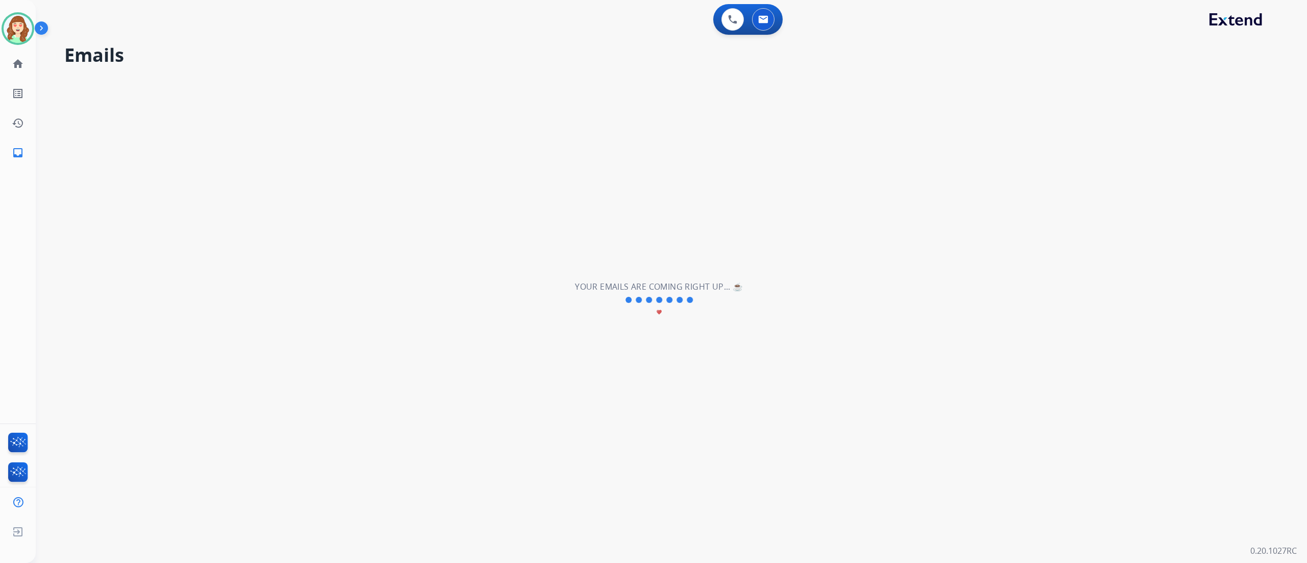
scroll to position [0, 0]
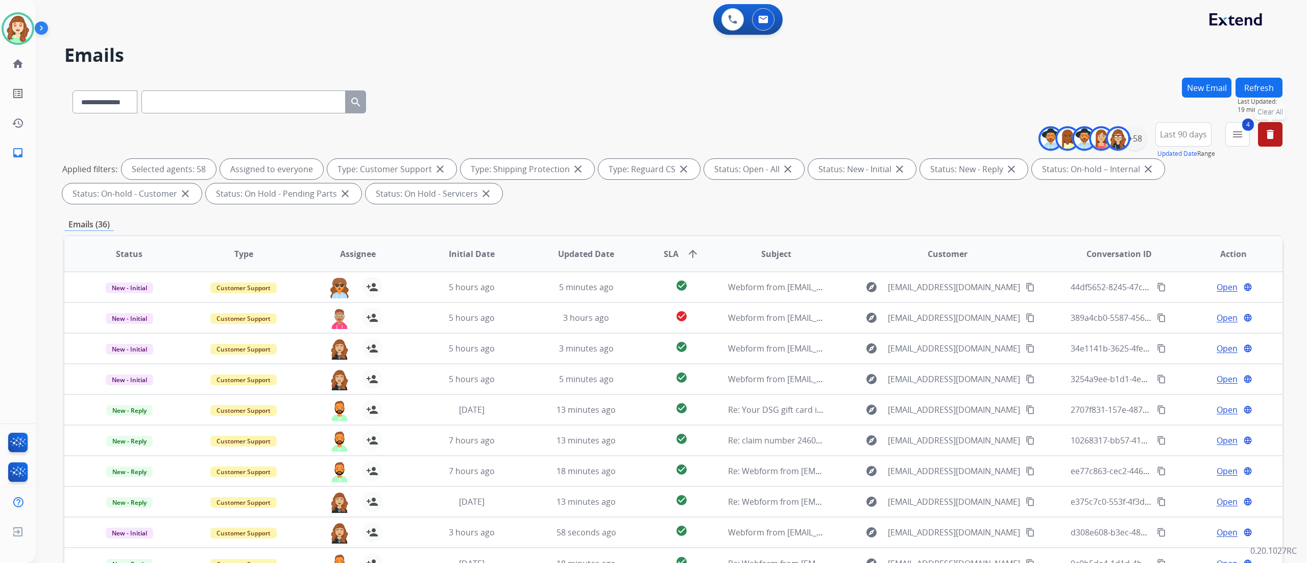
click at [725, 312] on div "**********" at bounding box center [671, 281] width 1271 height 563
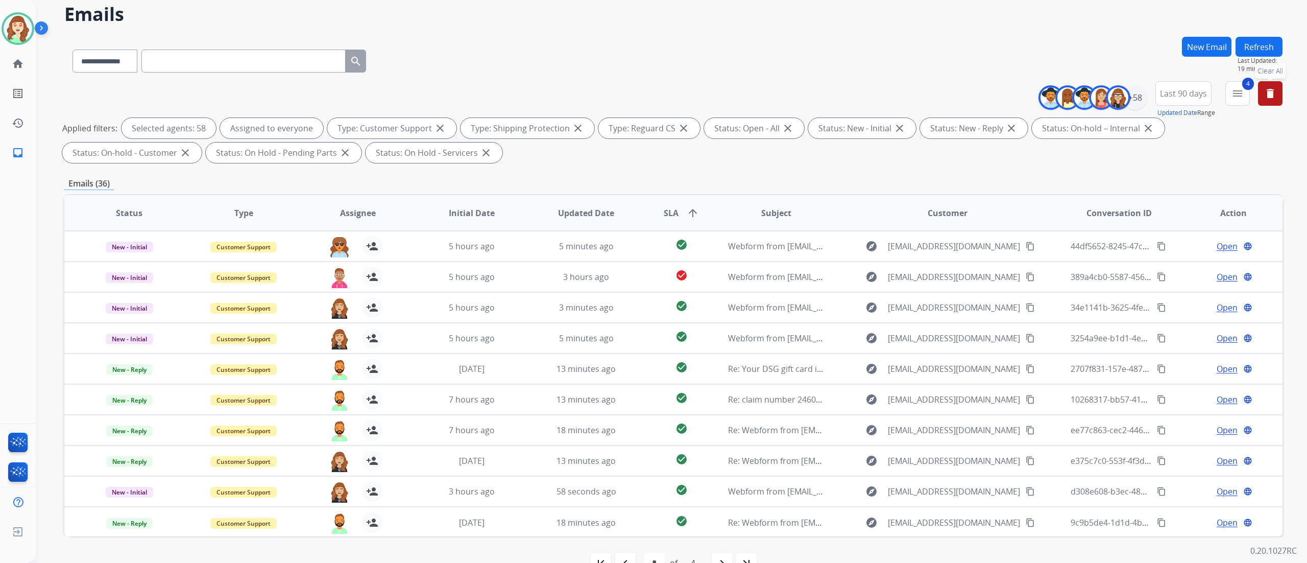
scroll to position [67, 0]
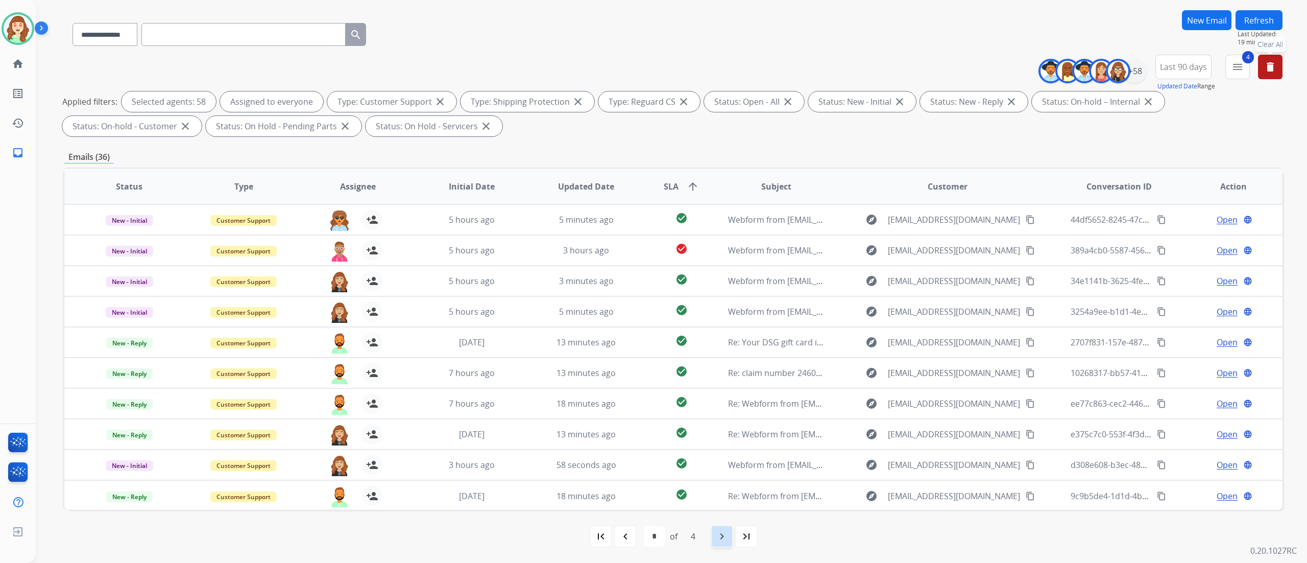
click at [716, 312] on mat-icon "navigate_next" at bounding box center [722, 536] width 12 height 12
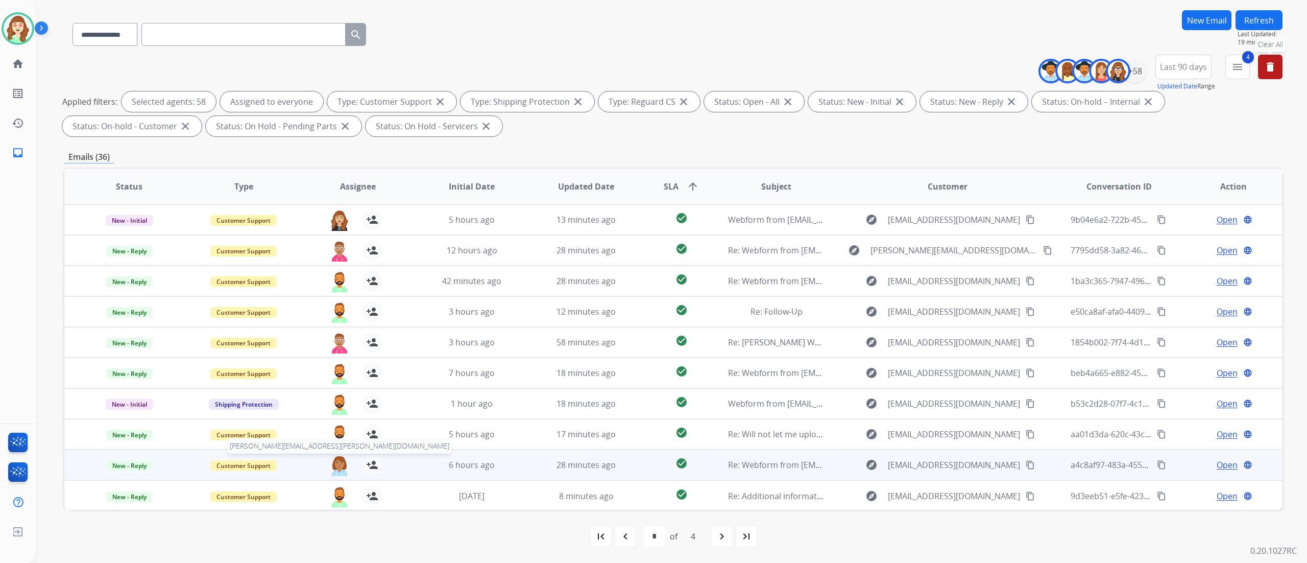
click at [335, 312] on img at bounding box center [339, 464] width 20 height 21
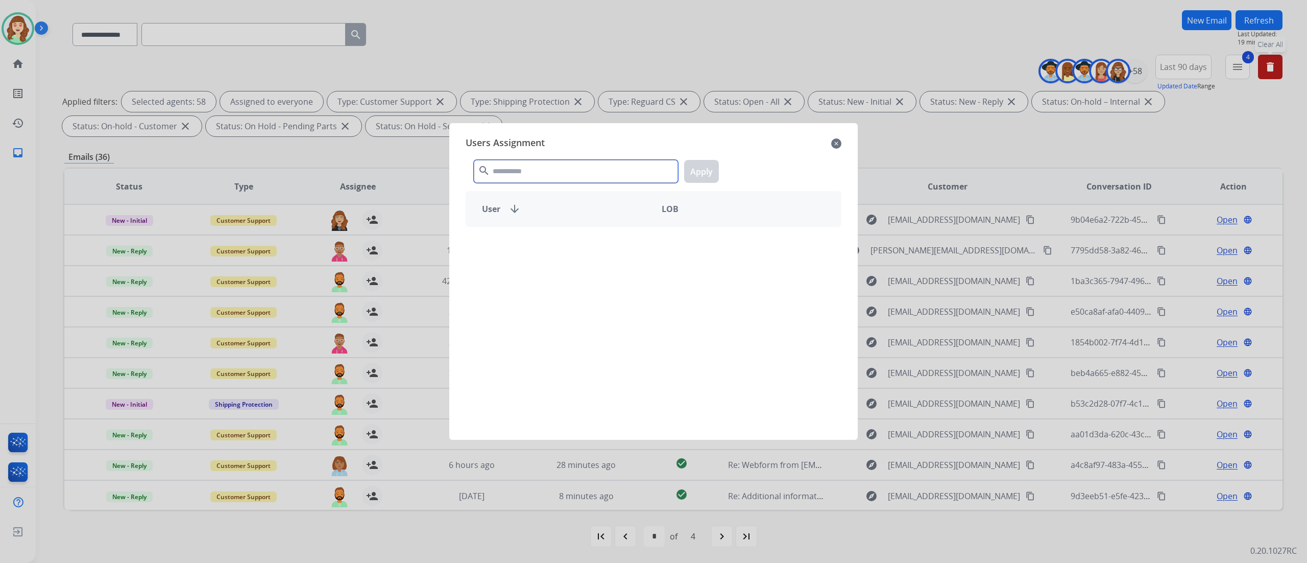
click at [557, 169] on input "text" at bounding box center [576, 171] width 204 height 23
type input "***"
click at [560, 232] on div "Shqnetta Fudge -" at bounding box center [654, 245] width 376 height 34
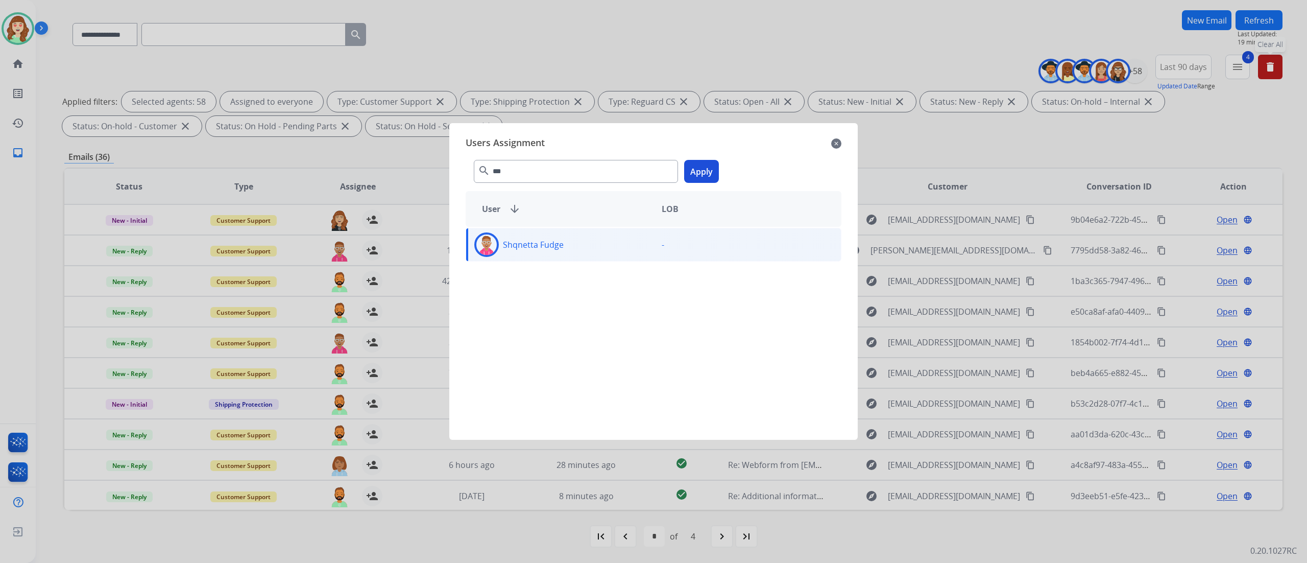
click at [715, 172] on button "Apply" at bounding box center [701, 171] width 35 height 23
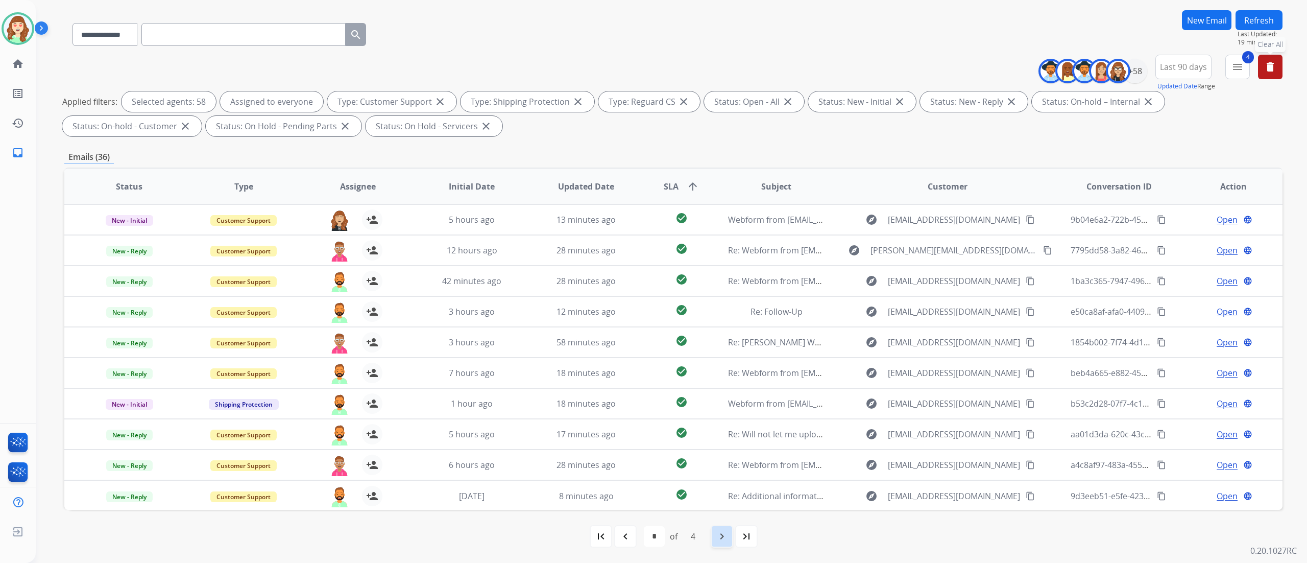
click at [718, 312] on div "navigate_next" at bounding box center [722, 536] width 22 height 22
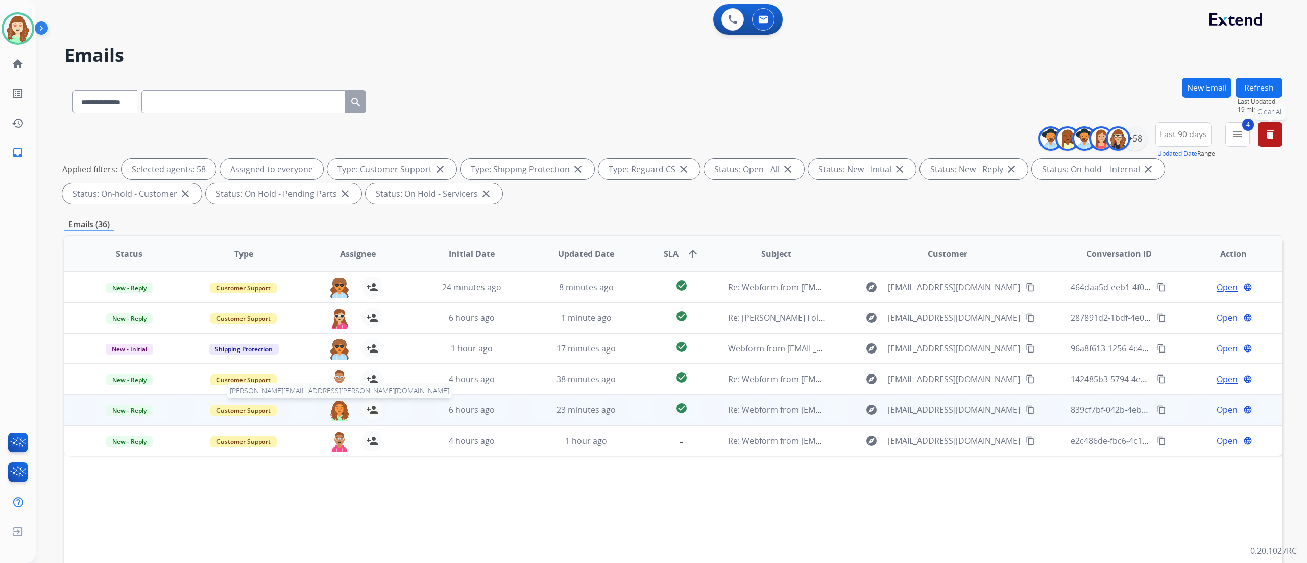
click at [343, 312] on img at bounding box center [339, 409] width 20 height 21
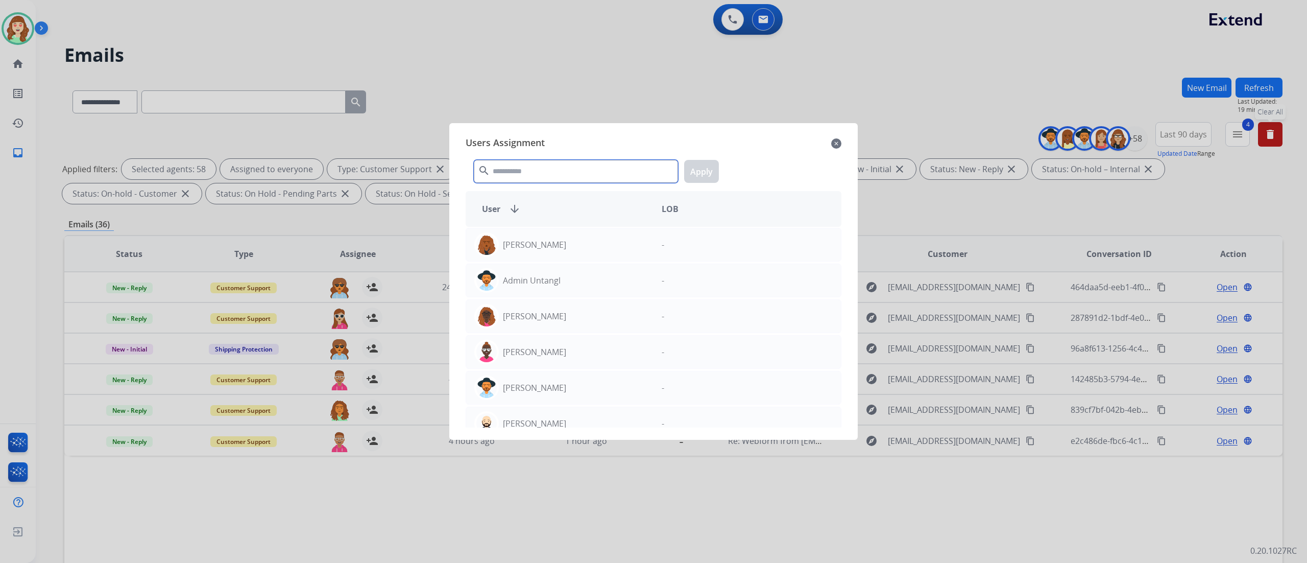
click at [536, 169] on input "text" at bounding box center [576, 171] width 204 height 23
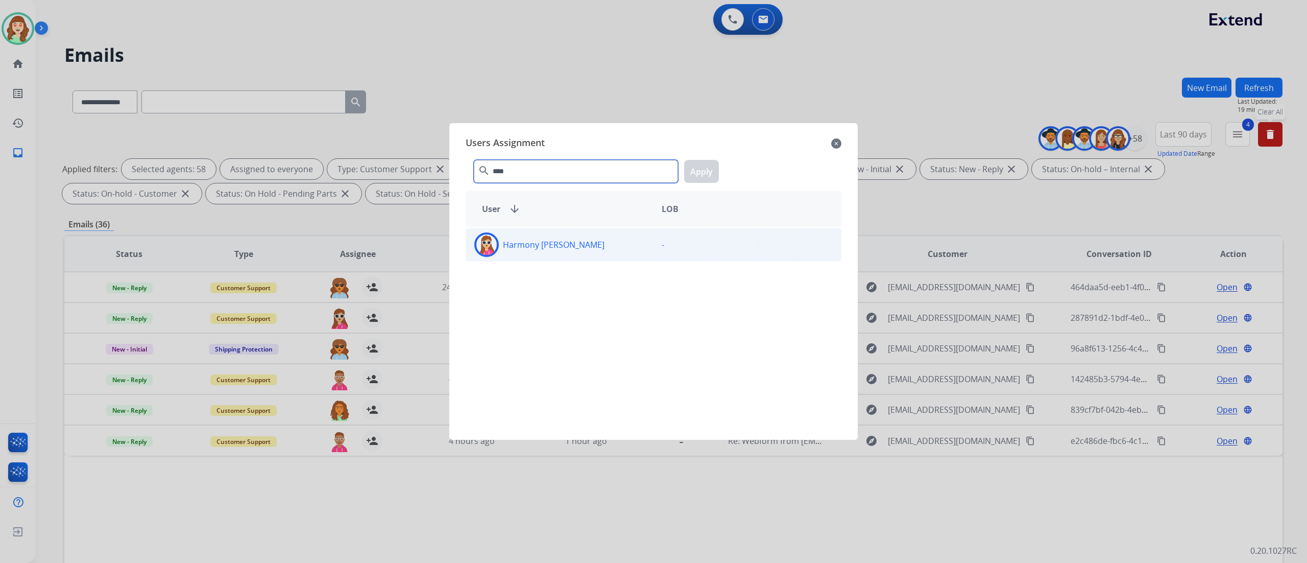
type input "****"
click at [561, 253] on div "Harmony [PERSON_NAME]" at bounding box center [559, 244] width 187 height 25
click at [708, 155] on div "**** search Apply" at bounding box center [654, 169] width 376 height 35
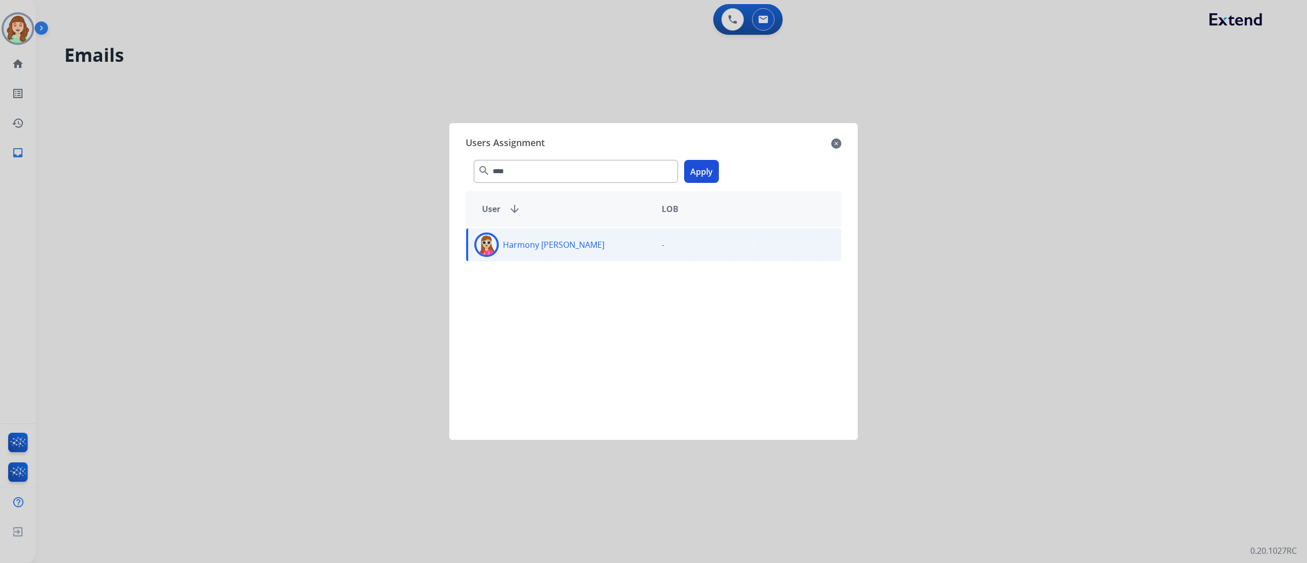
click at [725, 142] on mat-icon "close" at bounding box center [836, 143] width 10 height 12
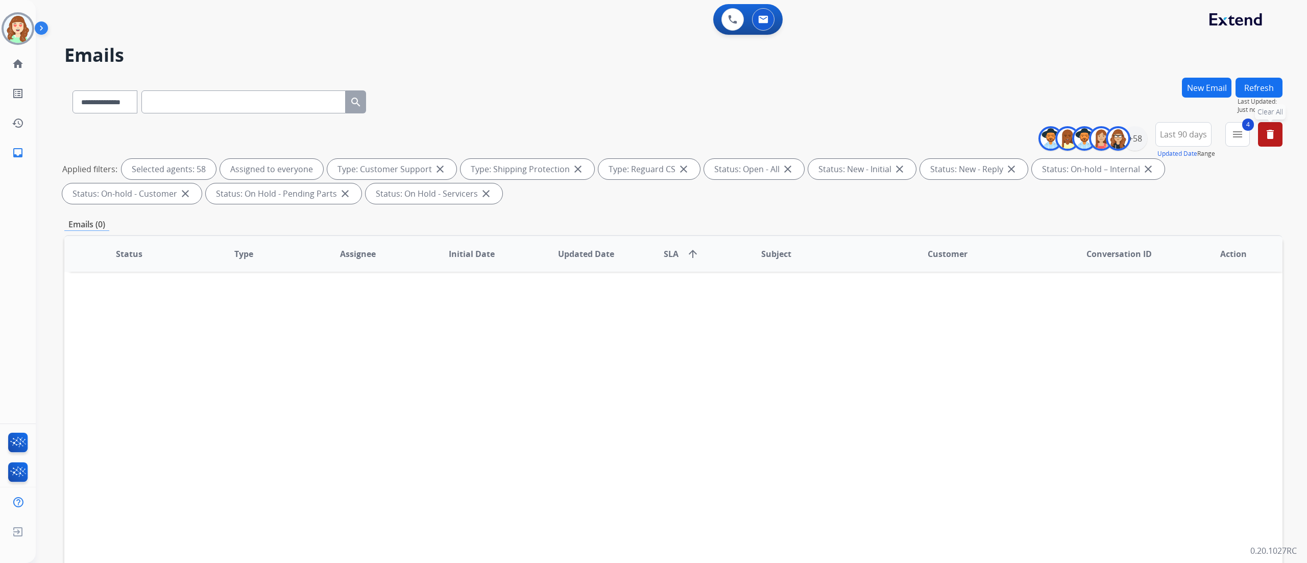
click at [187, 312] on div "Status Type Assignee Initial Date Updated Date SLA arrow_upward Subject Custome…" at bounding box center [673, 406] width 1218 height 342
click at [725, 134] on div "+58" at bounding box center [1135, 138] width 25 height 25
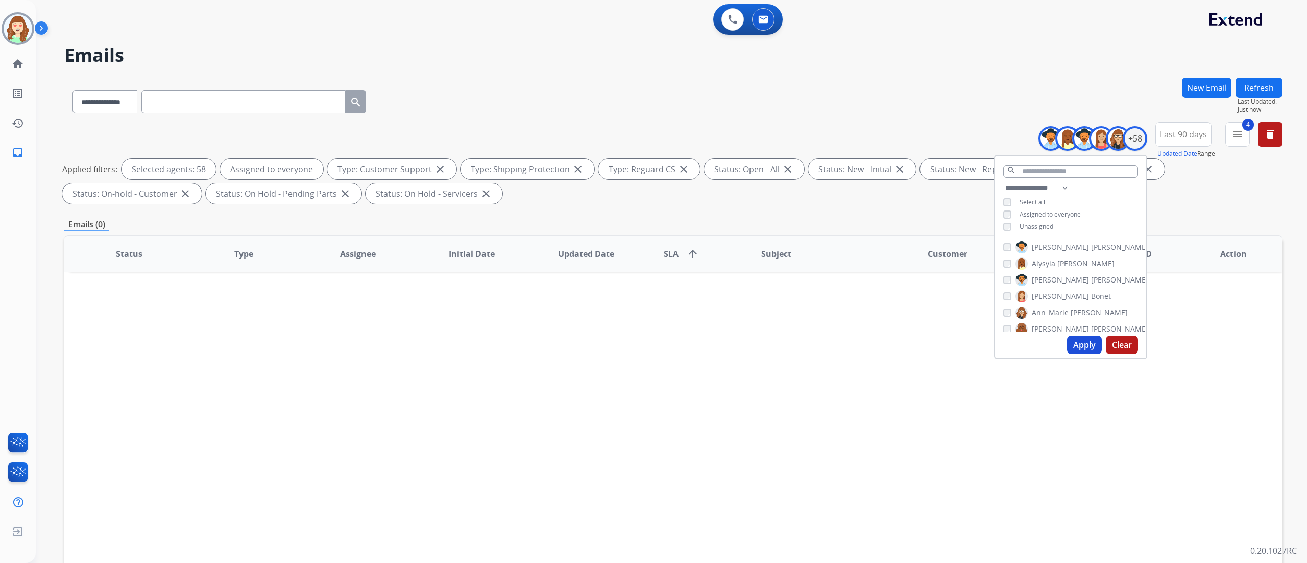
click at [725, 312] on button "Apply" at bounding box center [1084, 344] width 35 height 18
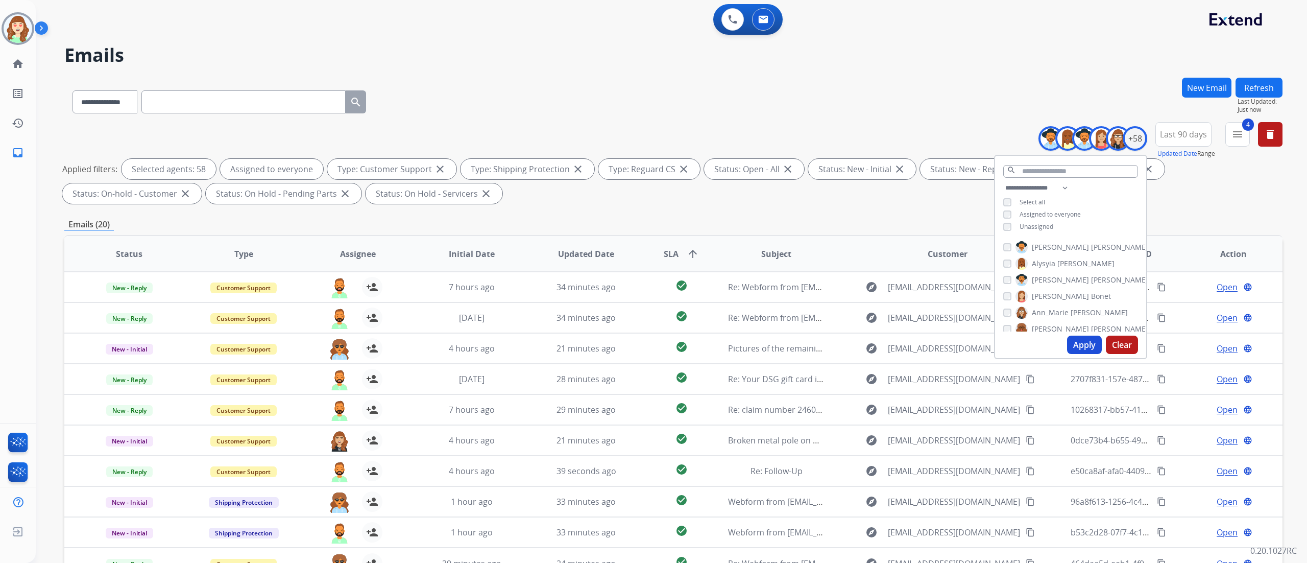
click at [725, 312] on div "**********" at bounding box center [671, 281] width 1271 height 563
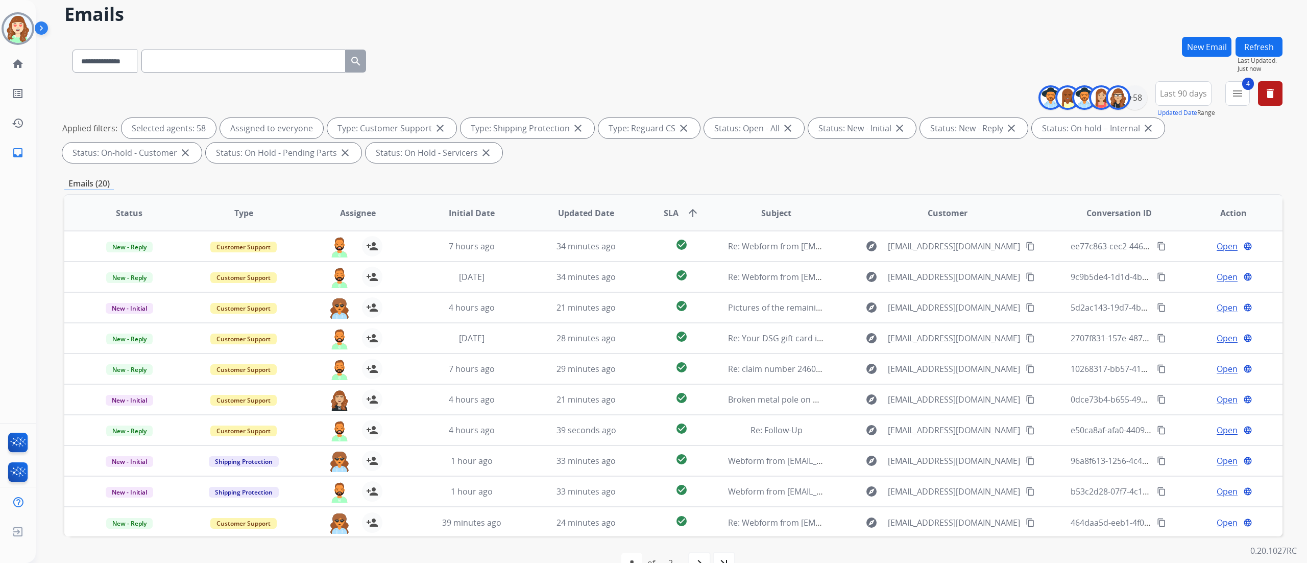
scroll to position [67, 0]
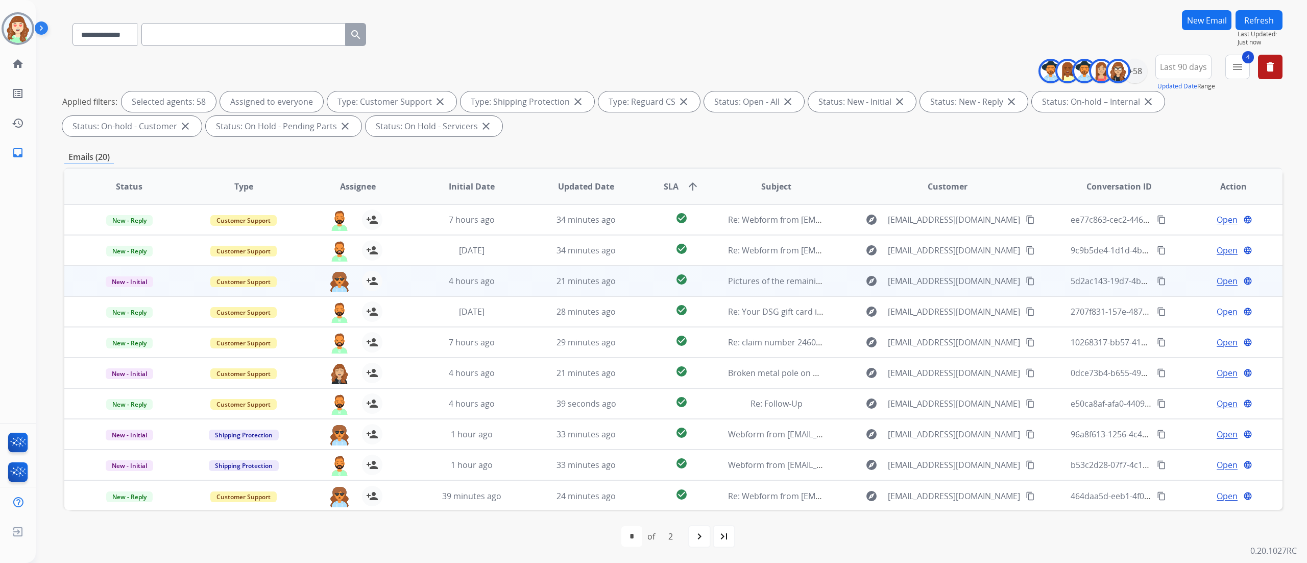
click at [76, 292] on td "New - Initial" at bounding box center [121, 280] width 114 height 31
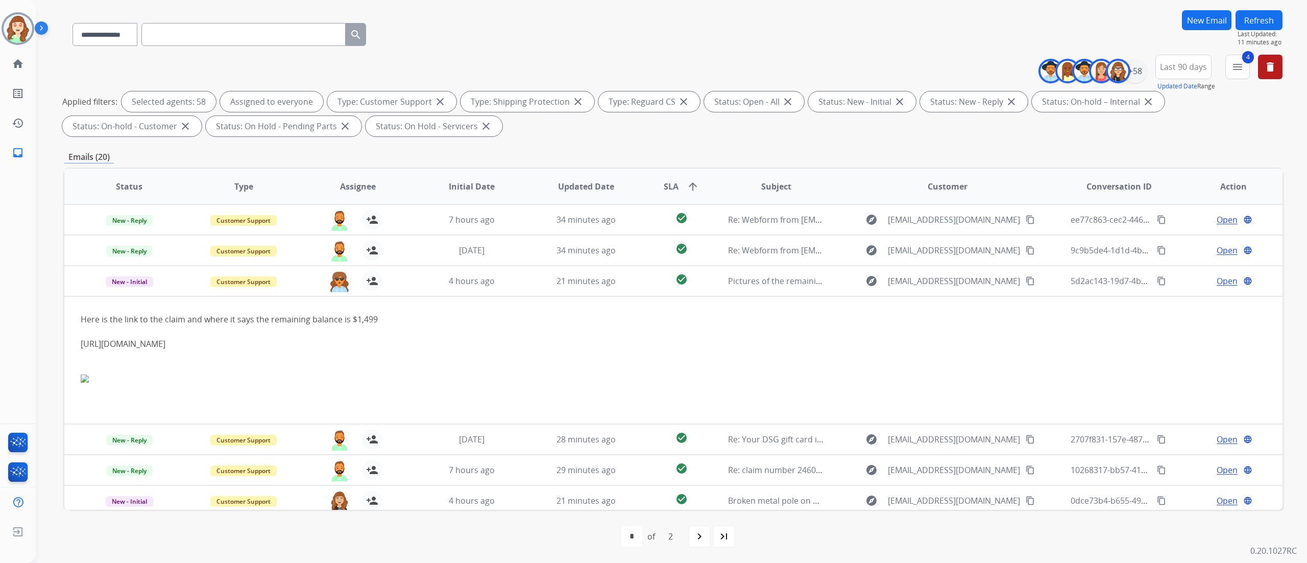
scroll to position [61, 0]
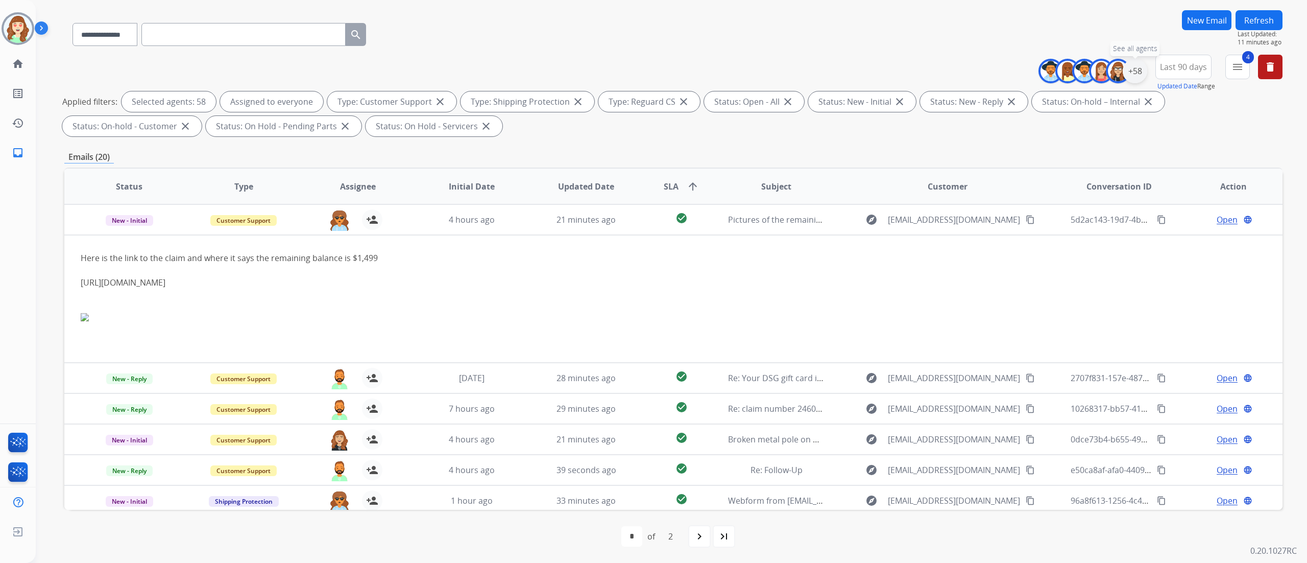
click at [725, 63] on div "+58" at bounding box center [1135, 71] width 25 height 25
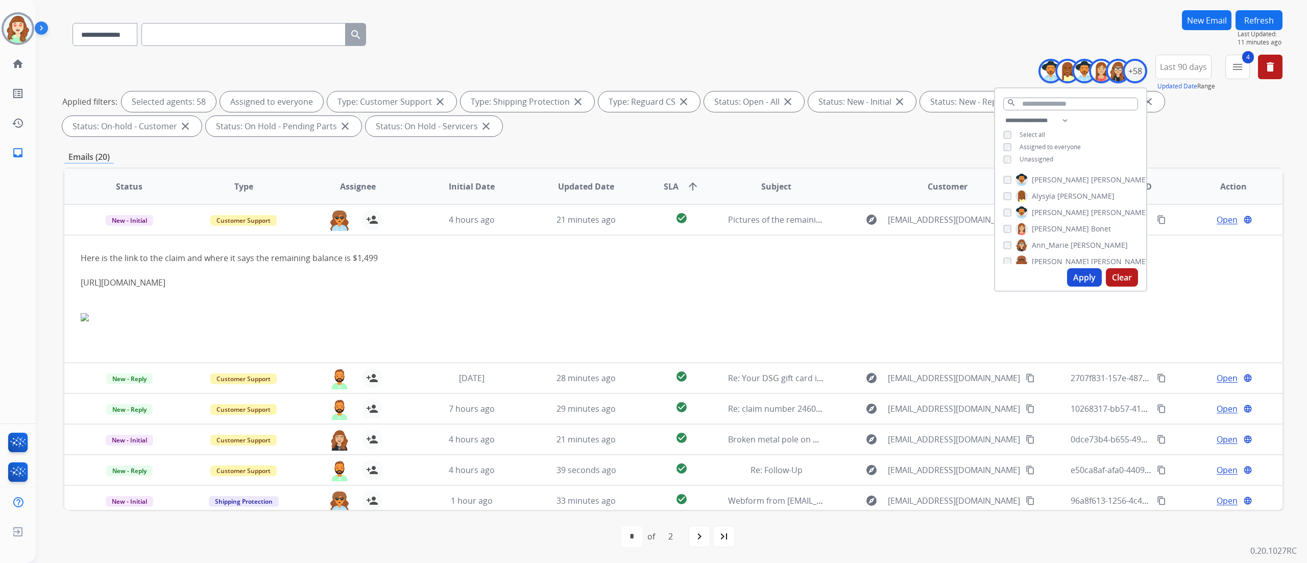
click at [725, 267] on div "Apply Clear" at bounding box center [1070, 277] width 151 height 27
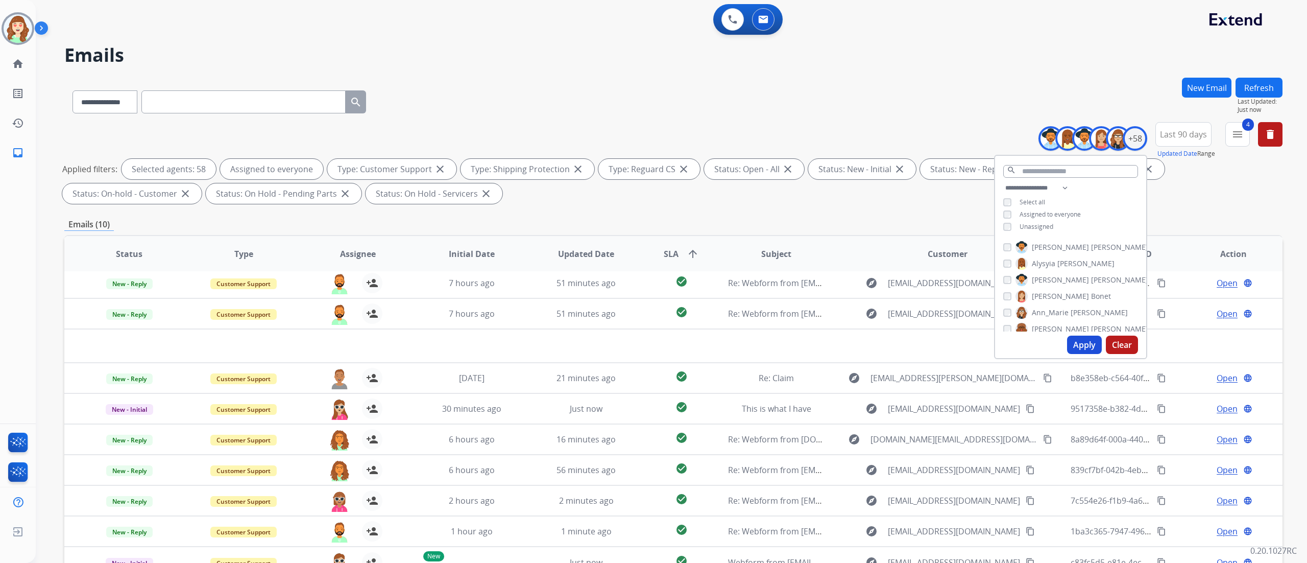
scroll to position [34, 0]
click at [725, 312] on button "Apply" at bounding box center [1084, 344] width 35 height 18
click at [725, 218] on div "Emails (11)" at bounding box center [673, 224] width 1218 height 13
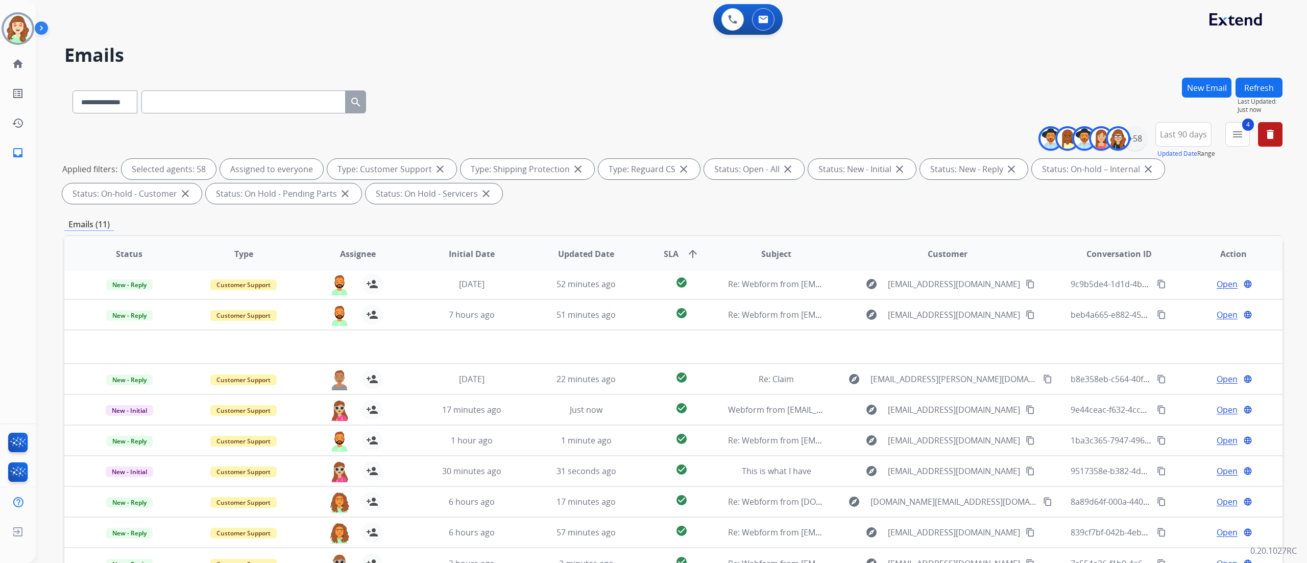
click at [725, 312] on div "**********" at bounding box center [671, 281] width 1271 height 563
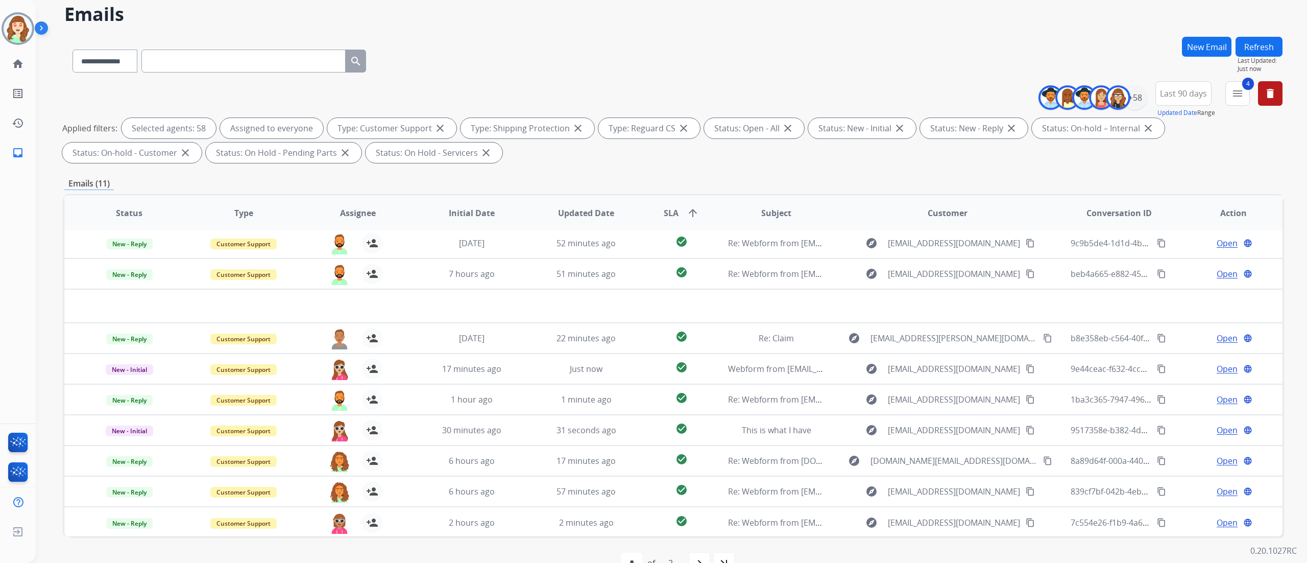
scroll to position [67, 0]
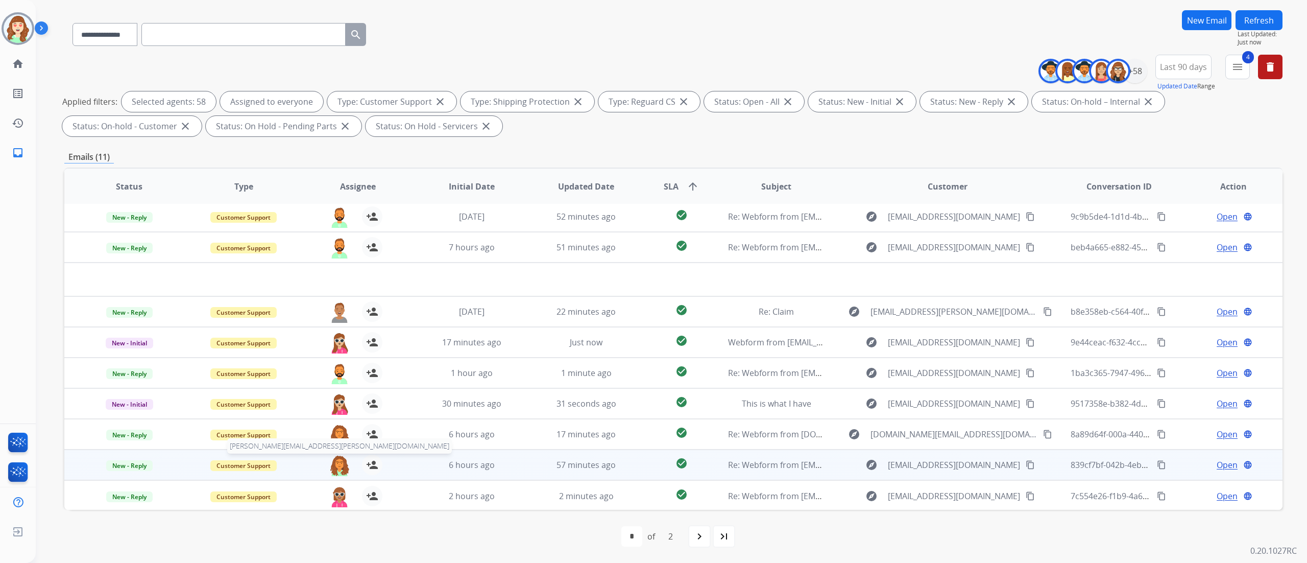
click at [336, 312] on img at bounding box center [339, 464] width 20 height 21
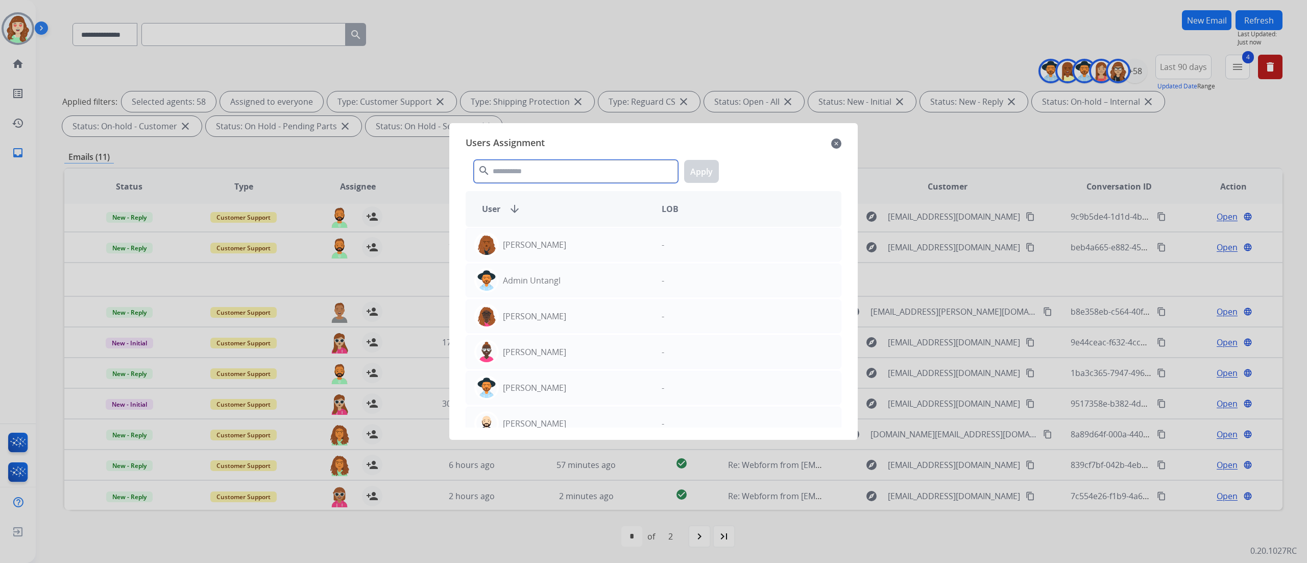
click at [547, 174] on input "text" at bounding box center [576, 171] width 204 height 23
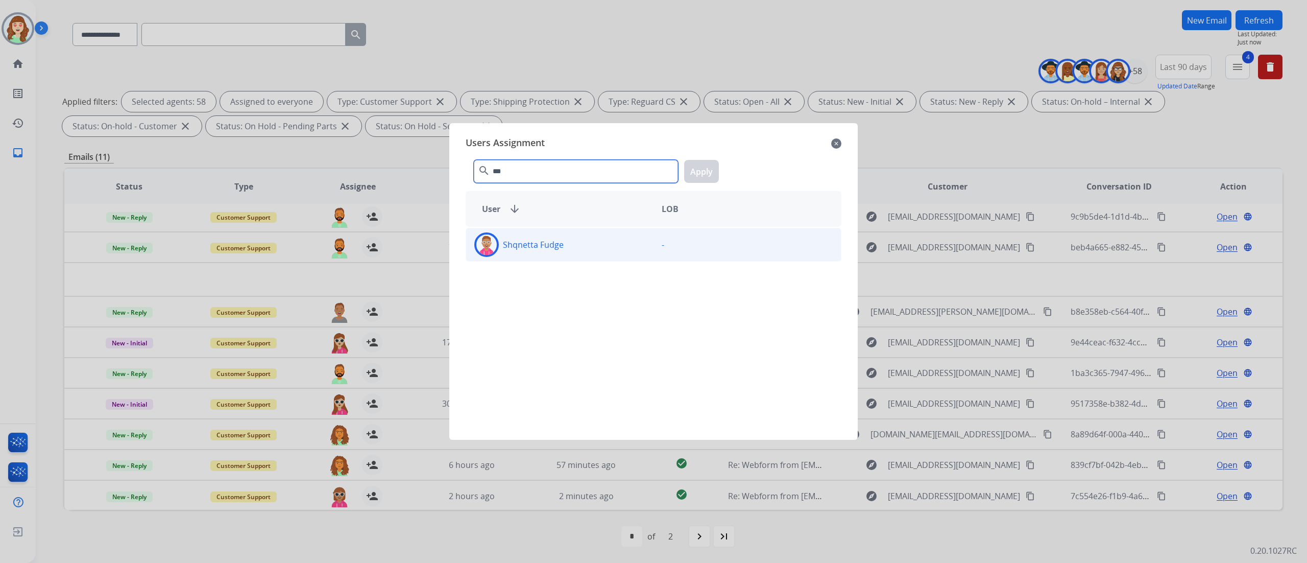
type input "***"
click at [586, 243] on div "Shqnetta Fudge" at bounding box center [559, 244] width 187 height 25
click at [696, 167] on button "Apply" at bounding box center [701, 171] width 35 height 23
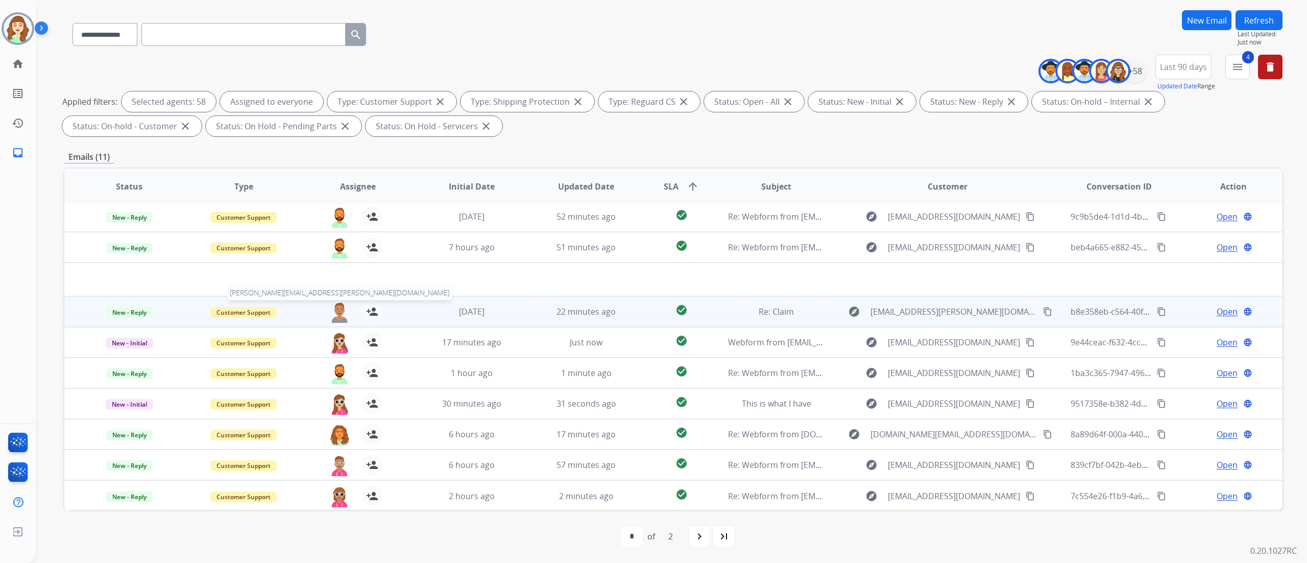
click at [336, 310] on img at bounding box center [339, 311] width 20 height 21
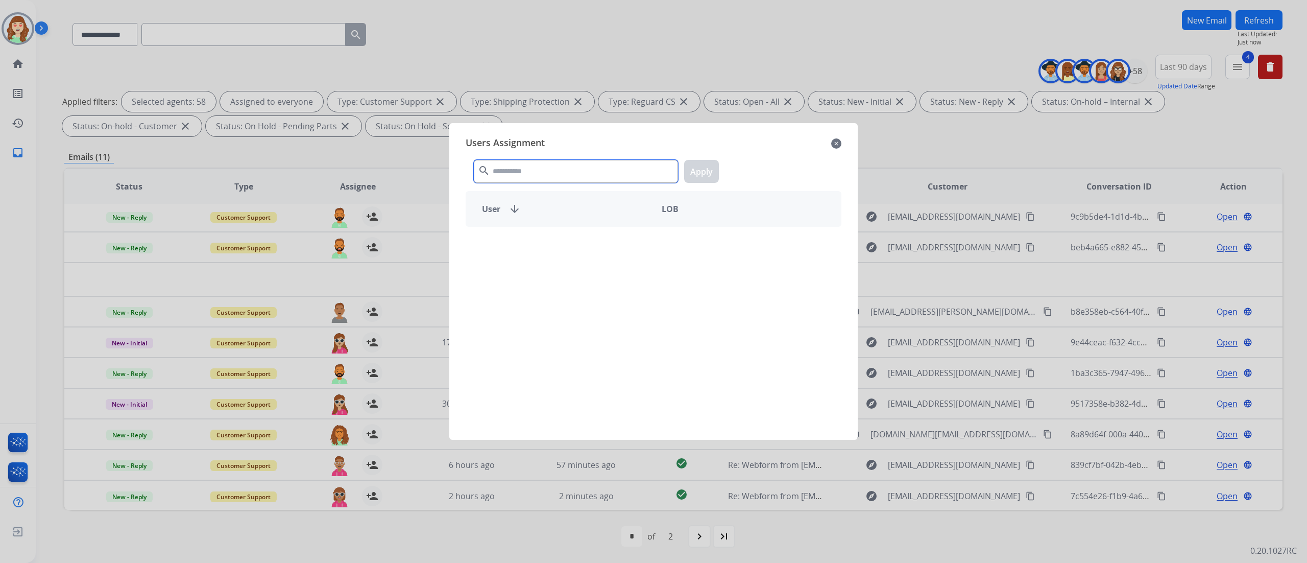
click at [578, 163] on input "text" at bounding box center [576, 171] width 204 height 23
type input "****"
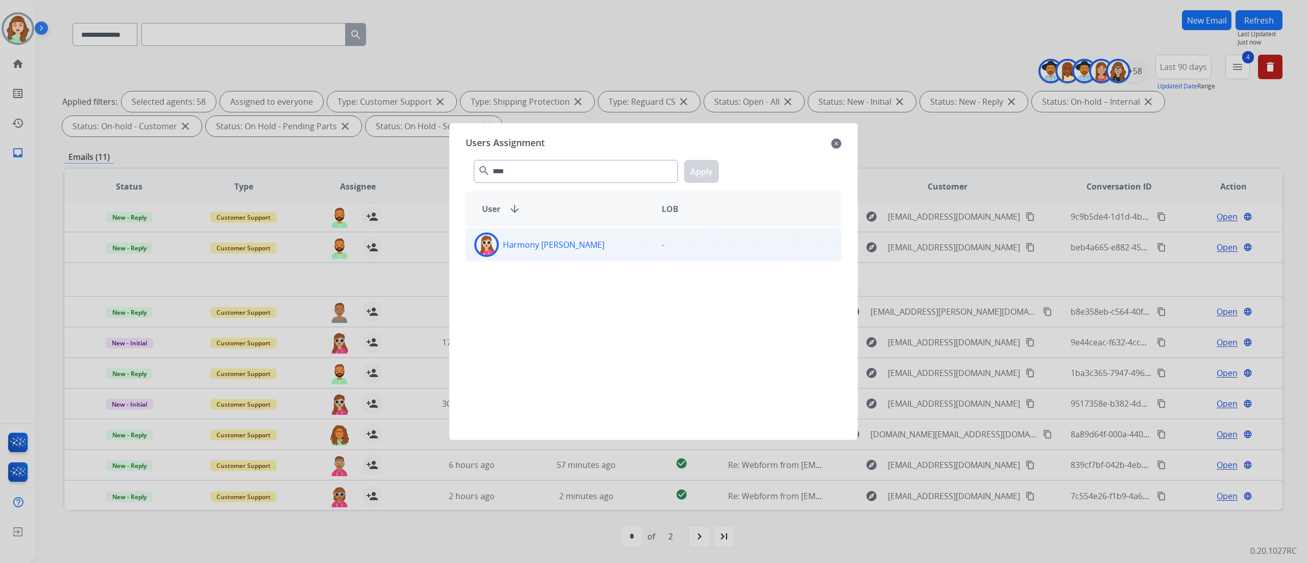
click at [560, 257] on div "Harmony [PERSON_NAME]" at bounding box center [559, 244] width 187 height 25
click at [715, 165] on button "Apply" at bounding box center [701, 171] width 35 height 23
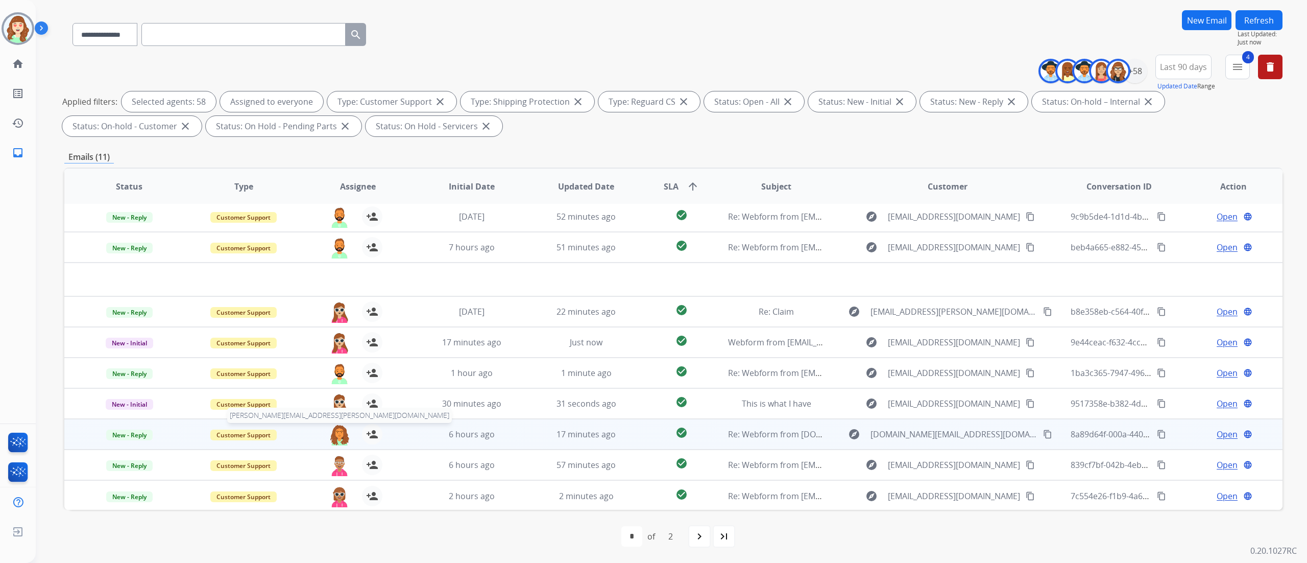
click at [330, 312] on img at bounding box center [339, 434] width 20 height 21
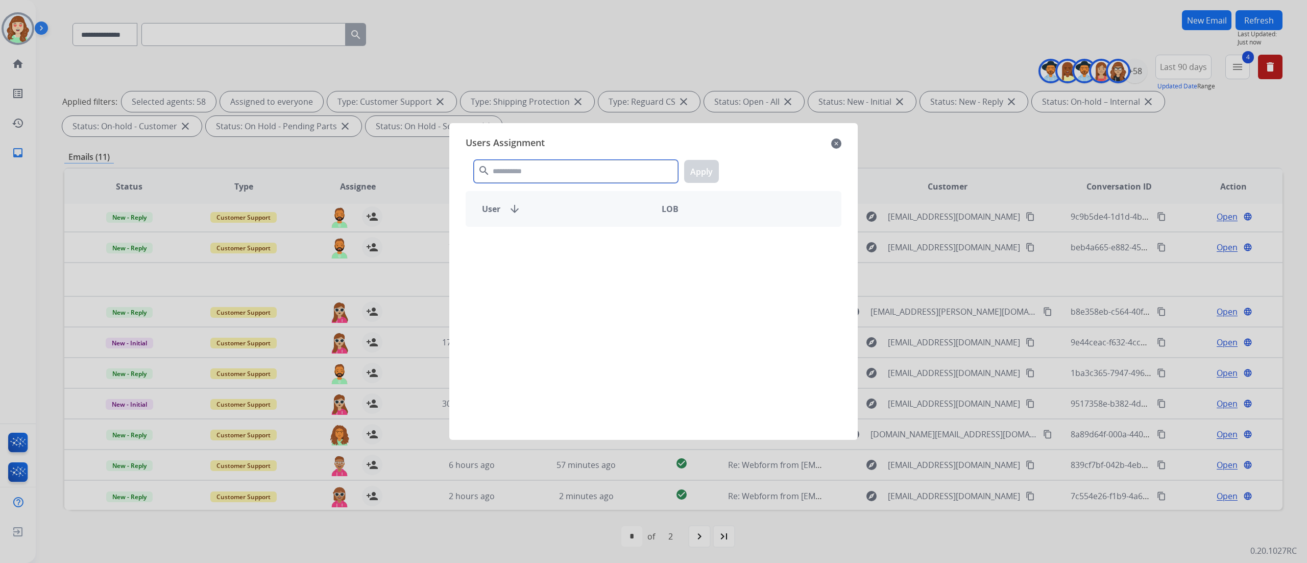
click at [524, 173] on input "text" at bounding box center [576, 171] width 204 height 23
type input "***"
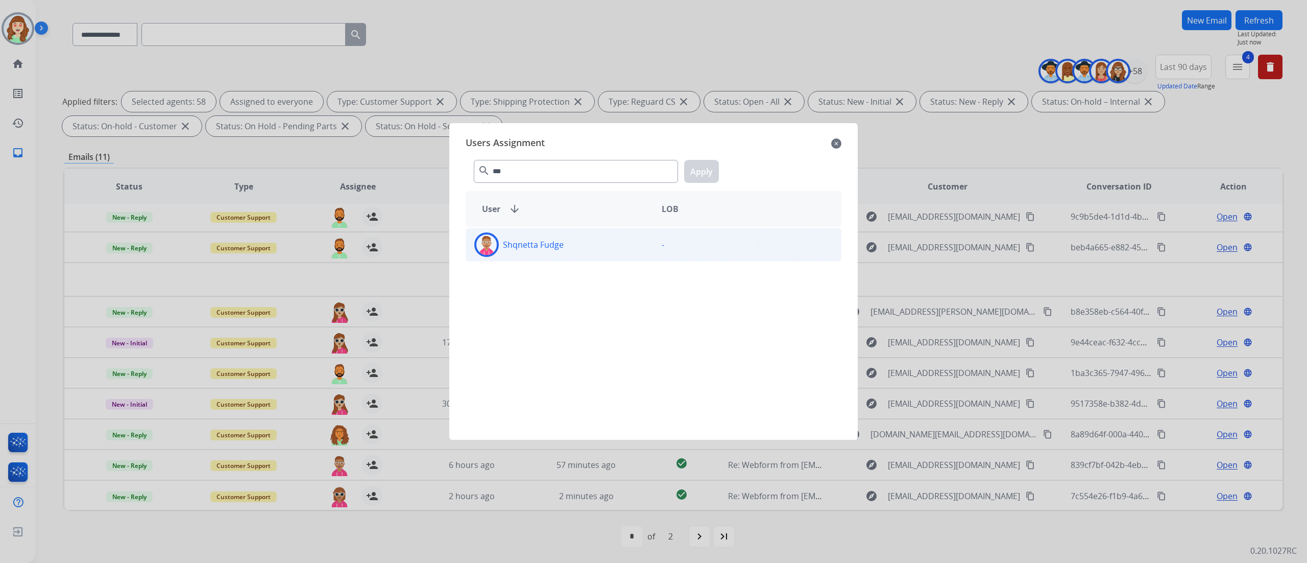
click at [587, 249] on div "Shqnetta Fudge" at bounding box center [559, 244] width 187 height 25
click at [691, 182] on button "Apply" at bounding box center [701, 171] width 35 height 23
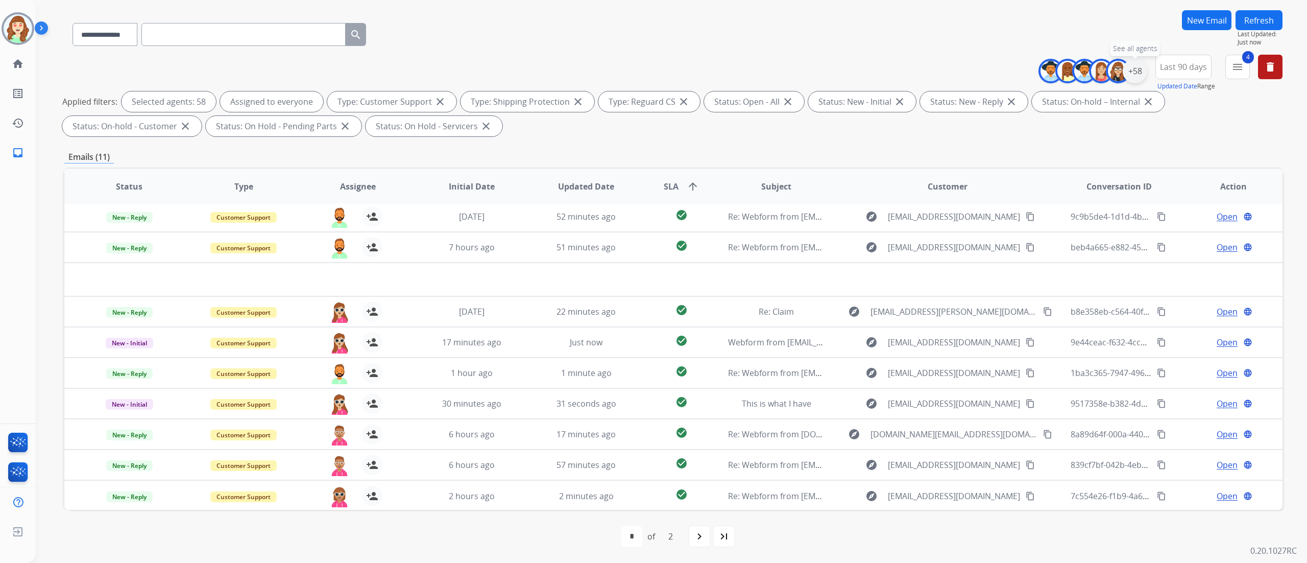
click at [725, 64] on div "+58" at bounding box center [1135, 71] width 25 height 25
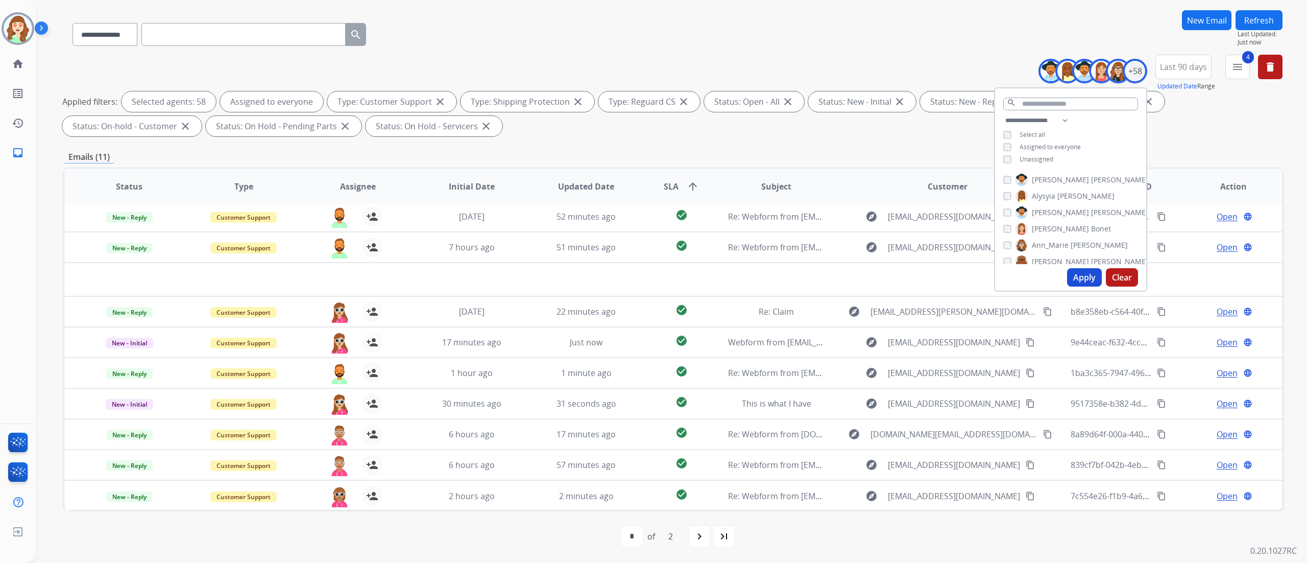
click at [725, 279] on button "Apply" at bounding box center [1084, 277] width 35 height 18
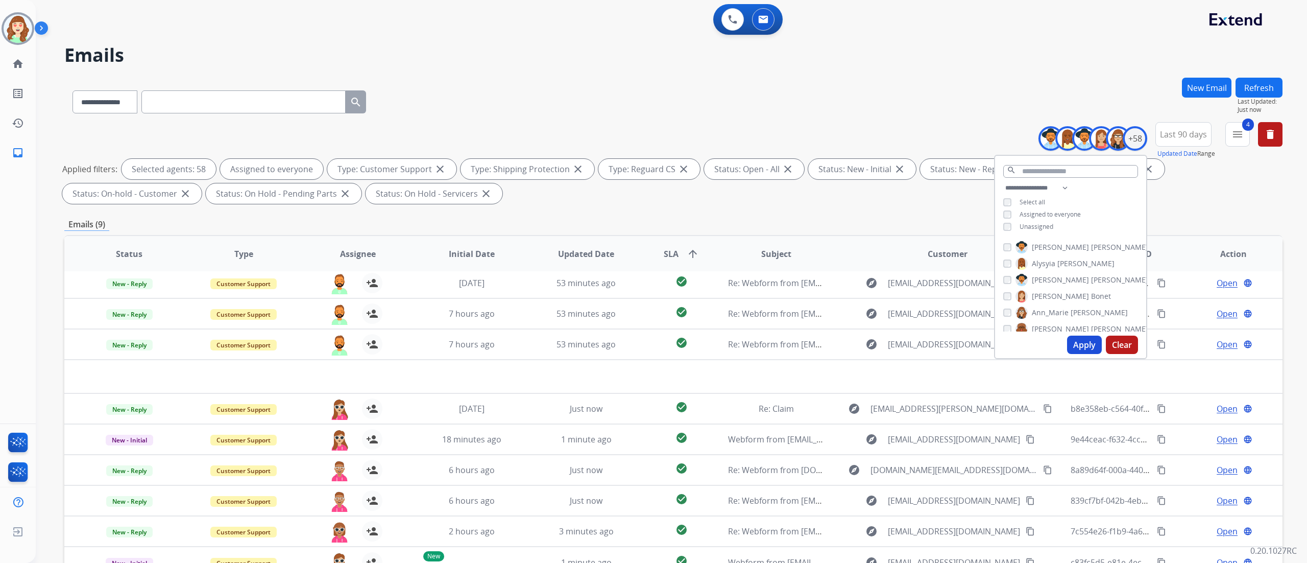
scroll to position [3, 0]
click at [725, 312] on button "Apply" at bounding box center [1084, 344] width 35 height 18
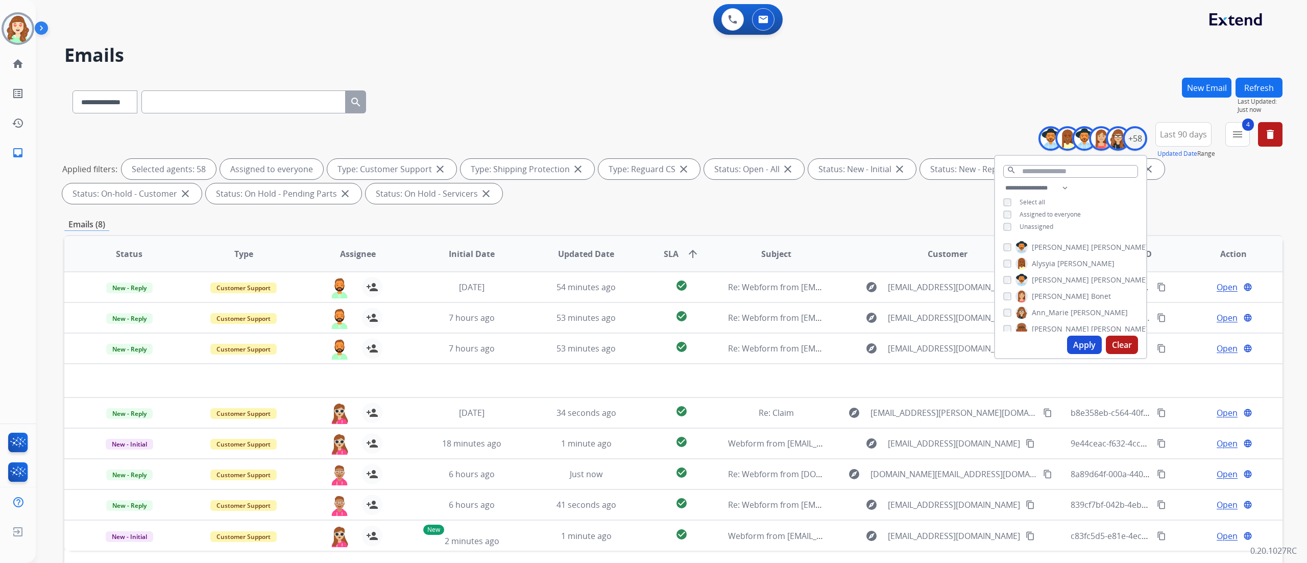
scroll to position [0, 0]
click at [725, 212] on div "**********" at bounding box center [673, 354] width 1218 height 552
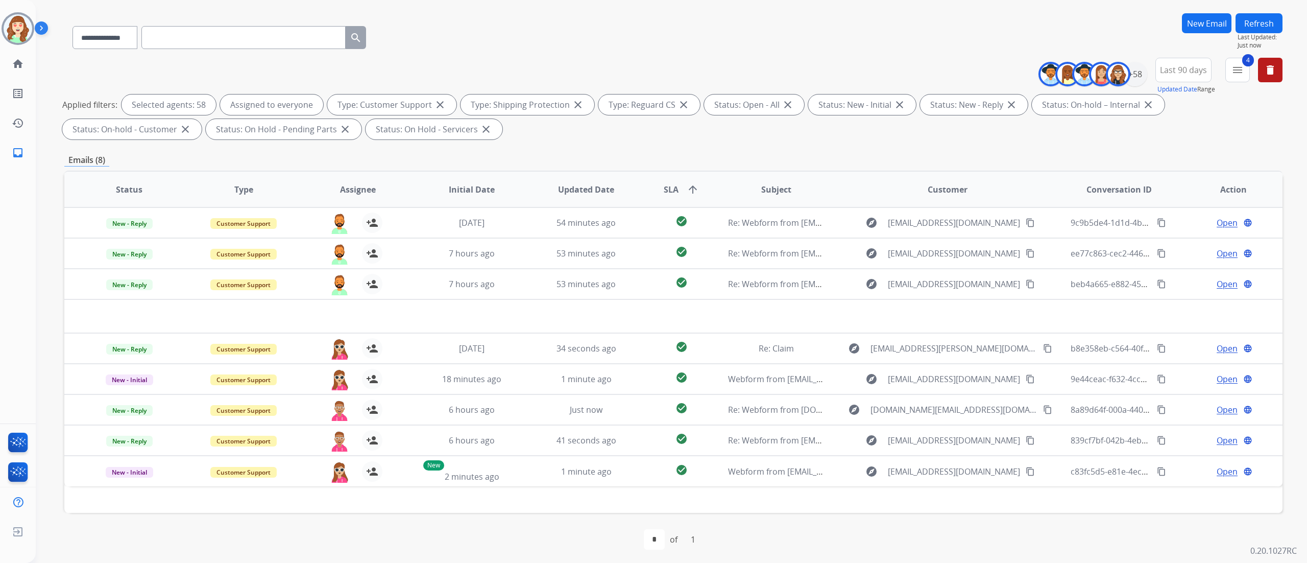
scroll to position [67, 0]
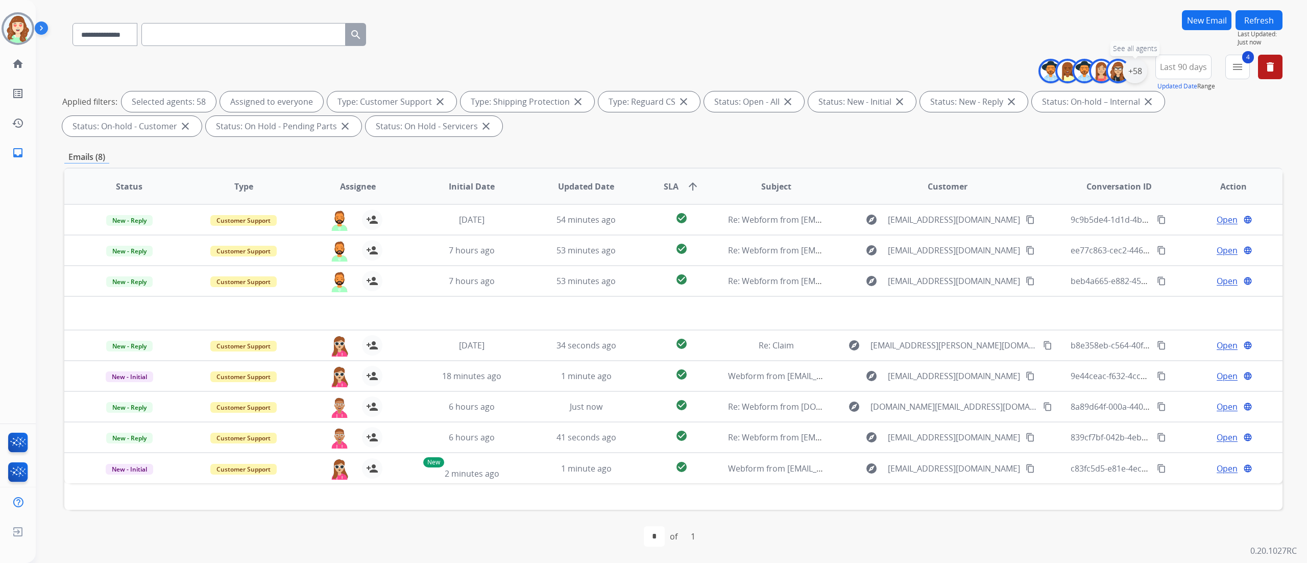
click at [725, 71] on div "+58" at bounding box center [1135, 71] width 25 height 25
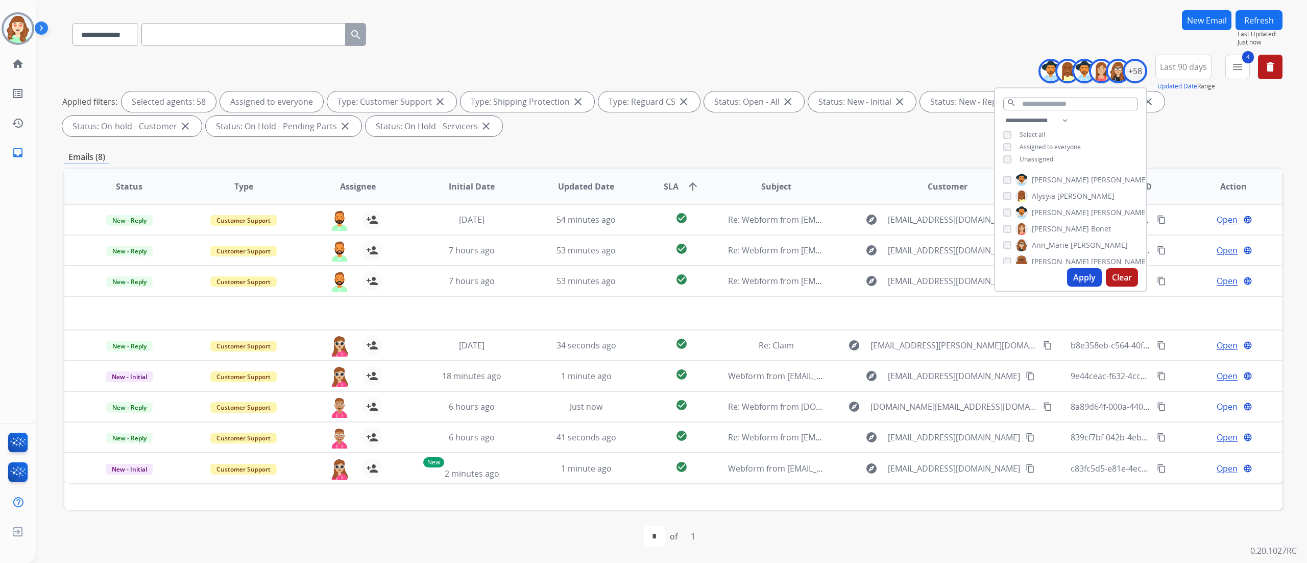
click at [725, 279] on button "Apply" at bounding box center [1084, 277] width 35 height 18
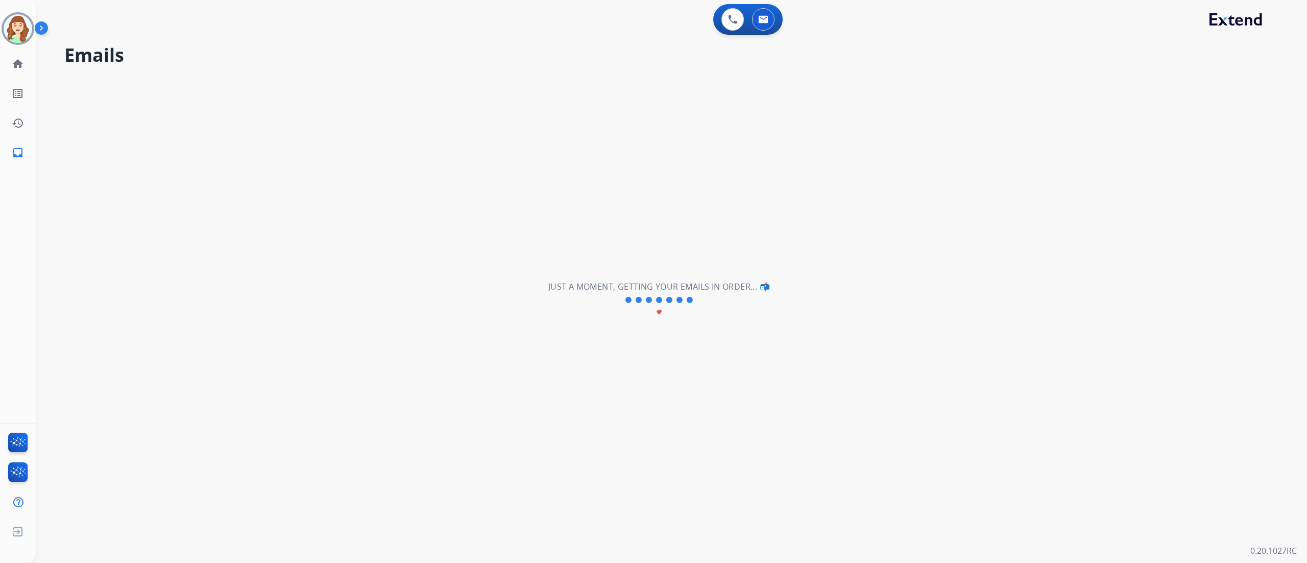
scroll to position [0, 0]
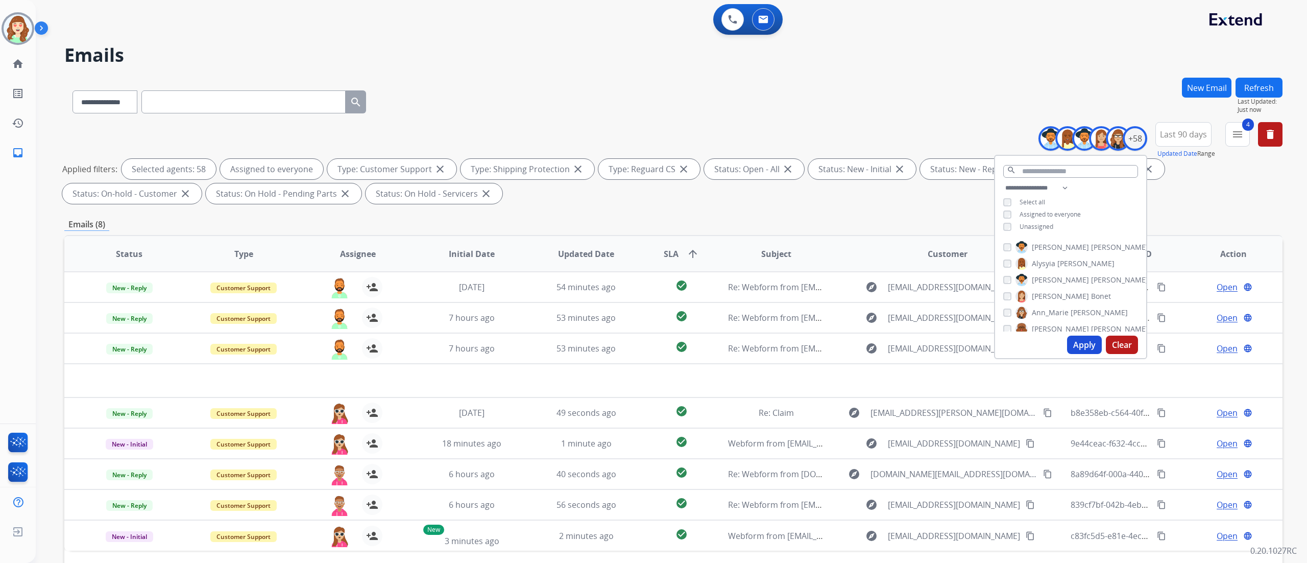
click at [196, 46] on h2 "Emails" at bounding box center [673, 55] width 1218 height 20
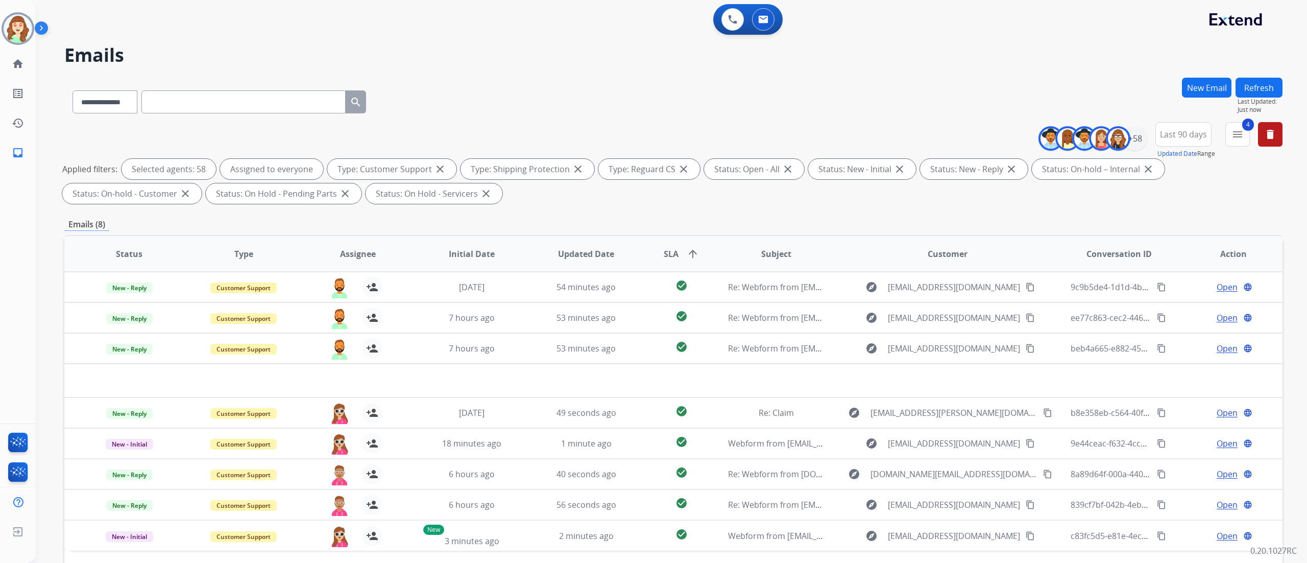
click at [725, 269] on div "**********" at bounding box center [671, 281] width 1271 height 563
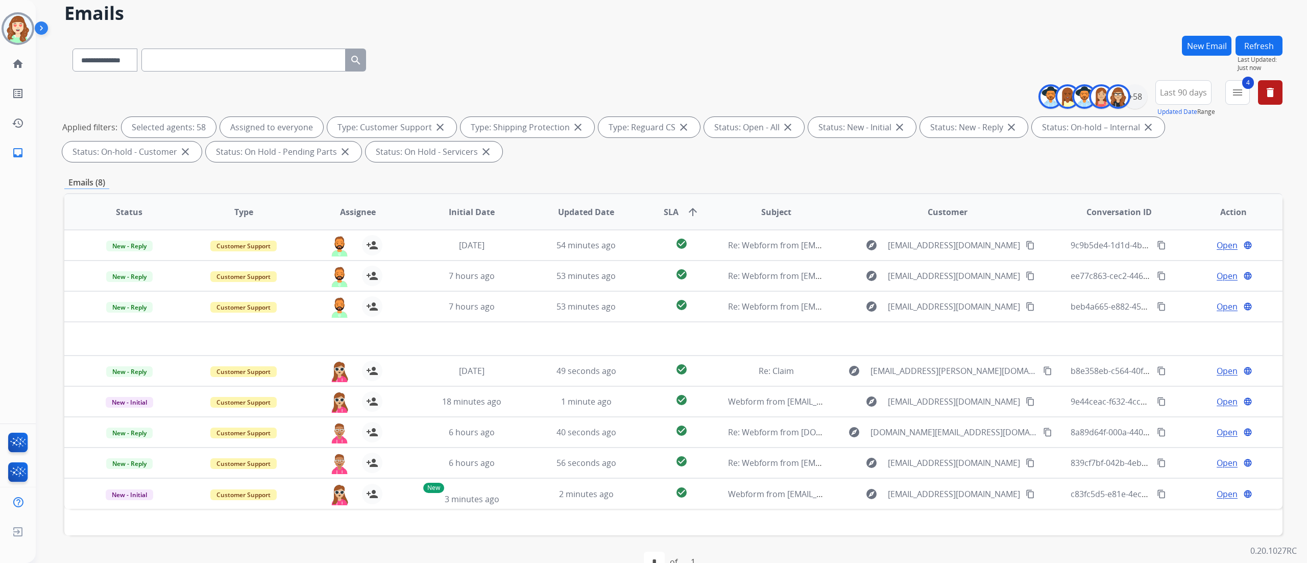
scroll to position [67, 0]
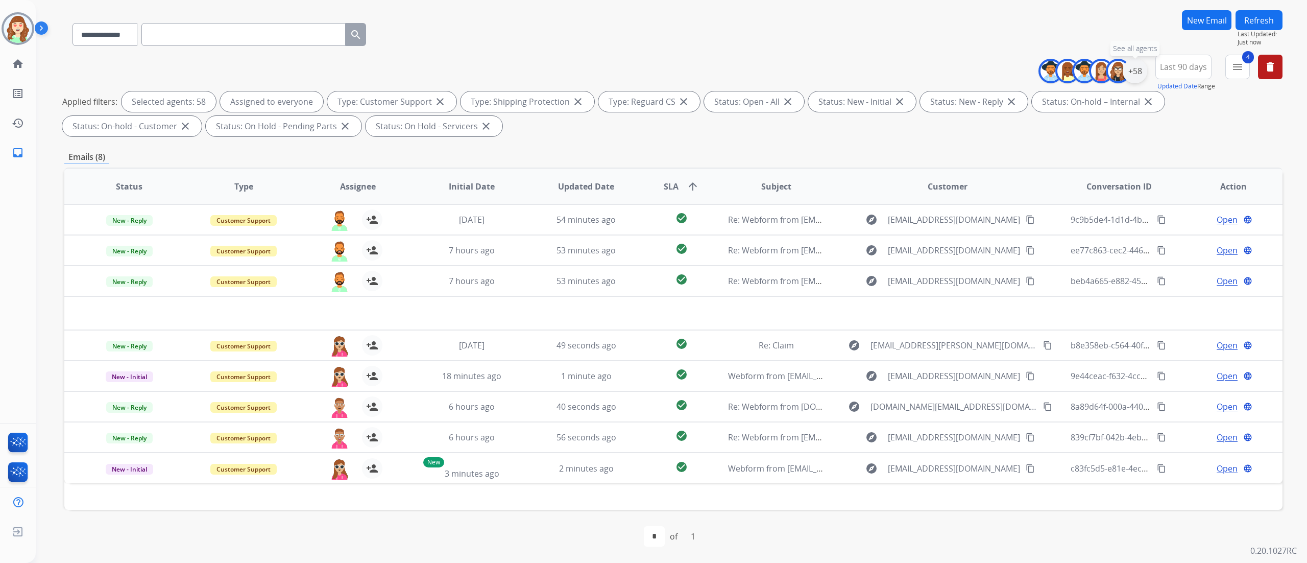
click at [725, 75] on div "+58" at bounding box center [1135, 71] width 25 height 25
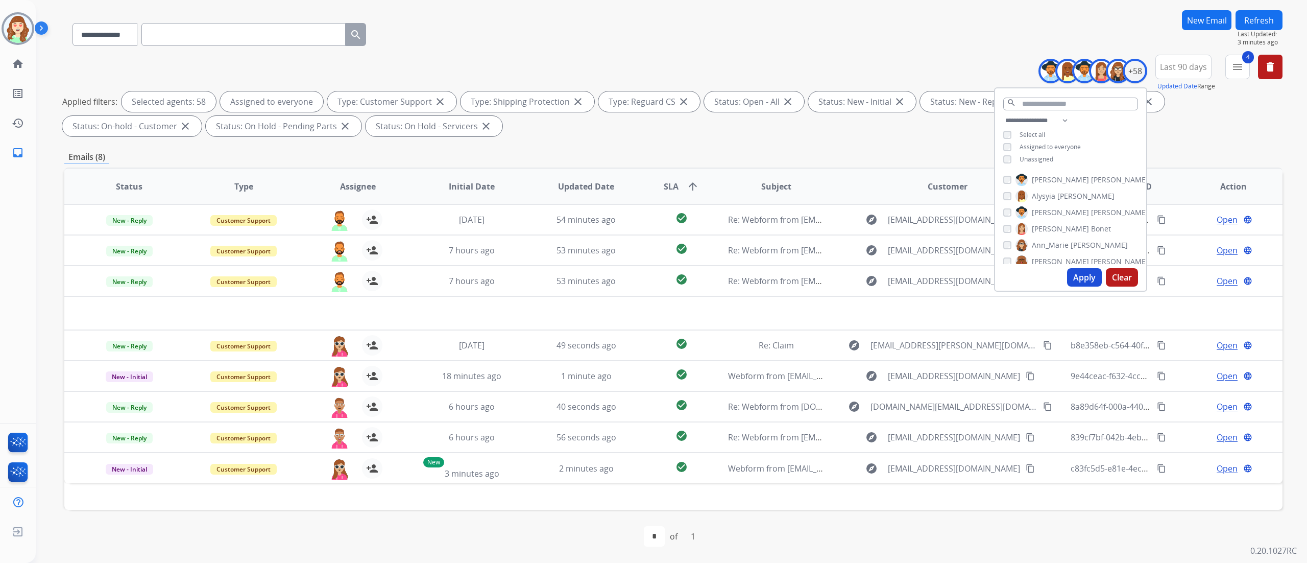
click at [725, 271] on button "Apply" at bounding box center [1084, 277] width 35 height 18
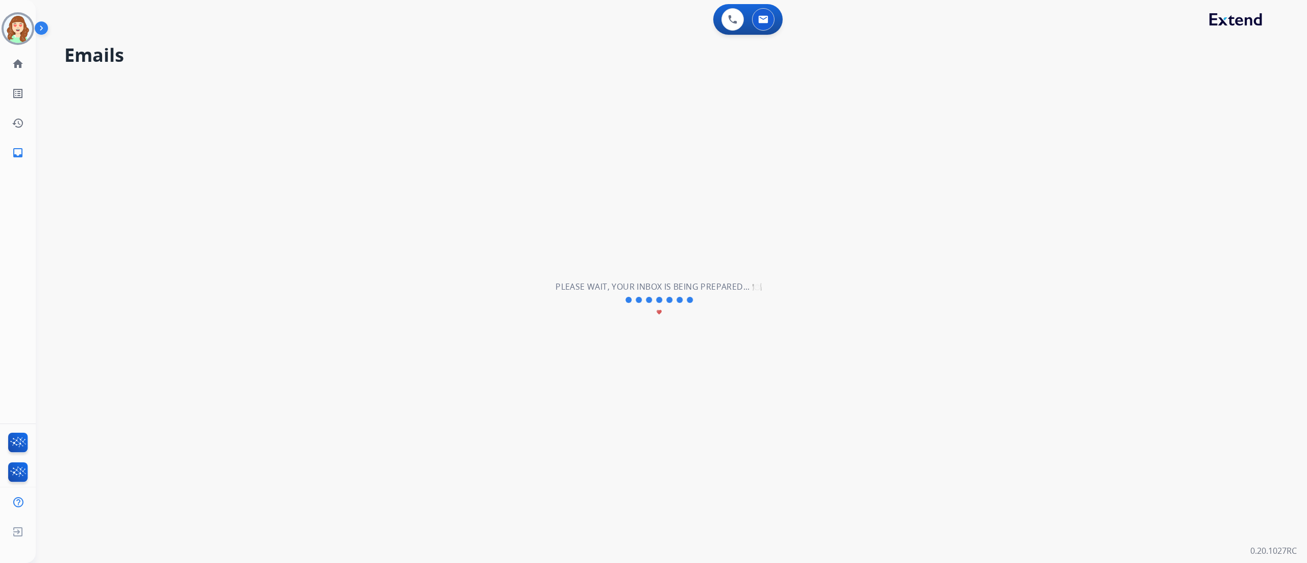
scroll to position [0, 0]
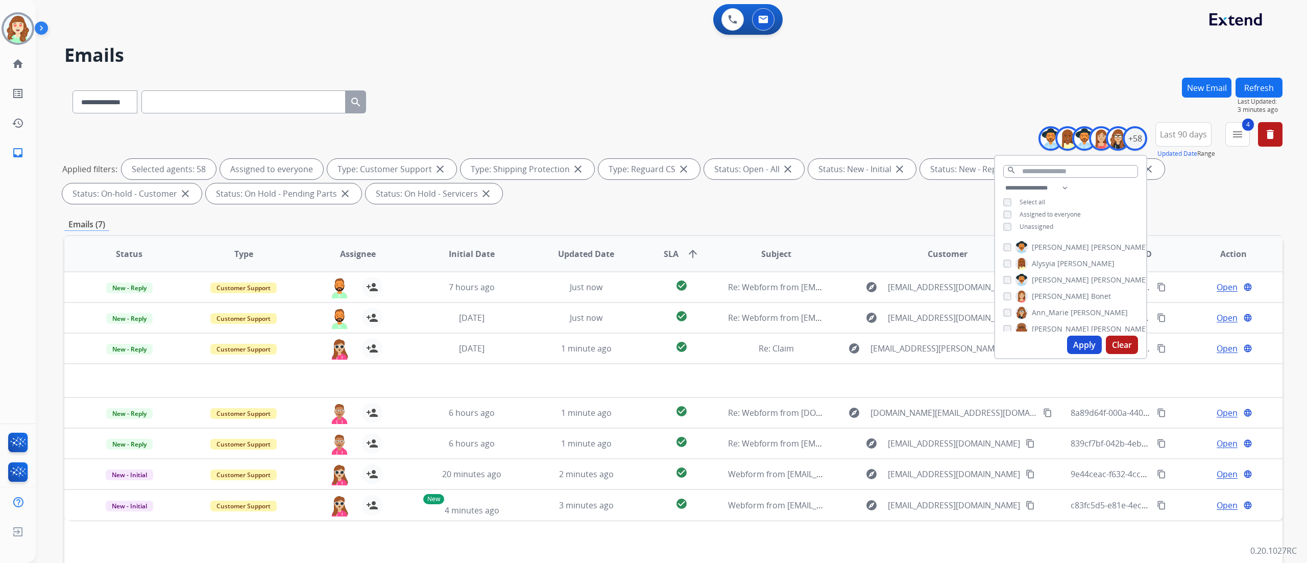
click at [725, 312] on button "Apply" at bounding box center [1084, 344] width 35 height 18
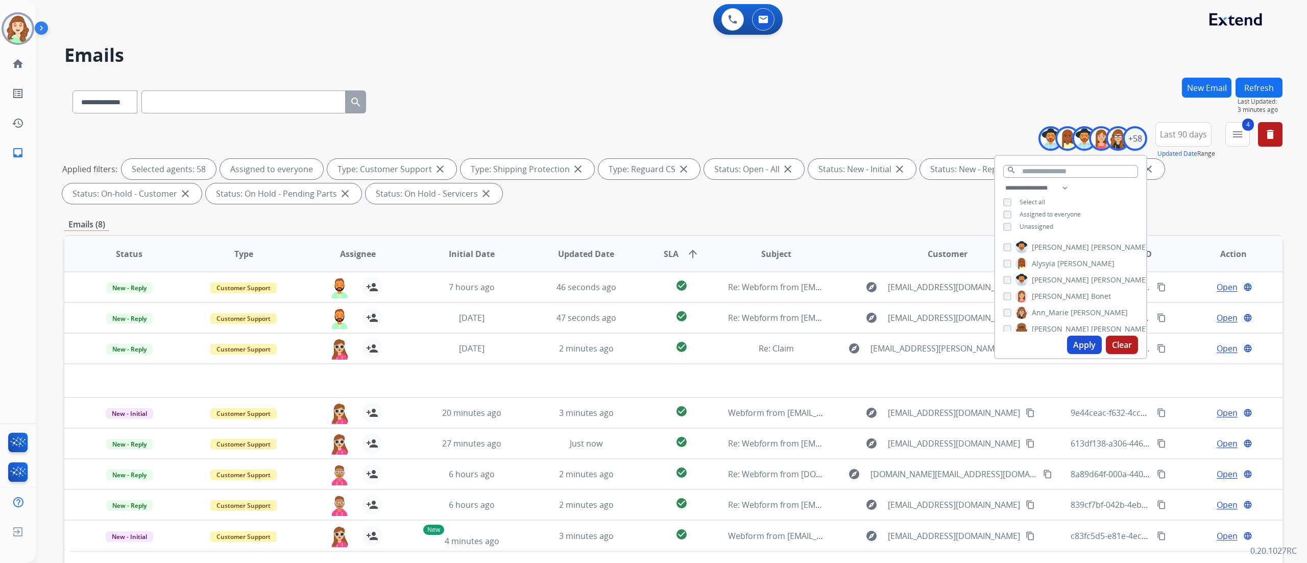
click at [725, 312] on div "**********" at bounding box center [671, 281] width 1271 height 563
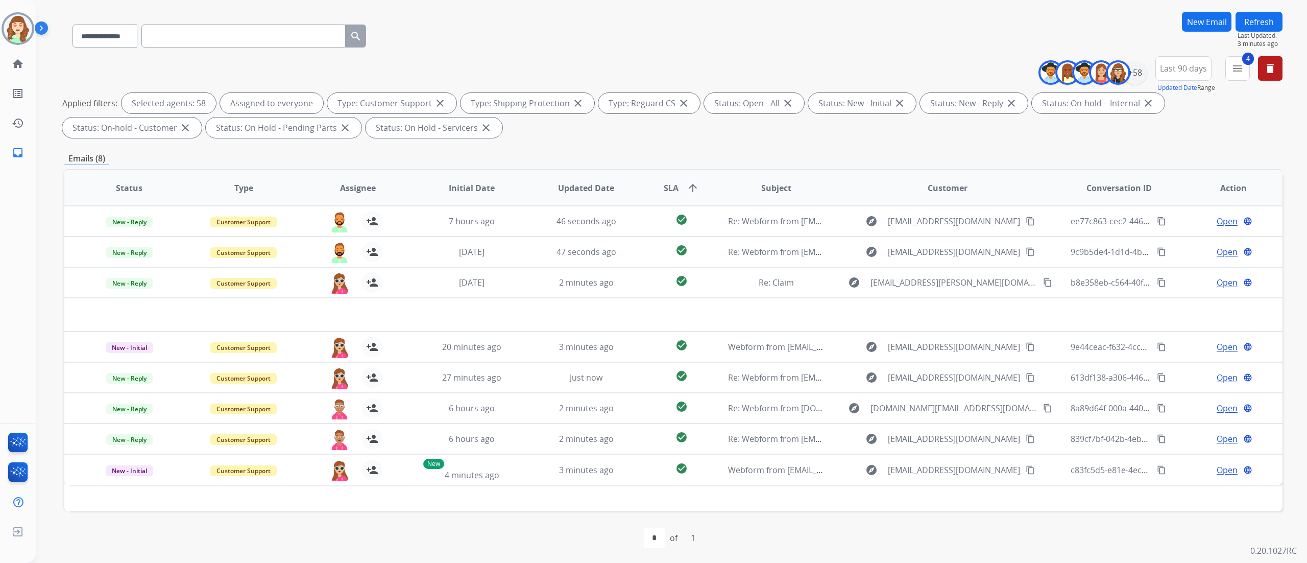
scroll to position [67, 0]
click at [725, 68] on div "+58" at bounding box center [1135, 71] width 25 height 25
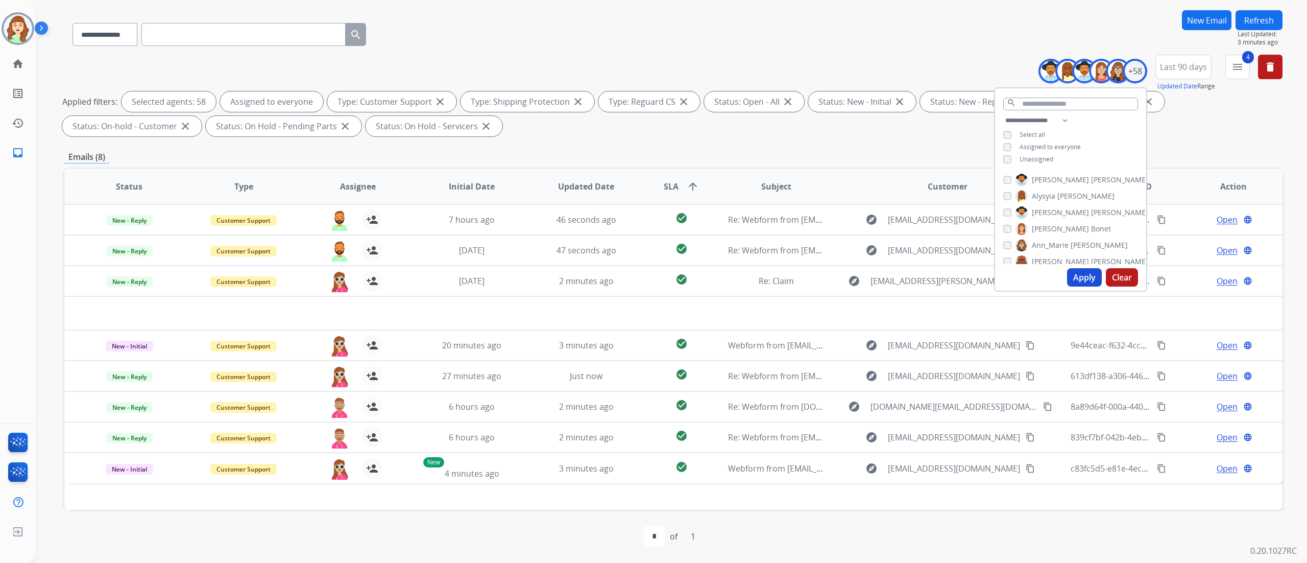
click at [725, 273] on button "Apply" at bounding box center [1084, 277] width 35 height 18
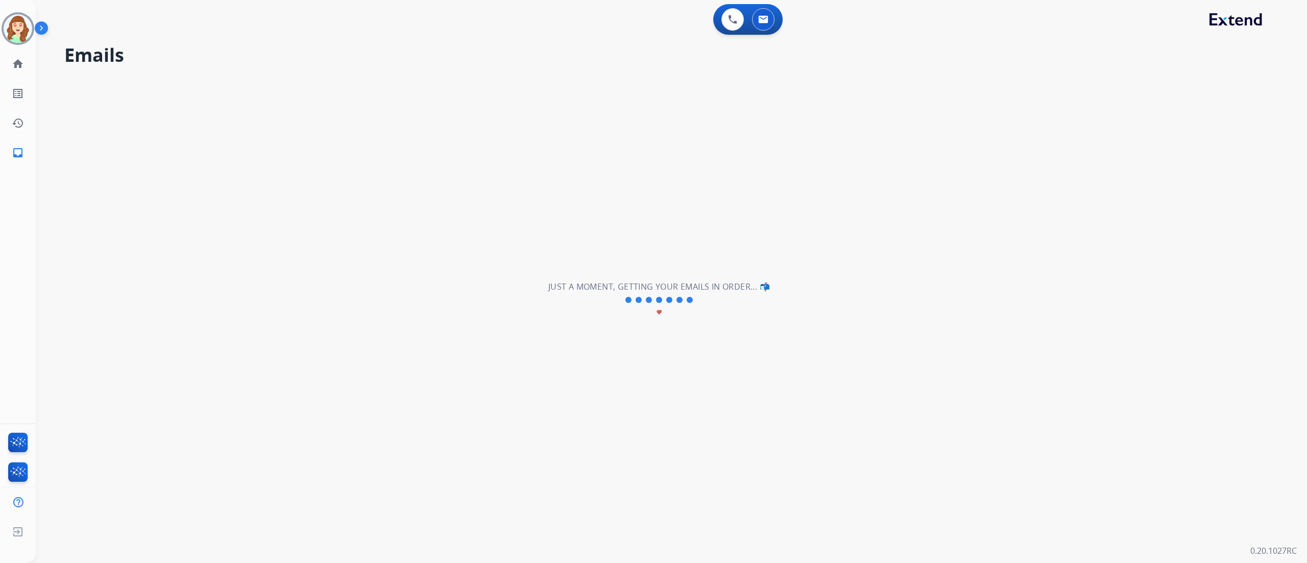
scroll to position [0, 0]
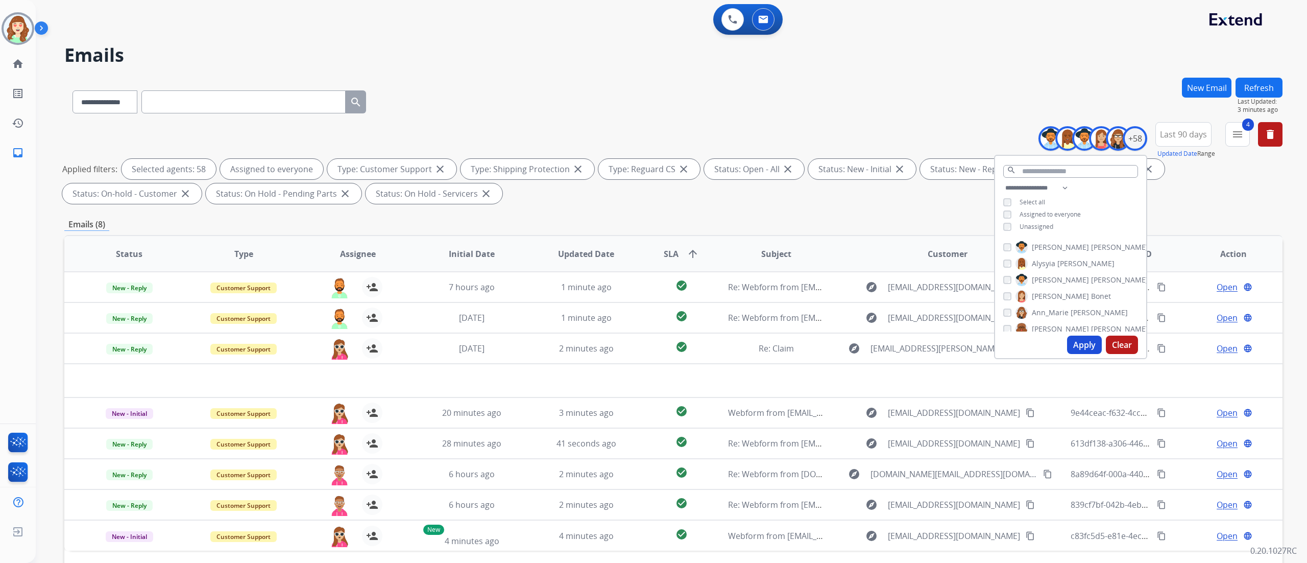
click at [183, 36] on div "0 Voice Interactions 0 Email Interactions" at bounding box center [665, 20] width 1234 height 33
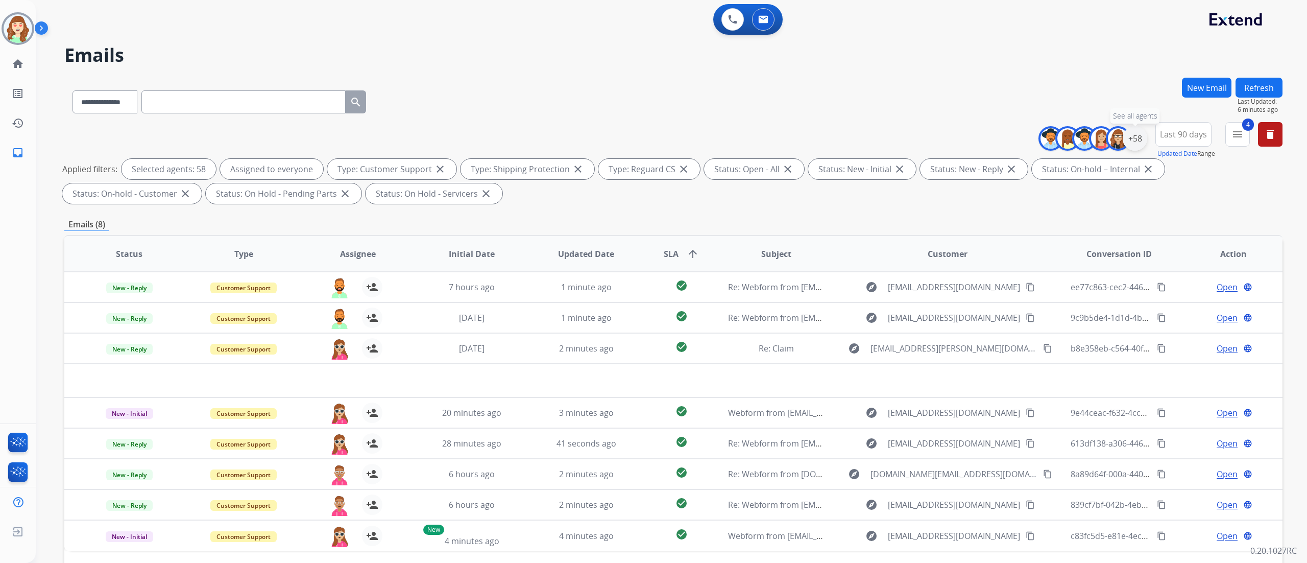
click at [725, 145] on div "+58" at bounding box center [1135, 138] width 25 height 25
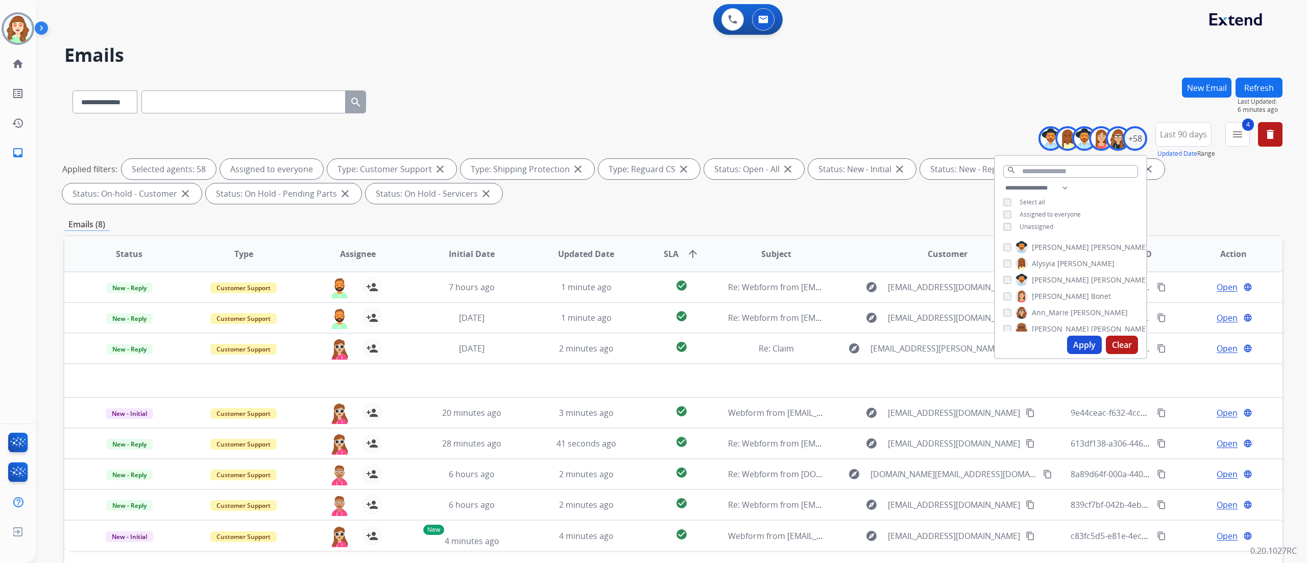
click at [725, 312] on button "Apply" at bounding box center [1084, 344] width 35 height 18
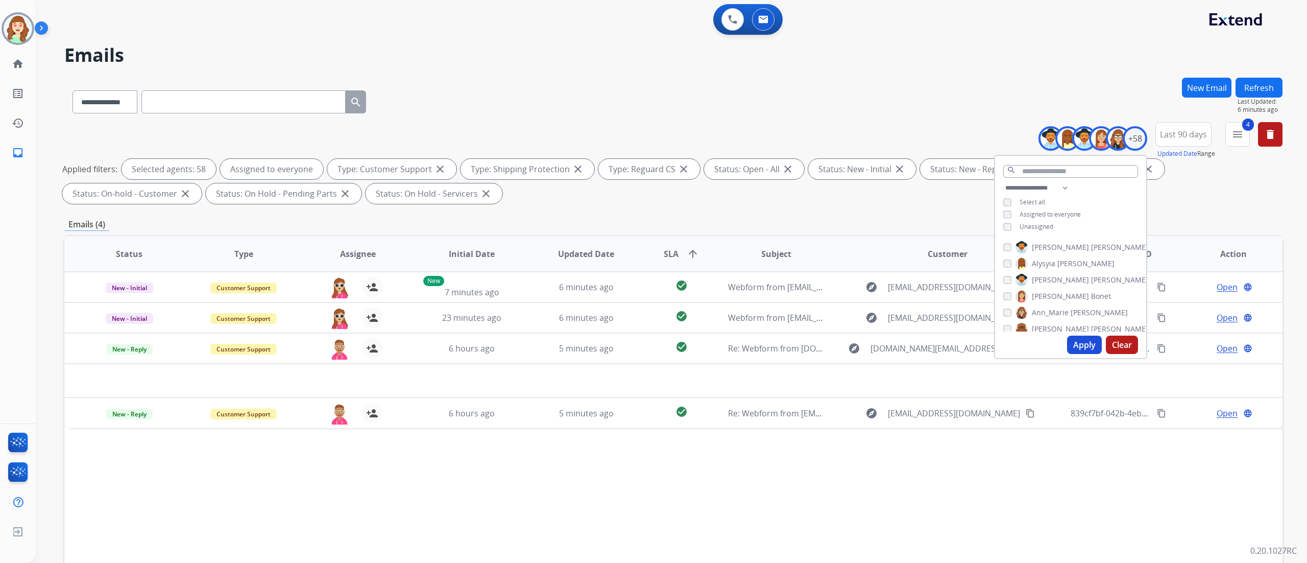
click at [725, 312] on button "Apply" at bounding box center [1084, 344] width 35 height 18
click at [143, 312] on div "Status Type Assignee Initial Date Updated Date SLA arrow_upward Subject Custome…" at bounding box center [673, 406] width 1218 height 342
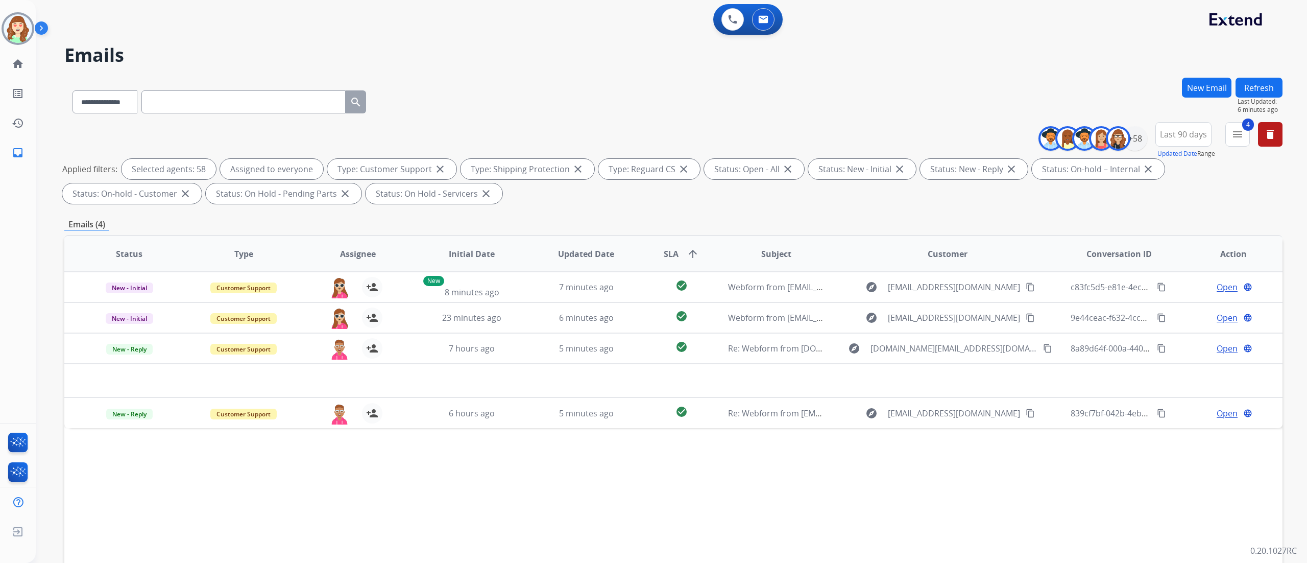
drag, startPoint x: 143, startPoint y: 502, endPoint x: 760, endPoint y: 232, distance: 673.0
click at [143, 312] on div "Status Type Assignee Initial Date Updated Date SLA arrow_upward Subject Custome…" at bounding box center [673, 406] width 1218 height 342
click at [725, 142] on div "+58" at bounding box center [1135, 138] width 25 height 25
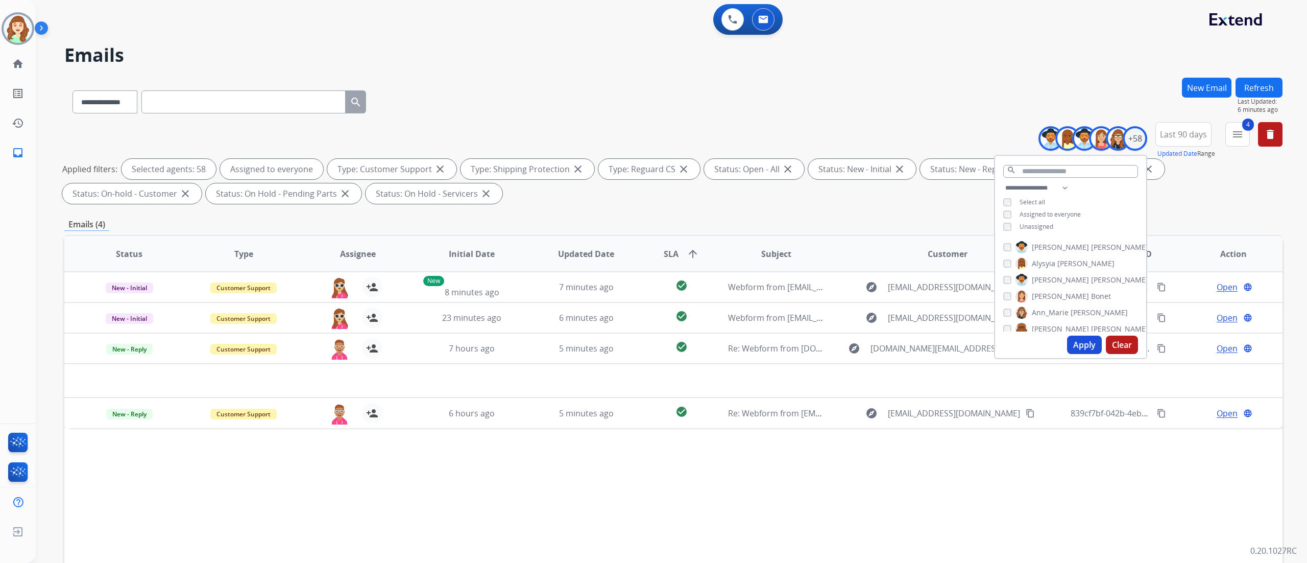
click at [725, 312] on button "Apply" at bounding box center [1084, 344] width 35 height 18
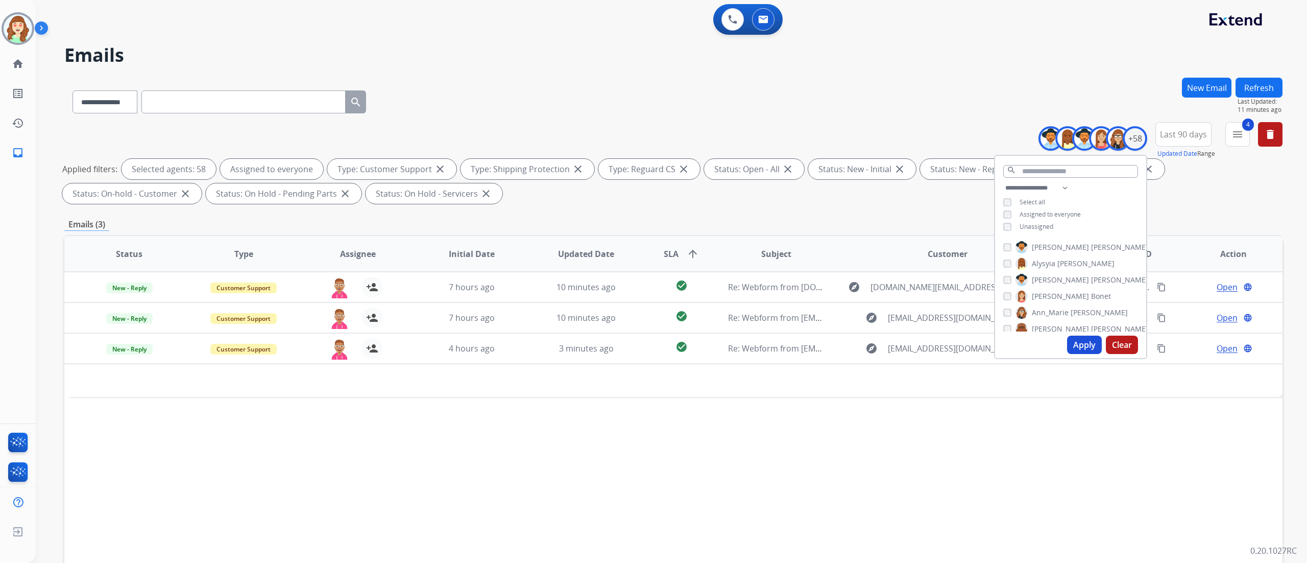
click at [139, 312] on div "Status Type Assignee Initial Date Updated Date SLA arrow_upward Subject Custome…" at bounding box center [673, 406] width 1218 height 342
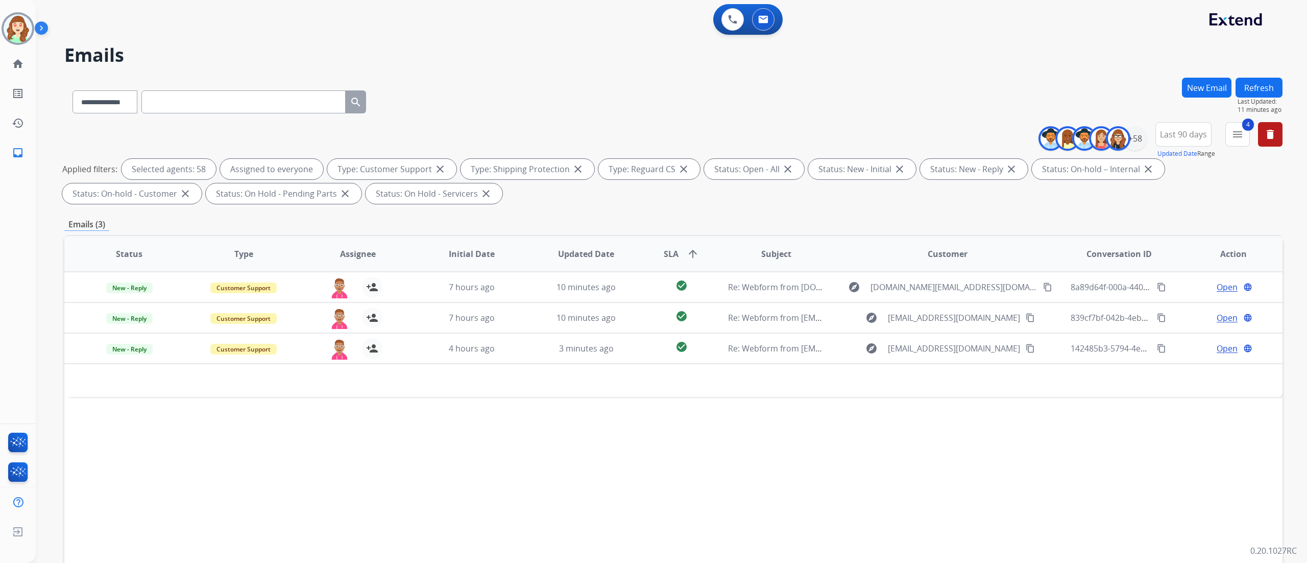
click at [139, 312] on div "Status Type Assignee Initial Date Updated Date SLA arrow_upward Subject Custome…" at bounding box center [673, 406] width 1218 height 342
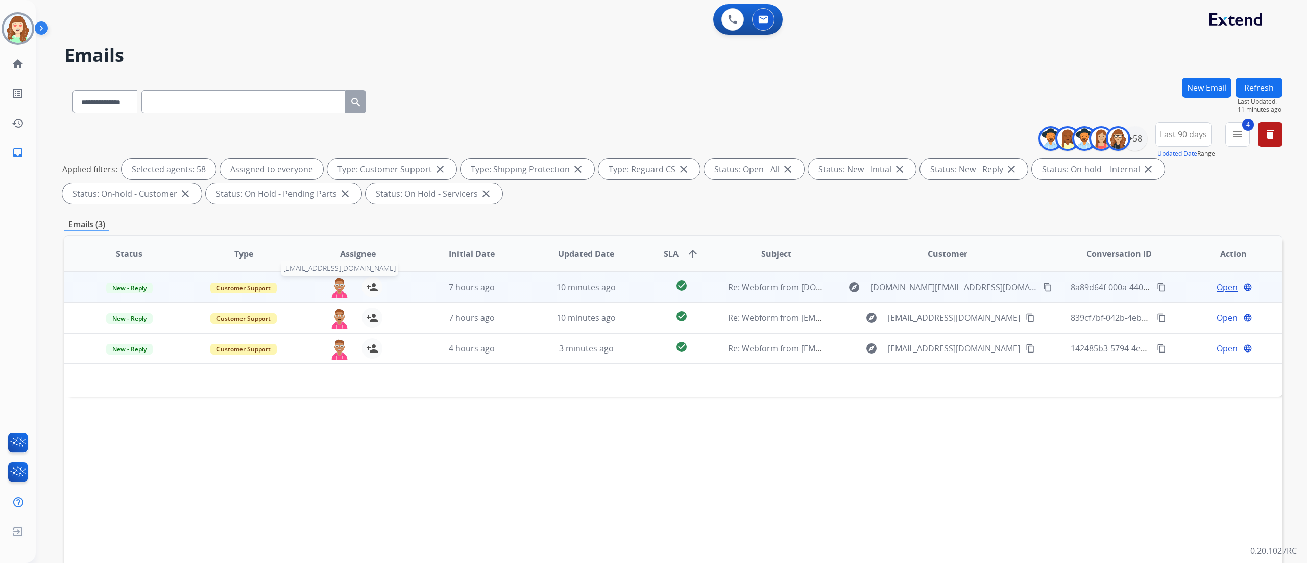
click at [345, 285] on img at bounding box center [339, 287] width 20 height 21
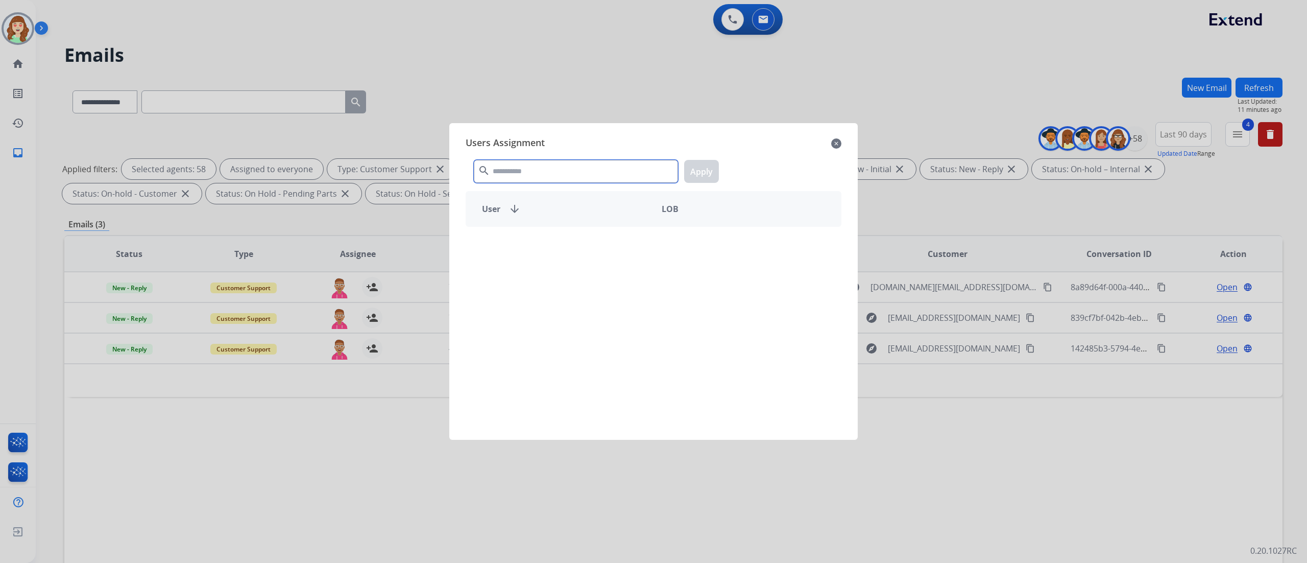
click at [599, 169] on input "text" at bounding box center [576, 171] width 204 height 23
type input "****"
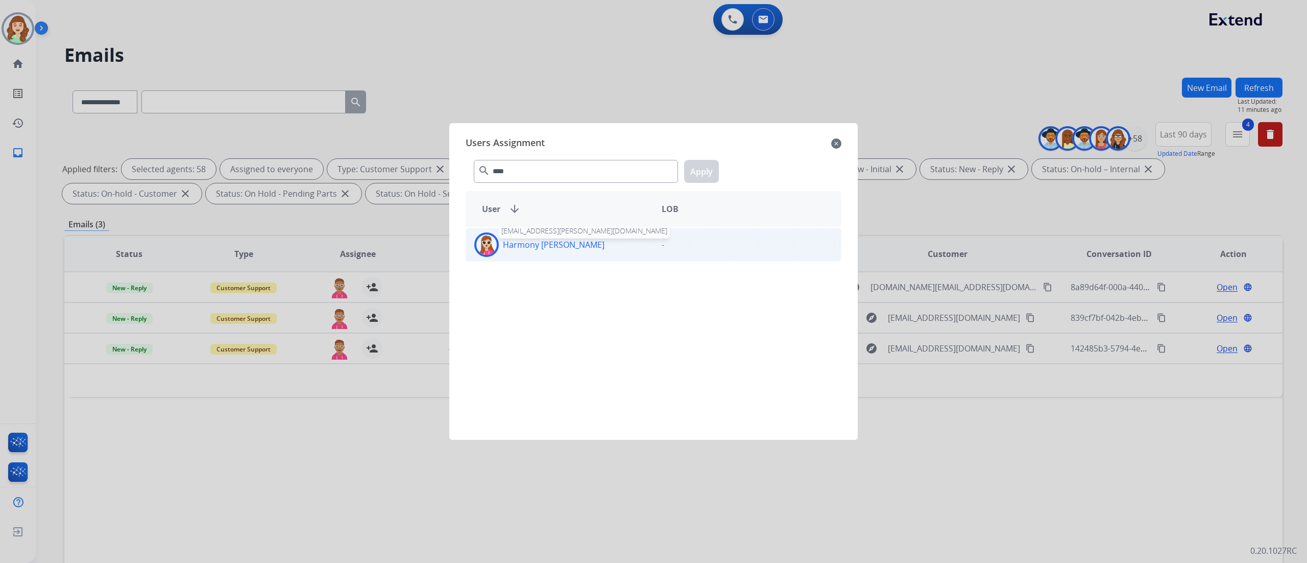
click at [560, 238] on p "Harmony [PERSON_NAME]" at bounding box center [554, 244] width 102 height 12
click at [708, 169] on button "Apply" at bounding box center [701, 171] width 35 height 23
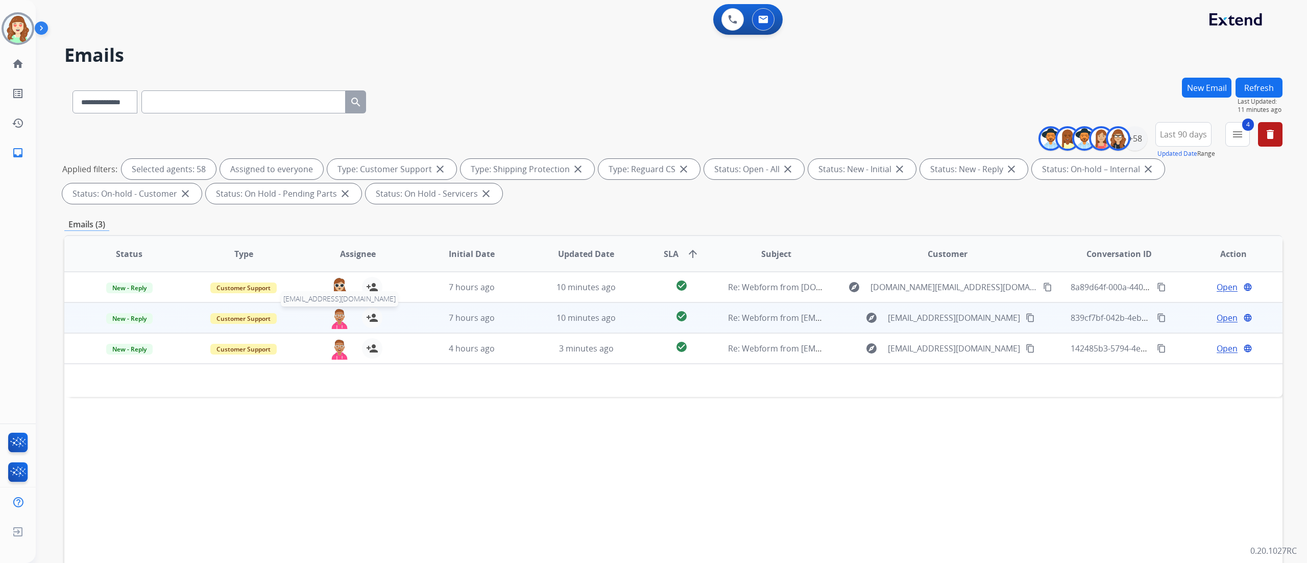
click at [339, 312] on img at bounding box center [339, 317] width 20 height 21
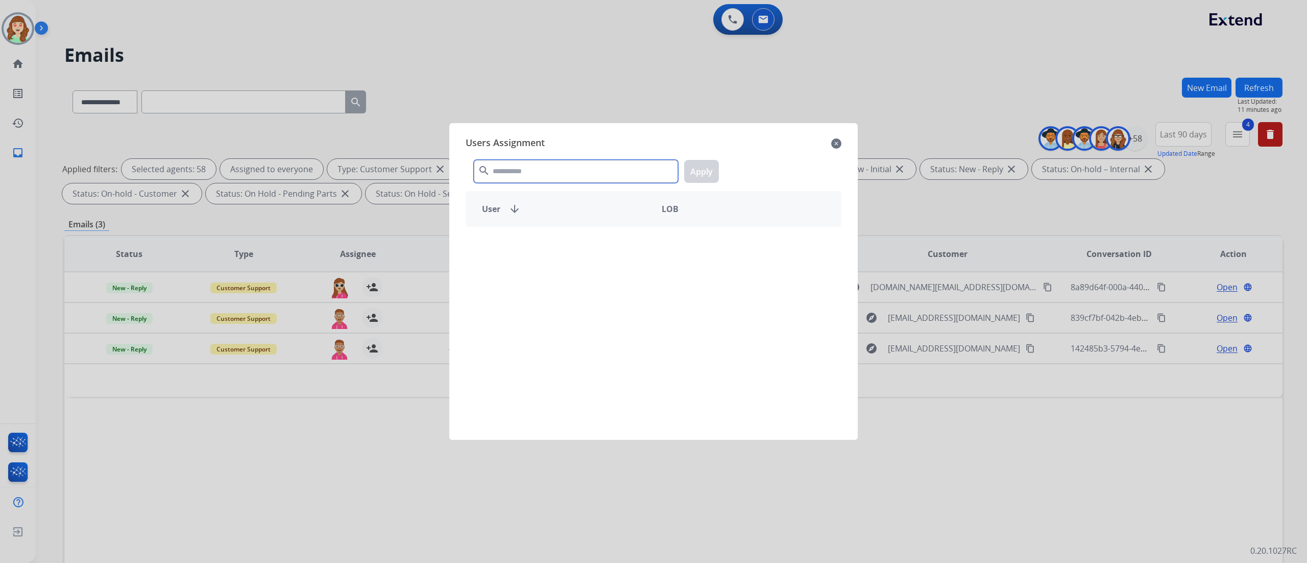
click at [578, 174] on input "text" at bounding box center [576, 171] width 204 height 23
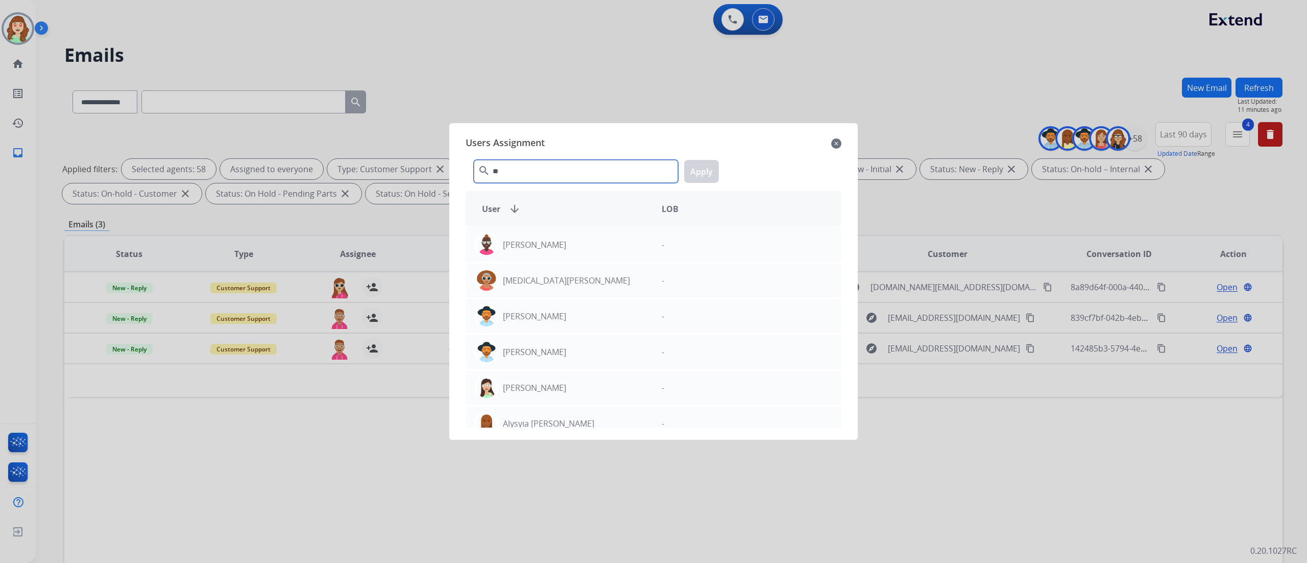
type input "*"
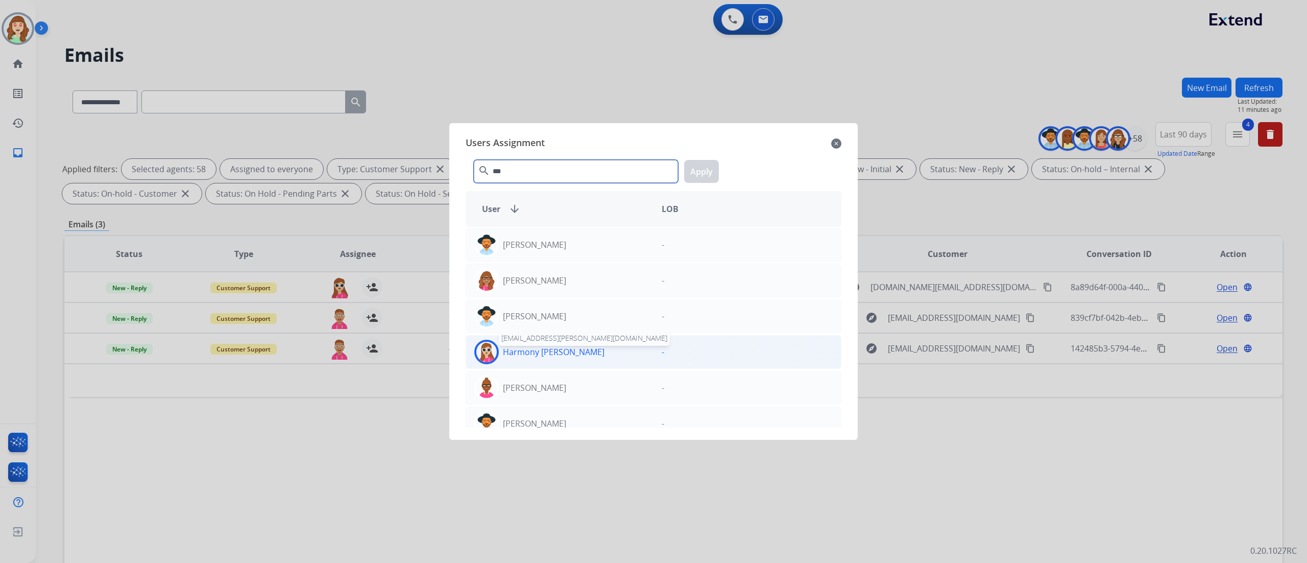
type input "***"
click at [558, 312] on p "Harmony [PERSON_NAME]" at bounding box center [554, 352] width 102 height 12
click at [705, 163] on button "Apply" at bounding box center [701, 171] width 35 height 23
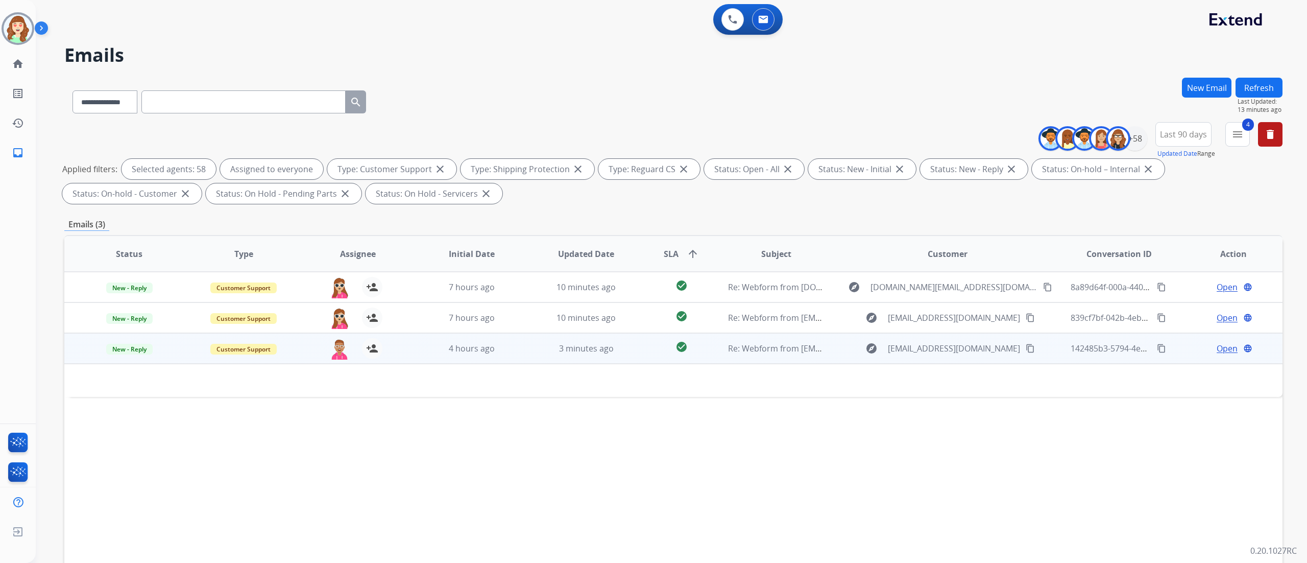
drag, startPoint x: 147, startPoint y: 455, endPoint x: 378, endPoint y: 385, distance: 241.1
click at [147, 312] on div "Status Type Assignee Initial Date Updated Date SLA arrow_upward Subject Custome…" at bounding box center [673, 406] width 1218 height 342
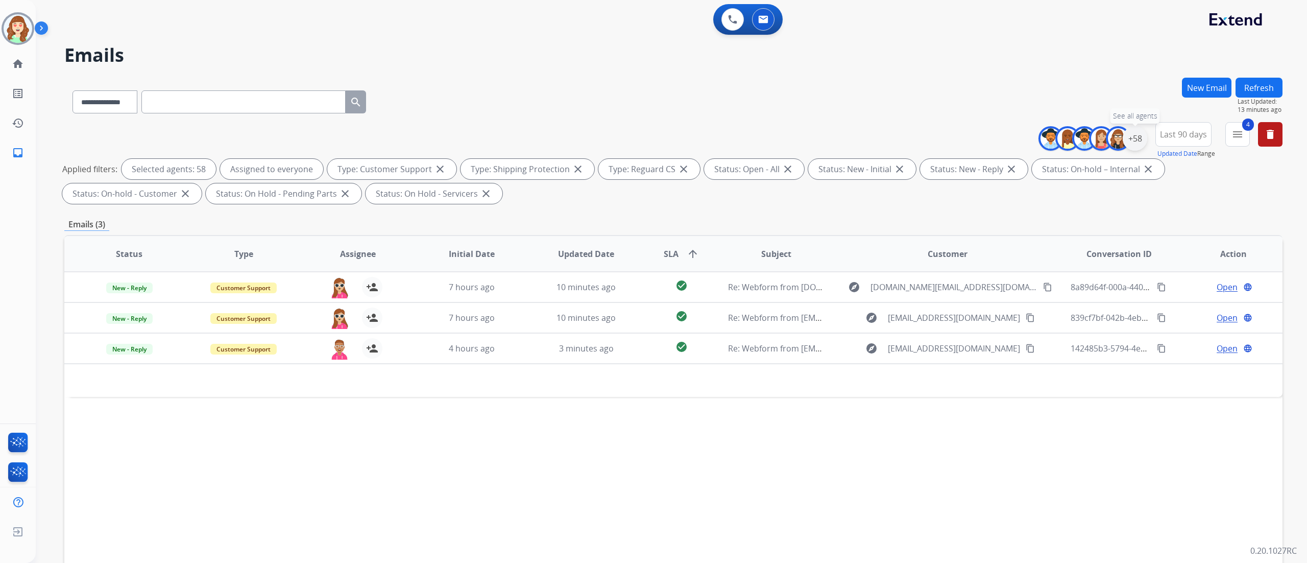
click at [725, 136] on div "+58" at bounding box center [1135, 138] width 25 height 25
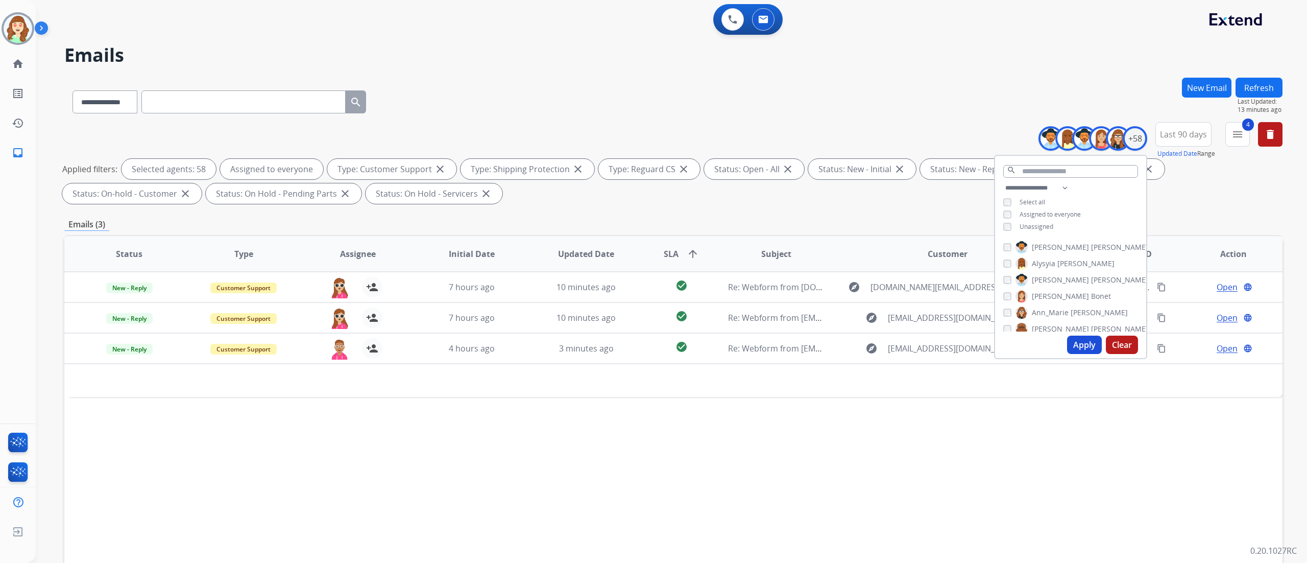
click at [725, 312] on button "Apply" at bounding box center [1084, 344] width 35 height 18
click at [701, 312] on div "Status Type Assignee Initial Date Updated Date SLA arrow_upward Subject Custome…" at bounding box center [673, 406] width 1218 height 342
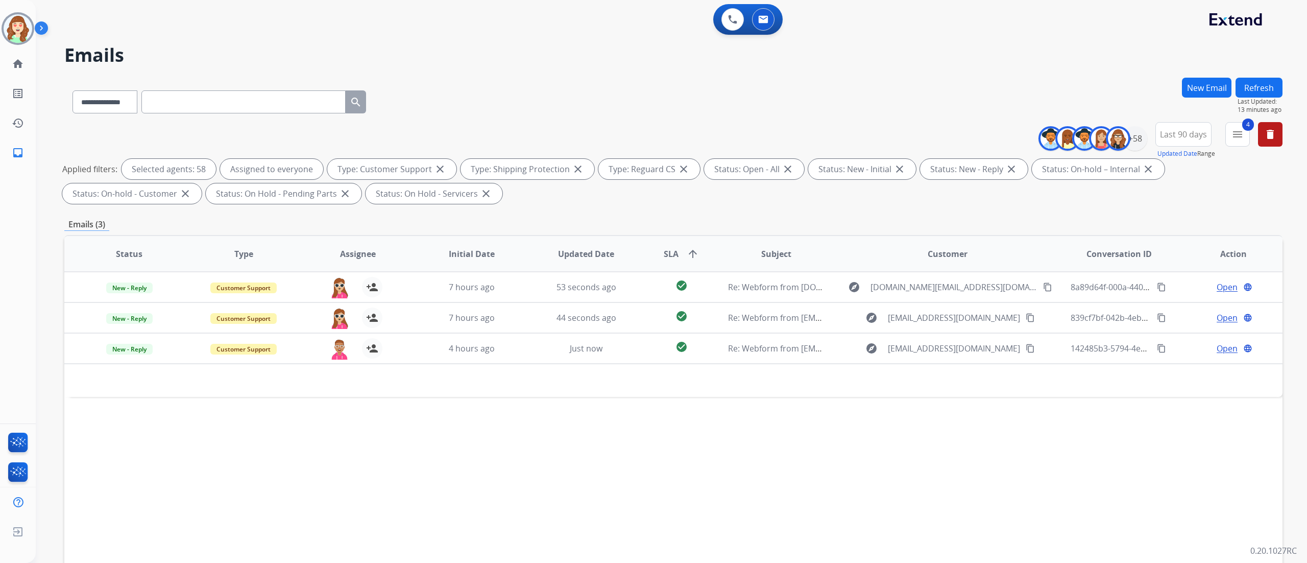
click at [281, 312] on div "Status Type Assignee Initial Date Updated Date SLA arrow_upward Subject Custome…" at bounding box center [673, 406] width 1218 height 342
click at [725, 139] on div "+58" at bounding box center [1135, 138] width 25 height 25
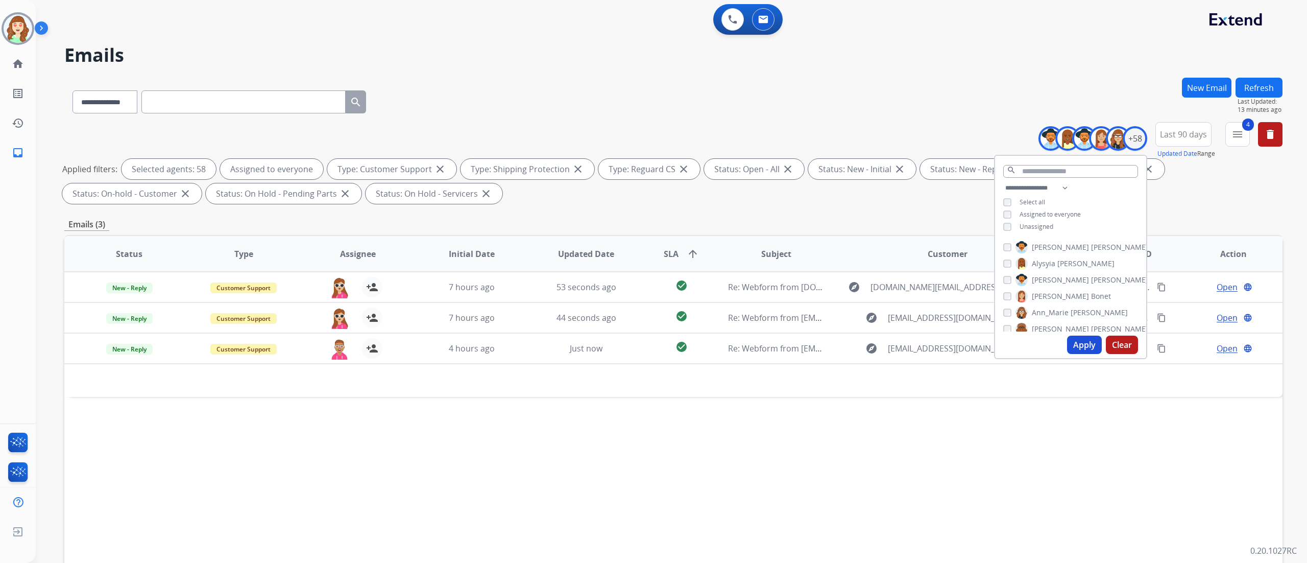
click at [725, 312] on button "Apply" at bounding box center [1084, 344] width 35 height 18
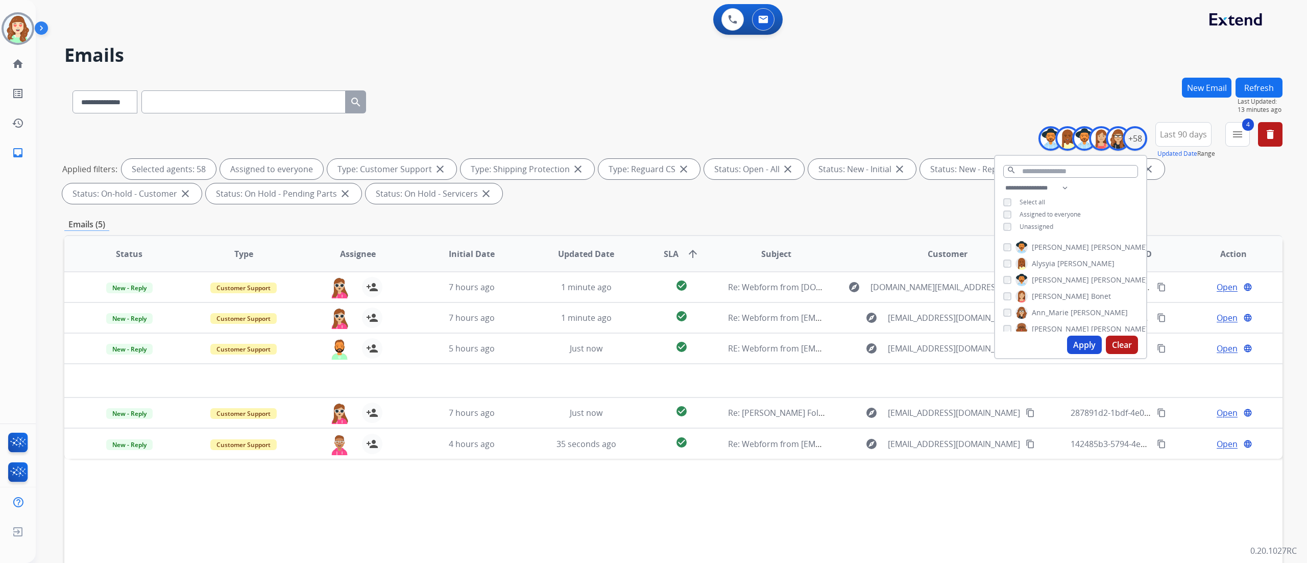
click at [725, 93] on div "**********" at bounding box center [673, 100] width 1218 height 44
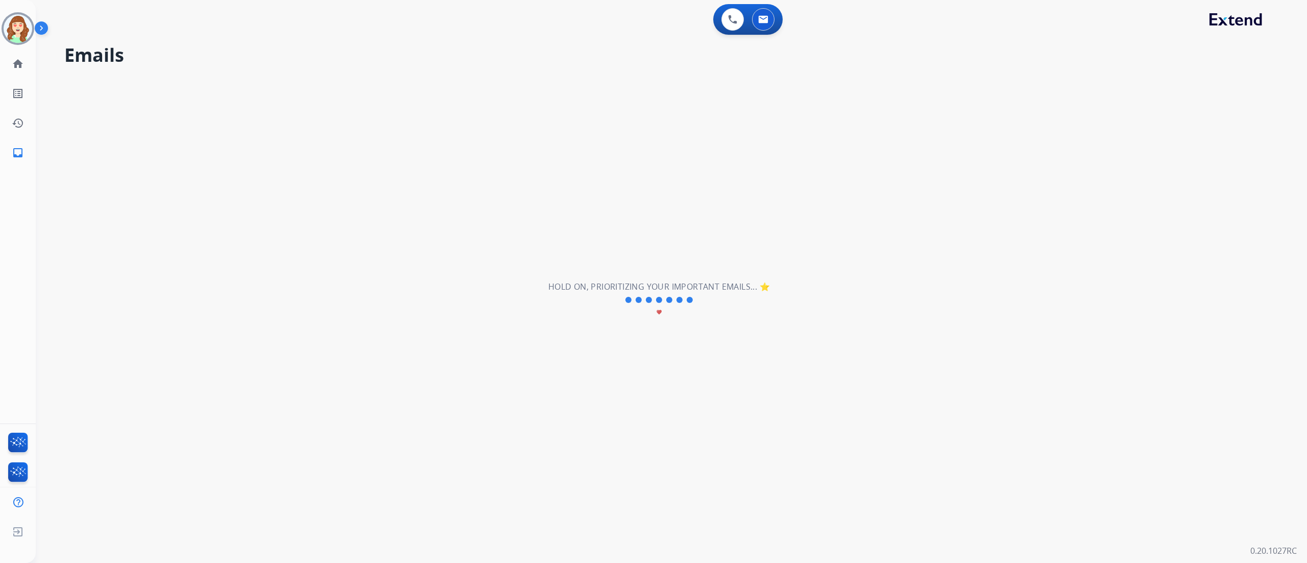
drag, startPoint x: 981, startPoint y: 106, endPoint x: 921, endPoint y: 12, distance: 110.9
click at [725, 95] on div "**********" at bounding box center [659, 300] width 1247 height 526
